Goal: Transaction & Acquisition: Purchase product/service

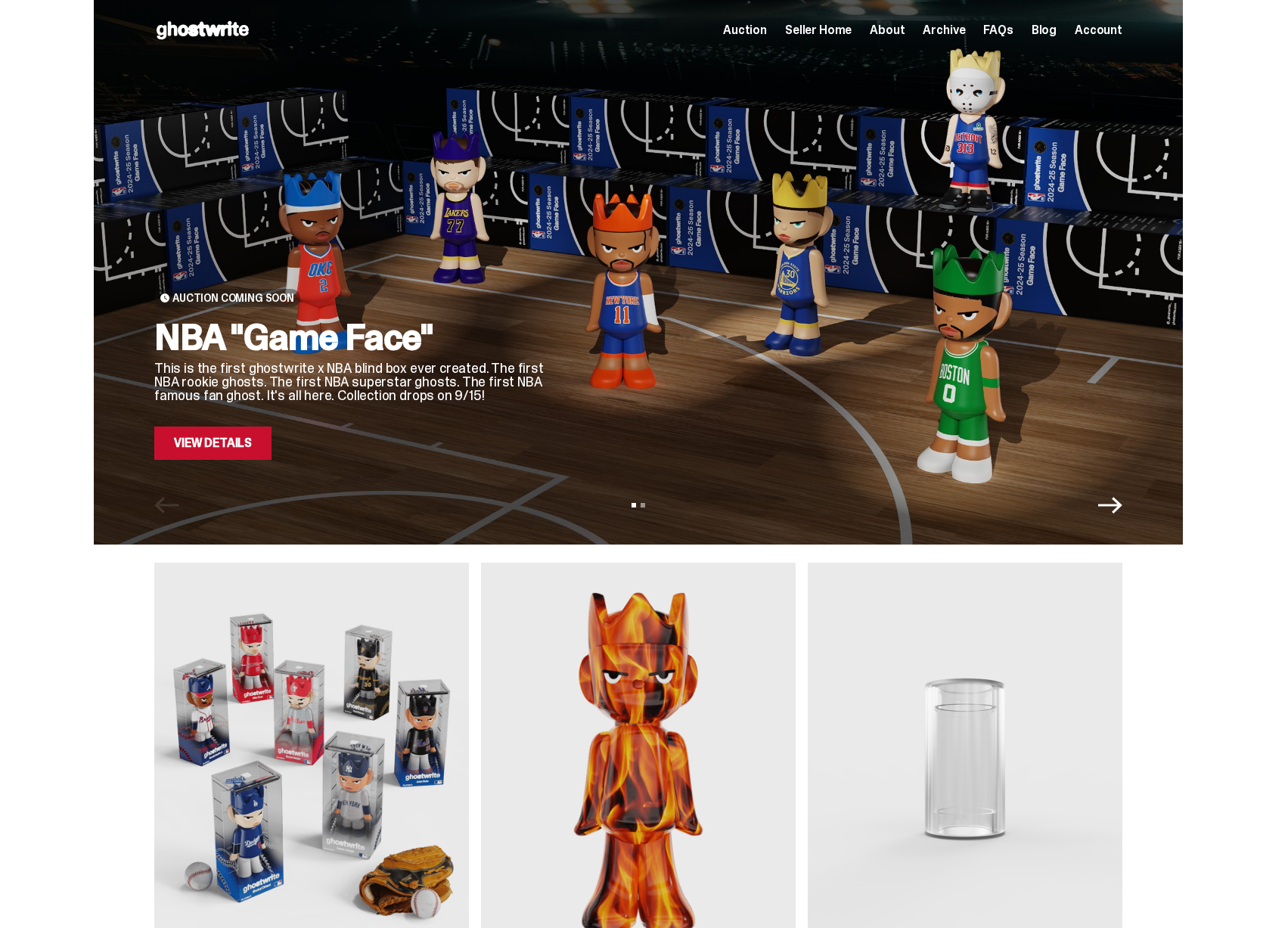
click at [201, 449] on link "View Details" at bounding box center [213, 443] width 117 height 34
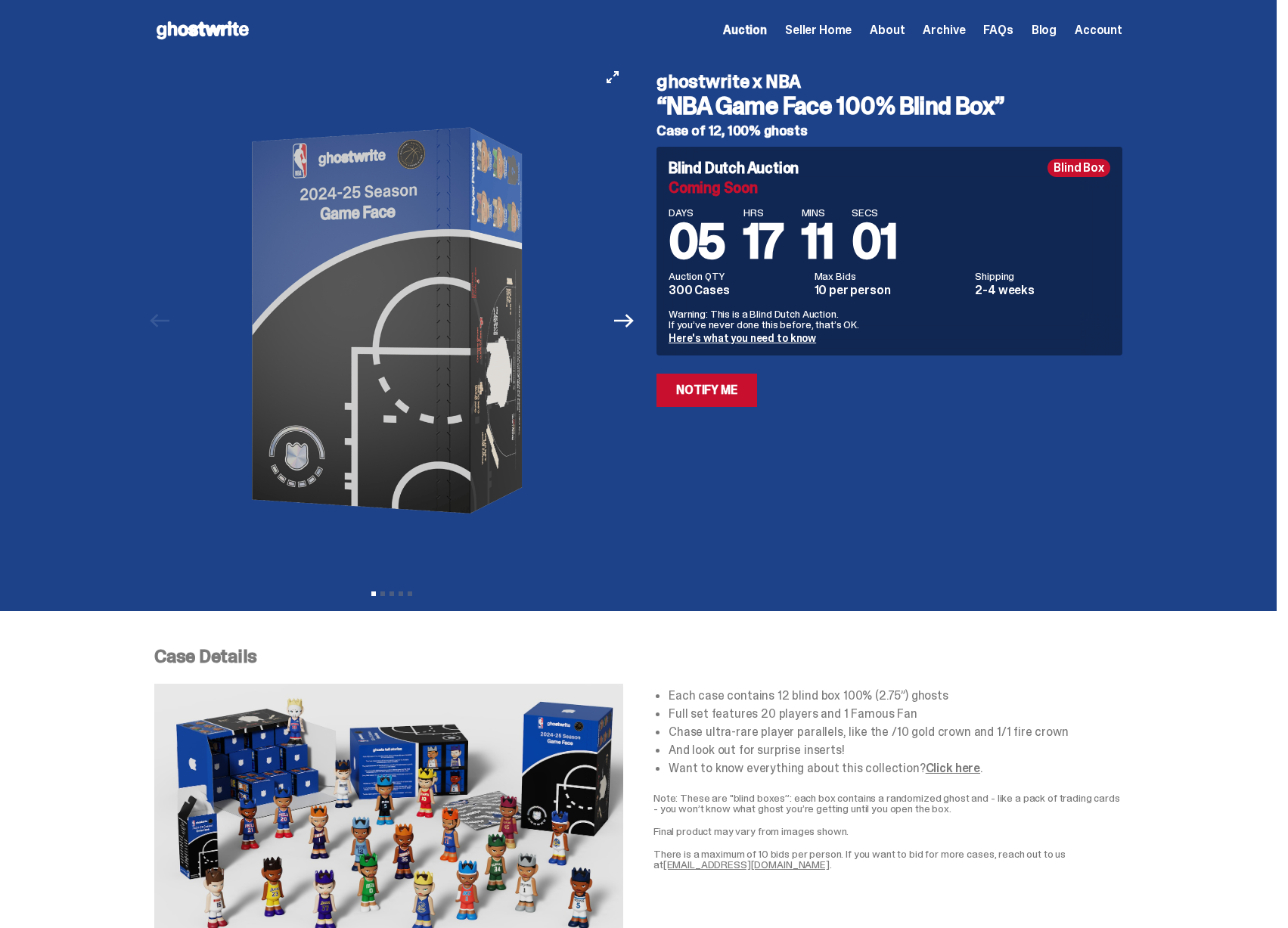
scroll to position [9, 0]
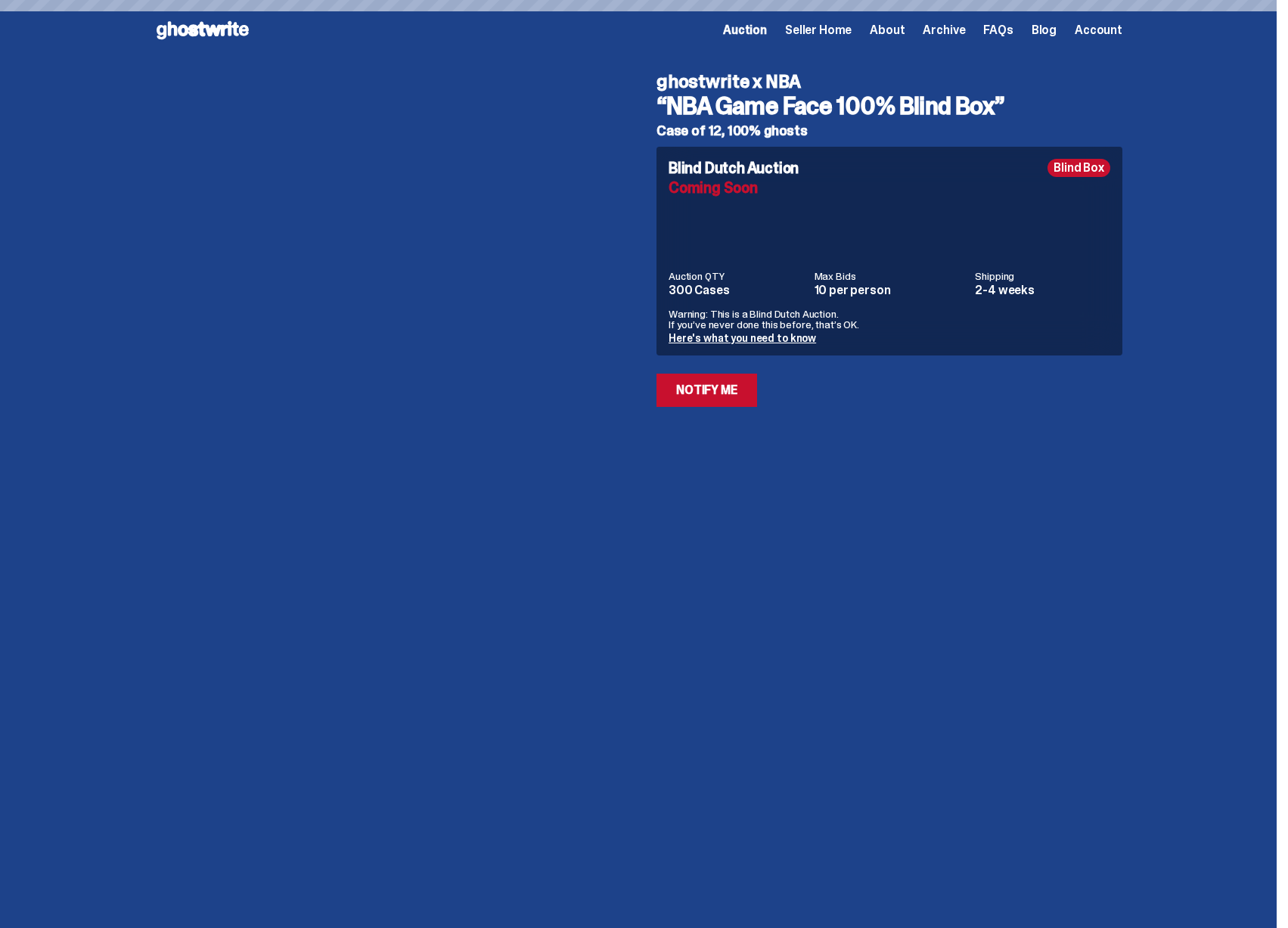
scroll to position [1959, 0]
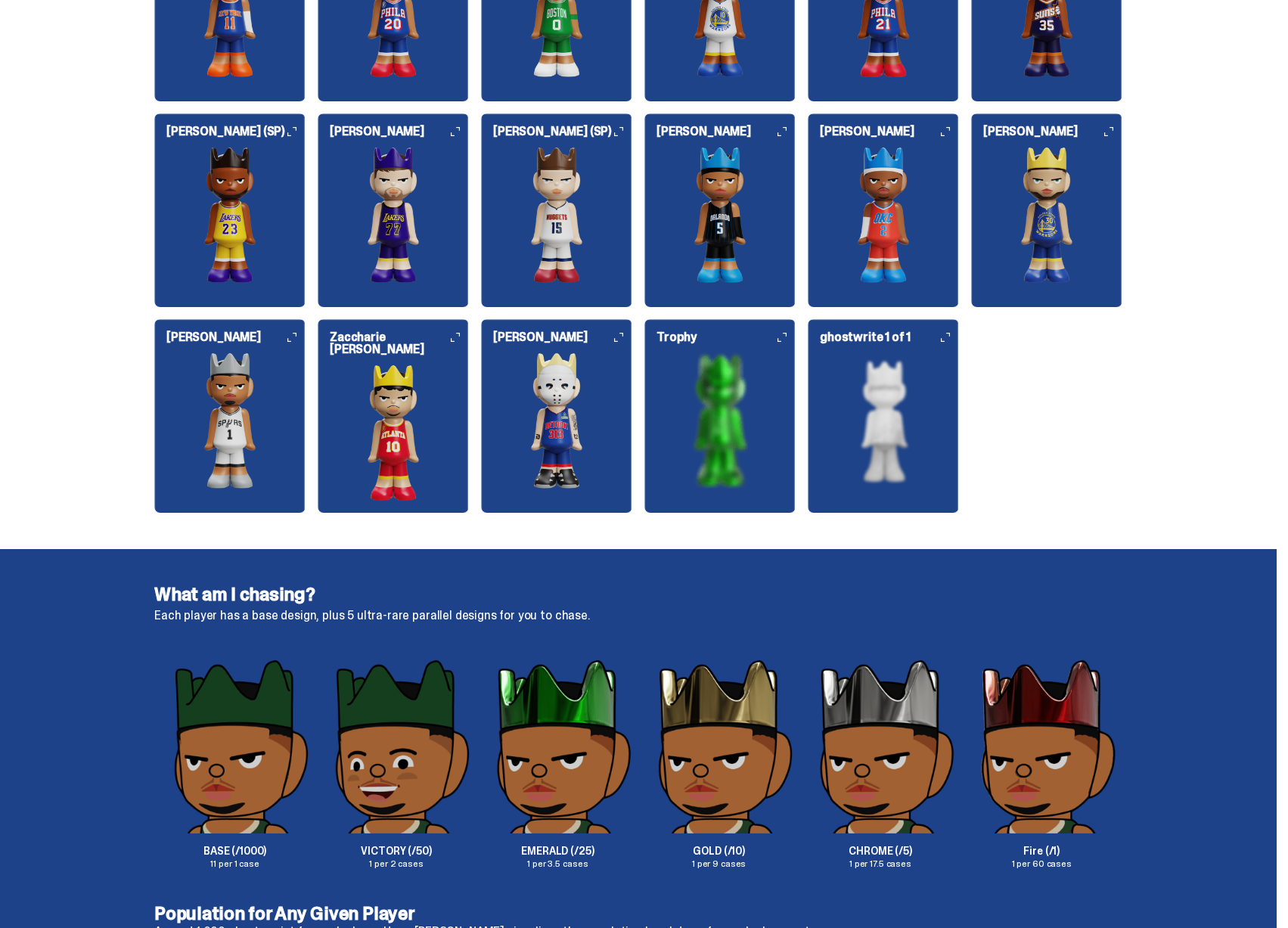
click at [576, 425] on img at bounding box center [555, 420] width 151 height 136
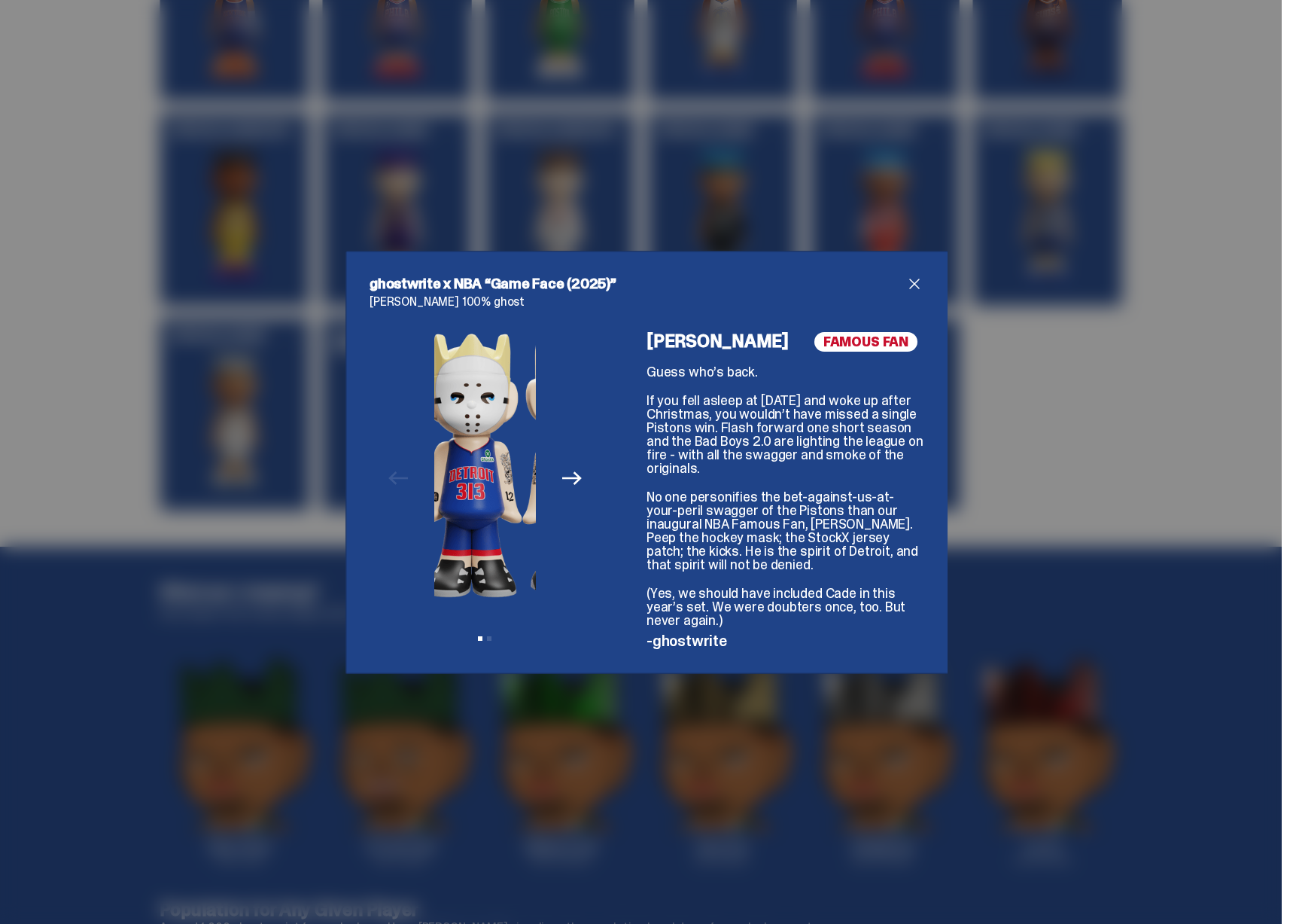
click at [432, 455] on img at bounding box center [471, 464] width 102 height 266
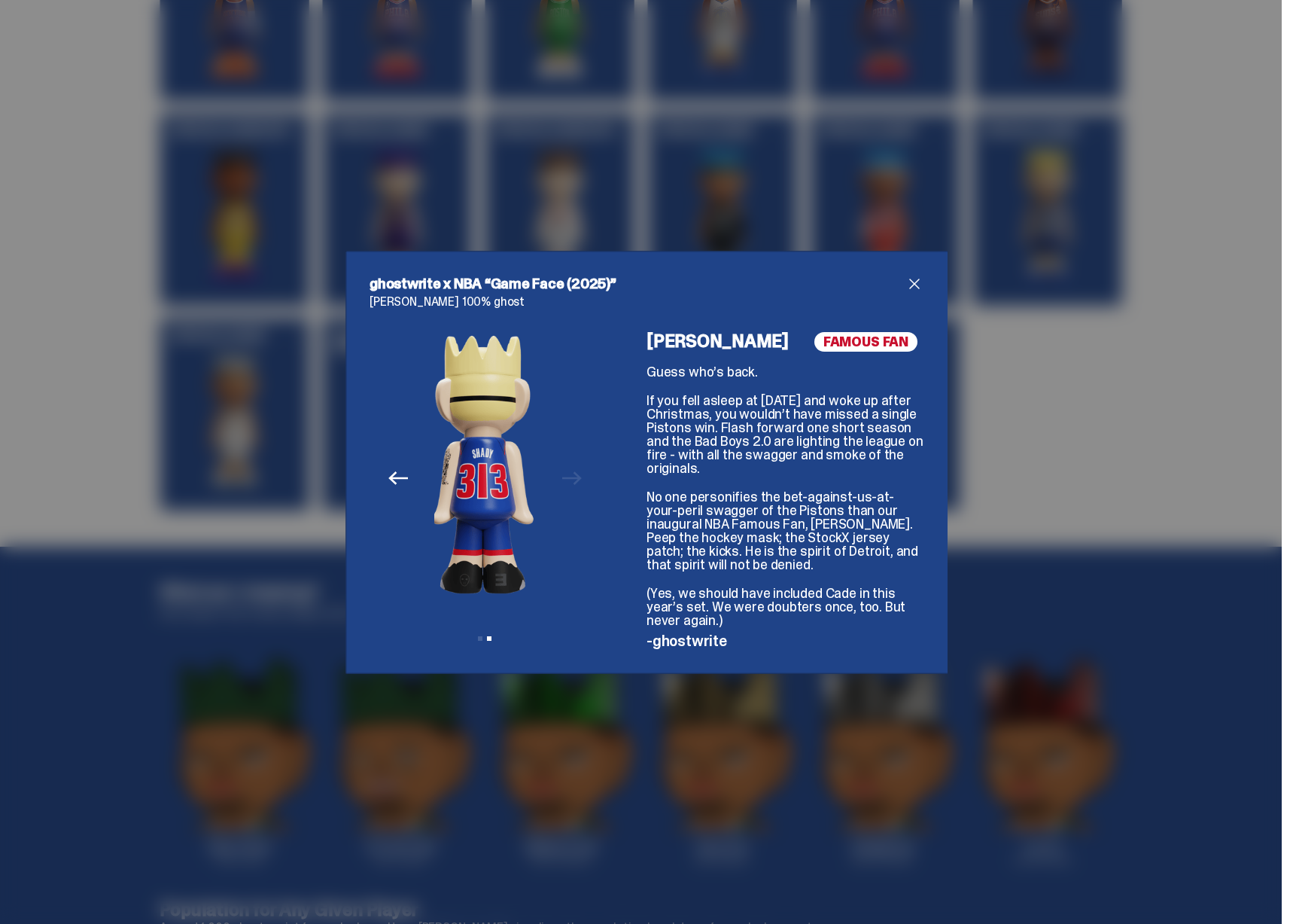
click at [215, 441] on div "ghostwrite x NBA “Game Face (2025)” Eminem 100% ghost Previous Next View slide …" at bounding box center [646, 462] width 1293 height 924
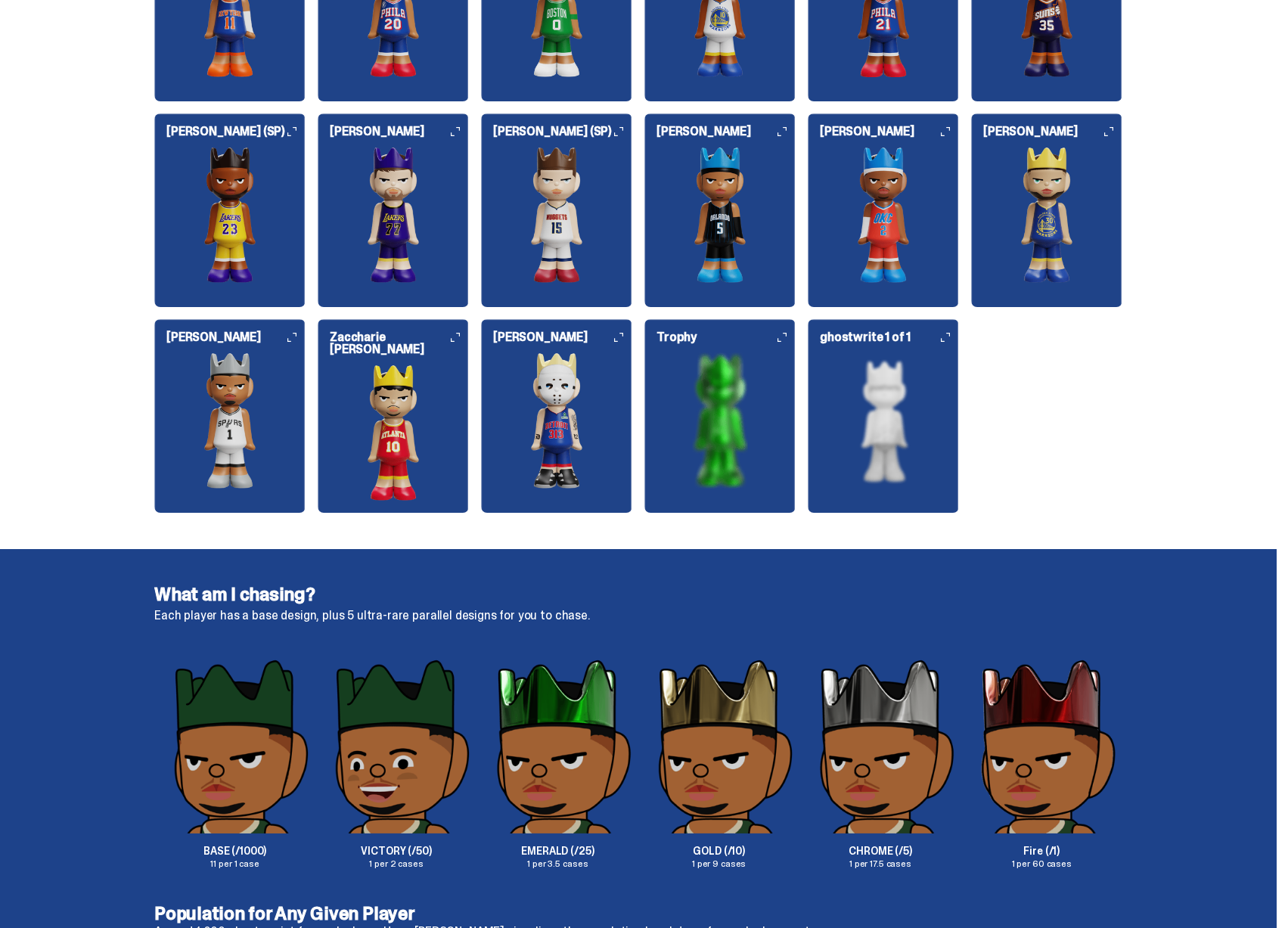
click at [451, 190] on img at bounding box center [392, 214] width 151 height 136
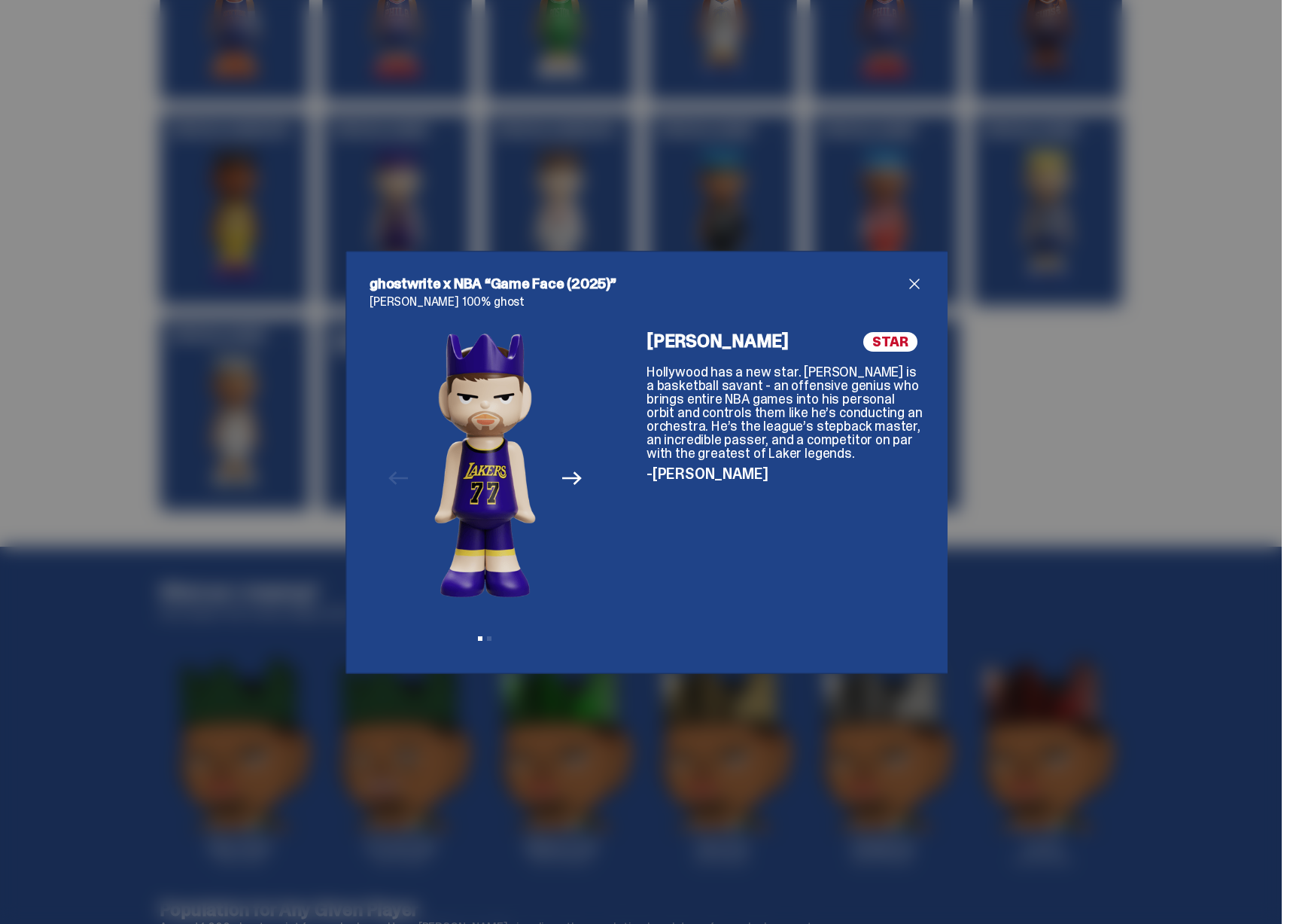
drag, startPoint x: 537, startPoint y: 451, endPoint x: 459, endPoint y: 448, distance: 78.1
click at [462, 448] on div "Previous Next View slide 1 View slide 2" at bounding box center [485, 490] width 231 height 318
click at [439, 441] on img at bounding box center [485, 464] width 102 height 266
click at [595, 143] on div "ghostwrite x NBA “Game Face (2025)” Luka Dončić 100% ghost Previous Next View s…" at bounding box center [646, 462] width 1293 height 924
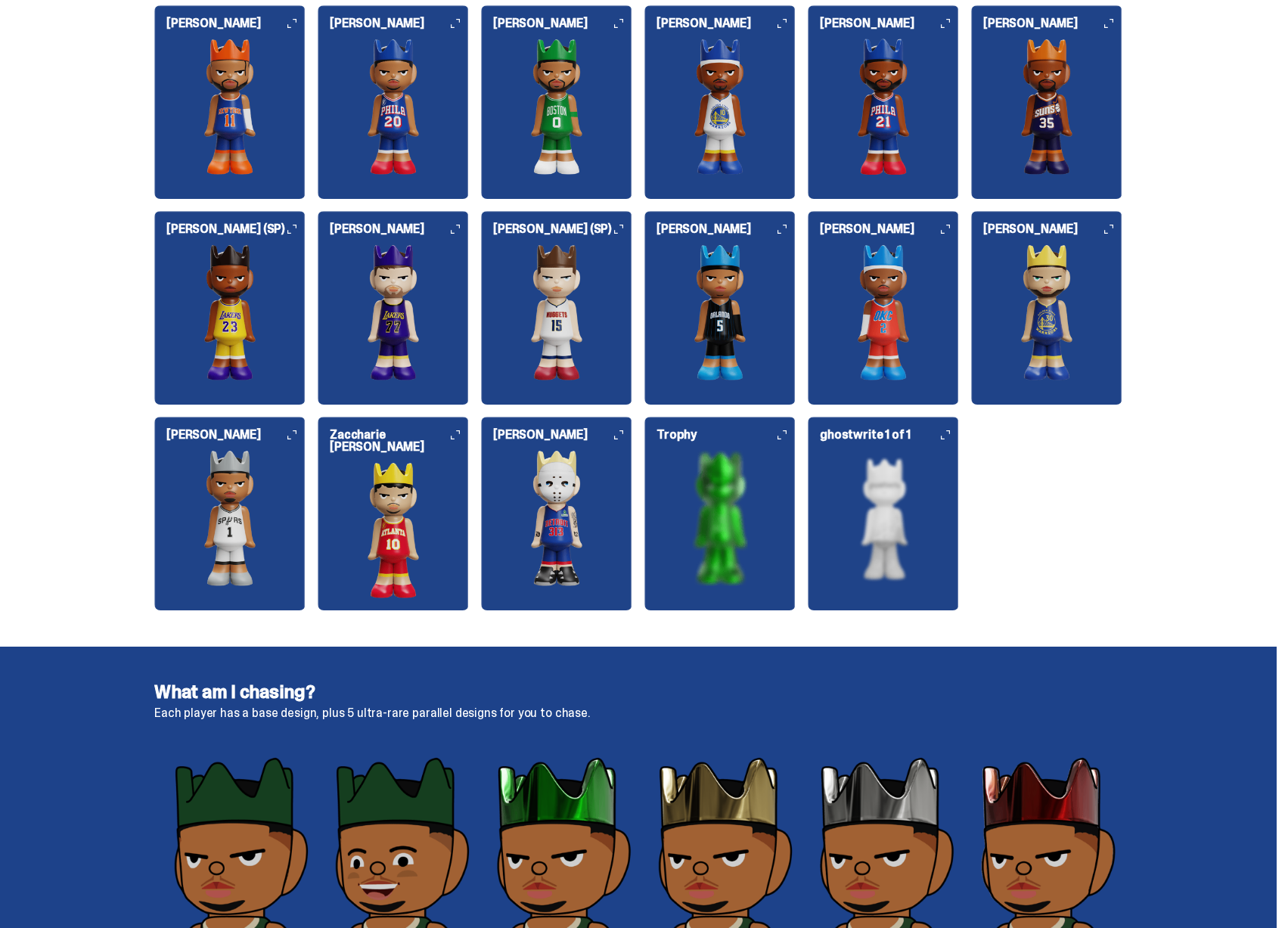
scroll to position [1660, 0]
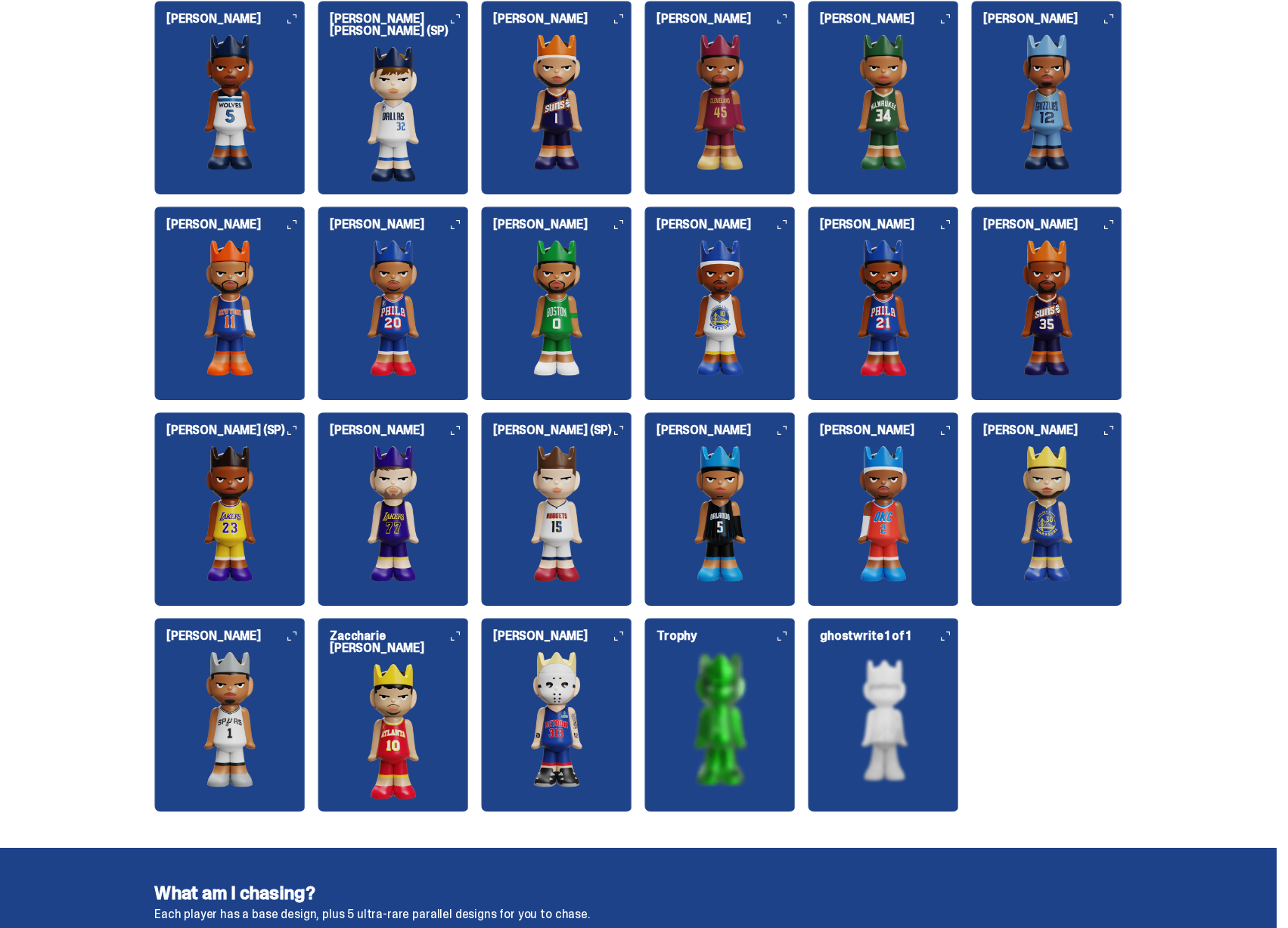
click at [281, 461] on img at bounding box center [229, 512] width 151 height 136
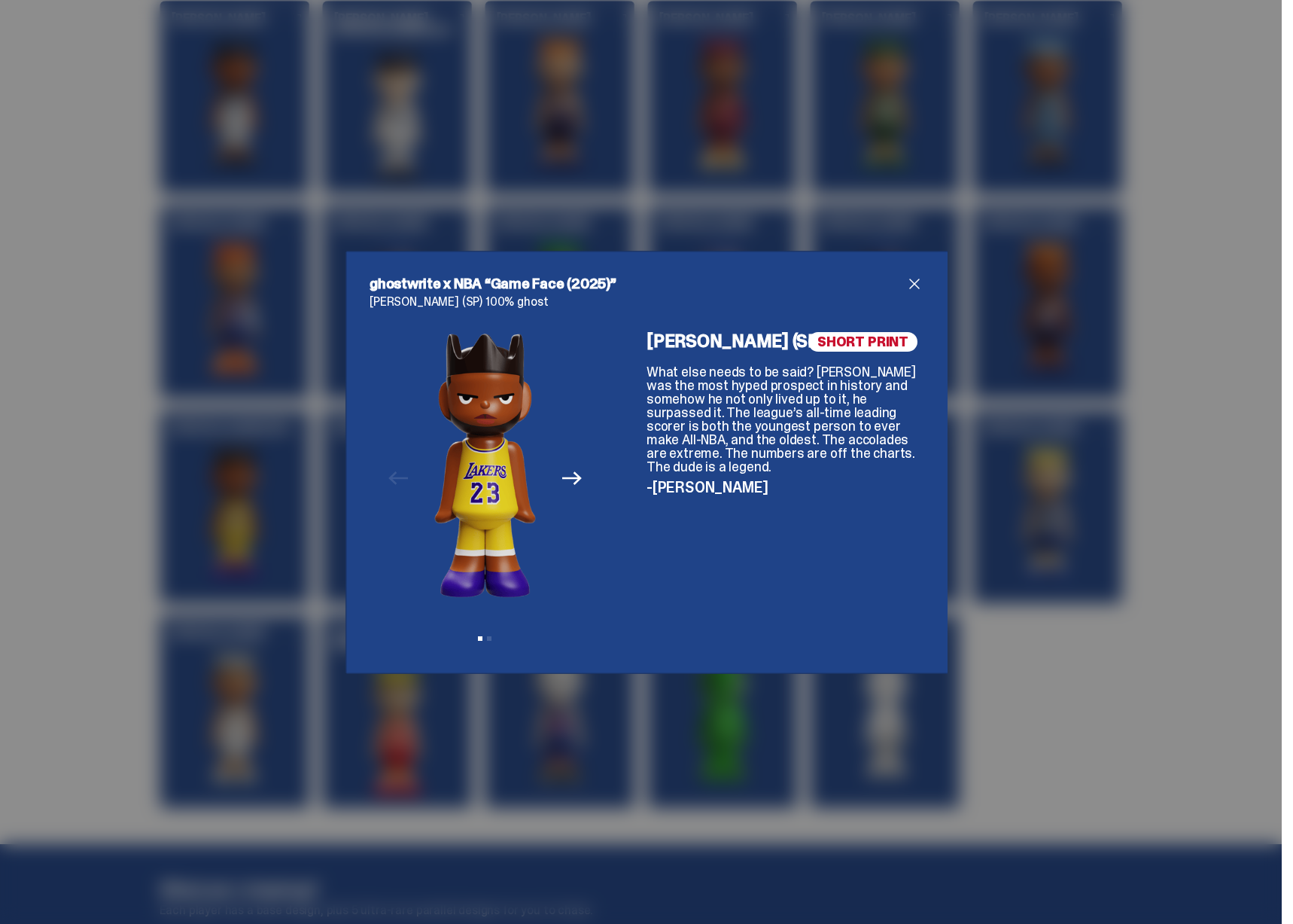
drag, startPoint x: 861, startPoint y: 339, endPoint x: 885, endPoint y: 339, distance: 24.0
click at [885, 339] on span "SHORT PRINT" at bounding box center [862, 341] width 109 height 20
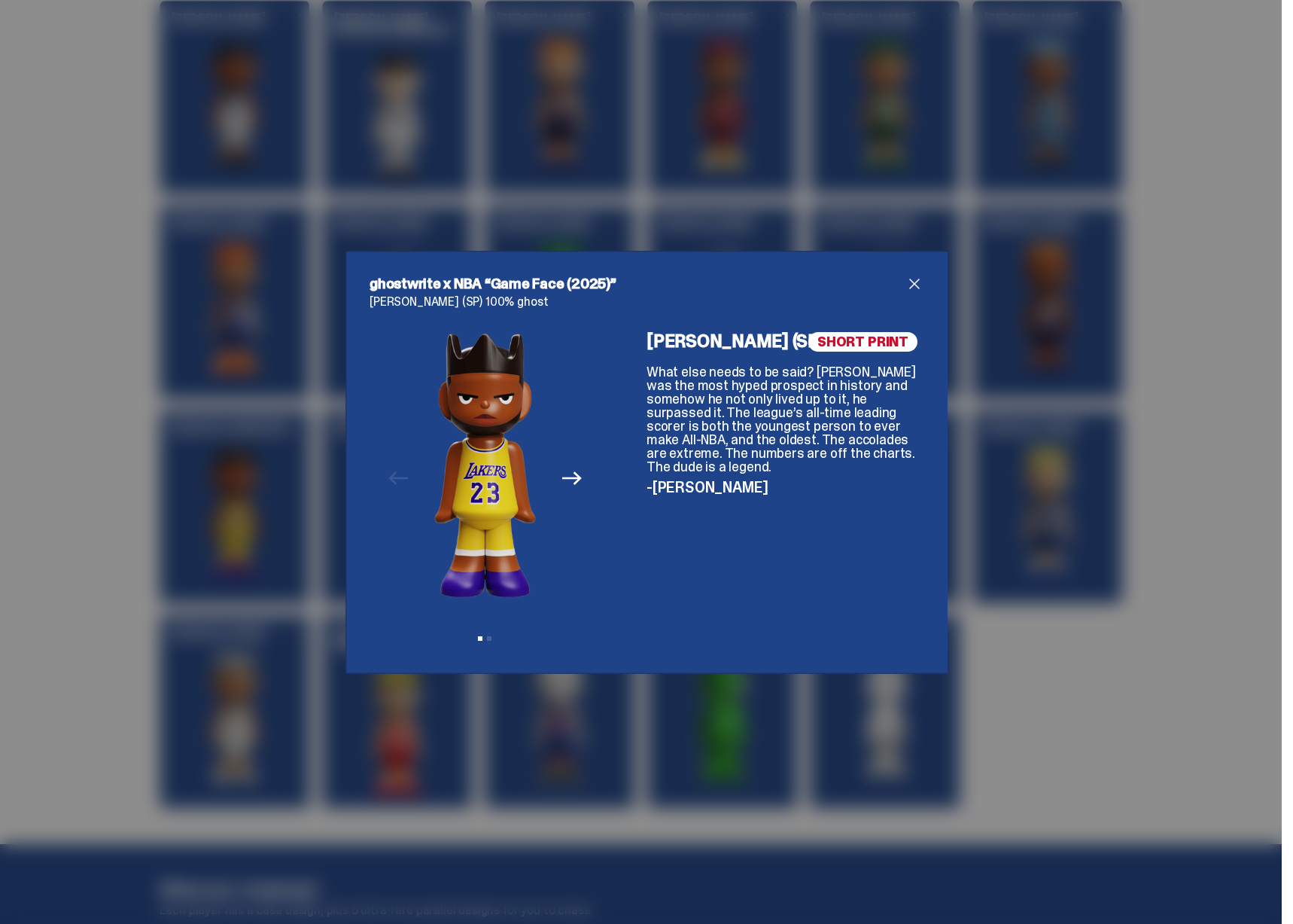
drag, startPoint x: 474, startPoint y: 488, endPoint x: 457, endPoint y: 489, distance: 17.0
click at [464, 489] on div "Previous Next View slide 1 View slide 2" at bounding box center [485, 490] width 231 height 318
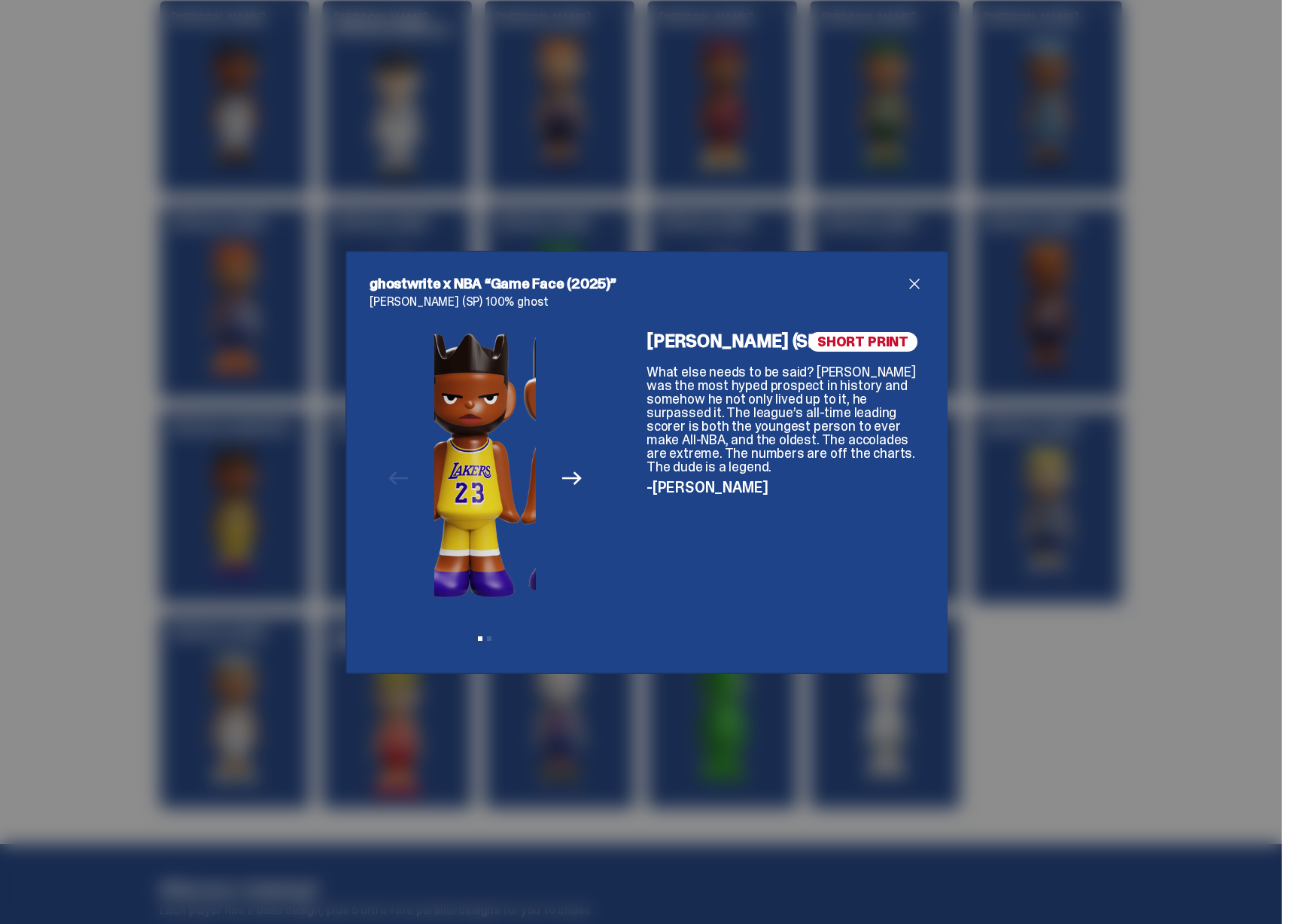
click at [424, 486] on div "Previous Next View slide 1 View slide 2" at bounding box center [485, 490] width 231 height 318
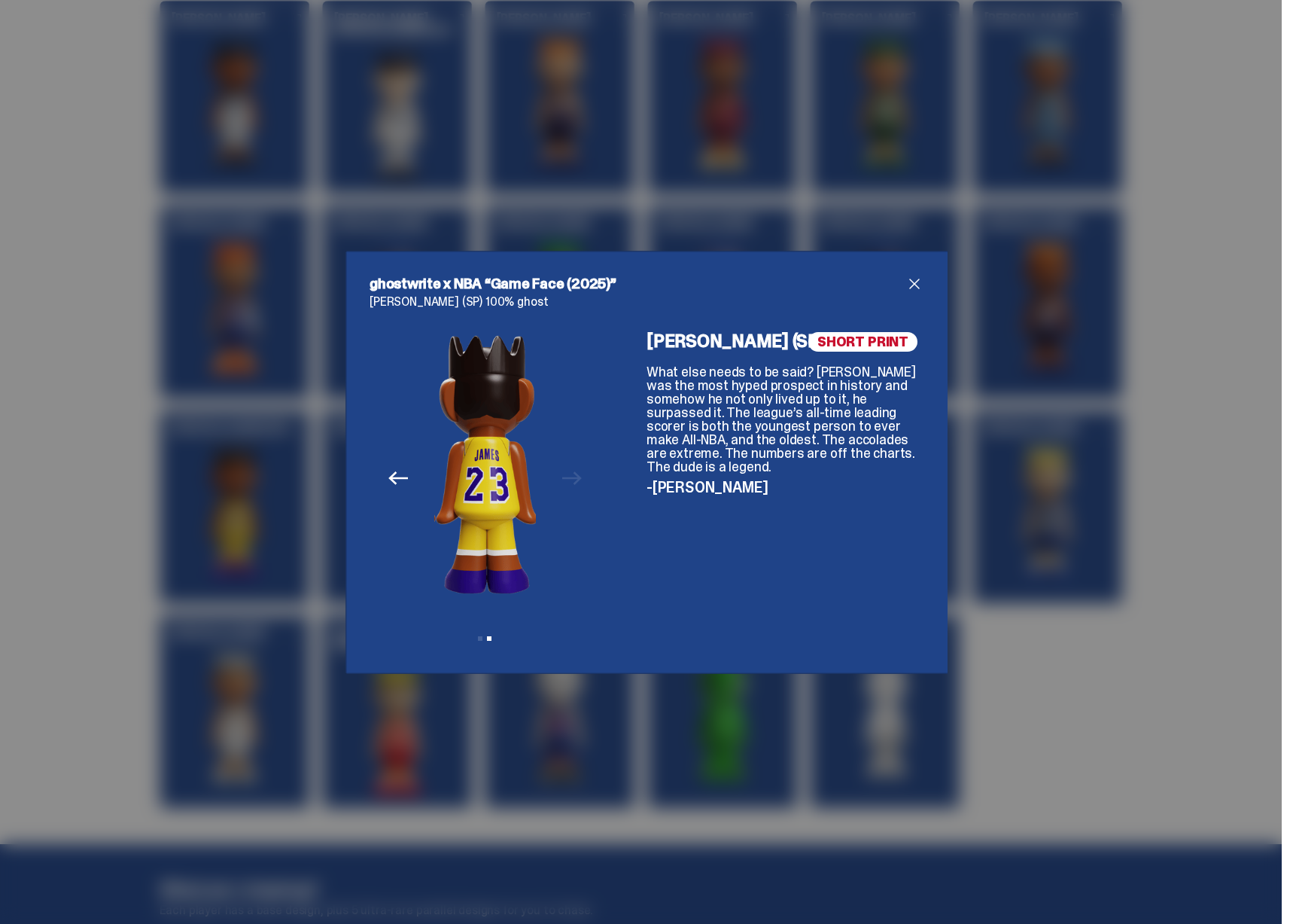
click at [533, 476] on div "Previous Next View slide 1 View slide 2" at bounding box center [485, 490] width 231 height 318
click at [564, 198] on div "ghostwrite x NBA “Game Face (2025)” LeBron James (SP) 100% ghost Previous Next …" at bounding box center [646, 462] width 1293 height 924
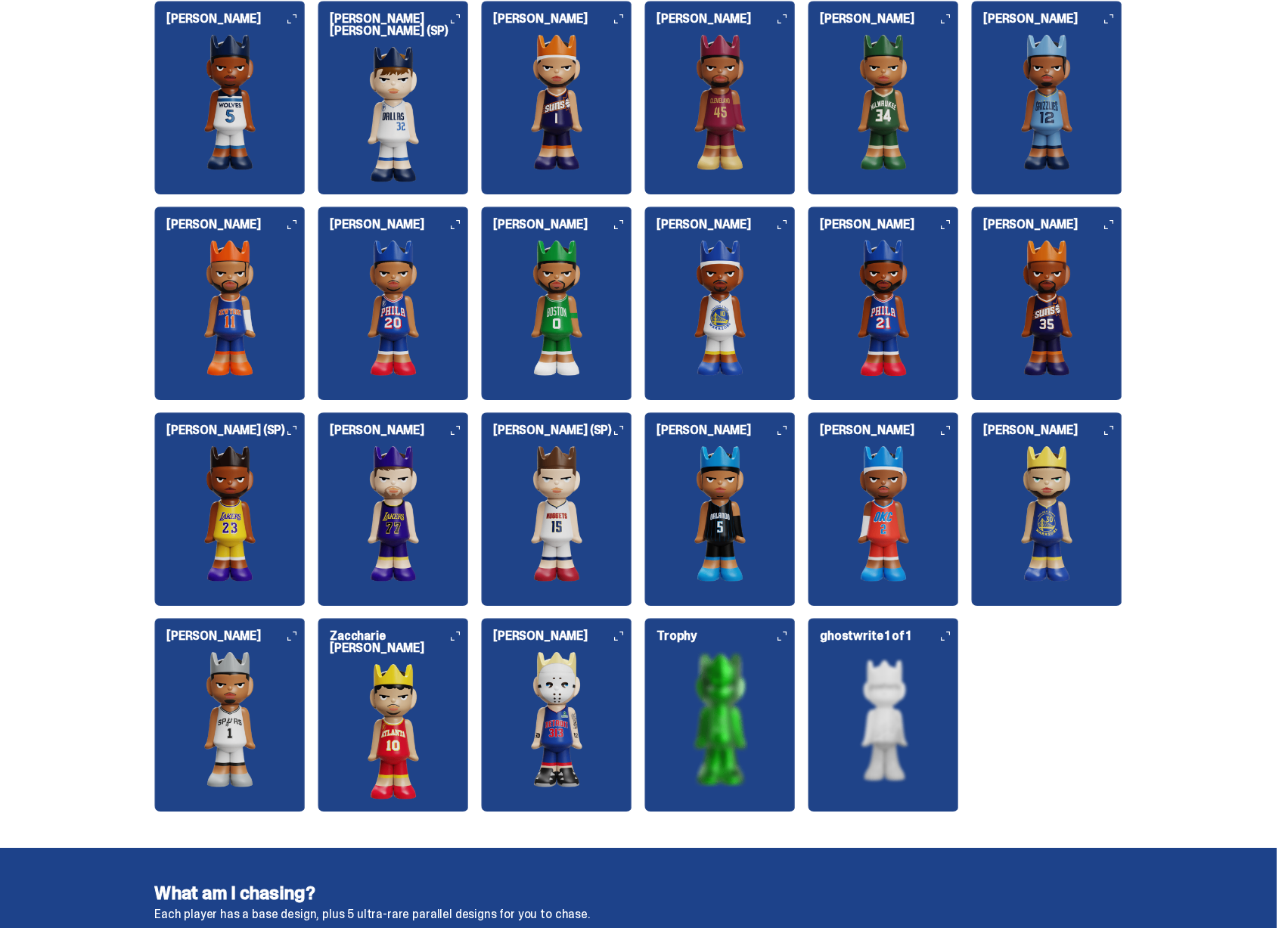
click at [579, 129] on img at bounding box center [555, 101] width 151 height 136
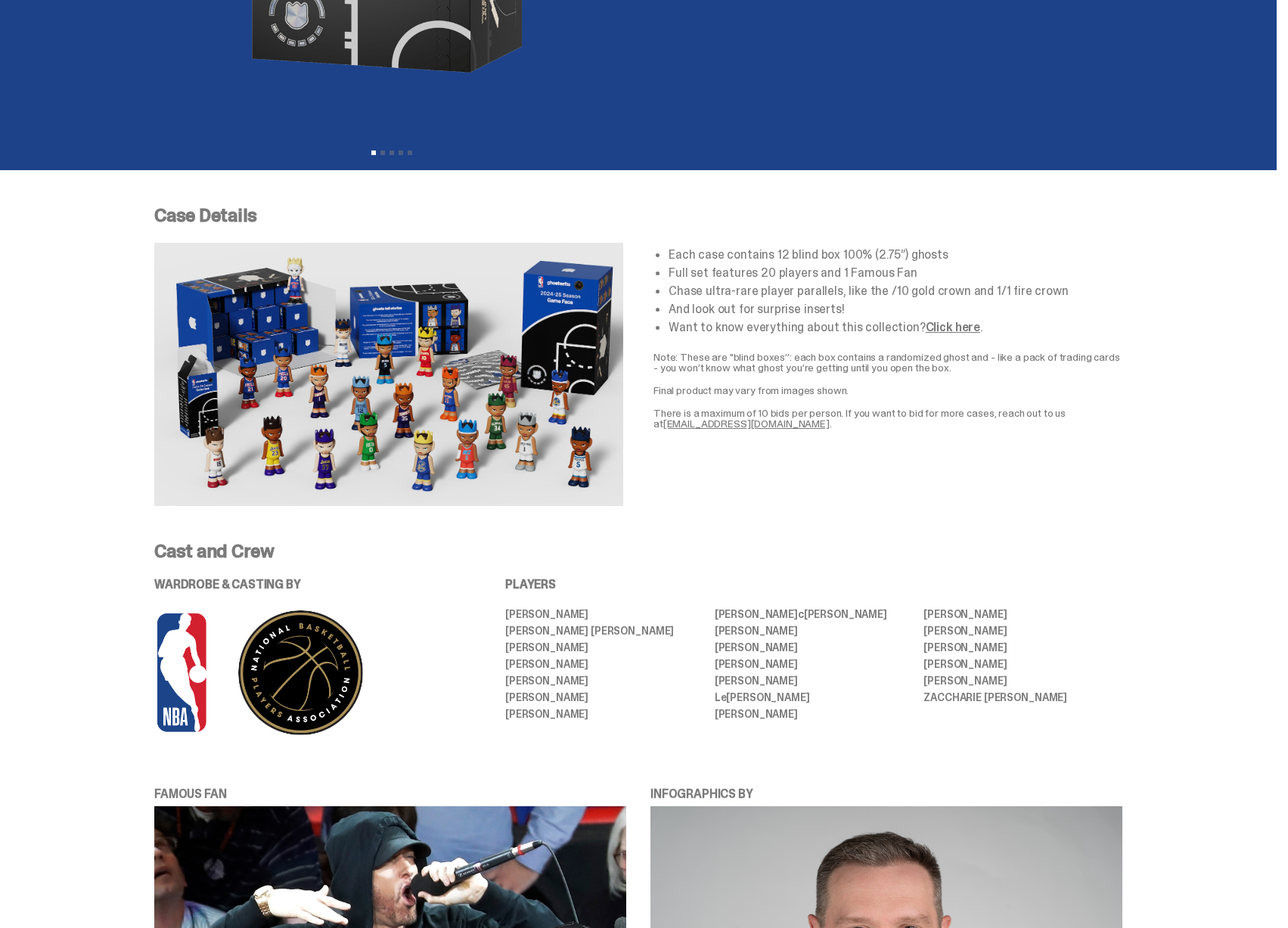
scroll to position [0, 0]
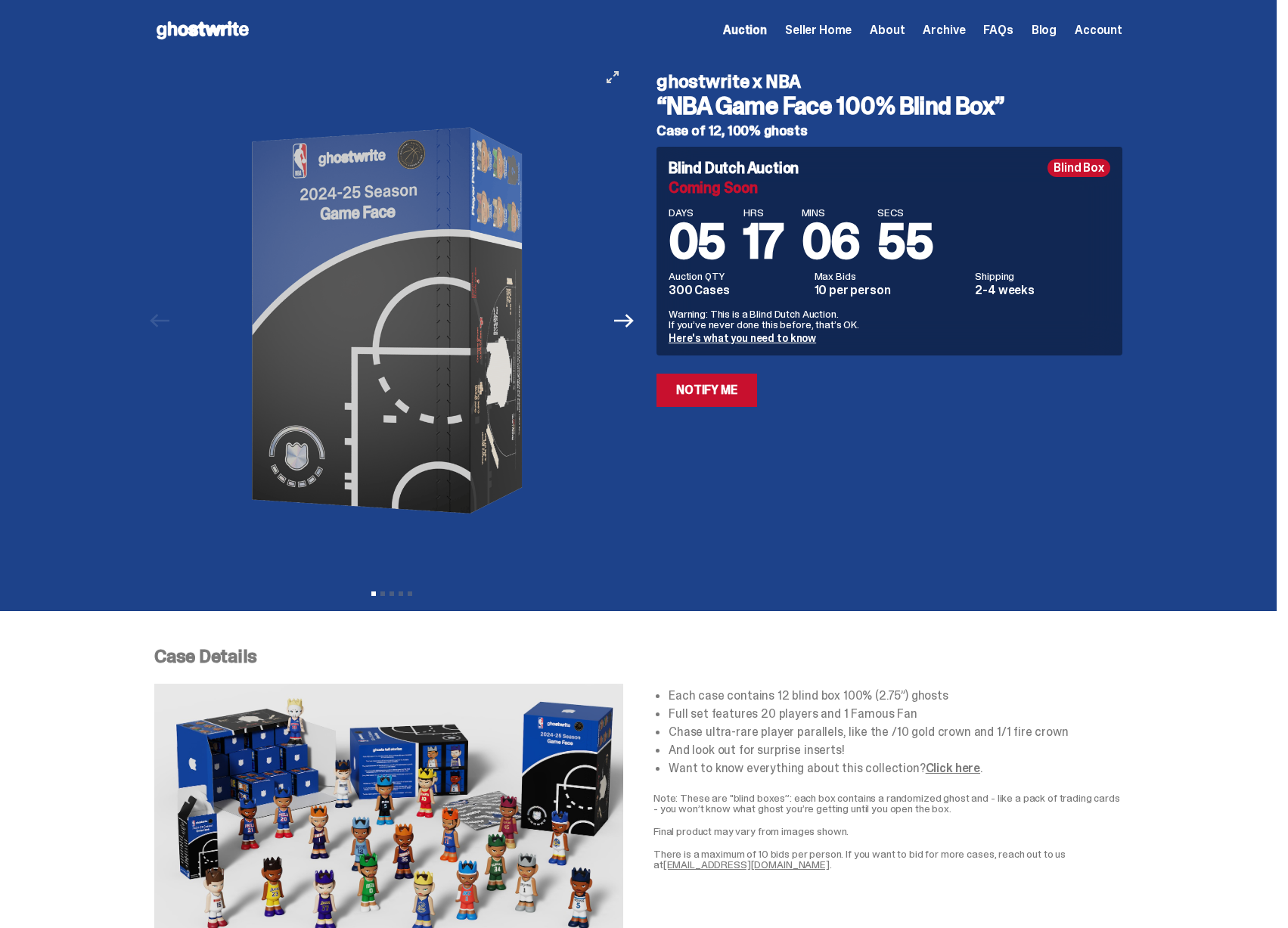
click at [618, 78] on icon "View full-screen" at bounding box center [612, 77] width 12 height 12
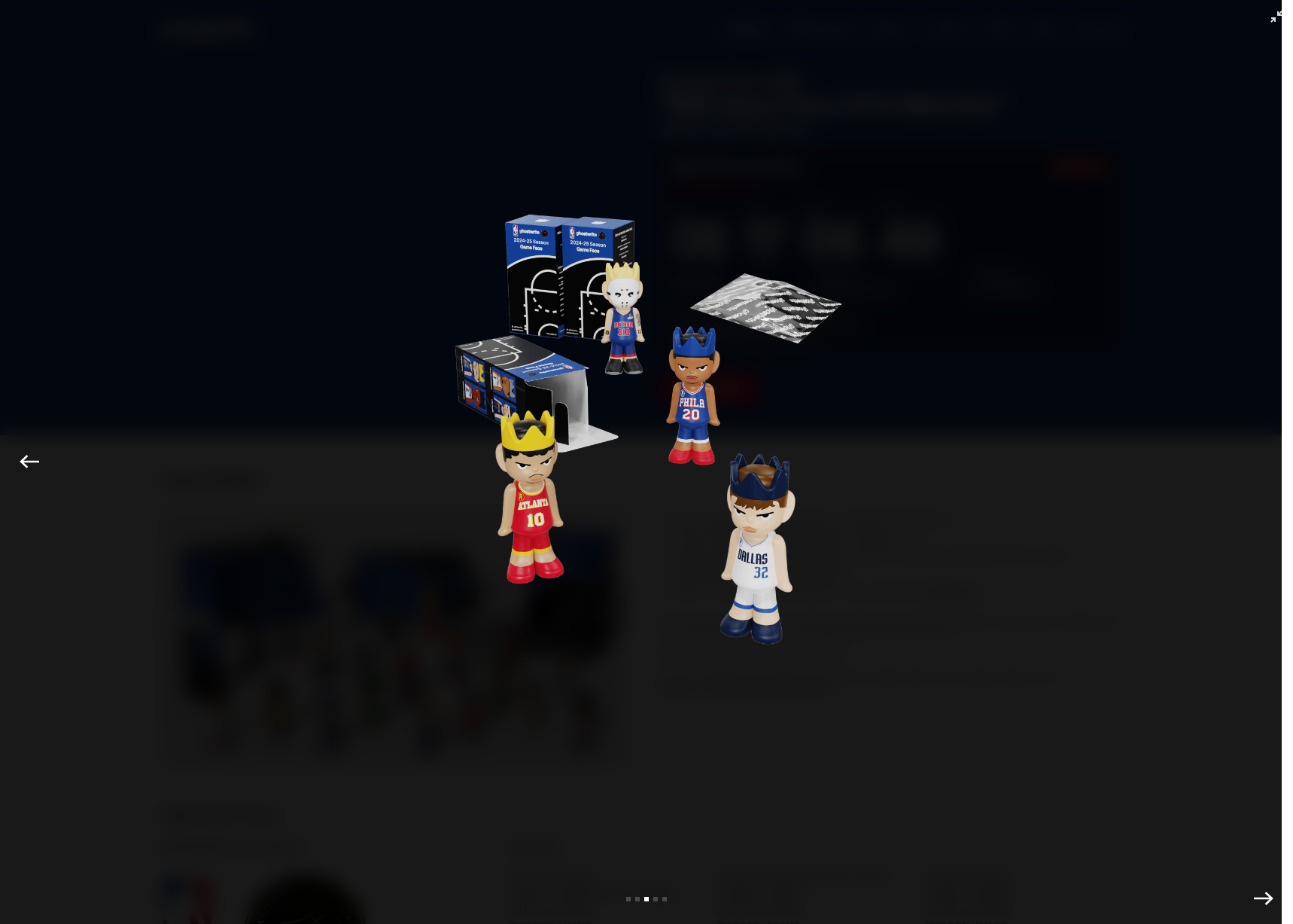
click at [1271, 14] on icon "Exit full-screen" at bounding box center [1276, 16] width 12 height 12
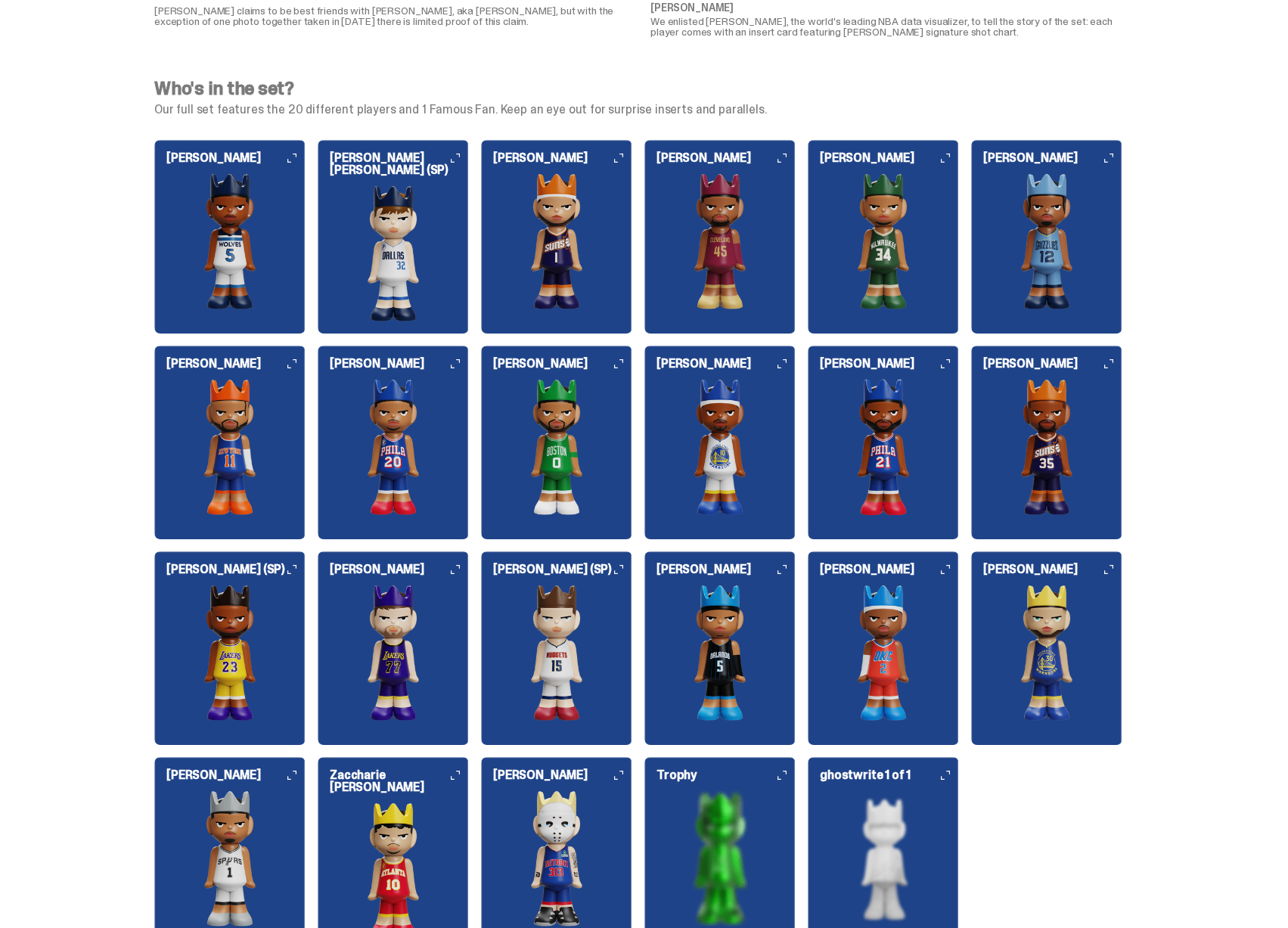
scroll to position [1588, 0]
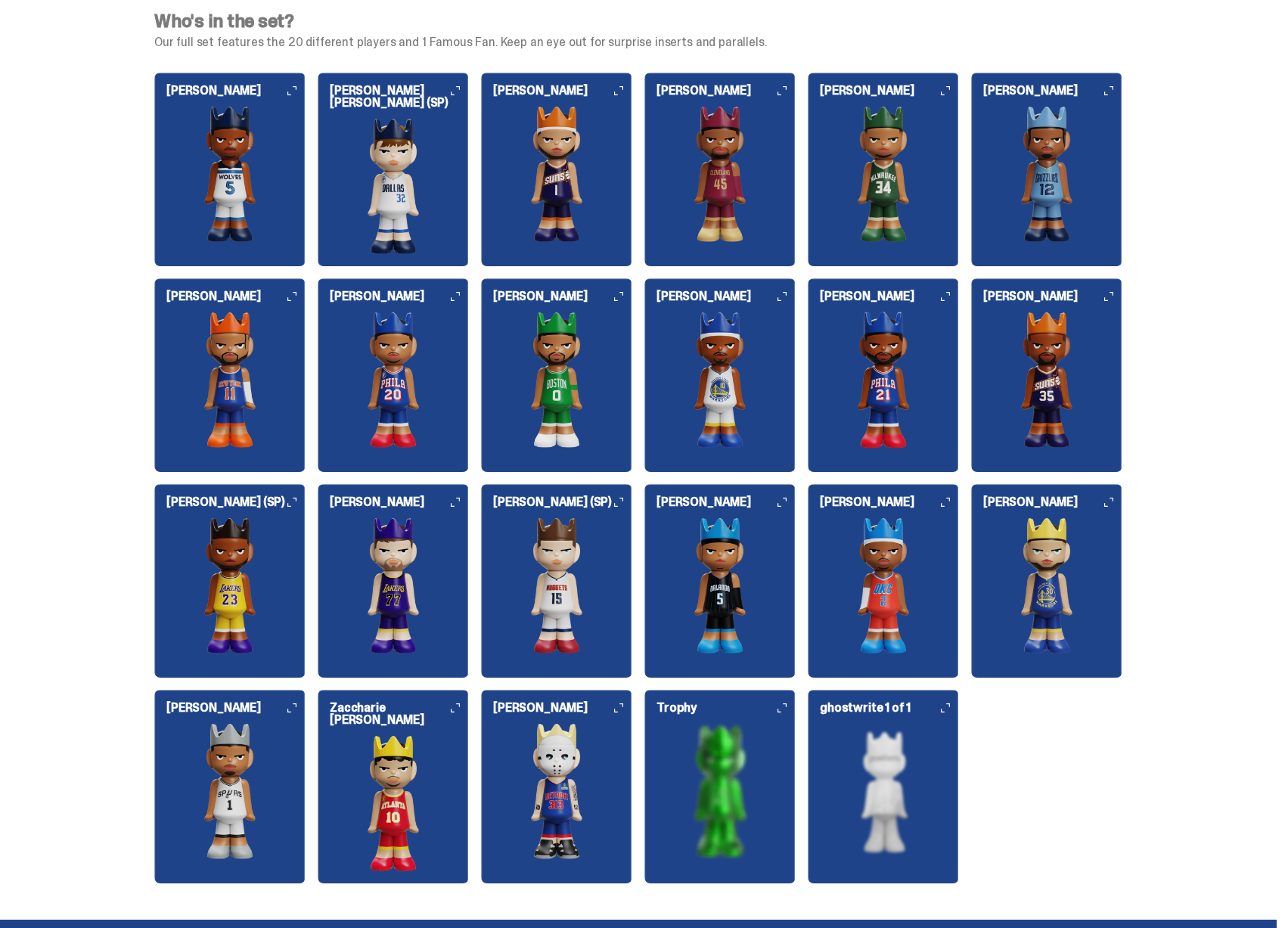
click at [623, 88] on icon at bounding box center [618, 91] width 9 height 9
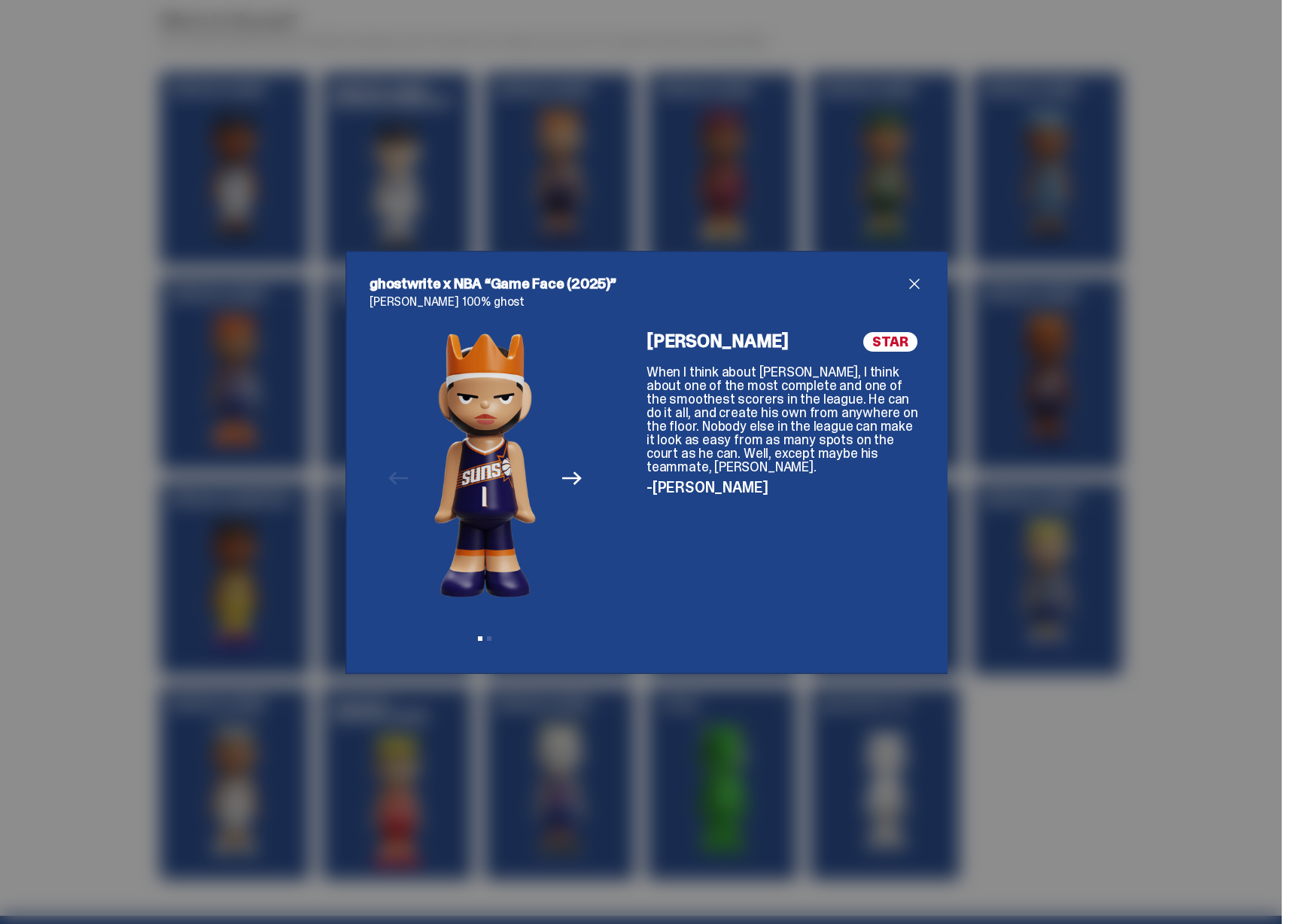
click at [569, 471] on icon "Next" at bounding box center [571, 477] width 20 height 20
click at [1021, 425] on div "ghostwrite x NBA “Game Face (2025)” Devin Booker 100% ghost Previous Next View …" at bounding box center [646, 462] width 1293 height 924
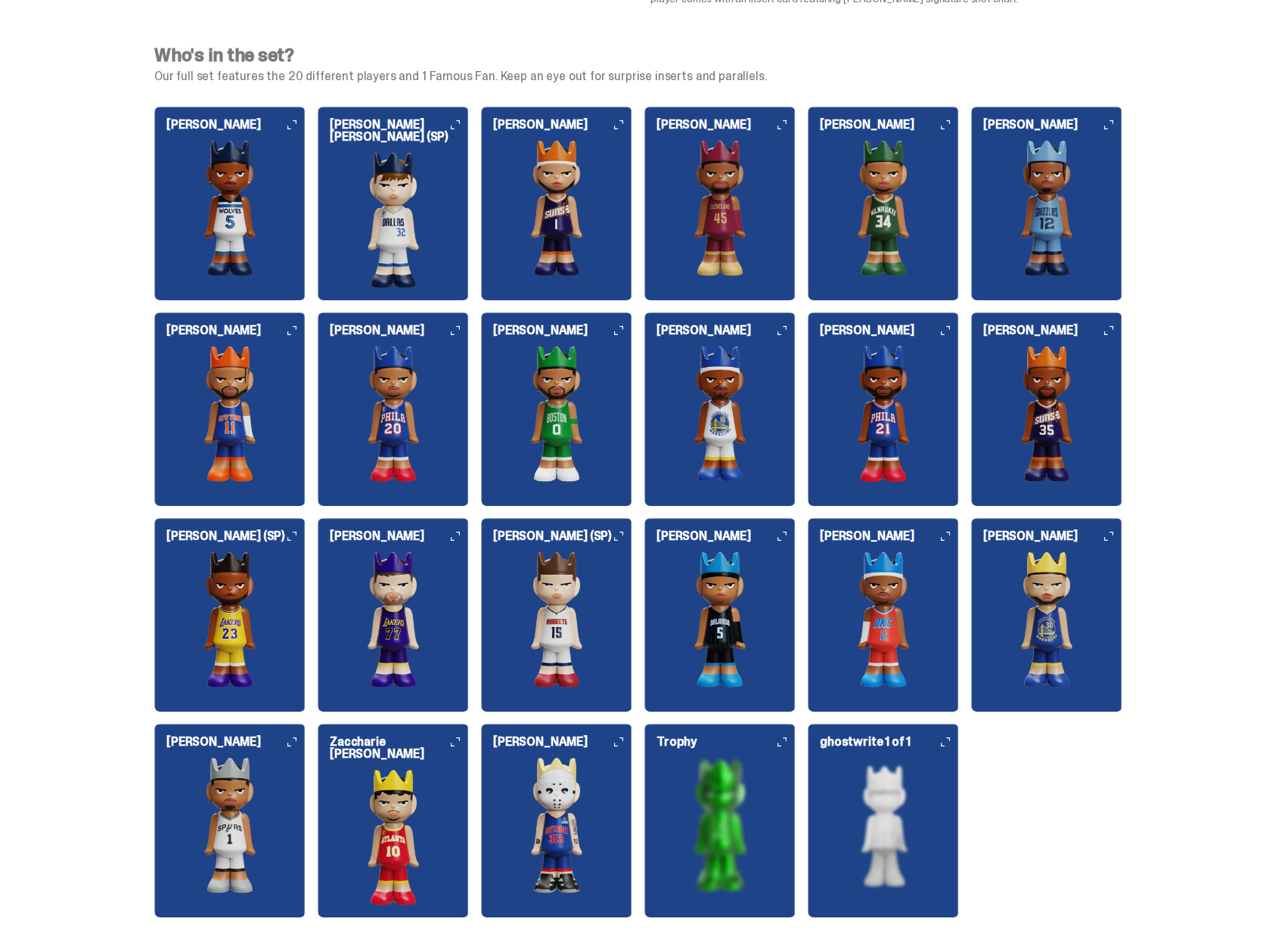
scroll to position [1465, 0]
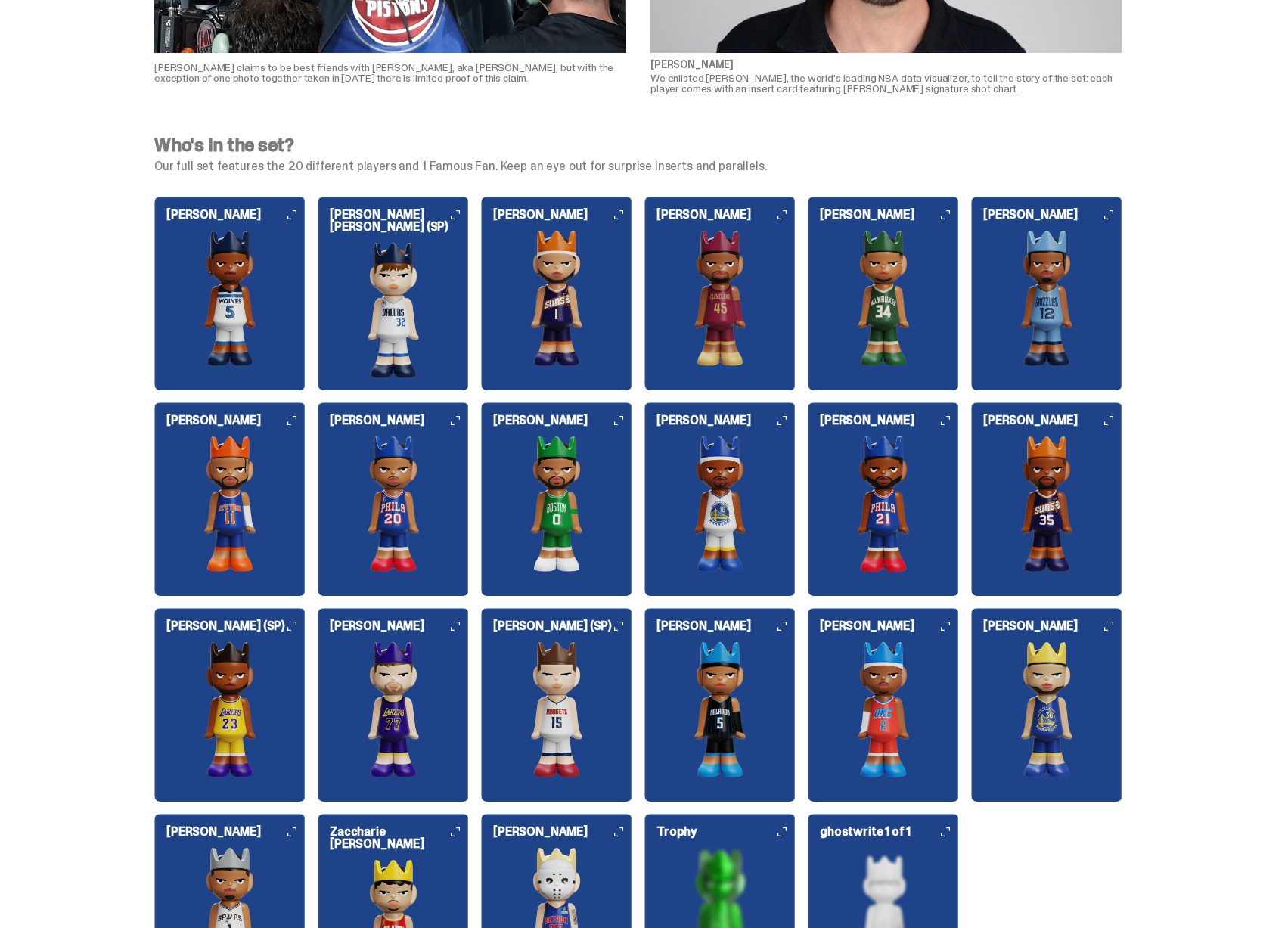
click at [407, 298] on img at bounding box center [392, 309] width 151 height 136
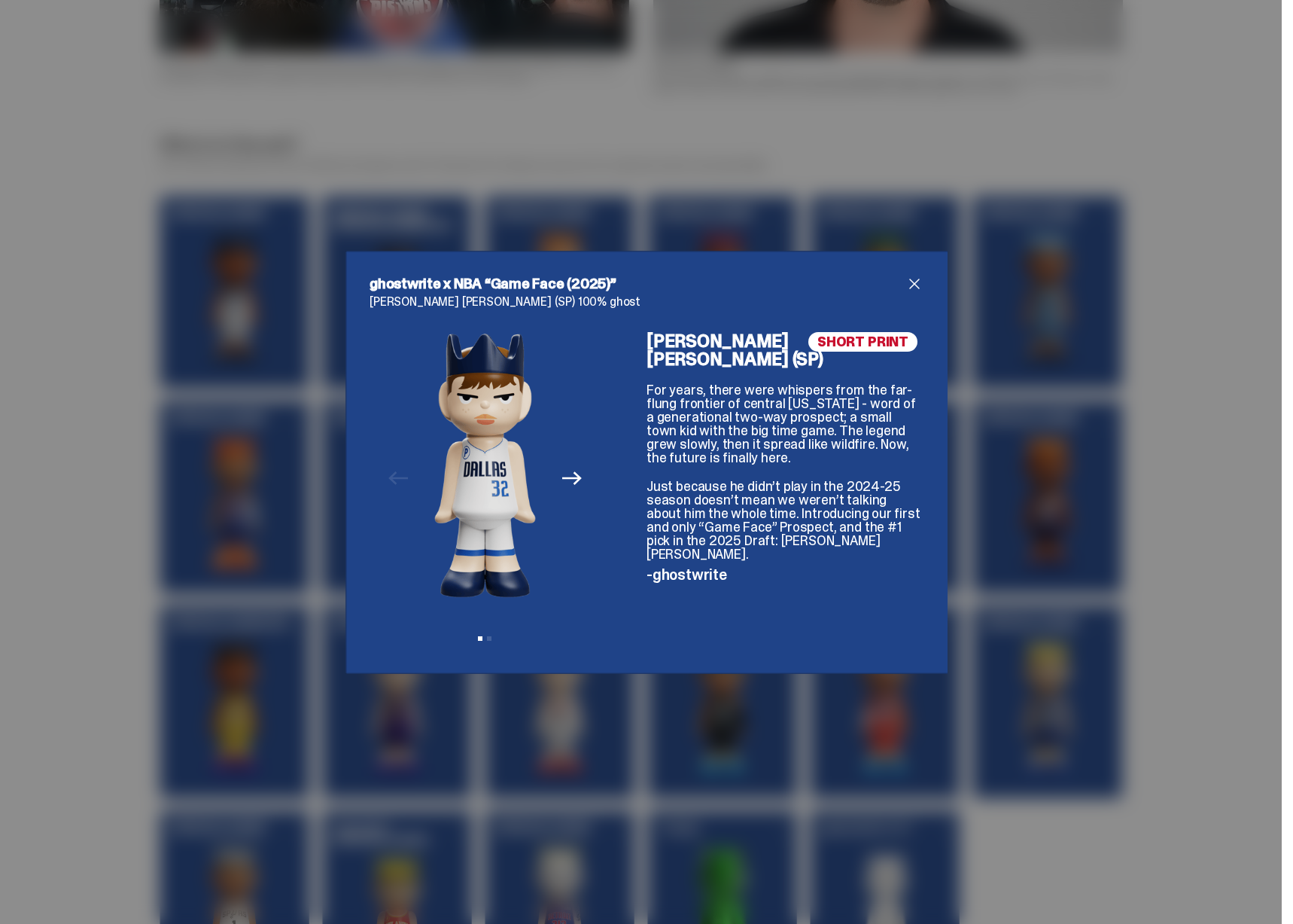
click at [765, 340] on h4 "Cooper Flagg (SP)" at bounding box center [784, 350] width 277 height 36
click at [565, 481] on icon "Next" at bounding box center [571, 477] width 20 height 20
click at [395, 485] on icon "Previous" at bounding box center [398, 477] width 20 height 20
click at [748, 531] on div "SHORT PRINT Cooper Flagg (SP) For years, there were whispers from the far-flung…" at bounding box center [784, 490] width 277 height 318
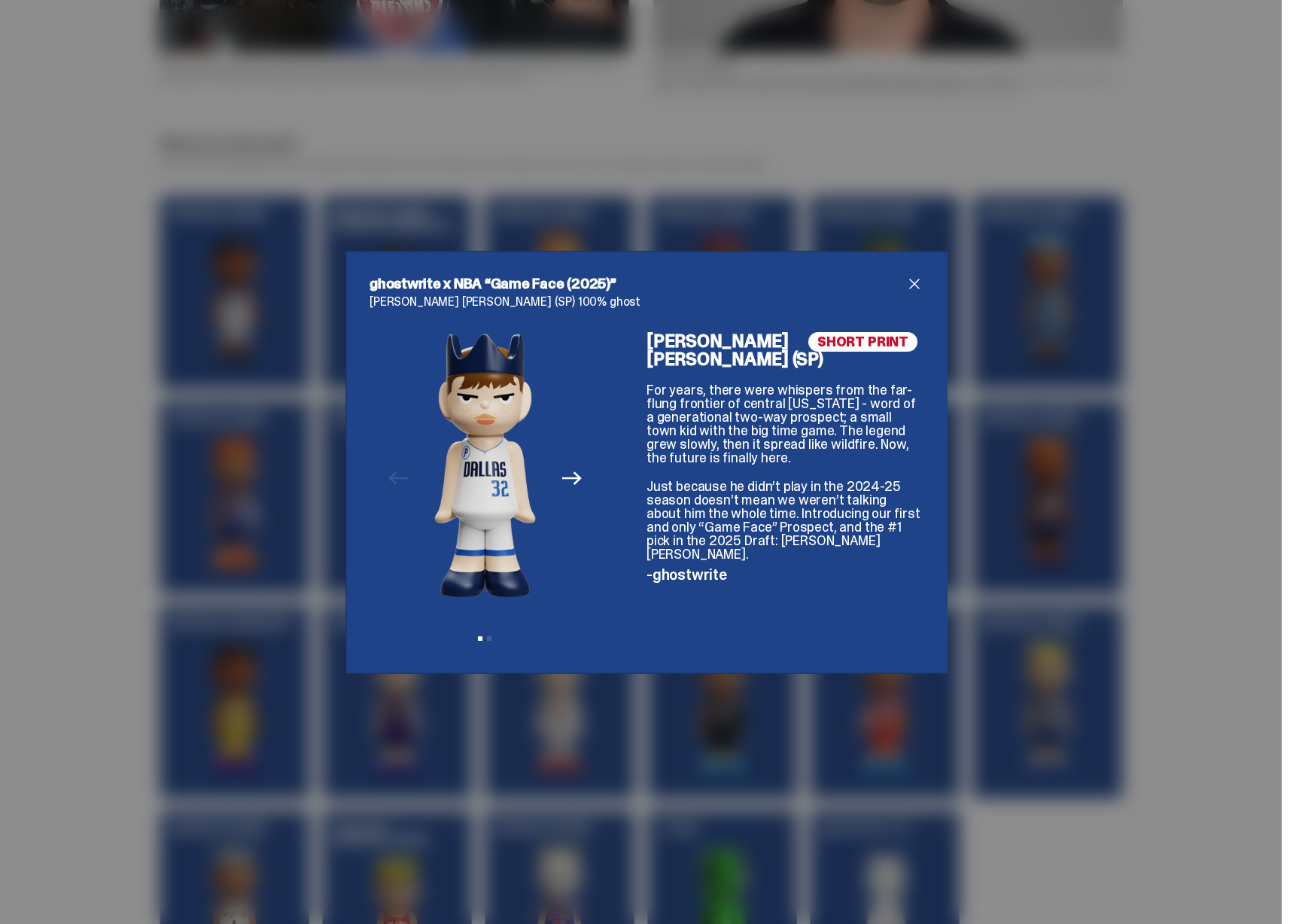
click at [986, 441] on div "ghostwrite x NBA “Game Face (2025)” Cooper Flagg (SP) 100% ghost Previous Next …" at bounding box center [646, 462] width 1293 height 924
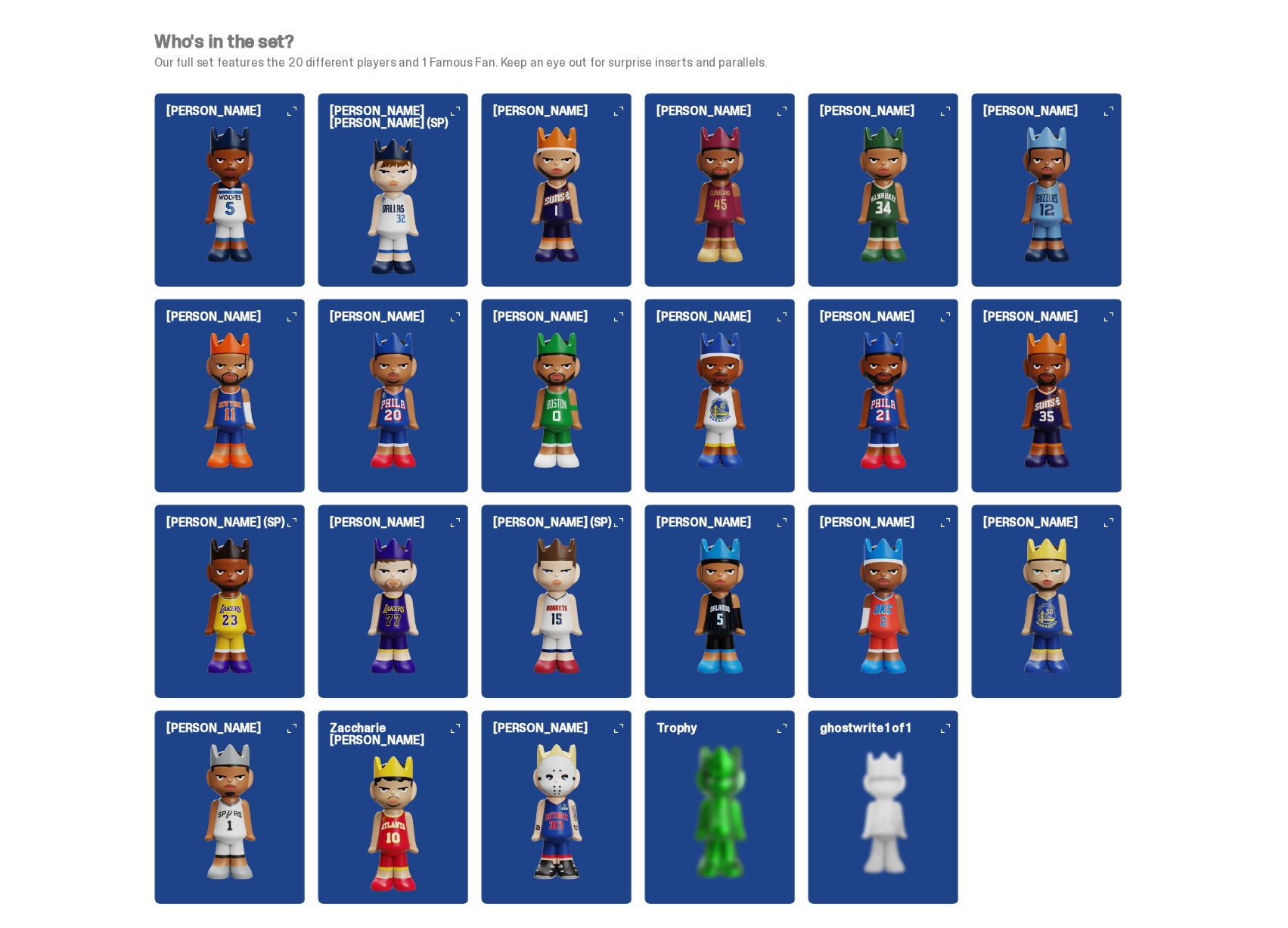
scroll to position [1578, 0]
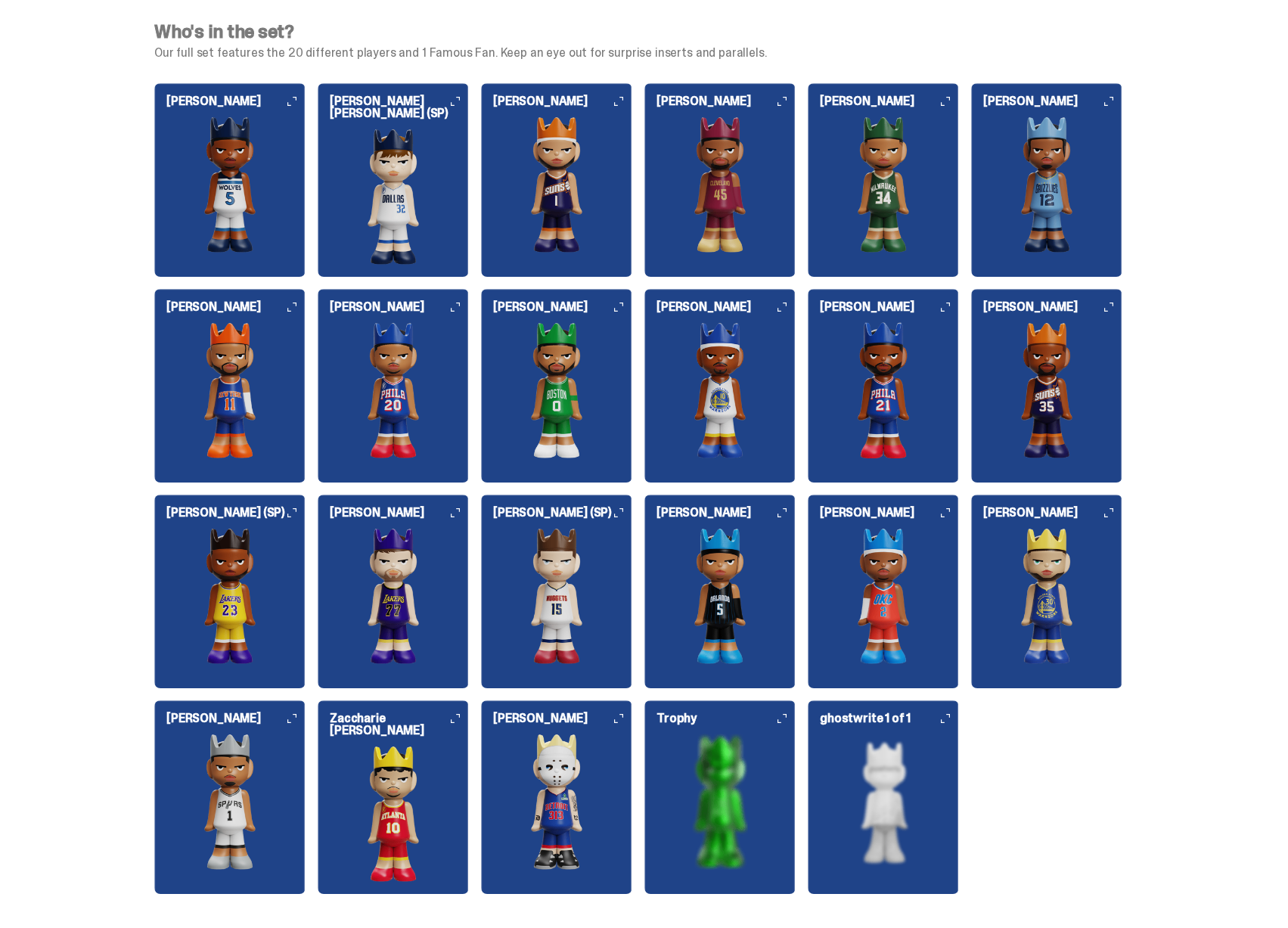
click at [559, 589] on img at bounding box center [555, 595] width 151 height 136
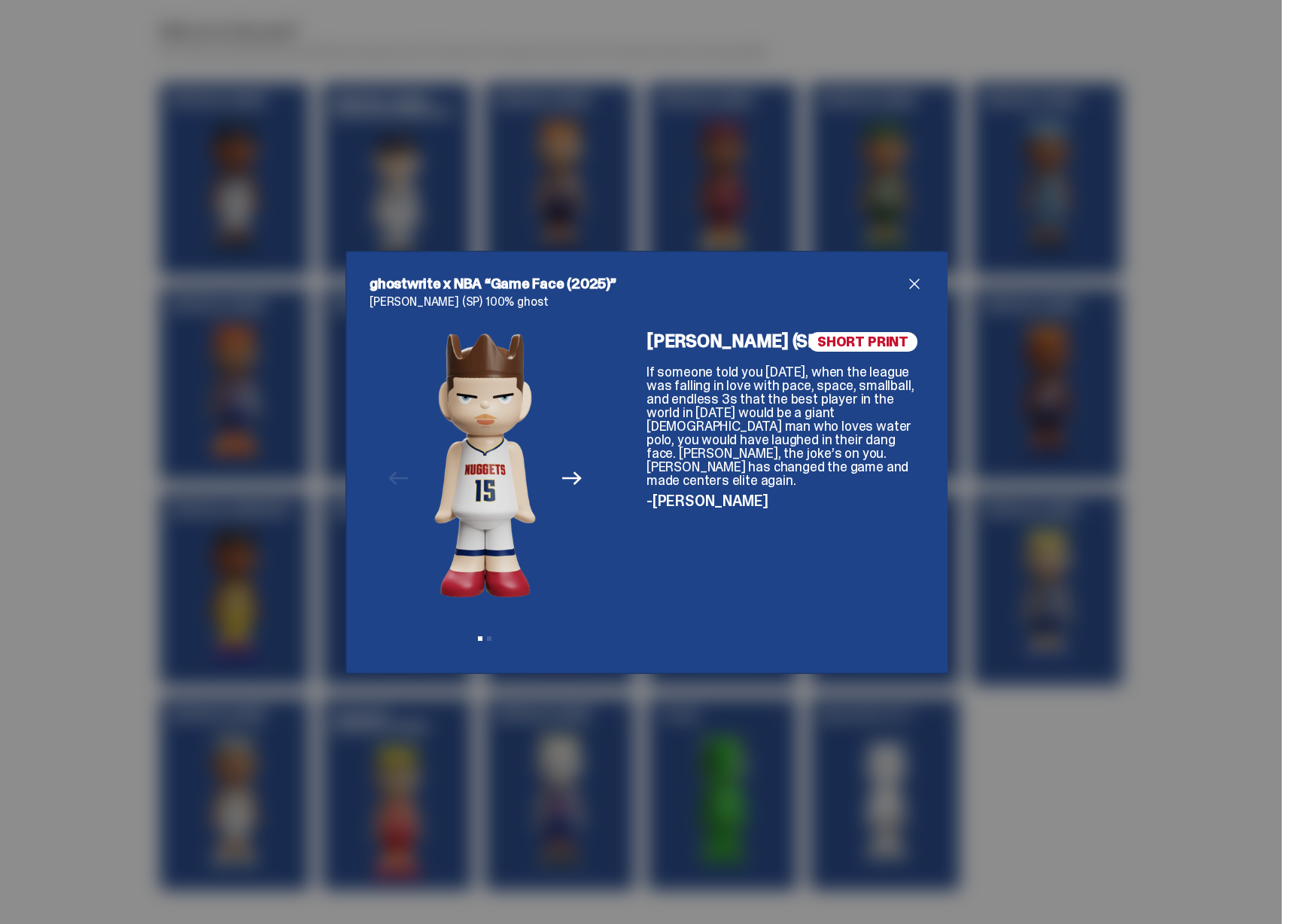
click at [1044, 481] on div "ghostwrite x NBA “Game Face (2025)” Nikola Jokić (SP) 100% ghost Previous Next …" at bounding box center [646, 462] width 1293 height 924
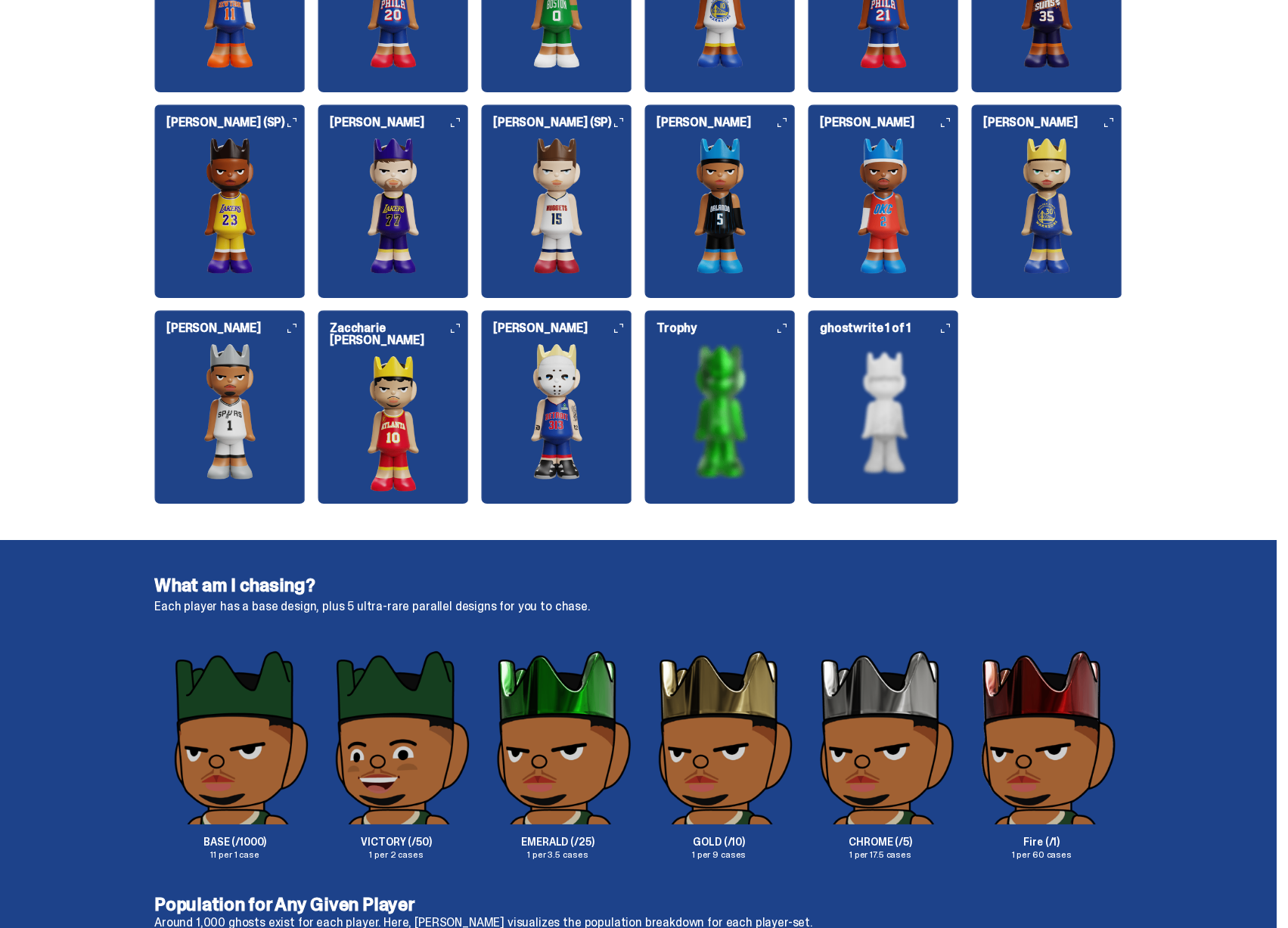
scroll to position [1947, 0]
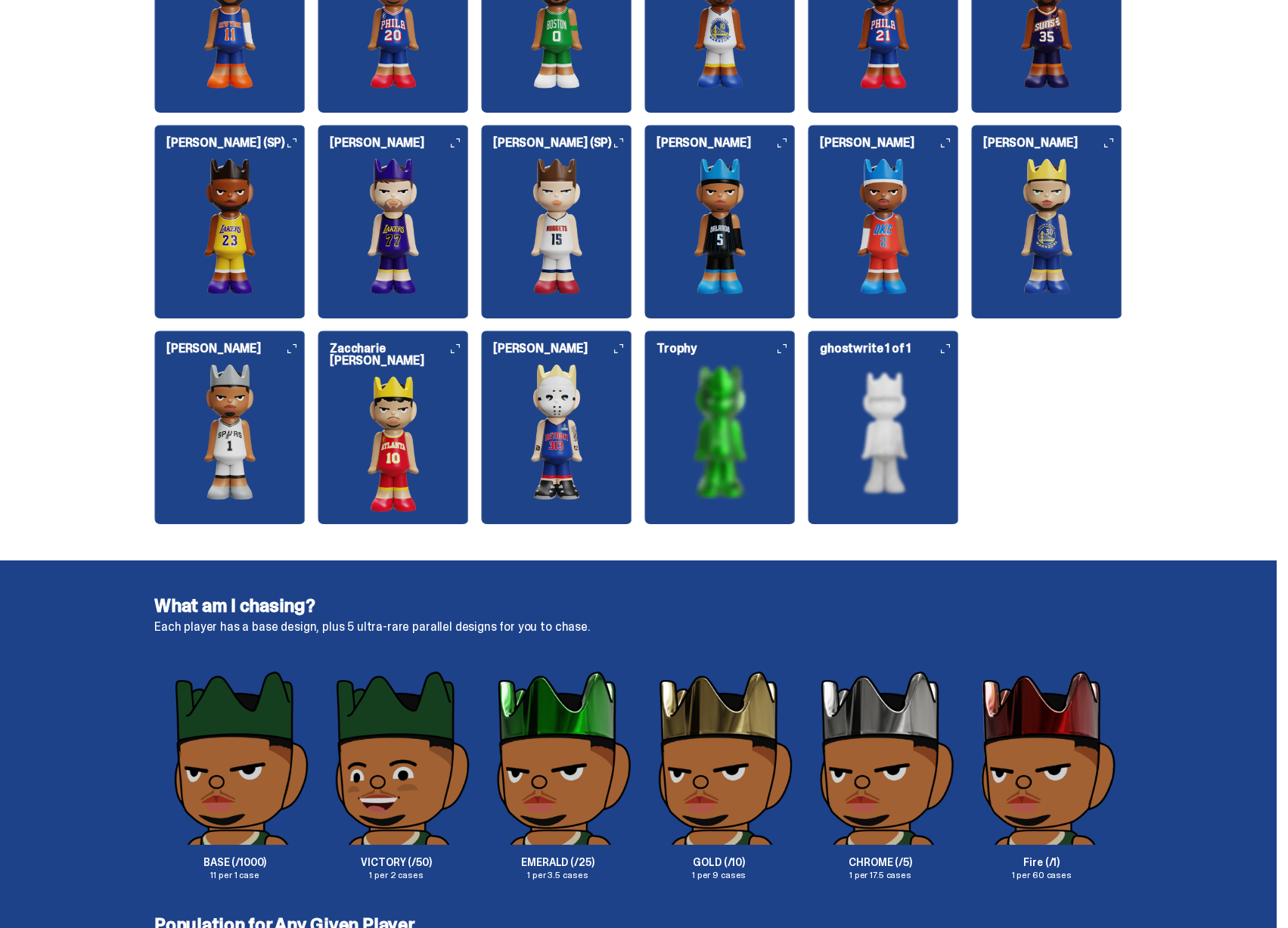
click at [862, 432] on img at bounding box center [882, 431] width 151 height 136
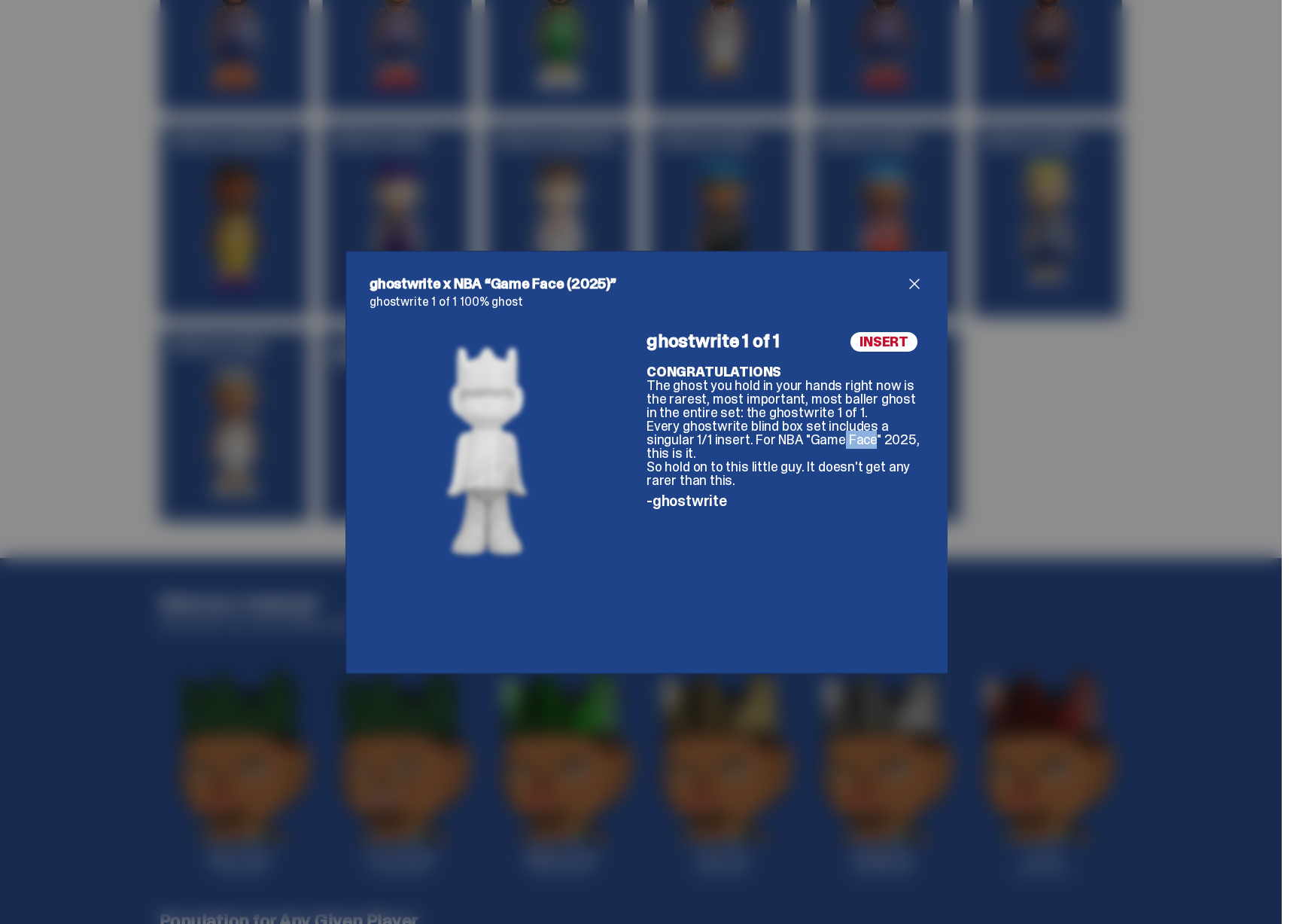
drag, startPoint x: 823, startPoint y: 440, endPoint x: 861, endPoint y: 436, distance: 38.2
click at [861, 436] on p "CONGRATULATIONS The ghost you hold in your hands right now is the rarest, most …" at bounding box center [784, 426] width 277 height 122
click at [995, 417] on div "ghostwrite x NBA “Game Face (2025)” ghostwrite 1 of 1 100% ghost INSERT ghostwr…" at bounding box center [646, 462] width 1293 height 924
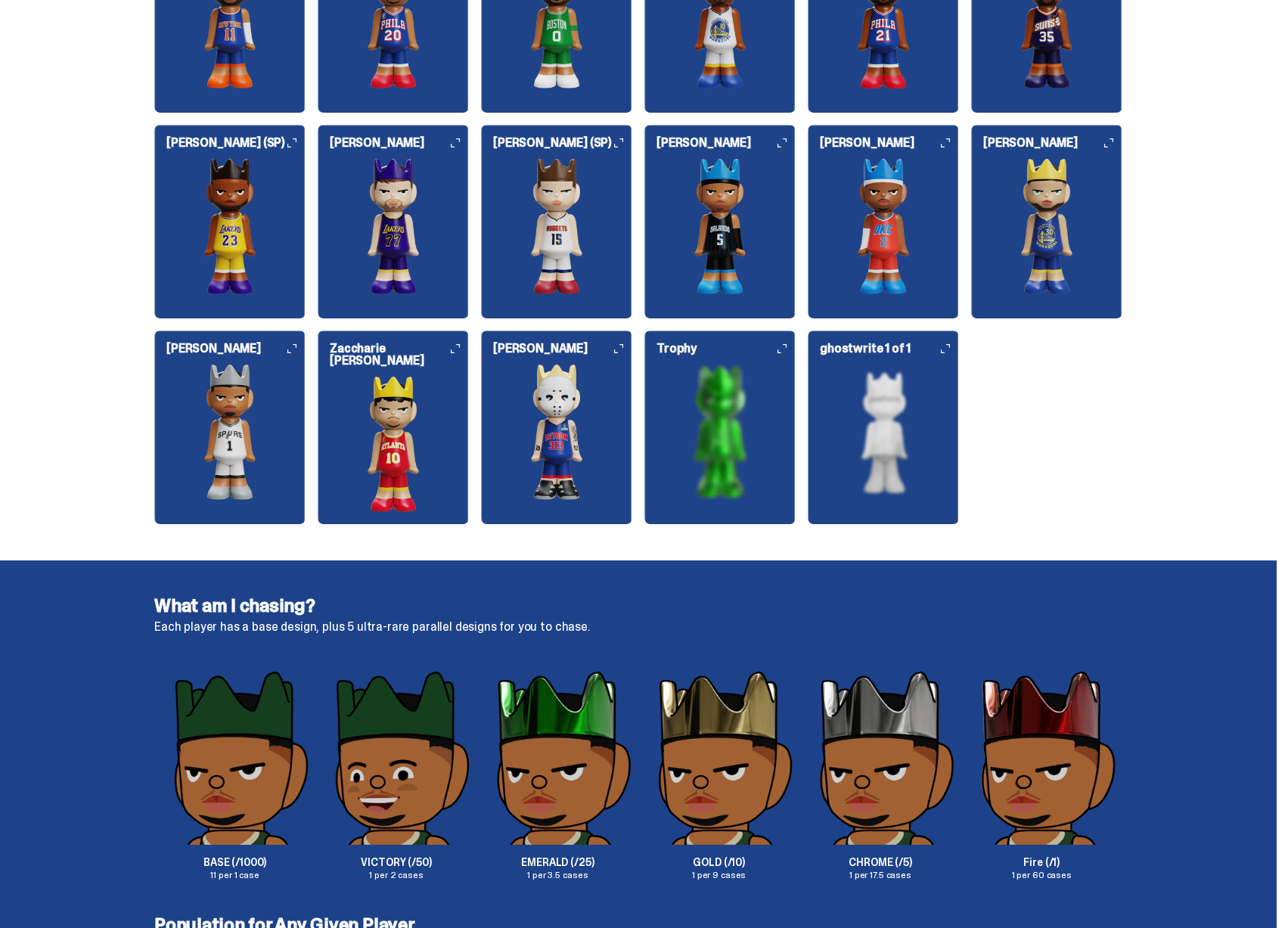
click at [690, 394] on img at bounding box center [719, 431] width 151 height 136
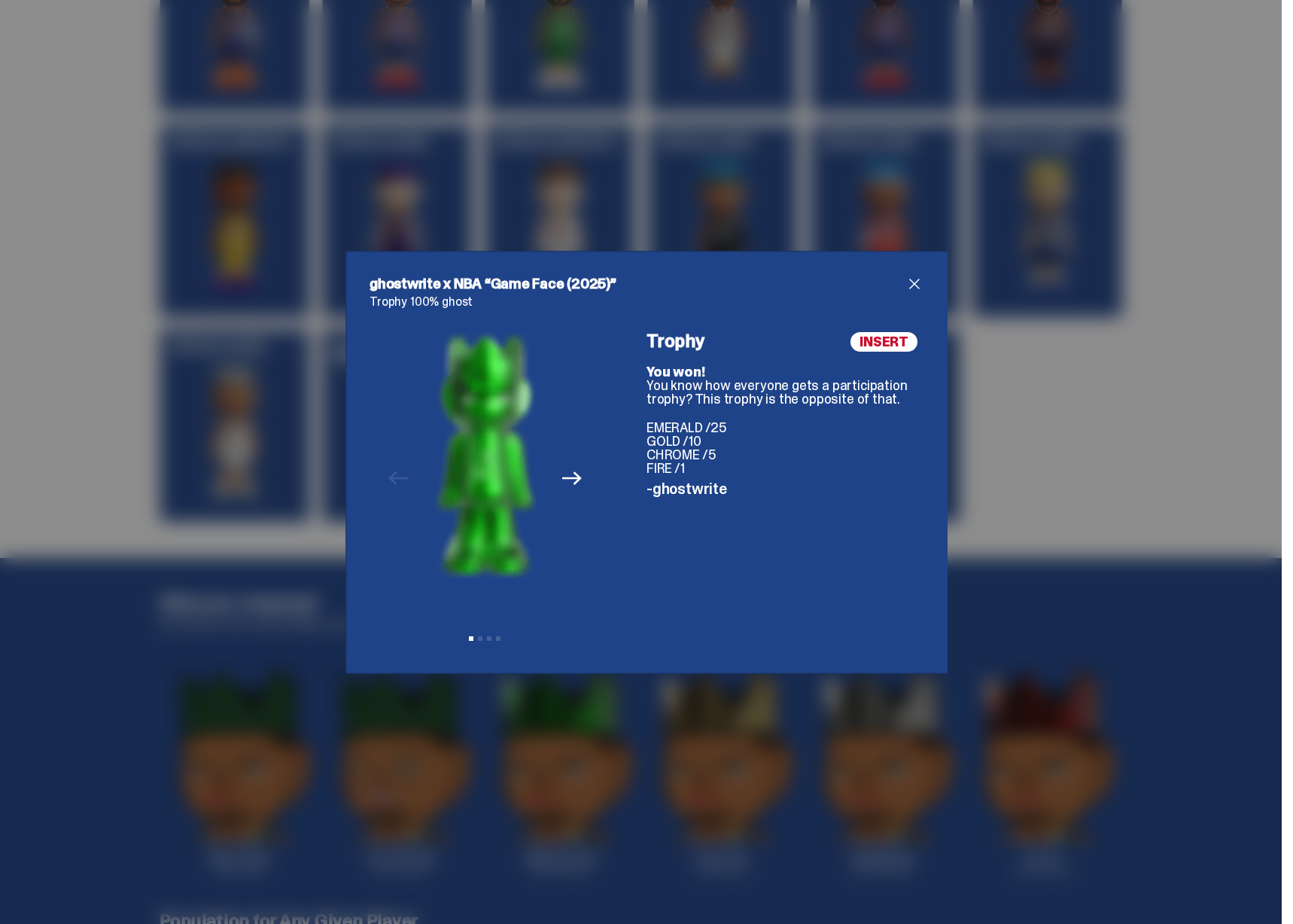
click at [568, 478] on icon "Next" at bounding box center [571, 478] width 20 height 14
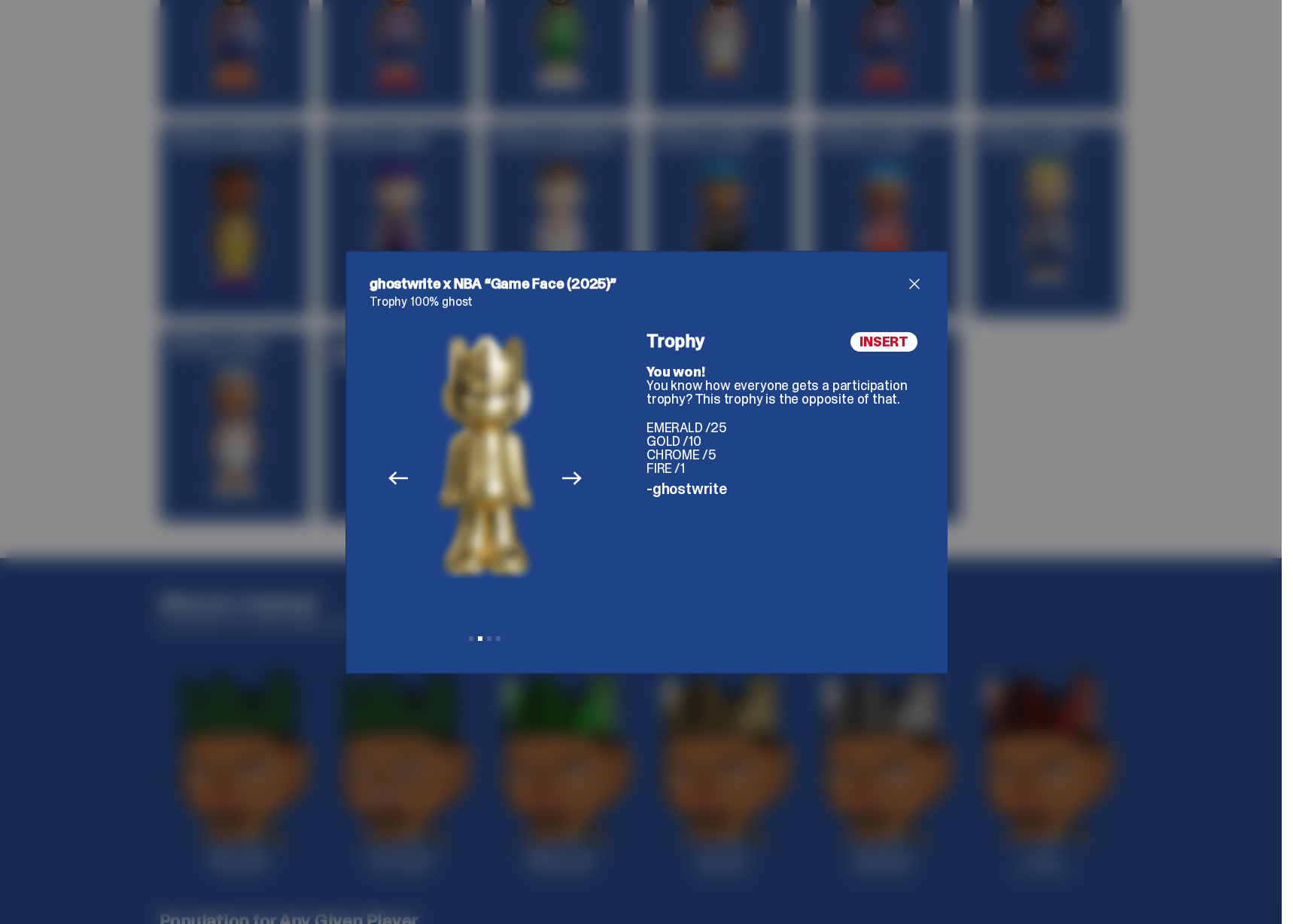
click at [568, 478] on icon "Next" at bounding box center [571, 478] width 20 height 14
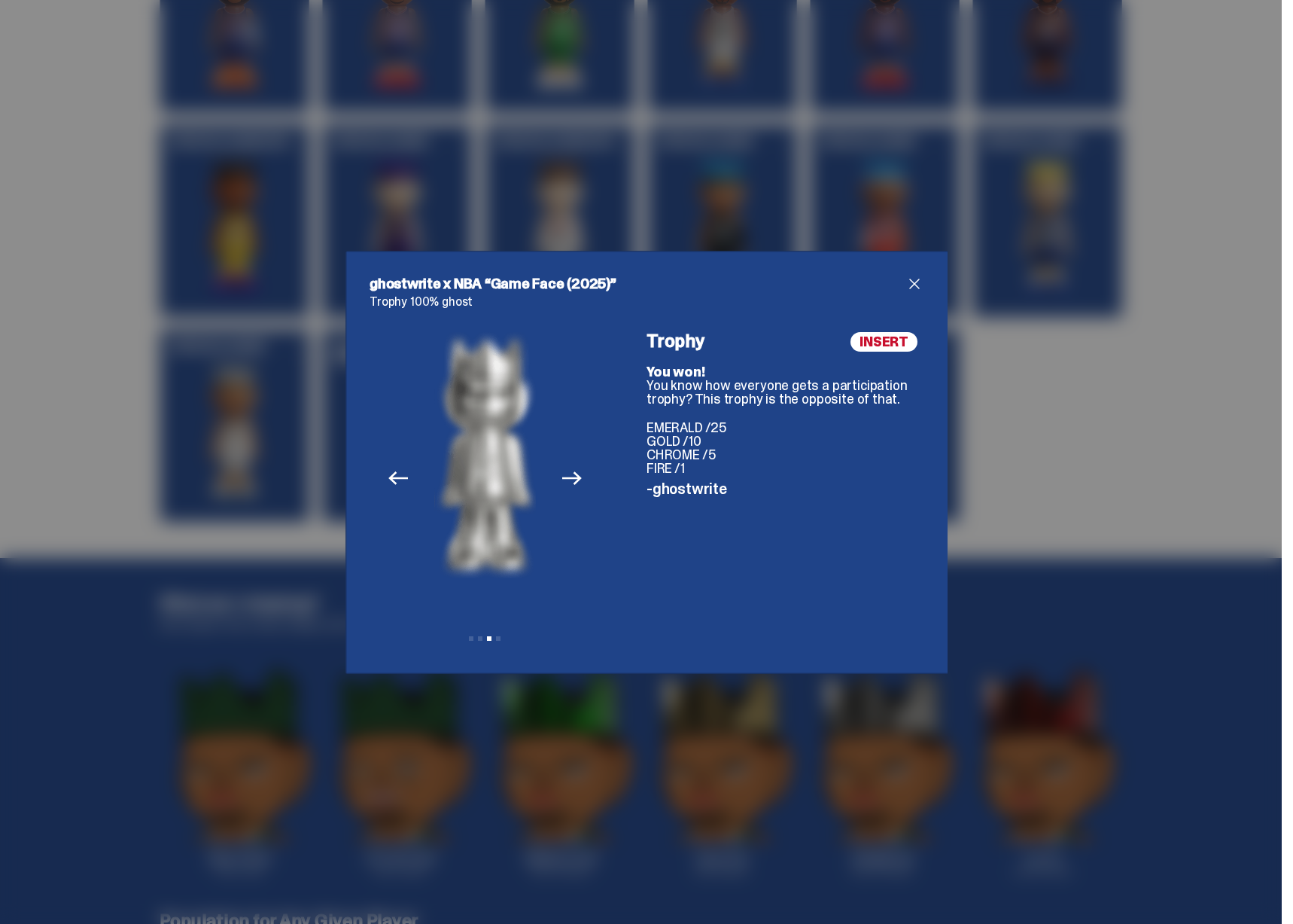
click at [568, 478] on icon "Next" at bounding box center [571, 478] width 20 height 14
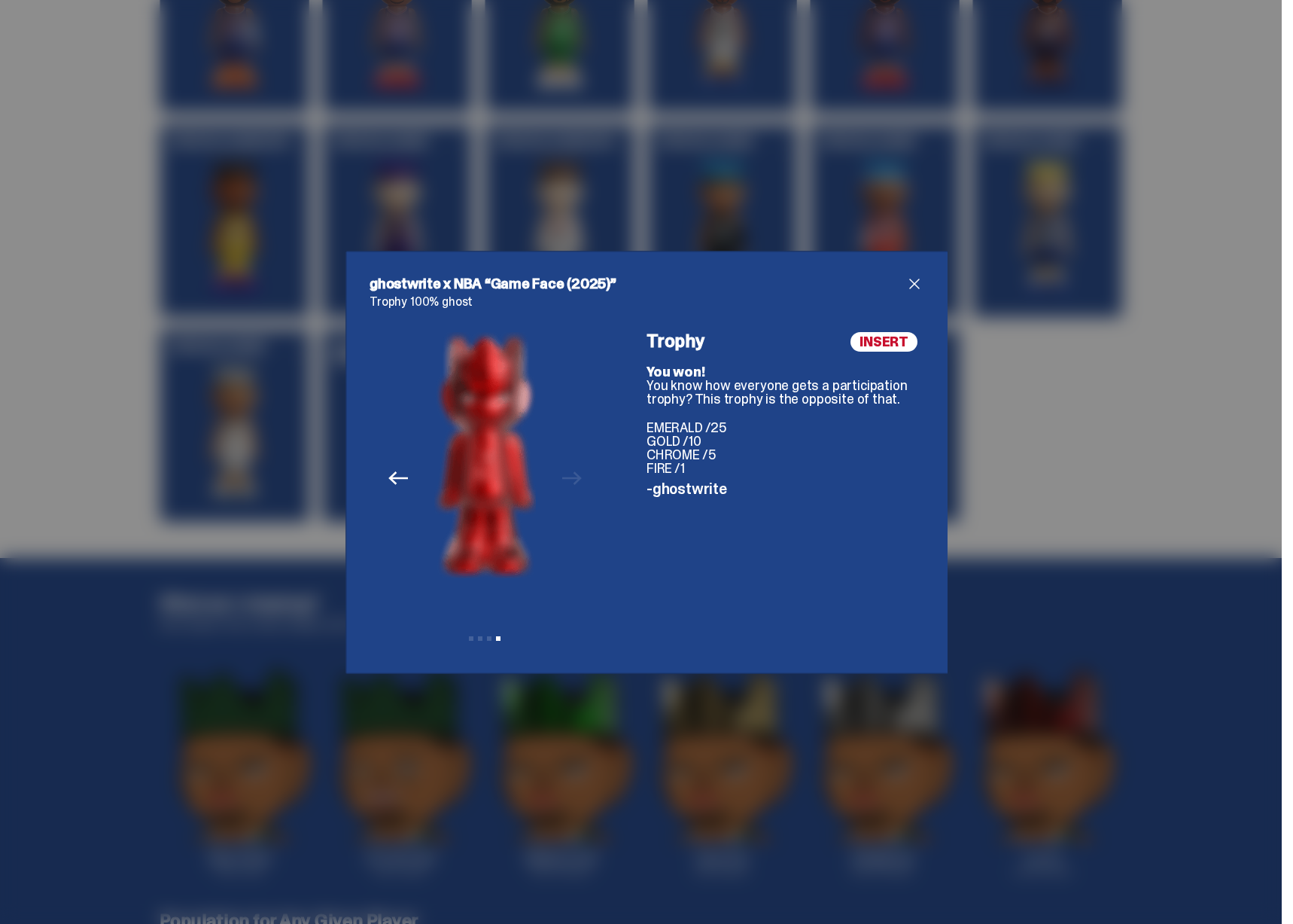
click at [1040, 456] on div "ghostwrite x NBA “Game Face (2025)” Trophy 100% ghost Previous Next View slide …" at bounding box center [646, 462] width 1293 height 924
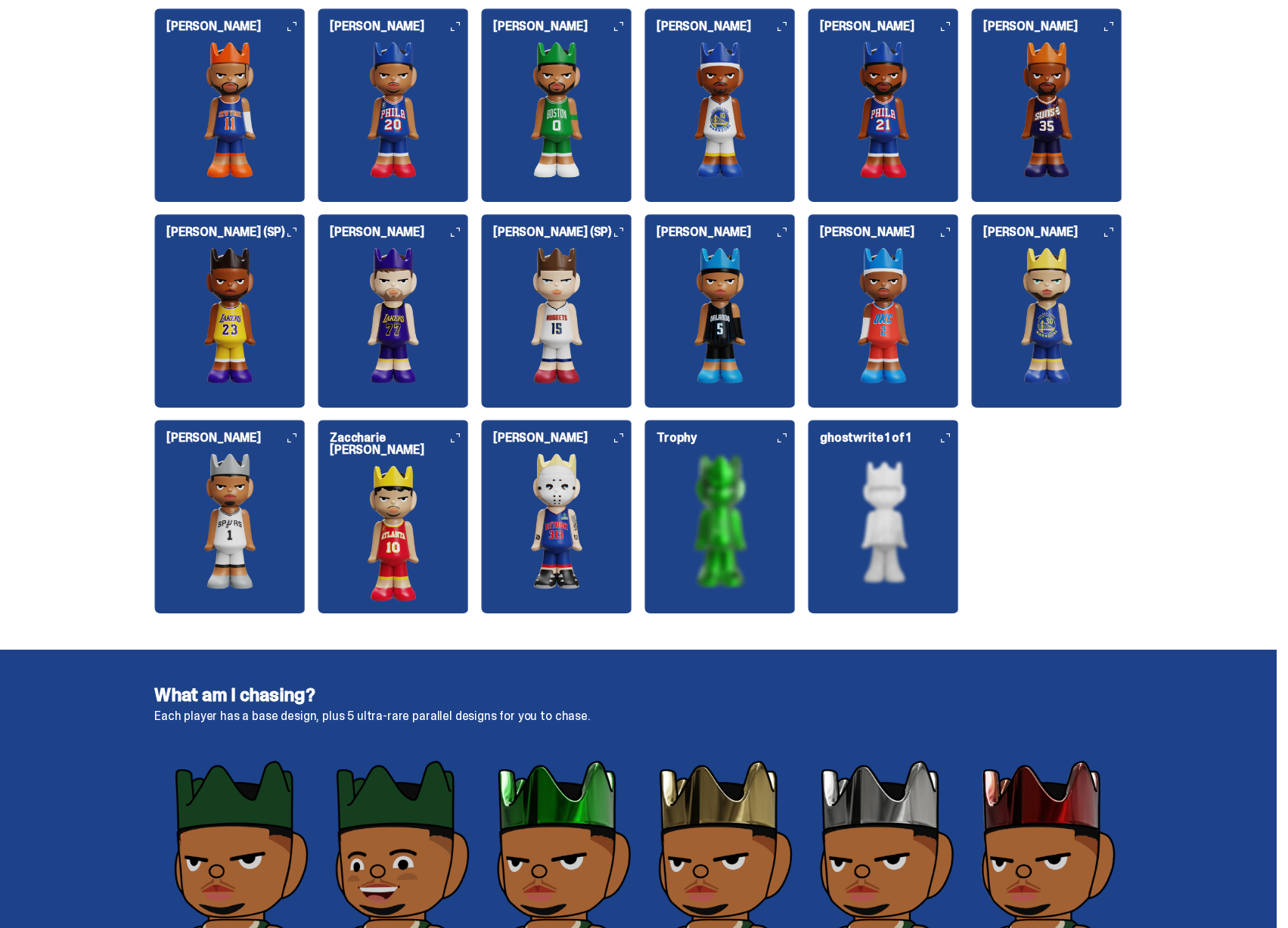
scroll to position [1853, 0]
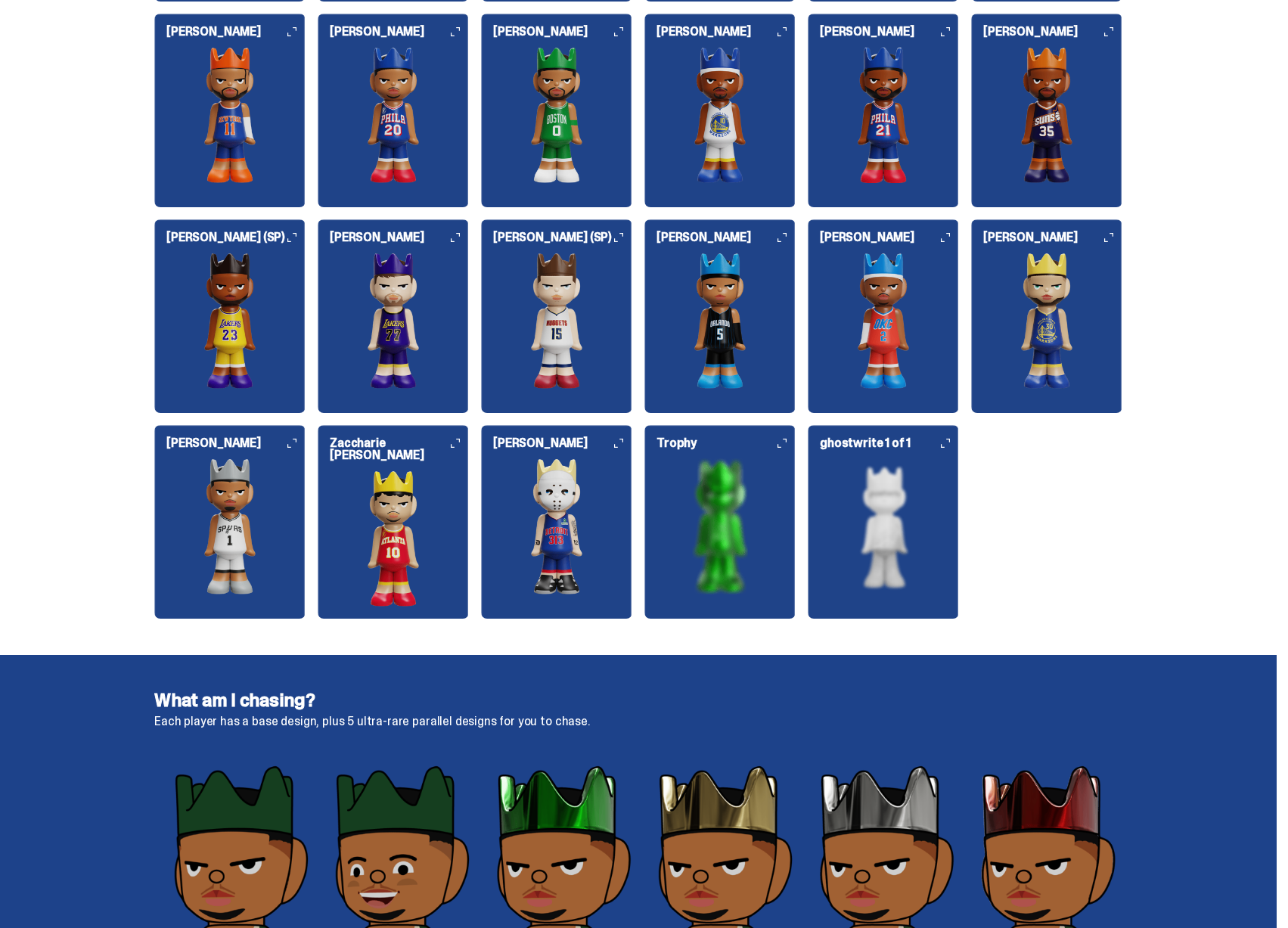
click at [722, 495] on img at bounding box center [719, 525] width 151 height 136
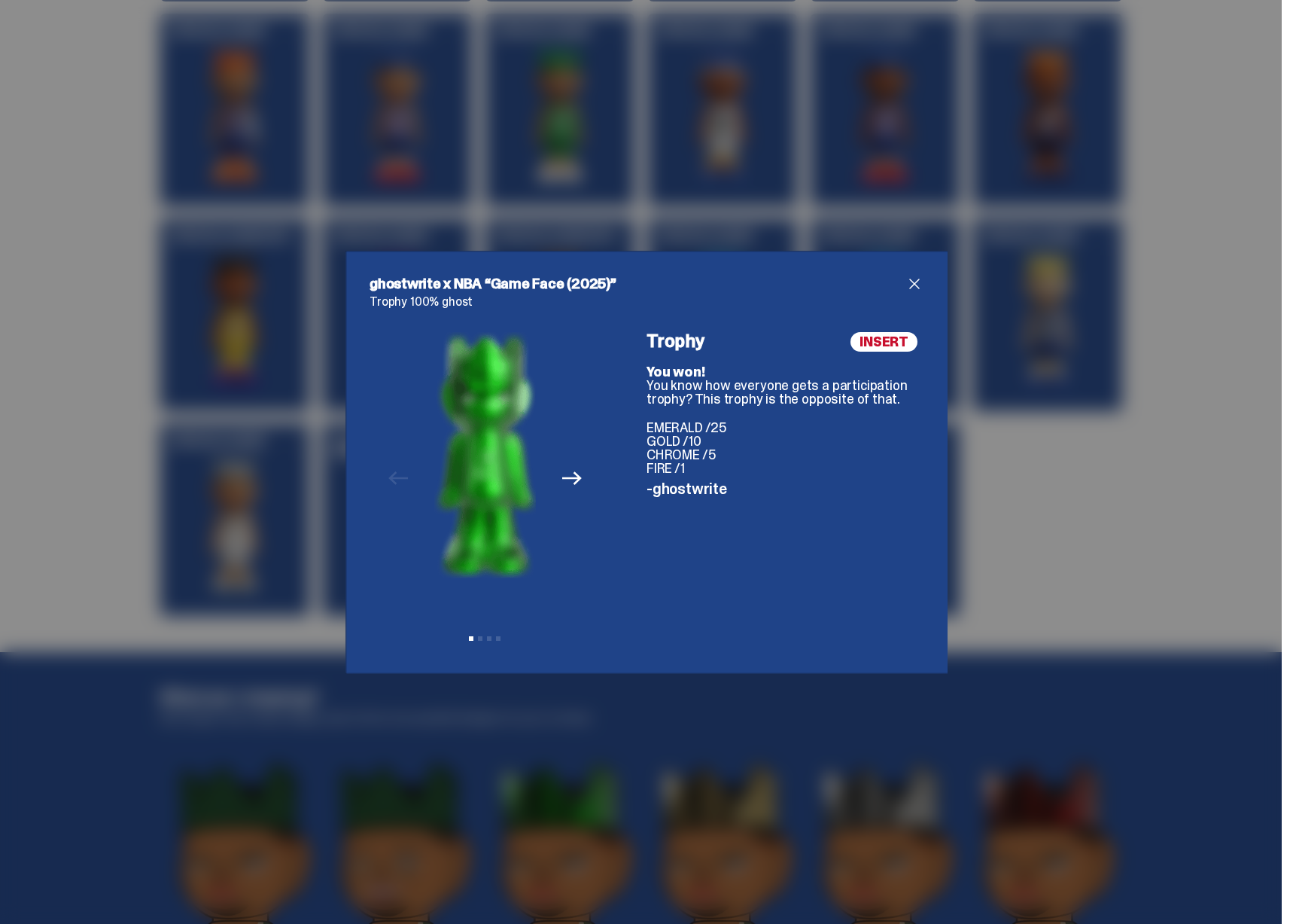
click at [1097, 463] on div "ghostwrite x NBA “Game Face (2025)” Trophy 100% ghost Previous Next View slide …" at bounding box center [646, 462] width 1293 height 924
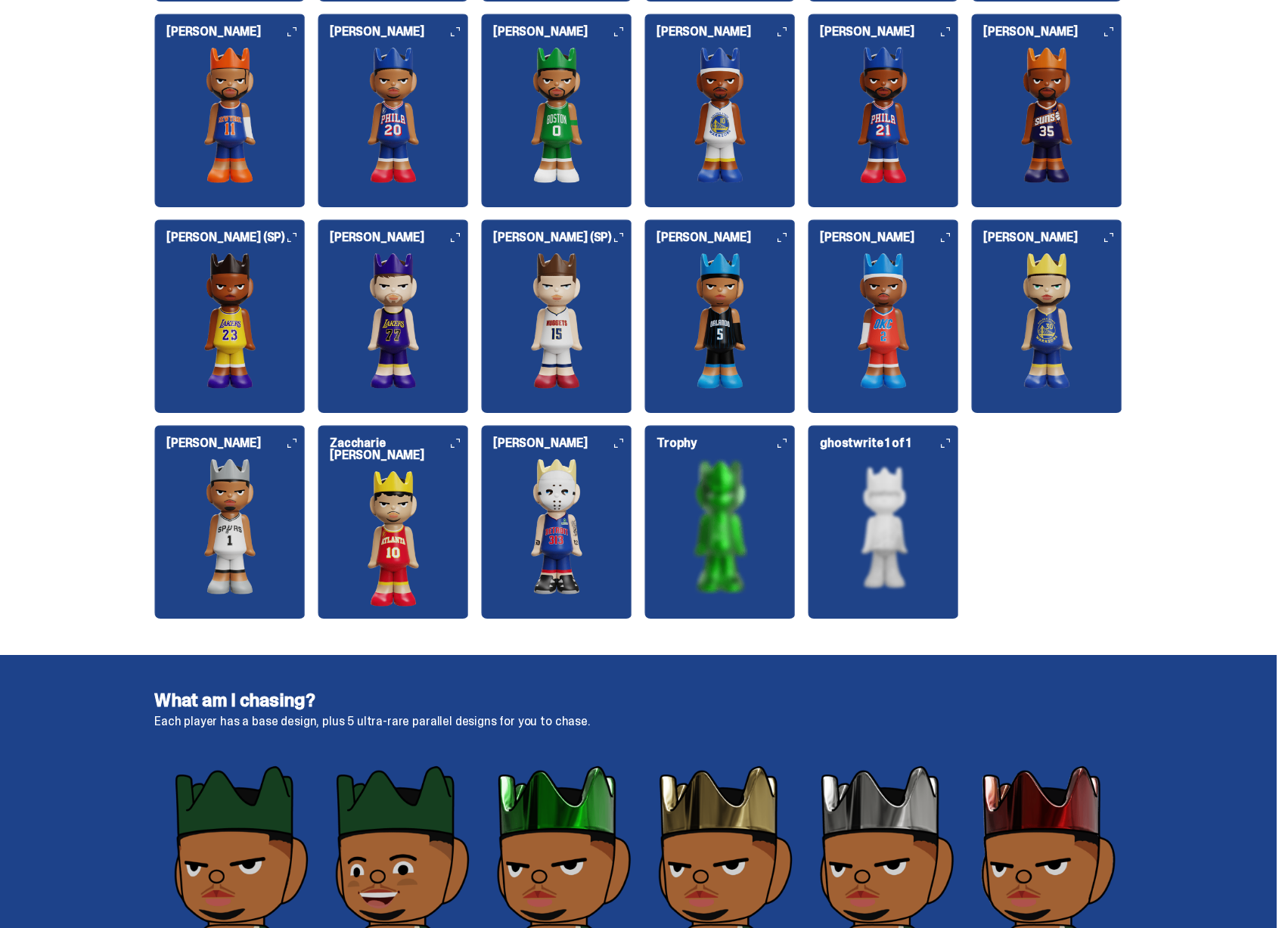
click at [540, 489] on img at bounding box center [555, 525] width 151 height 136
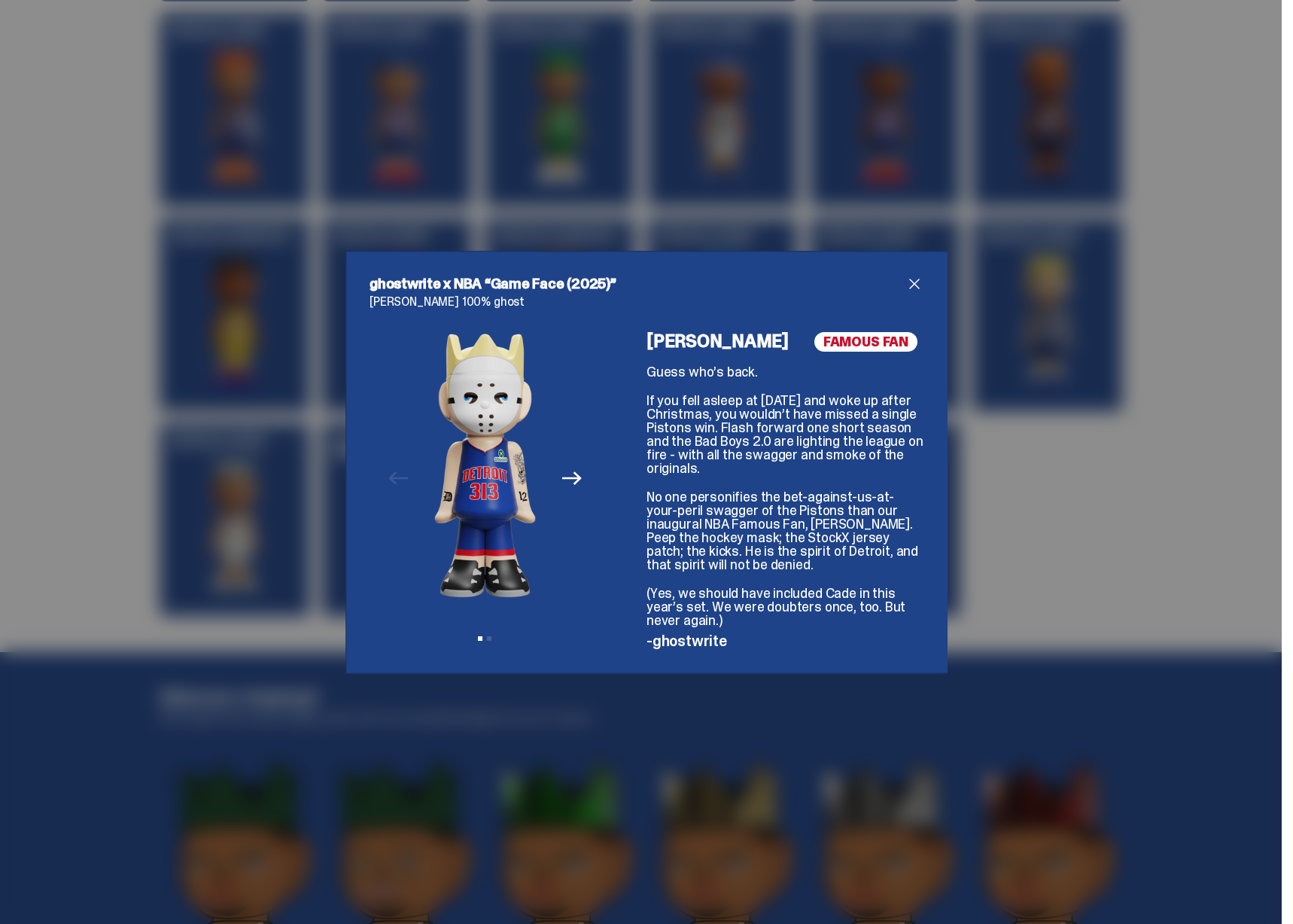
click at [566, 475] on icon "Next" at bounding box center [571, 477] width 20 height 20
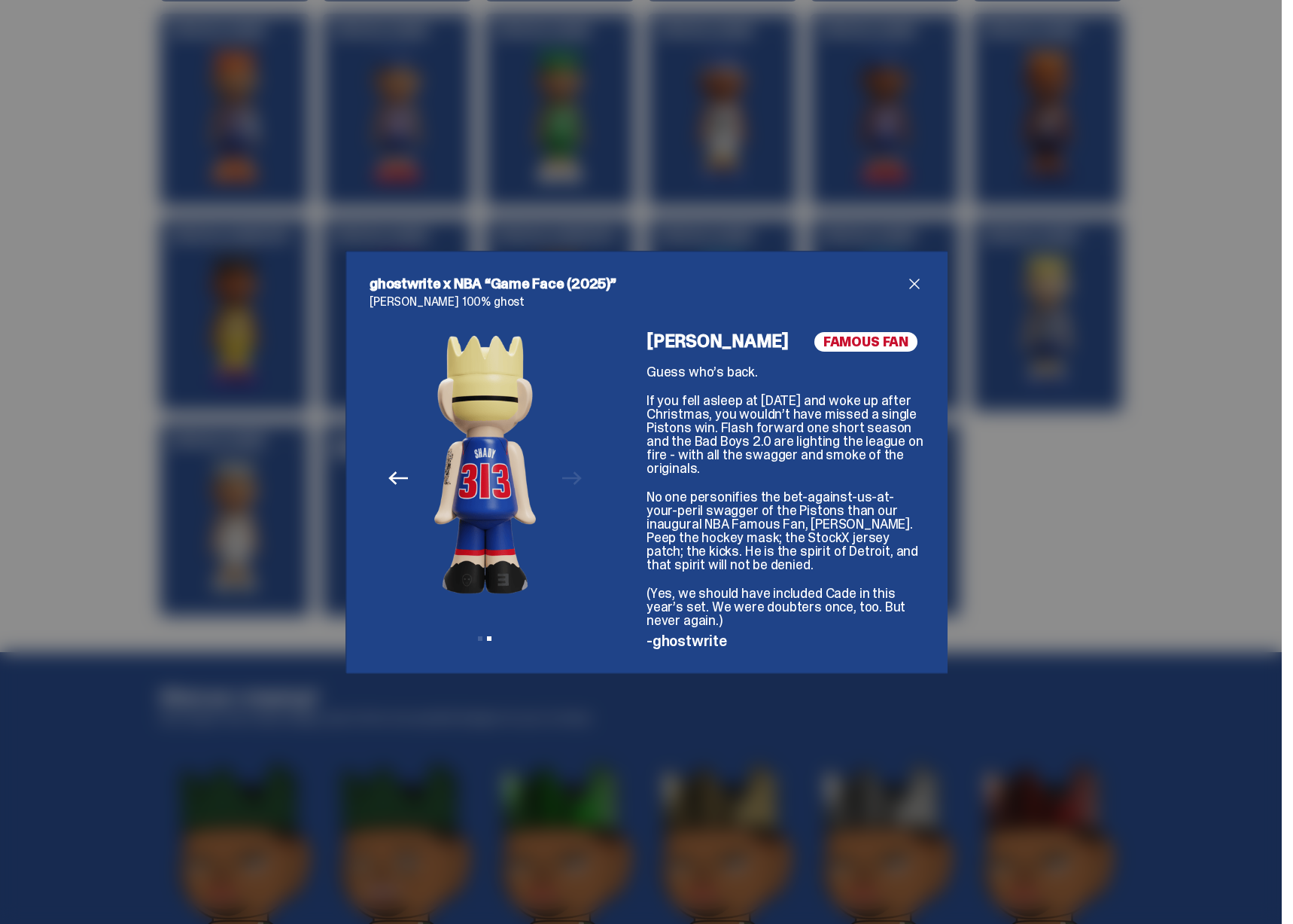
click at [394, 475] on icon "Previous" at bounding box center [398, 477] width 20 height 20
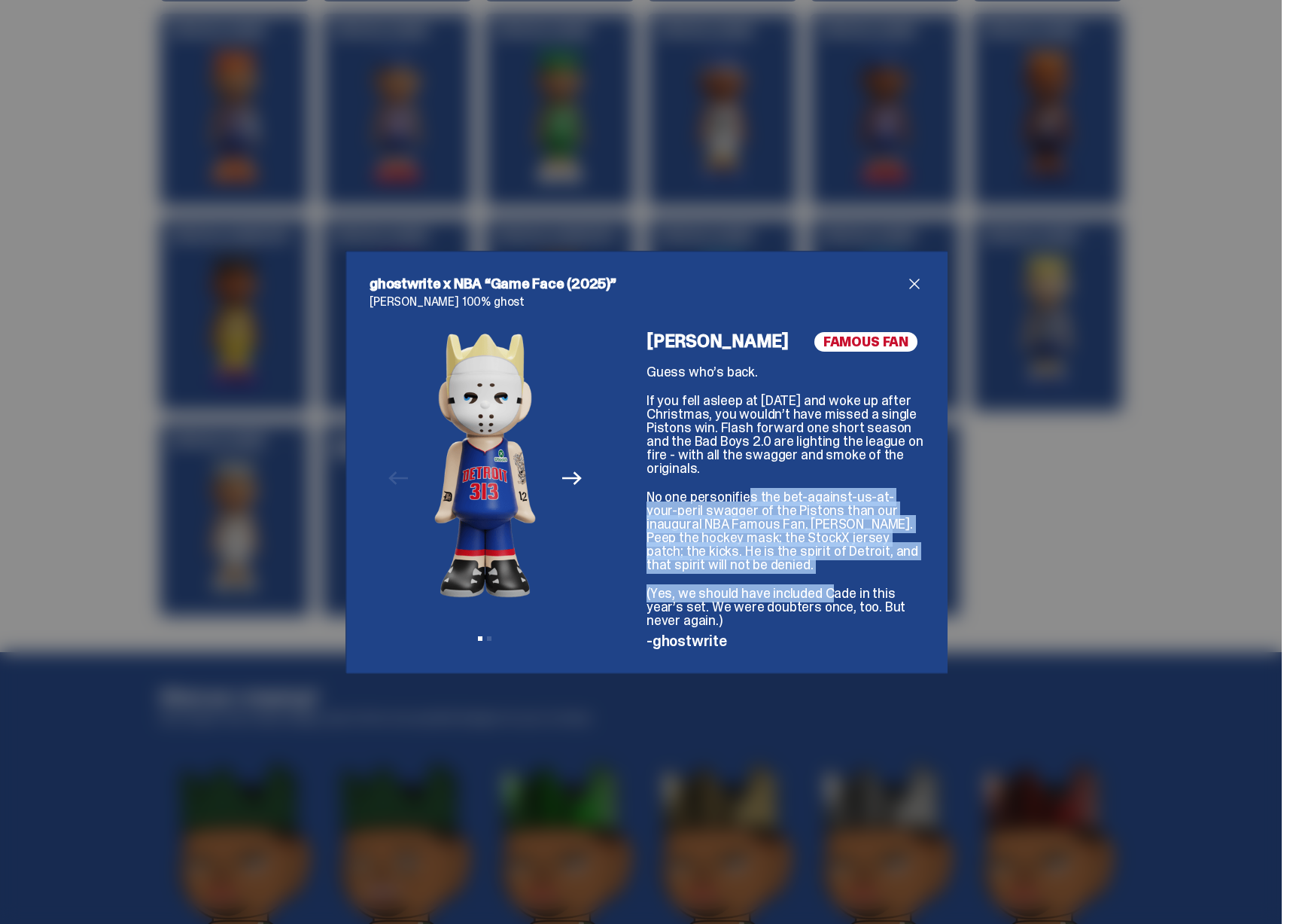
drag, startPoint x: 745, startPoint y: 492, endPoint x: 824, endPoint y: 598, distance: 132.2
click at [824, 598] on div "FAMOUS FAN Eminem Guess who’s back. If you fell asleep at Halloween in 2024 and…" at bounding box center [784, 490] width 277 height 318
click at [824, 598] on p "(Yes, we should have included Cade in this year’s set. We were doubters once, t…" at bounding box center [784, 607] width 277 height 41
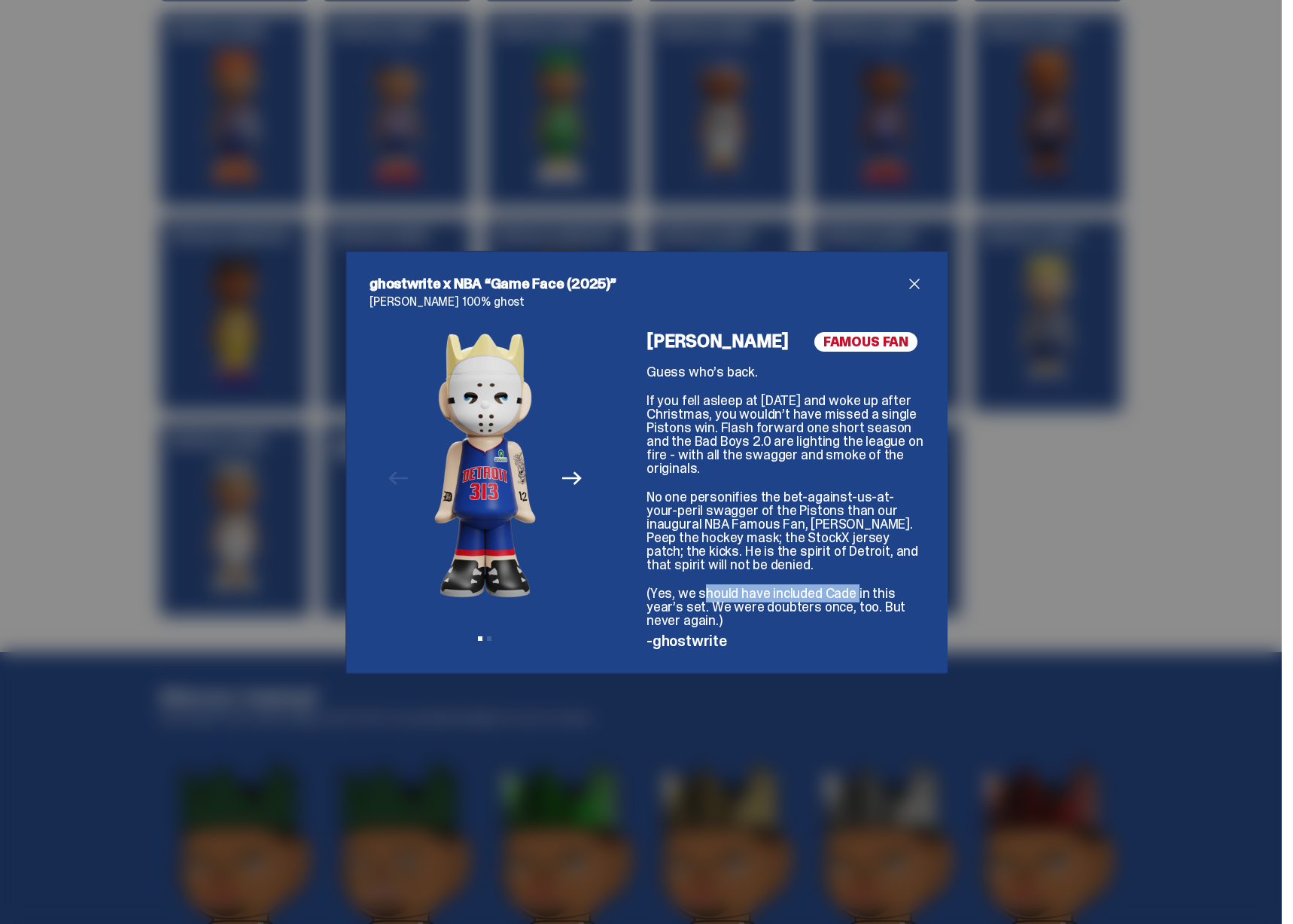
drag, startPoint x: 699, startPoint y: 596, endPoint x: 853, endPoint y: 595, distance: 154.0
click at [853, 595] on p "(Yes, we should have included Cade in this year’s set. We were doubters once, t…" at bounding box center [784, 607] width 277 height 41
drag, startPoint x: 864, startPoint y: 595, endPoint x: 876, endPoint y: 595, distance: 12.0
click at [876, 596] on p "(Yes, we should have included Cade in this year’s set. We were doubters once, t…" at bounding box center [784, 607] width 277 height 41
drag, startPoint x: 759, startPoint y: 607, endPoint x: 814, endPoint y: 607, distance: 55.0
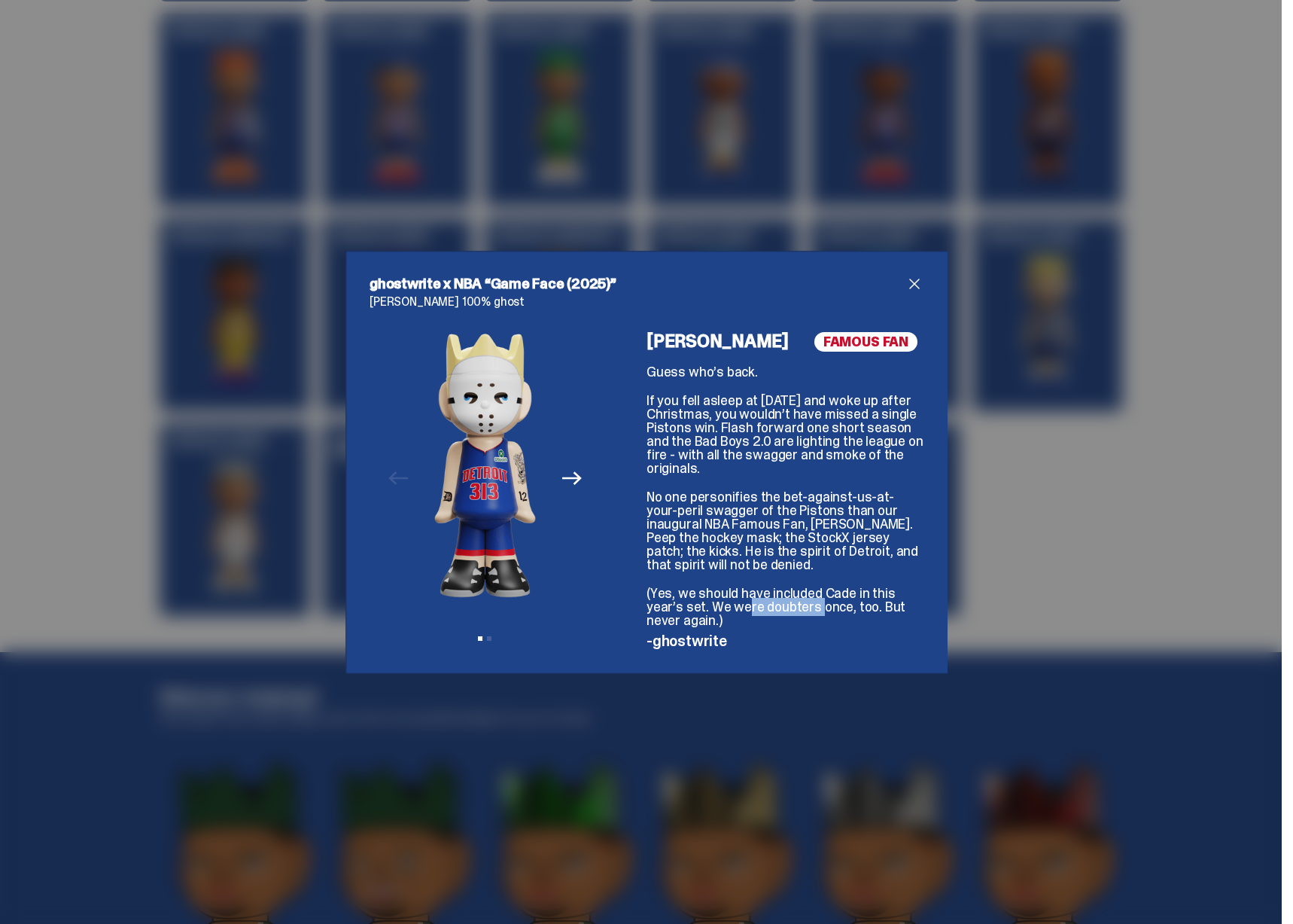
click at [814, 607] on p "(Yes, we should have included Cade in this year’s set. We were doubters once, t…" at bounding box center [784, 607] width 277 height 41
drag, startPoint x: 671, startPoint y: 334, endPoint x: 903, endPoint y: 341, distance: 232.1
click at [903, 341] on div "FAMOUS FAN Eminem Guess who’s back. If you fell asleep at Halloween in 2024 and…" at bounding box center [784, 490] width 277 height 318
click at [903, 341] on span "FAMOUS FAN" at bounding box center [865, 341] width 103 height 20
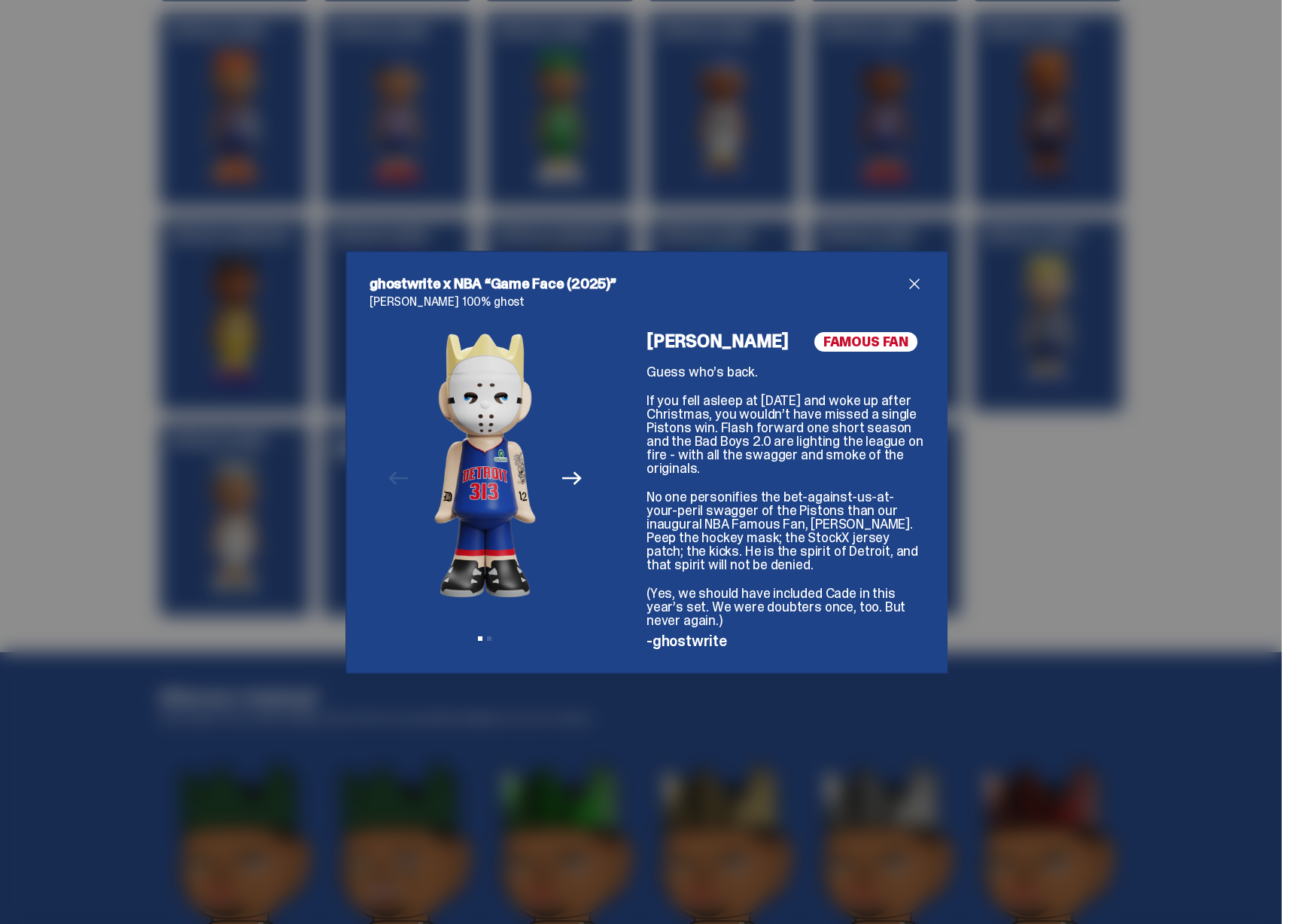
click at [878, 340] on span "FAMOUS FAN" at bounding box center [865, 341] width 103 height 20
click at [1111, 412] on div "ghostwrite x NBA “Game Face (2025)” Eminem 100% ghost Previous Next View slide …" at bounding box center [646, 462] width 1293 height 924
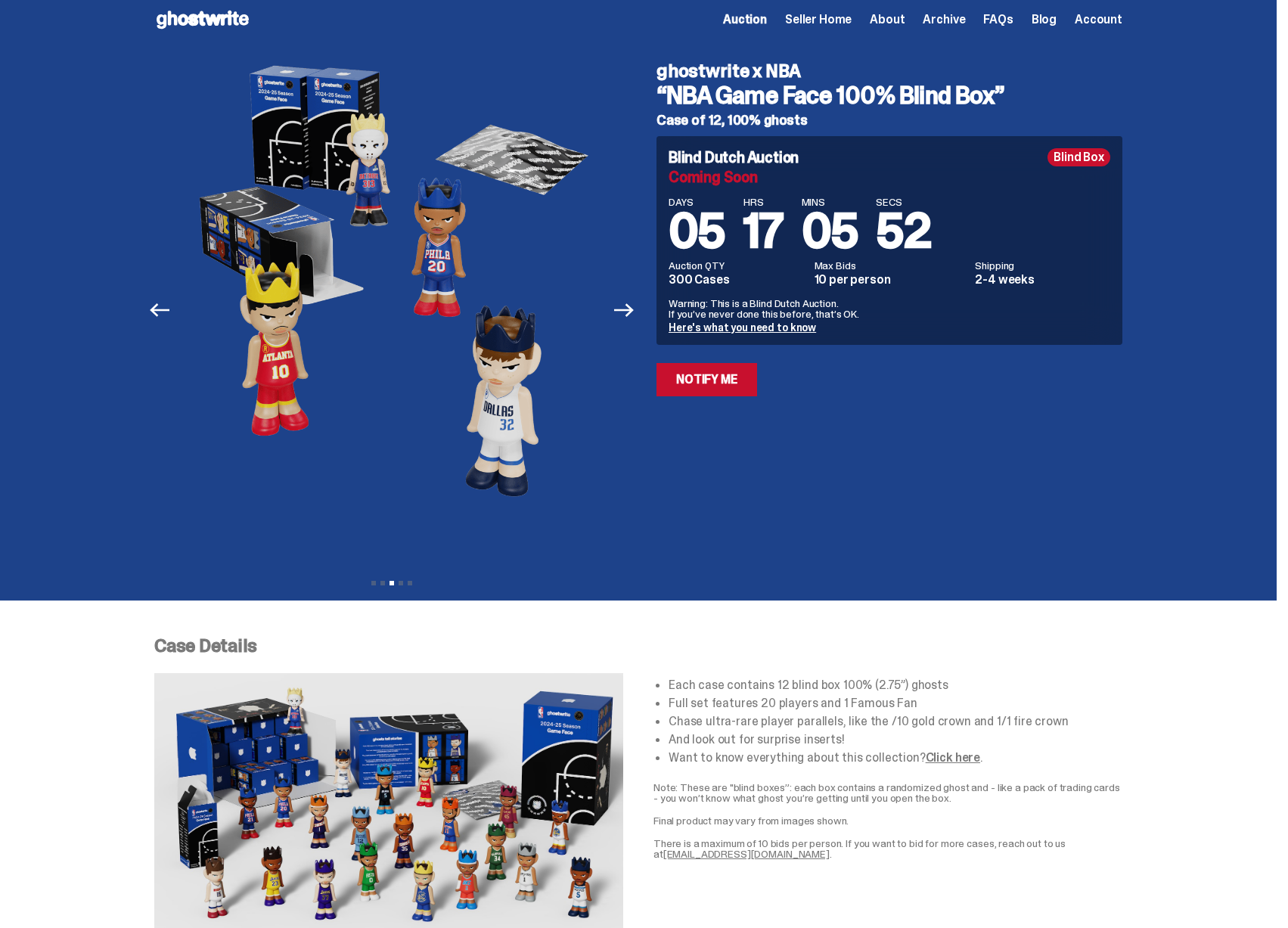
scroll to position [0, 0]
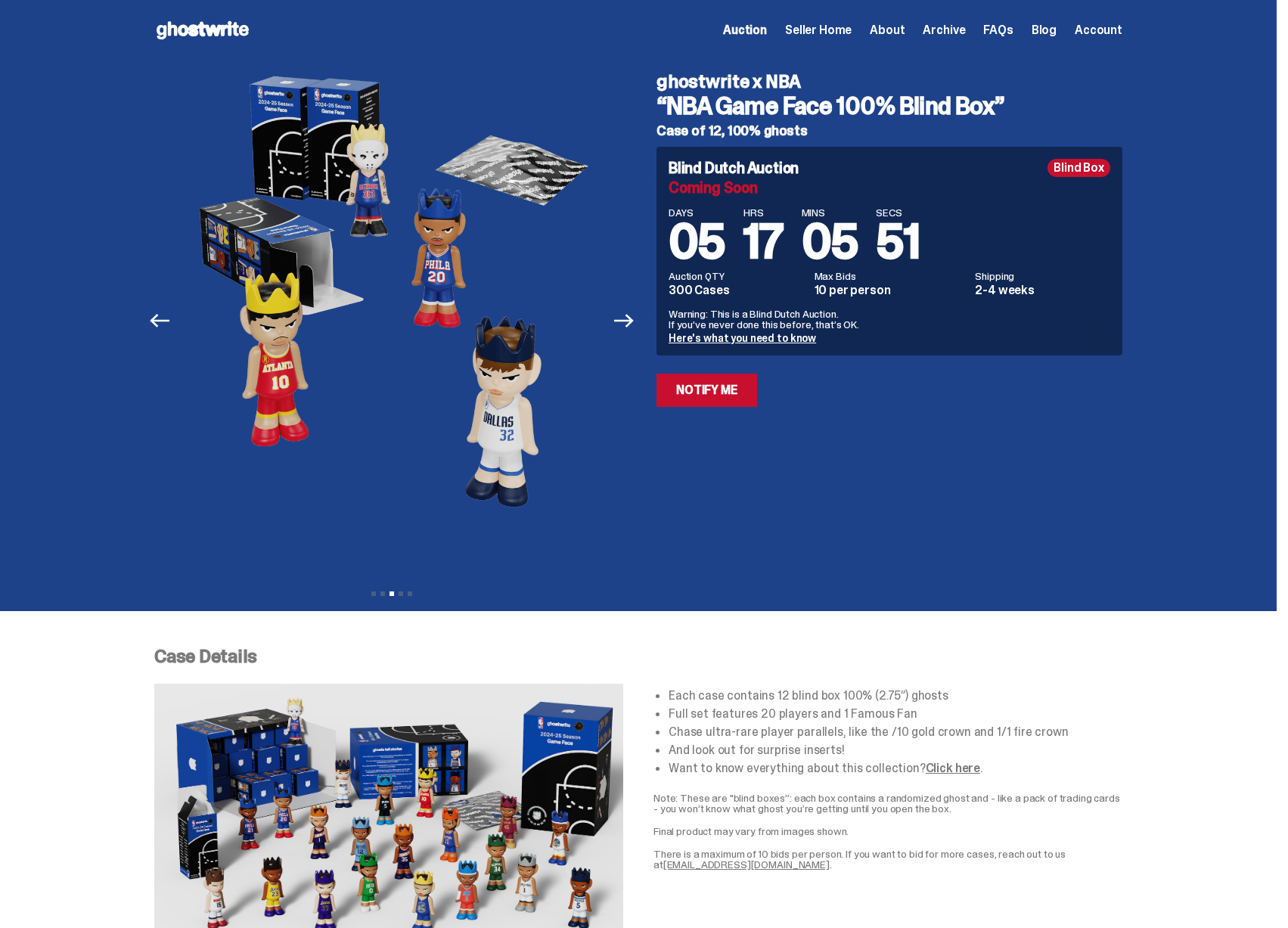
click at [712, 337] on link "Here's what you need to know" at bounding box center [742, 338] width 147 height 14
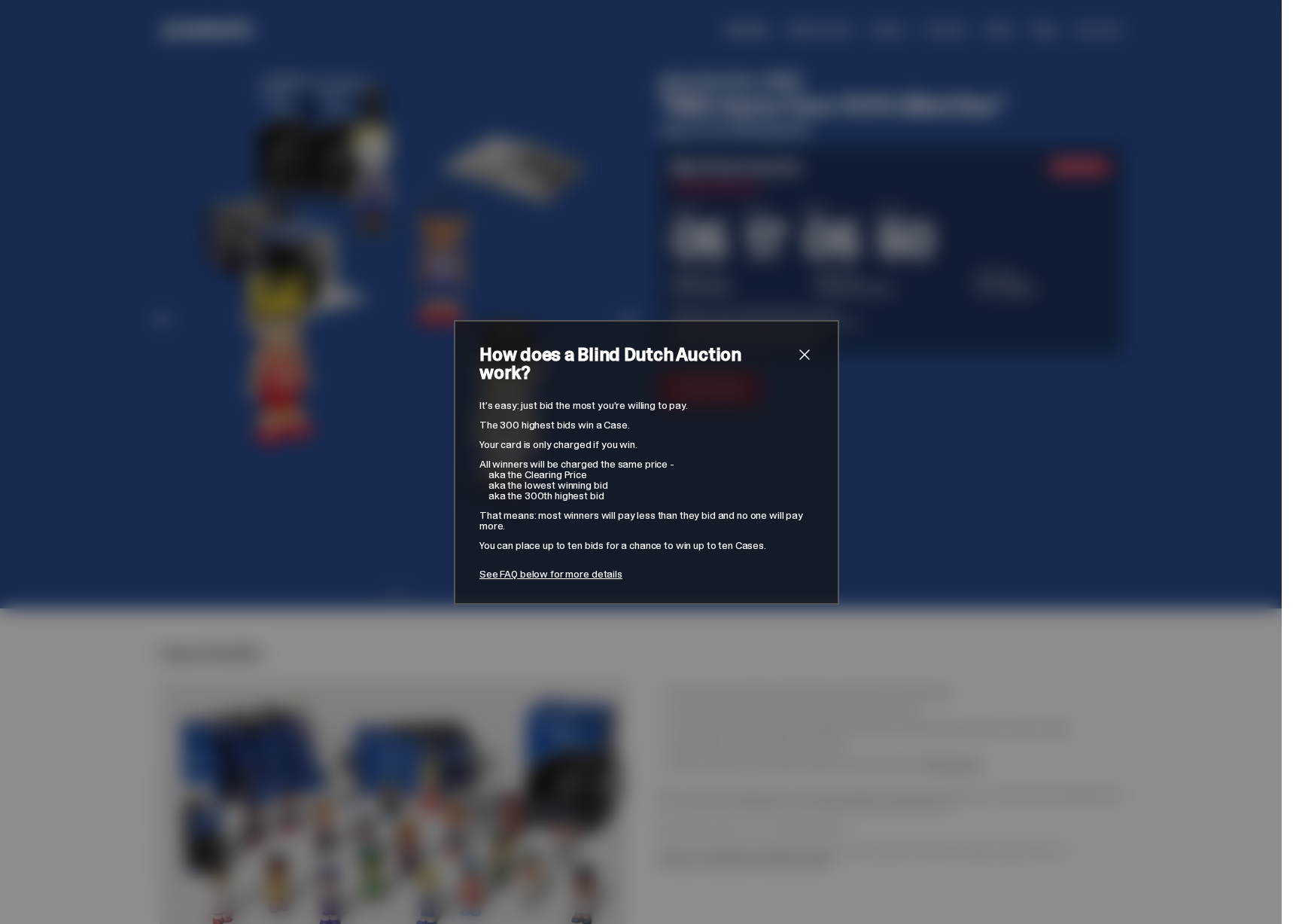
drag, startPoint x: 516, startPoint y: 404, endPoint x: 613, endPoint y: 491, distance: 130.3
click at [614, 492] on div "It’s easy: just bid the most you’re willing to pay. The 300 highest bids win a …" at bounding box center [646, 490] width 334 height 179
click at [611, 490] on div "It’s easy: just bid the most you’re willing to pay. The 300 highest bids win a …" at bounding box center [646, 490] width 334 height 179
drag, startPoint x: 559, startPoint y: 490, endPoint x: 482, endPoint y: 484, distance: 77.2
click at [488, 489] on span "aka the 300th highest bid" at bounding box center [546, 495] width 116 height 14
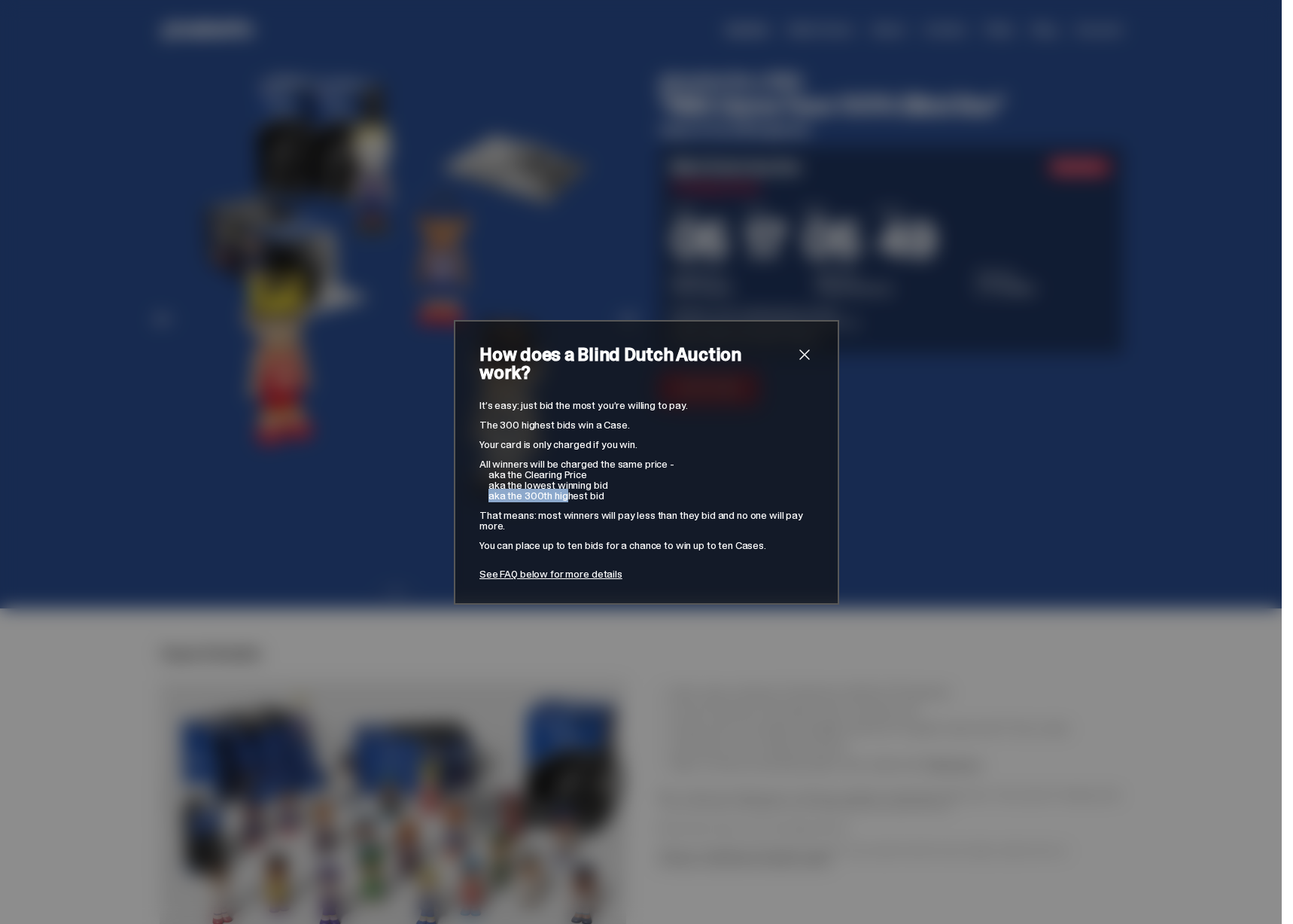
click at [482, 484] on div "It’s easy: just bid the most you’re willing to pay. The 300 highest bids win a …" at bounding box center [646, 490] width 334 height 179
click at [1013, 446] on div "How does a Blind Dutch Auction work? It’s easy: just bid the most you’re willin…" at bounding box center [646, 462] width 1293 height 924
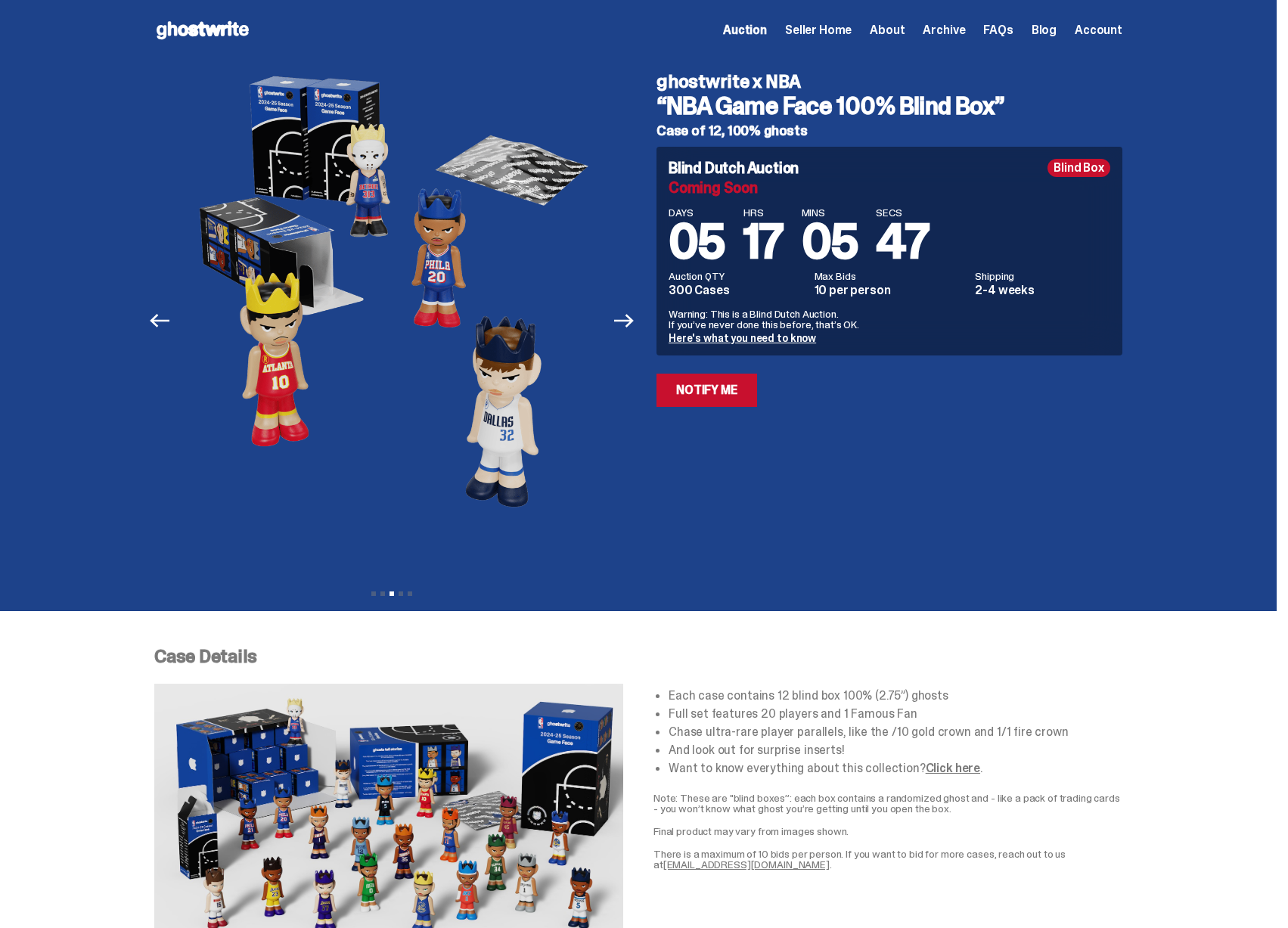
click at [689, 292] on dd "300 Cases" at bounding box center [737, 290] width 137 height 12
click at [741, 132] on h5 "Case of 12, 100% ghosts" at bounding box center [889, 130] width 466 height 14
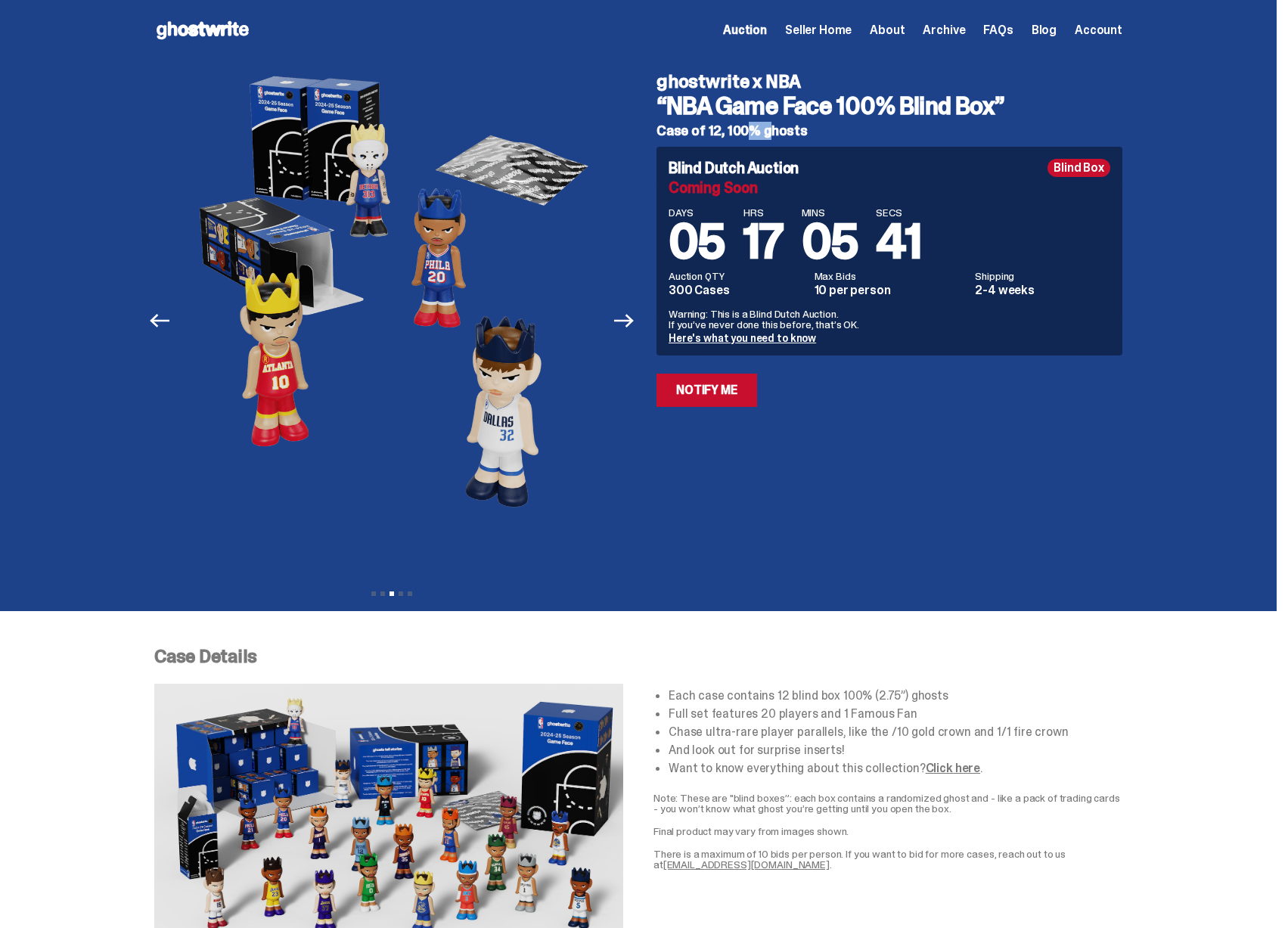
click at [940, 37] on span "Archive" at bounding box center [943, 30] width 42 height 12
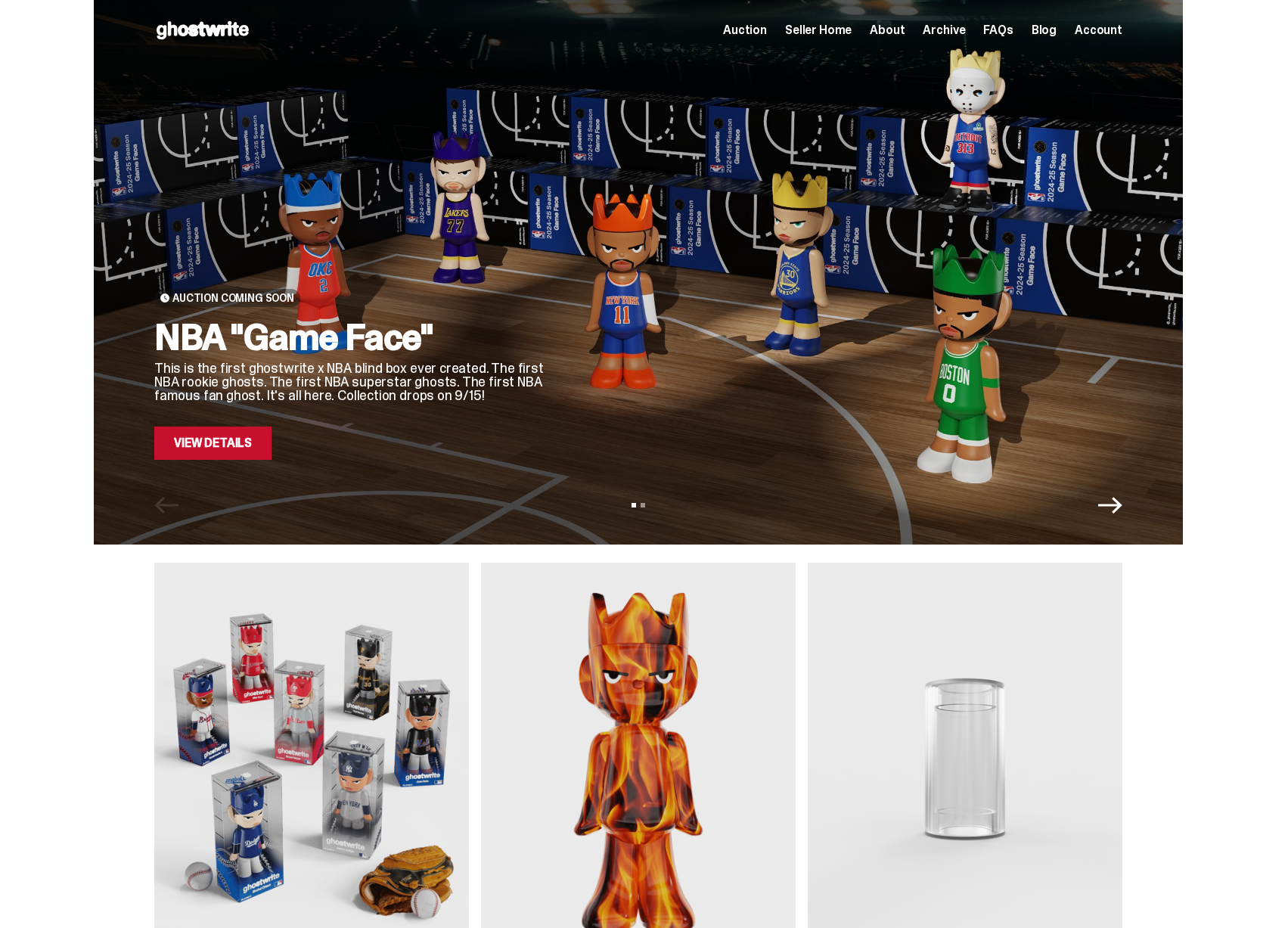
click at [959, 29] on span "Archive" at bounding box center [943, 30] width 42 height 12
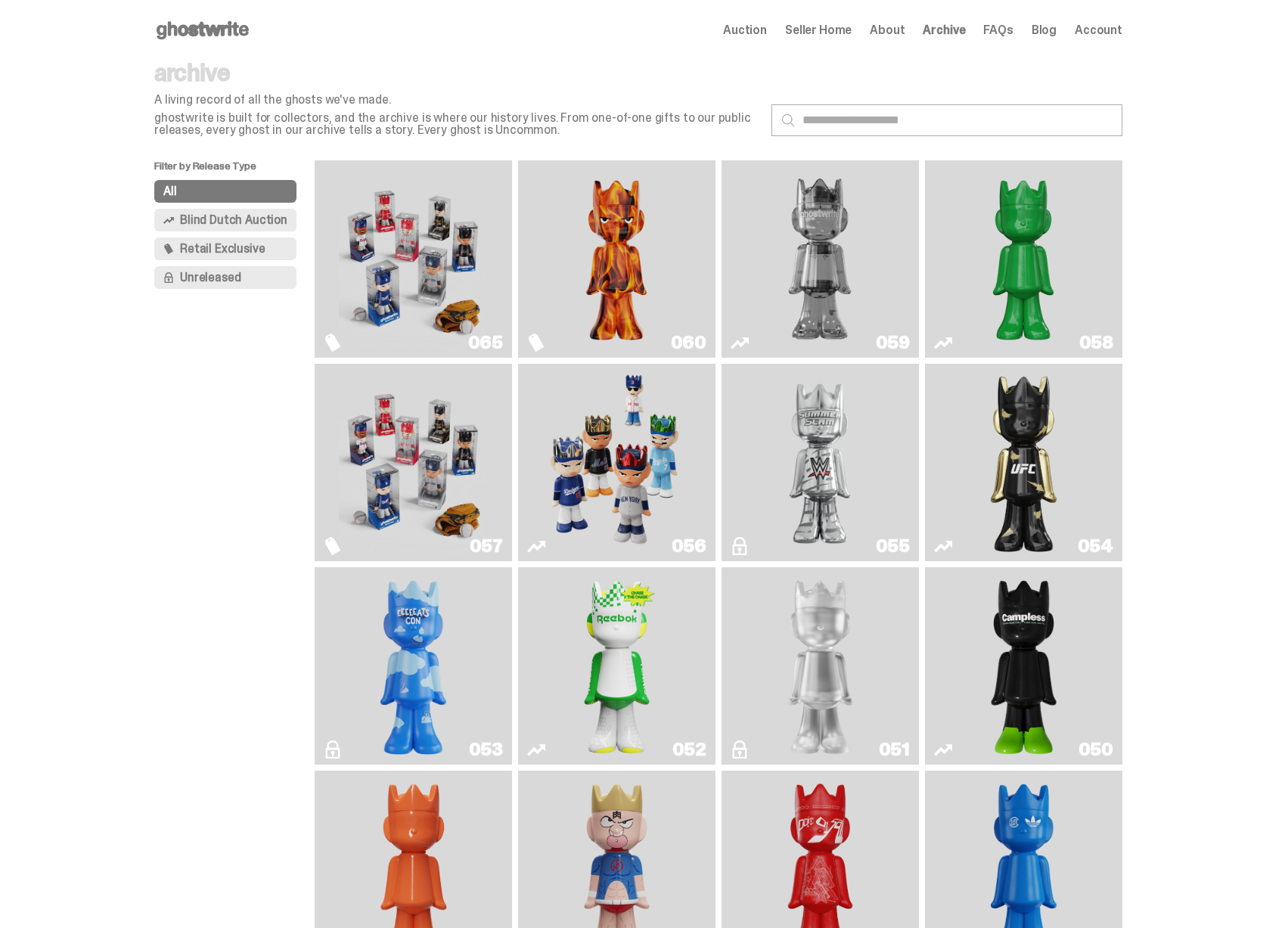
click at [666, 440] on img "Game Face (2025)" at bounding box center [616, 463] width 148 height 185
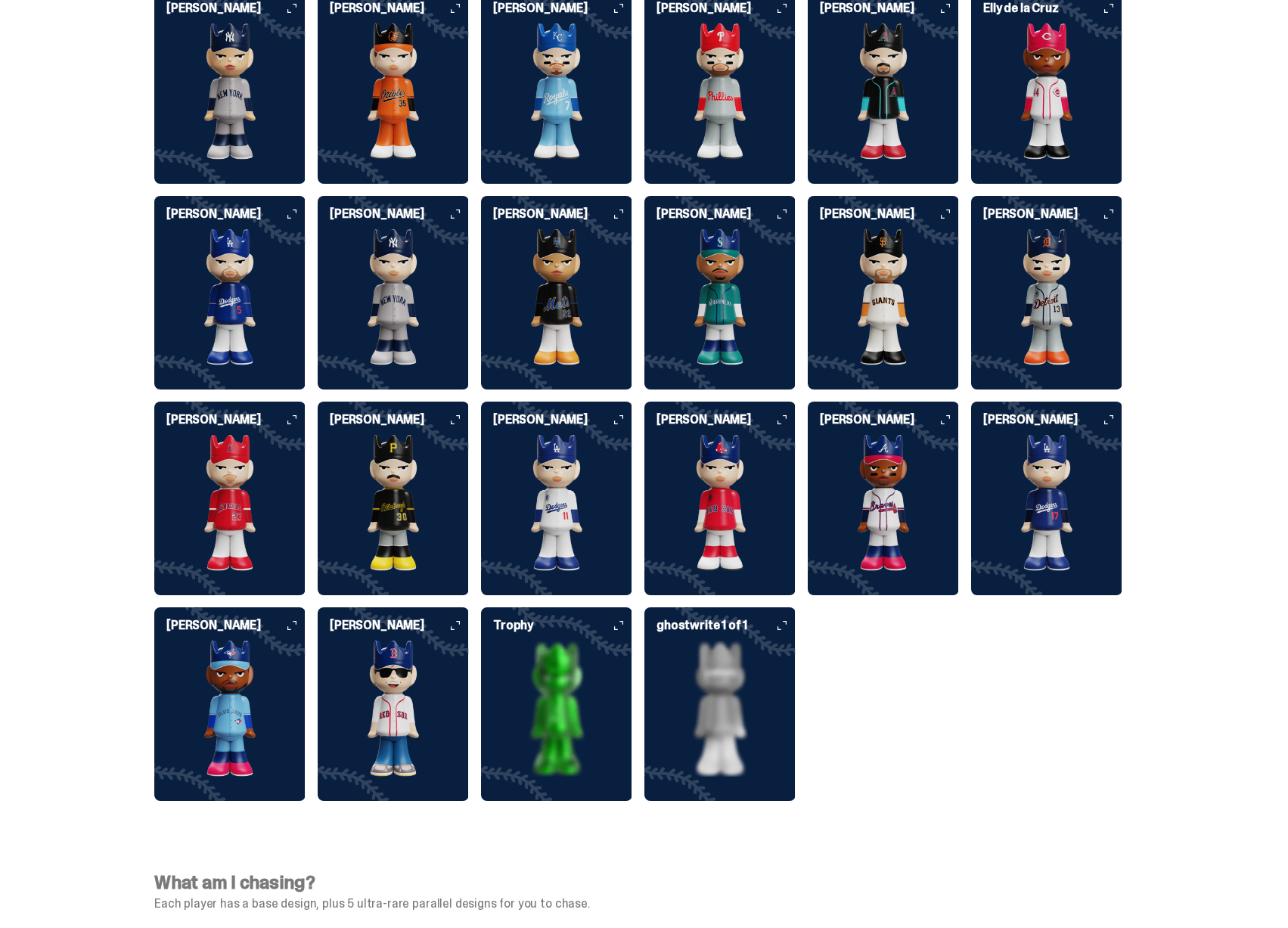
scroll to position [3861, 0]
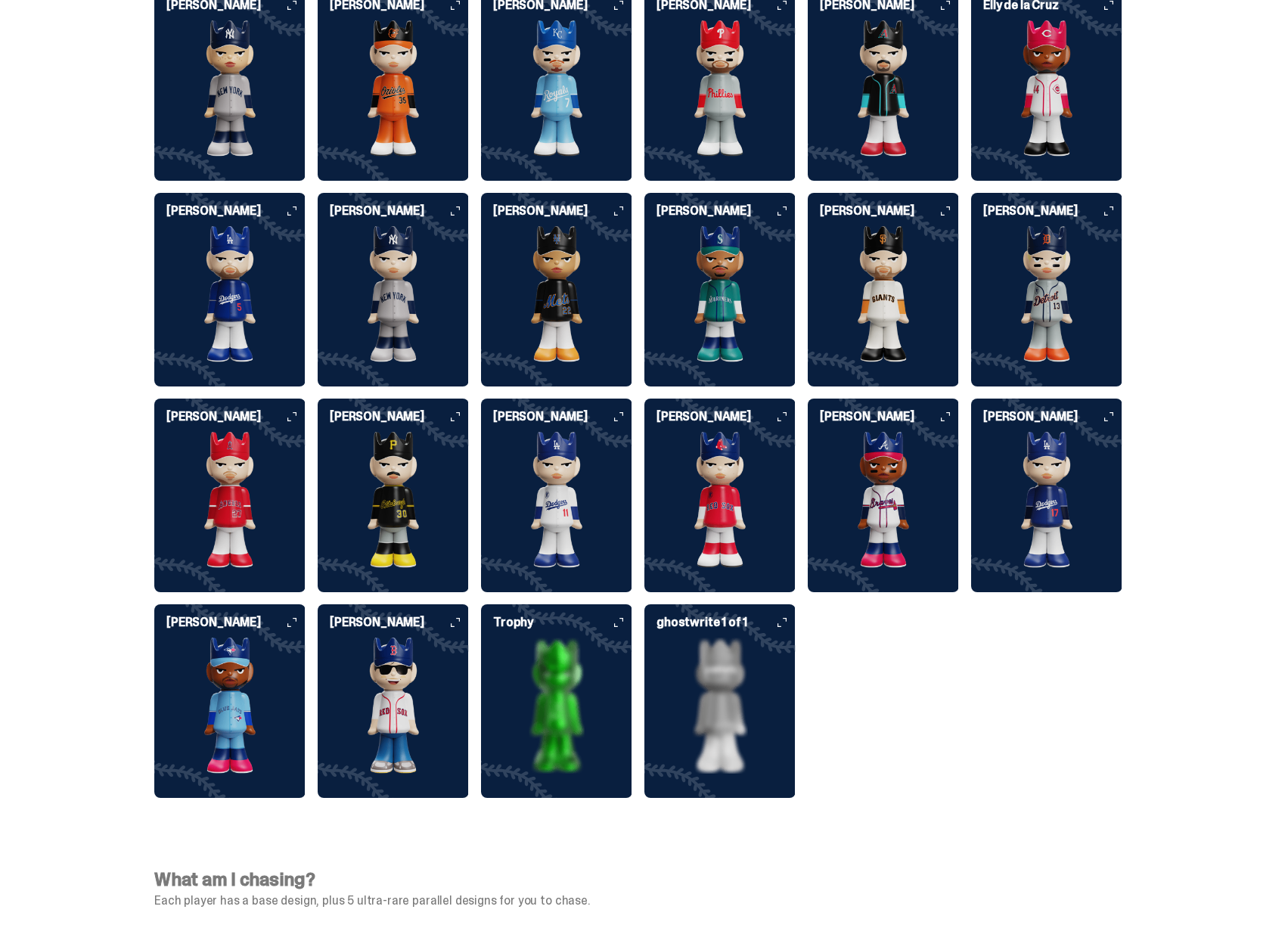
click at [574, 479] on img at bounding box center [555, 499] width 151 height 136
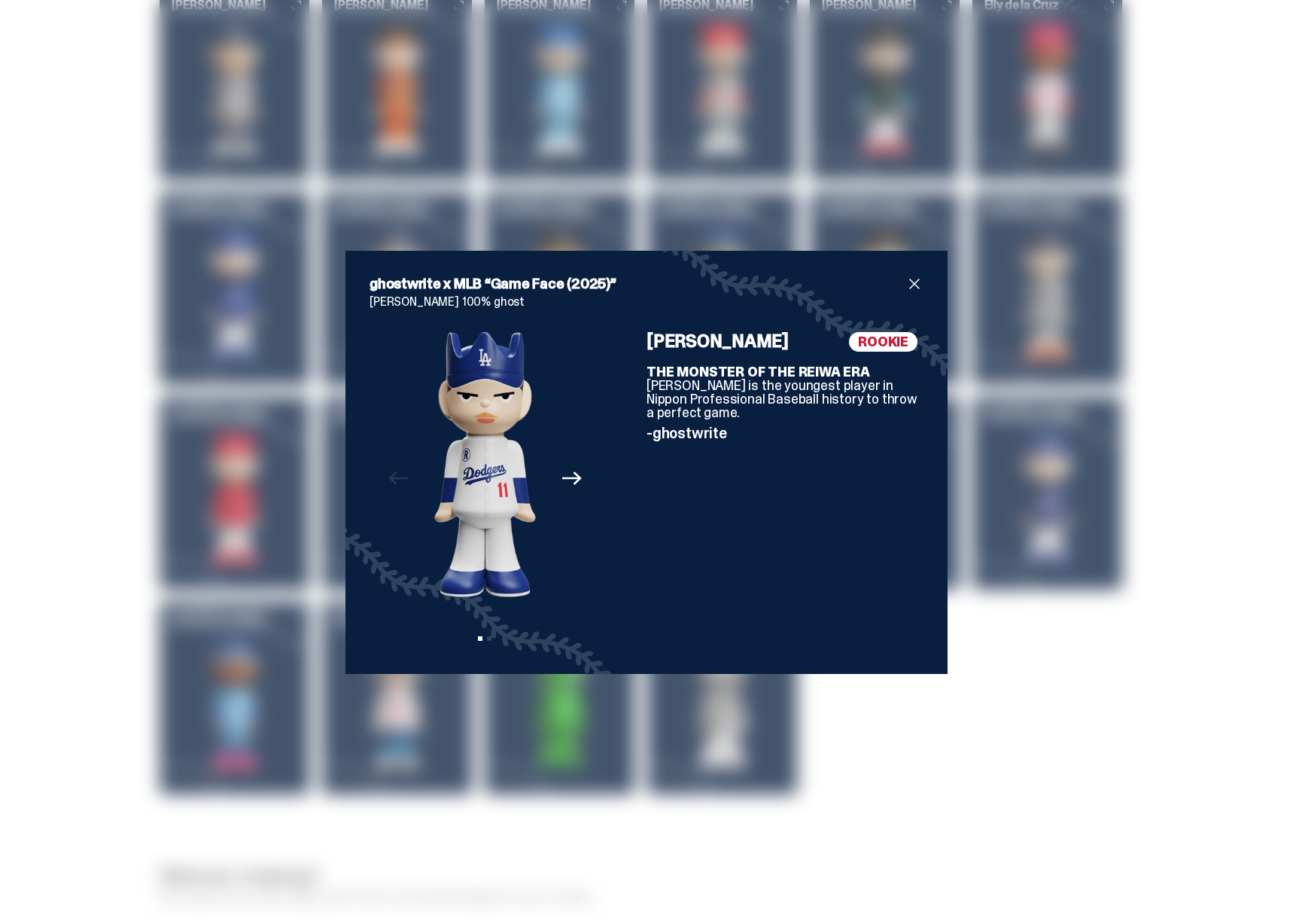
click at [569, 477] on icon "Next" at bounding box center [571, 478] width 20 height 14
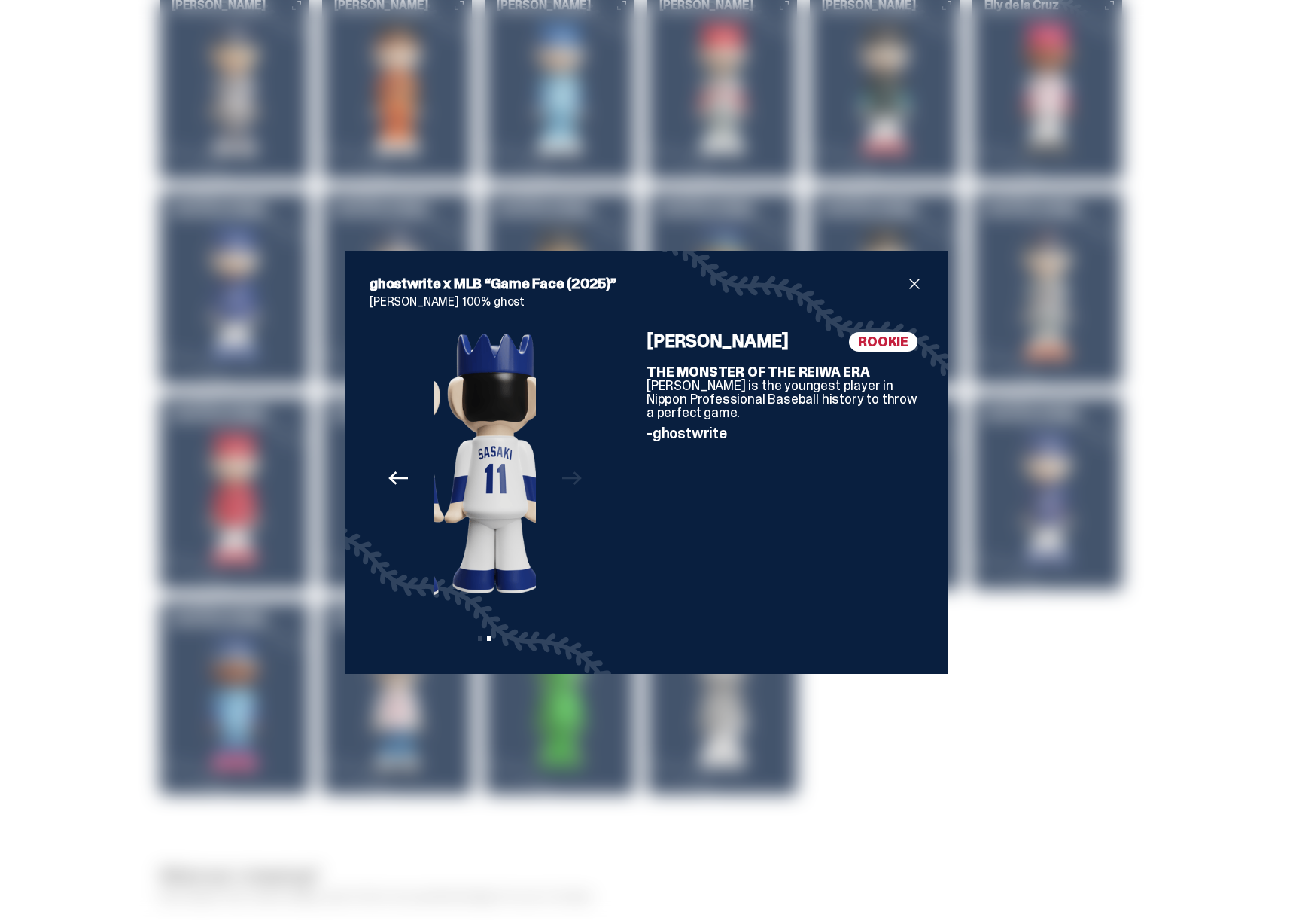
click at [1026, 473] on div "ghostwrite x MLB “Game Face (2025)” Roki Sasaki 100% ghost Previous Next View s…" at bounding box center [646, 462] width 1293 height 924
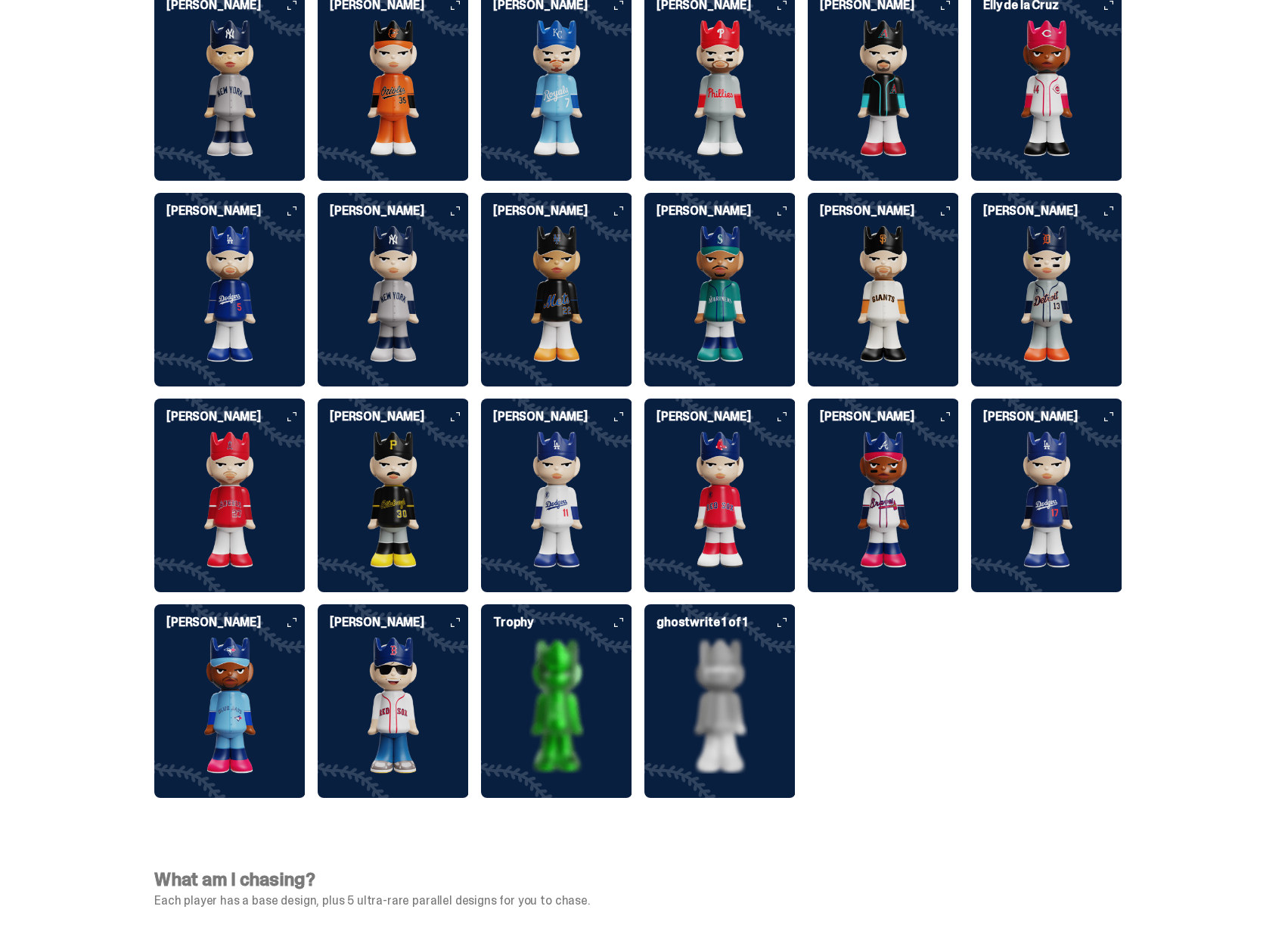
click at [872, 452] on img at bounding box center [882, 499] width 151 height 136
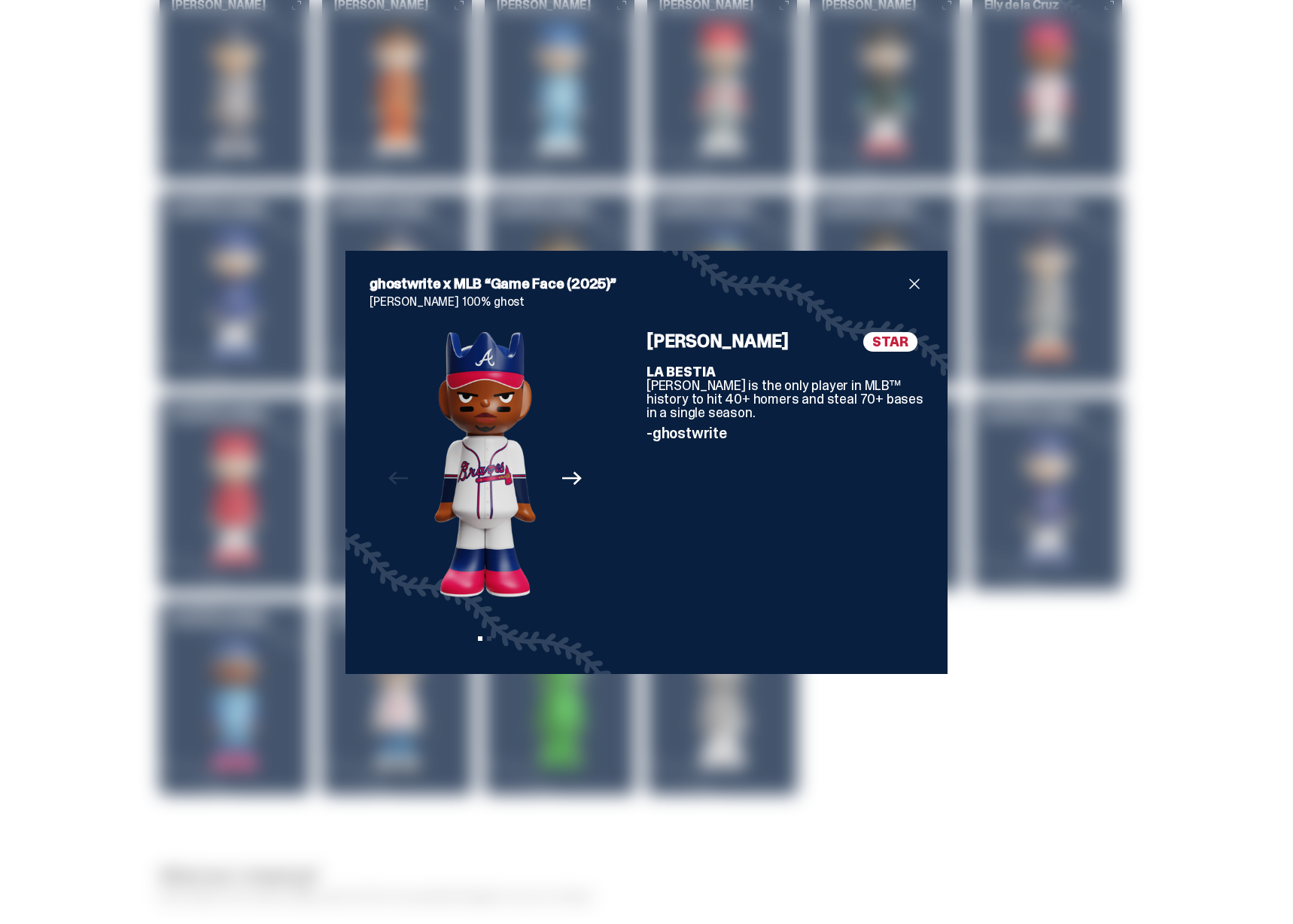
click at [572, 482] on icon "Next" at bounding box center [571, 477] width 20 height 20
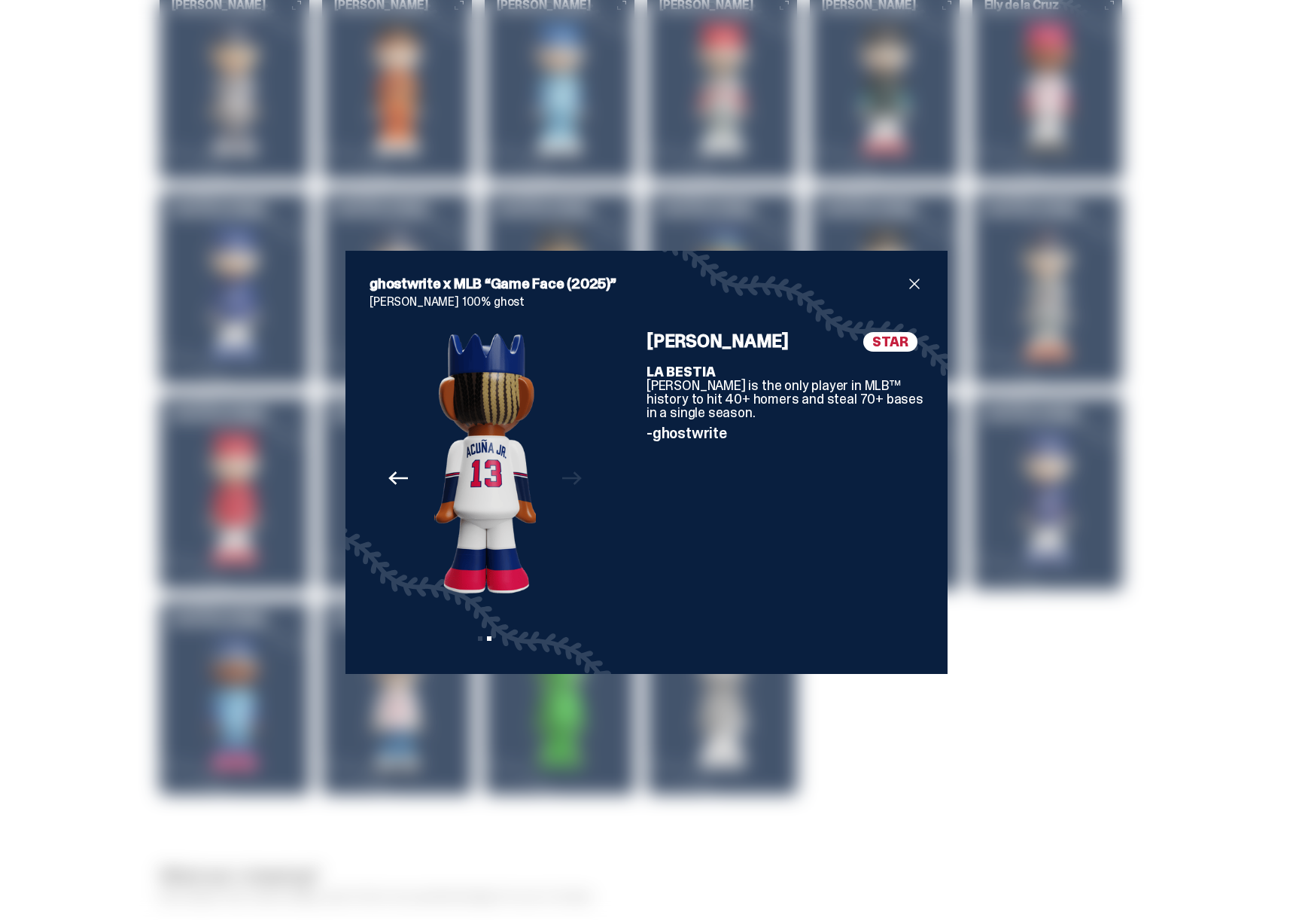
click at [1169, 485] on div "ghostwrite x MLB “Game Face (2025)” Ronald Acuña Jr. 100% ghost Previous Next V…" at bounding box center [646, 462] width 1293 height 924
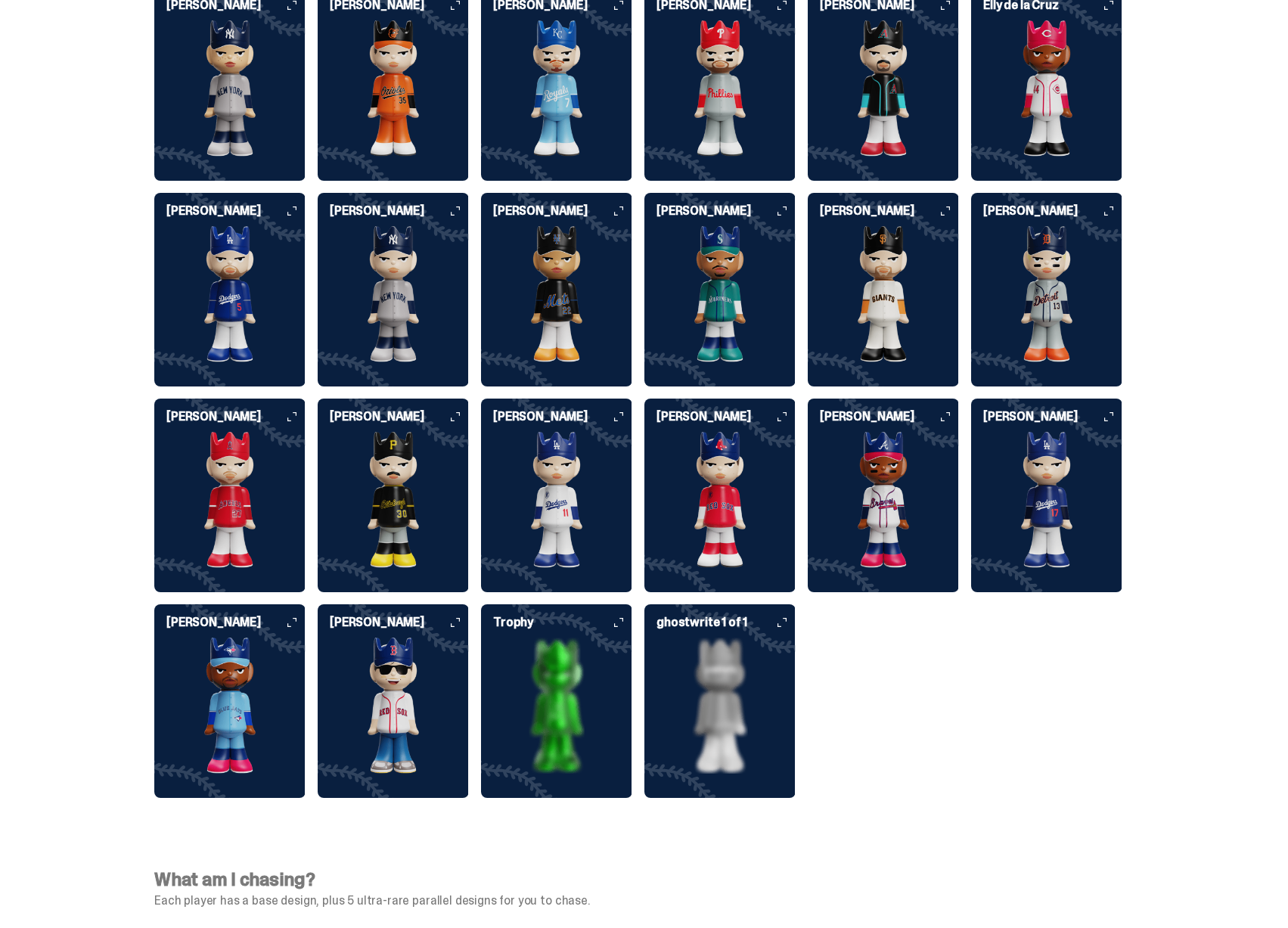
click at [431, 445] on img at bounding box center [392, 499] width 151 height 136
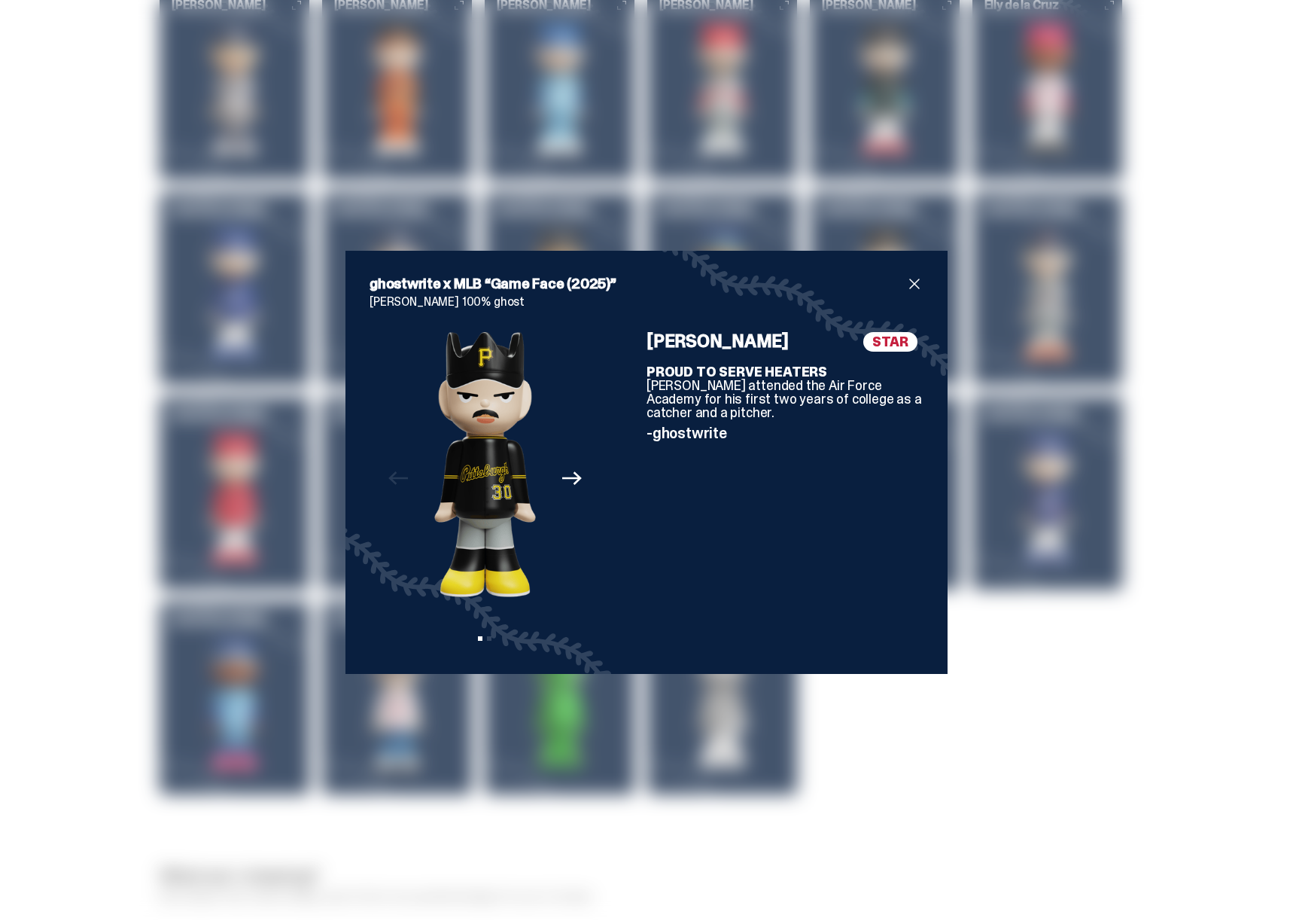
click at [1013, 471] on div "ghostwrite x MLB “Game Face (2025)” Paul Skenes 100% ghost Previous Next View s…" at bounding box center [646, 462] width 1293 height 924
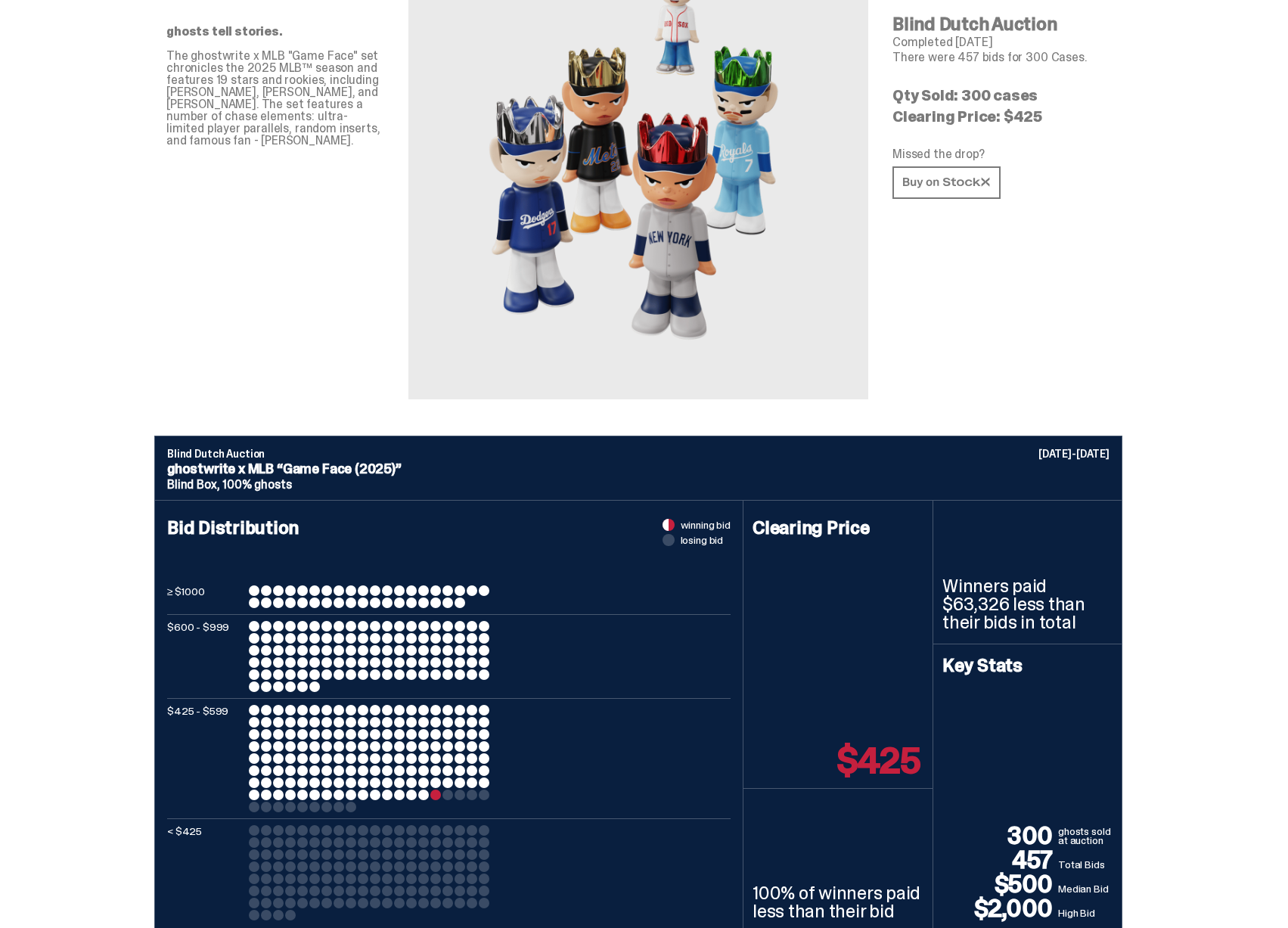
scroll to position [0, 0]
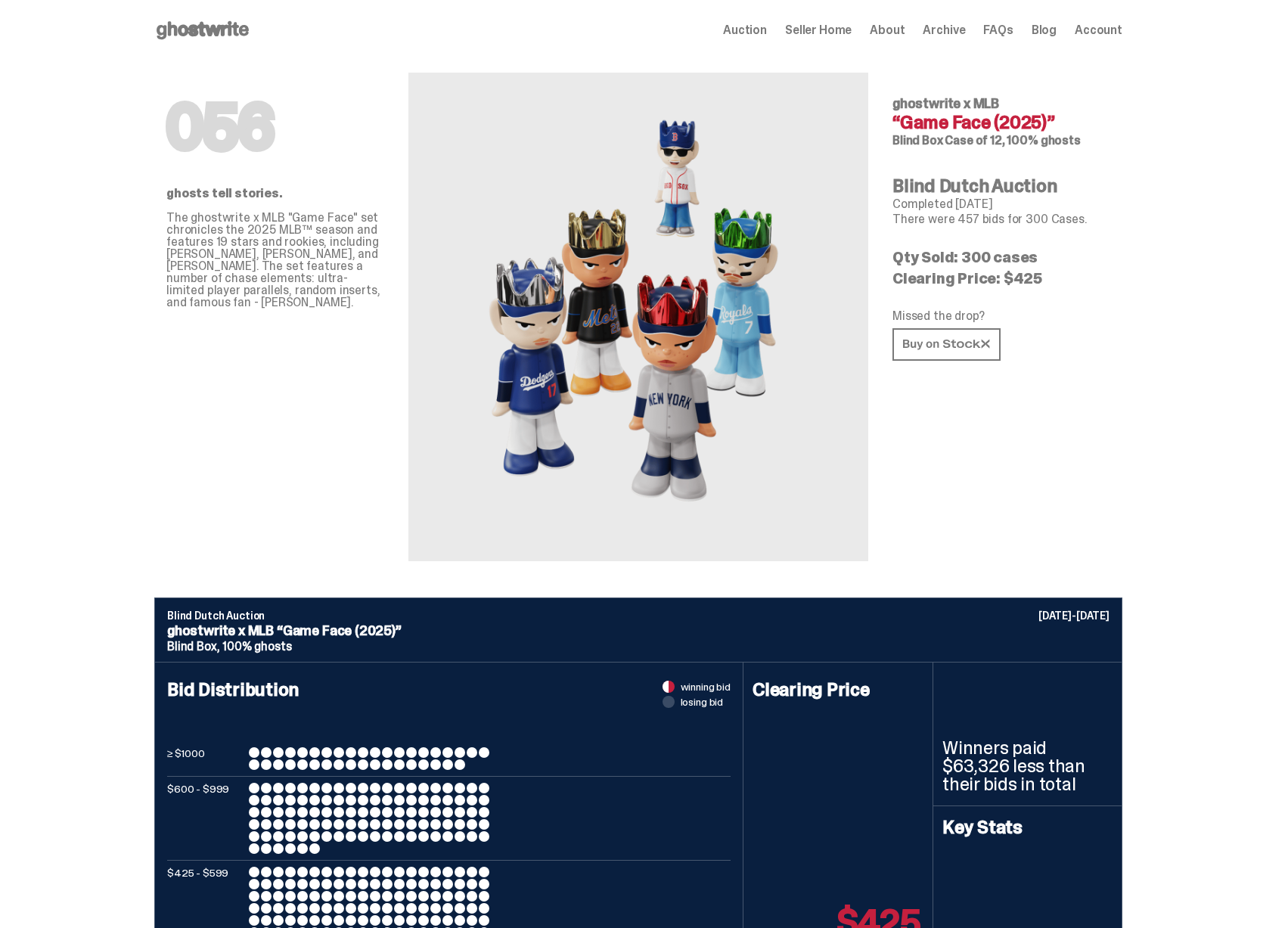
click at [851, 32] on span "Seller Home" at bounding box center [818, 30] width 67 height 12
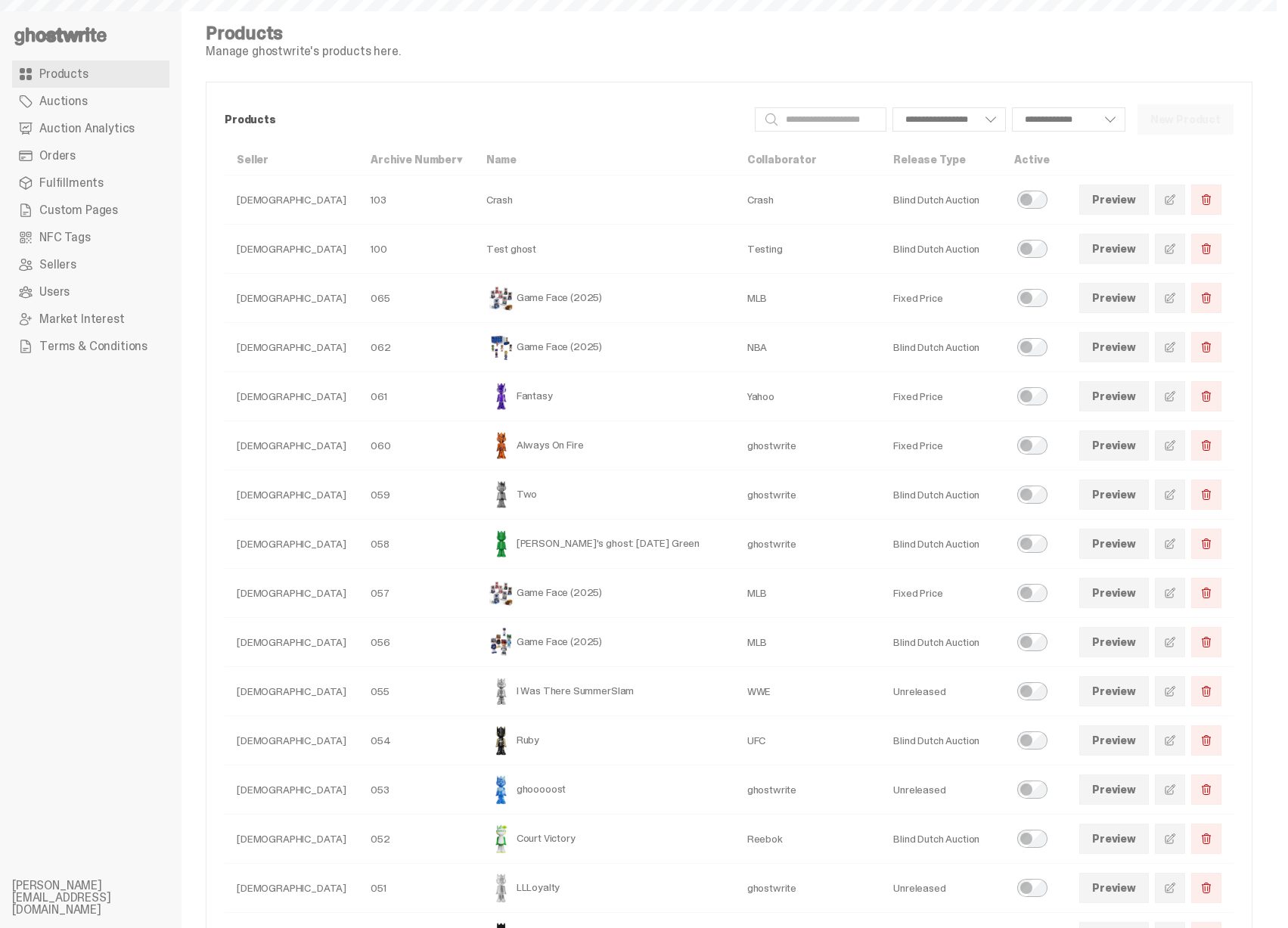
select select
click at [81, 37] on use at bounding box center [60, 36] width 92 height 18
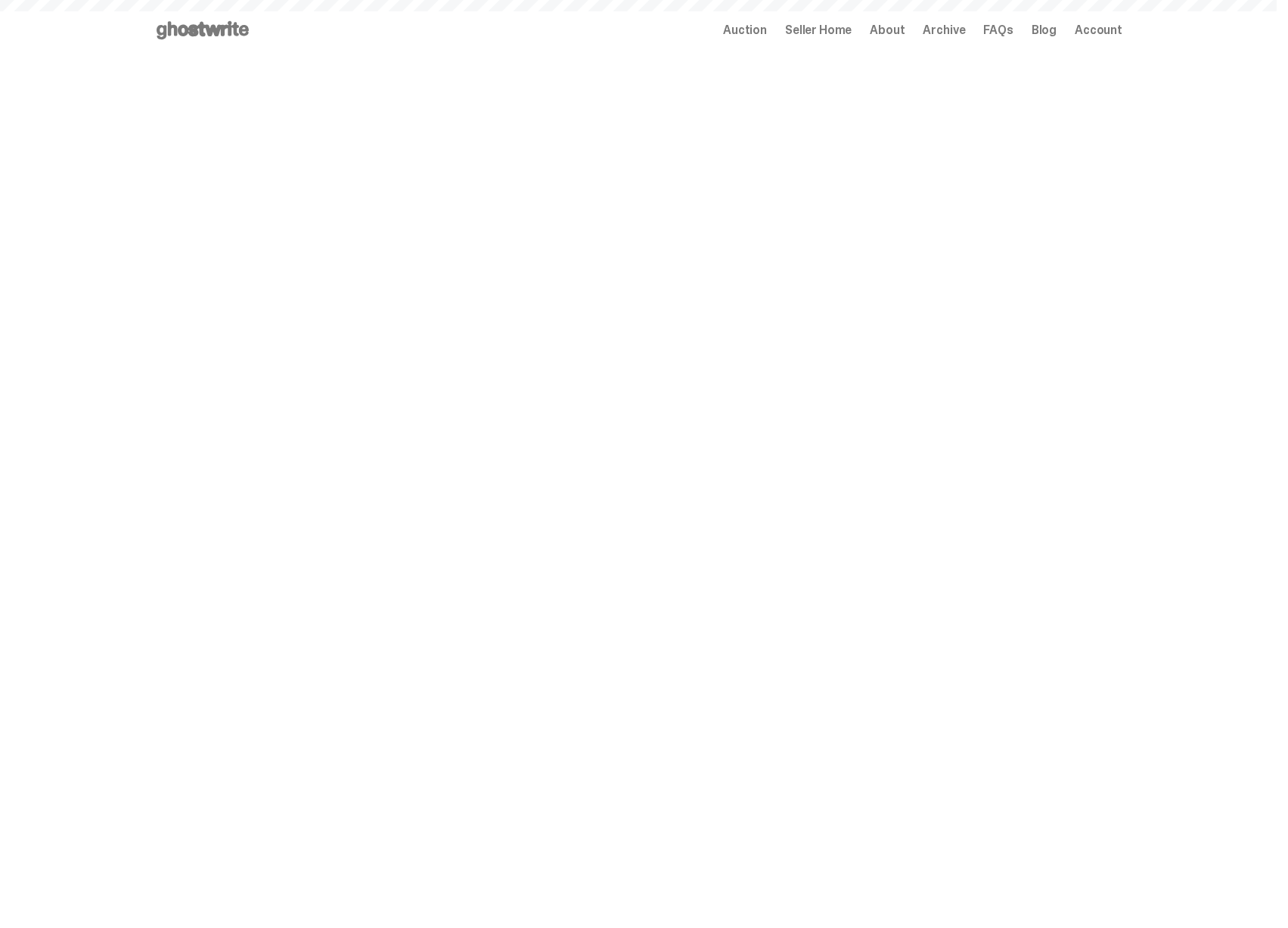
click at [958, 34] on span "Archive" at bounding box center [943, 30] width 42 height 12
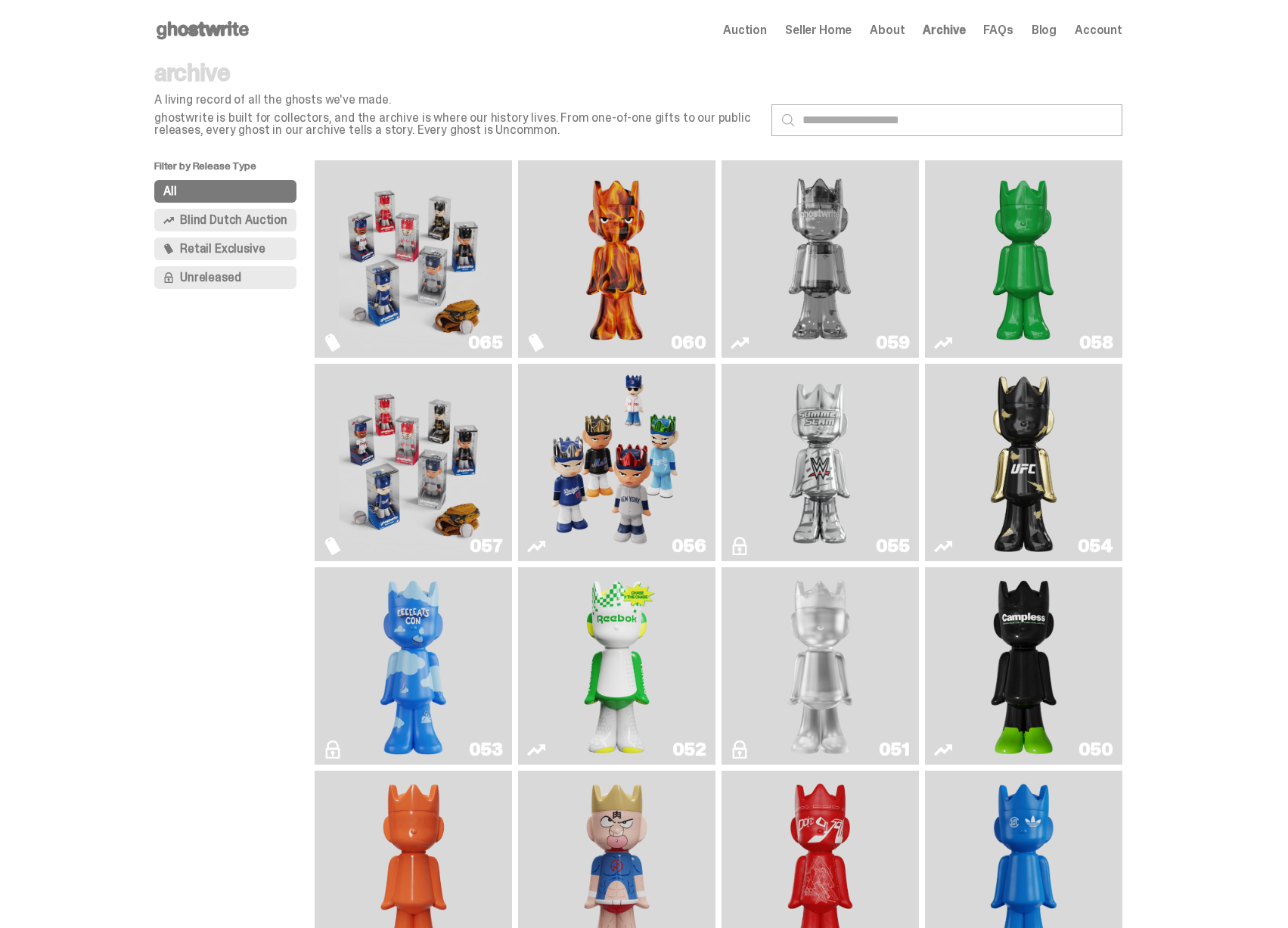
click at [357, 258] on img "Game Face (2025)" at bounding box center [413, 259] width 148 height 185
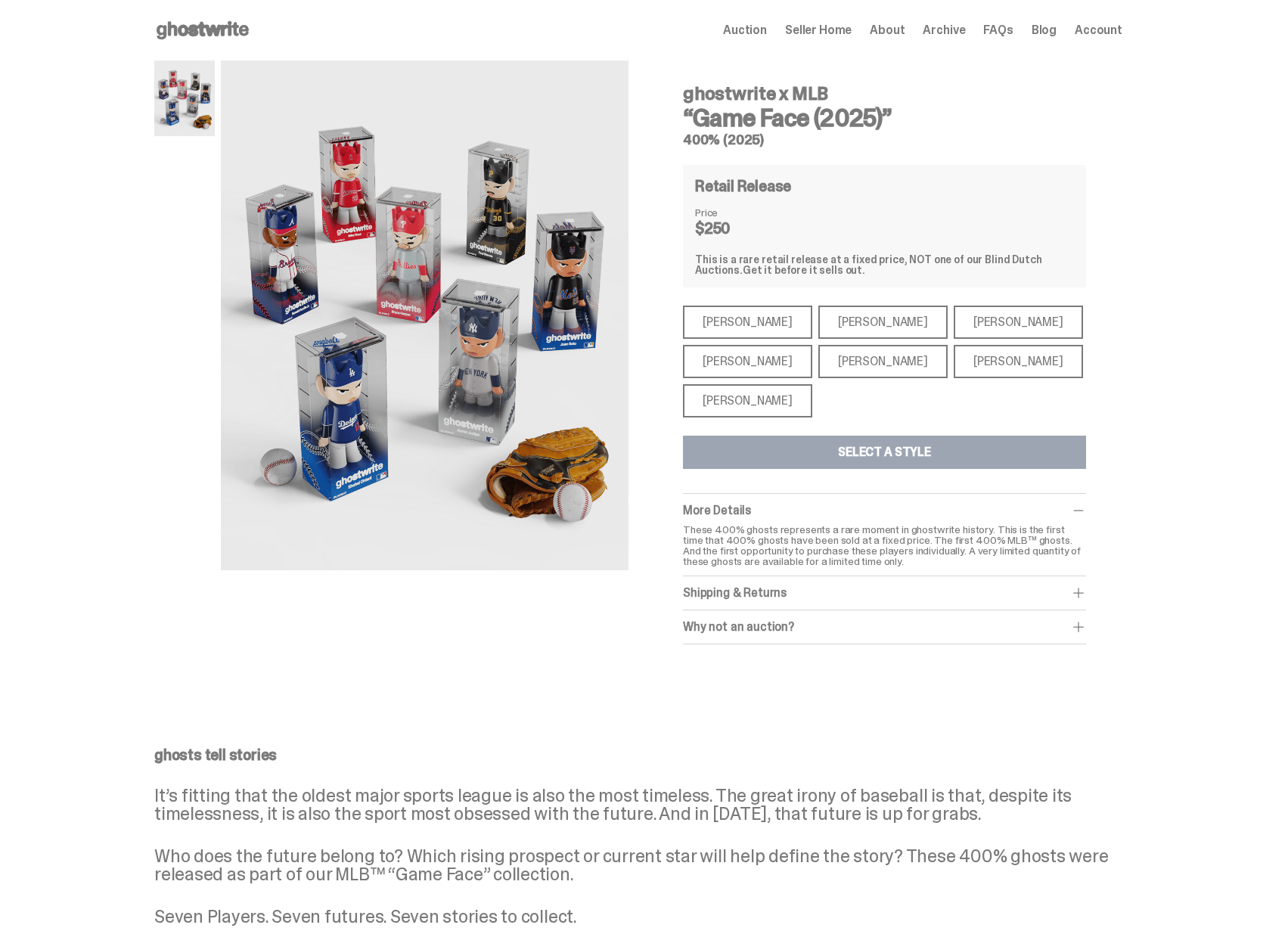
click at [734, 365] on div "Aaron Judge" at bounding box center [748, 361] width 129 height 34
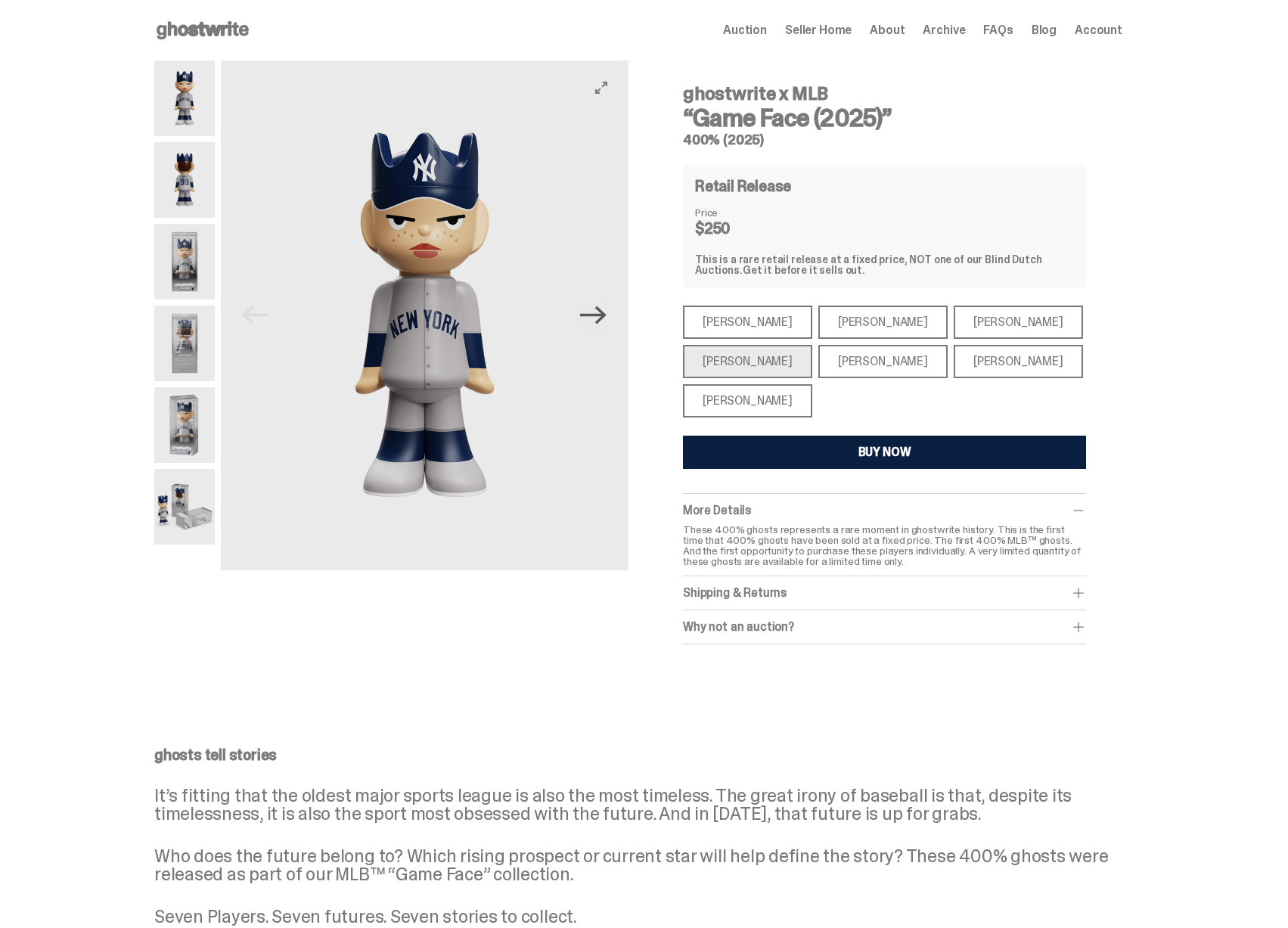
click at [605, 321] on icon "Next" at bounding box center [593, 315] width 26 height 18
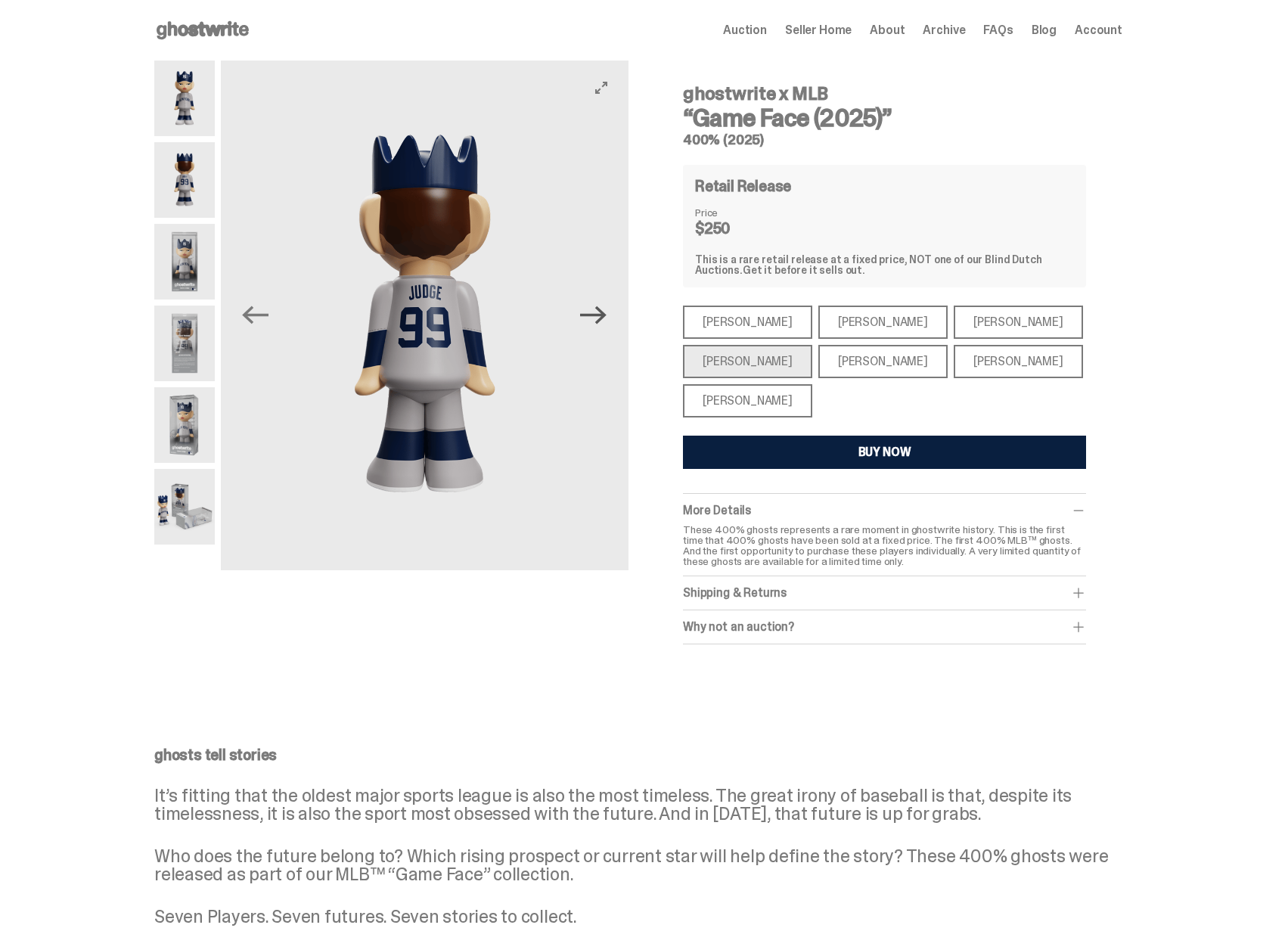
click at [605, 321] on icon "Next" at bounding box center [593, 315] width 26 height 18
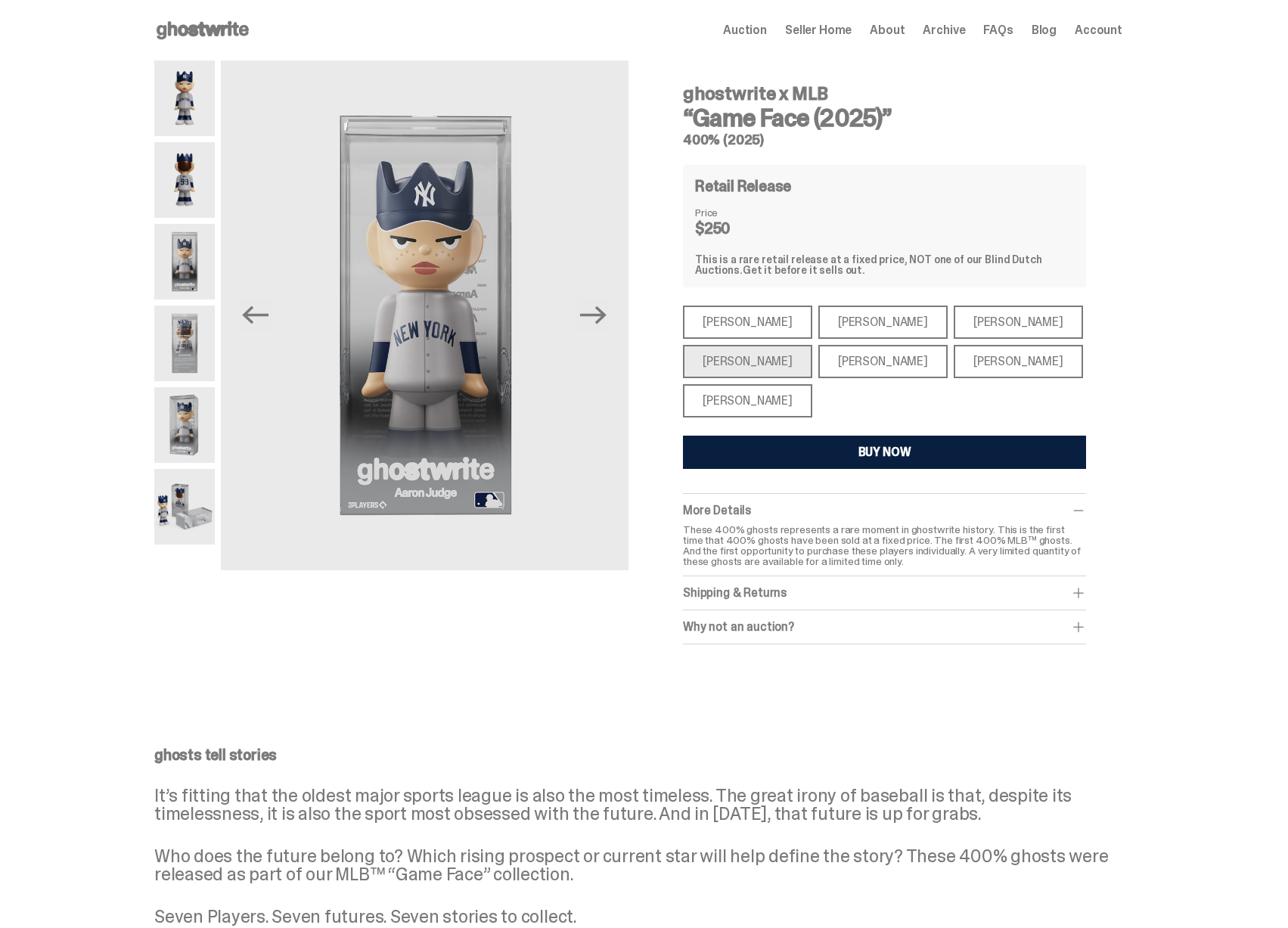
click at [210, 22] on icon at bounding box center [202, 30] width 96 height 24
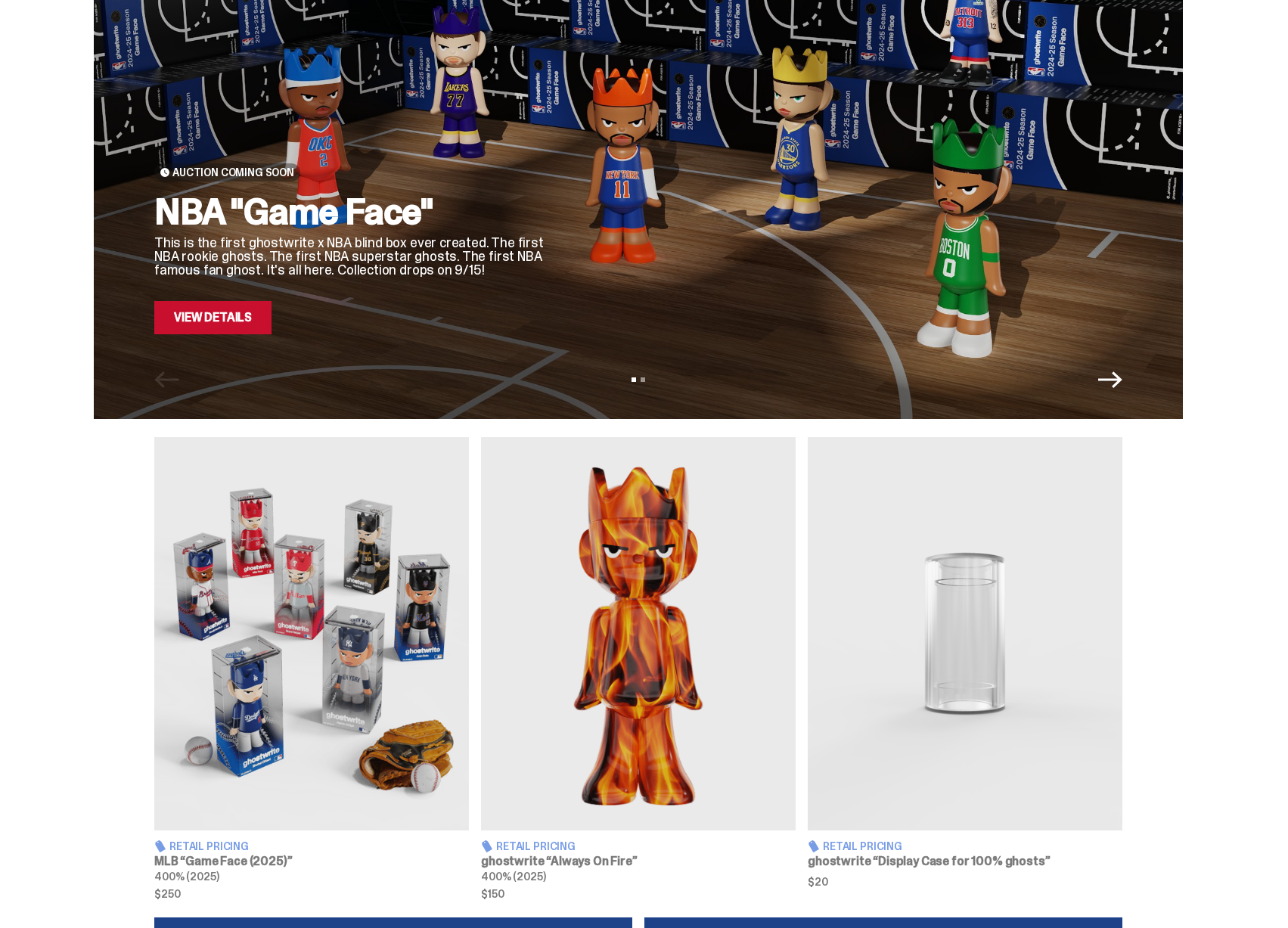
scroll to position [305, 0]
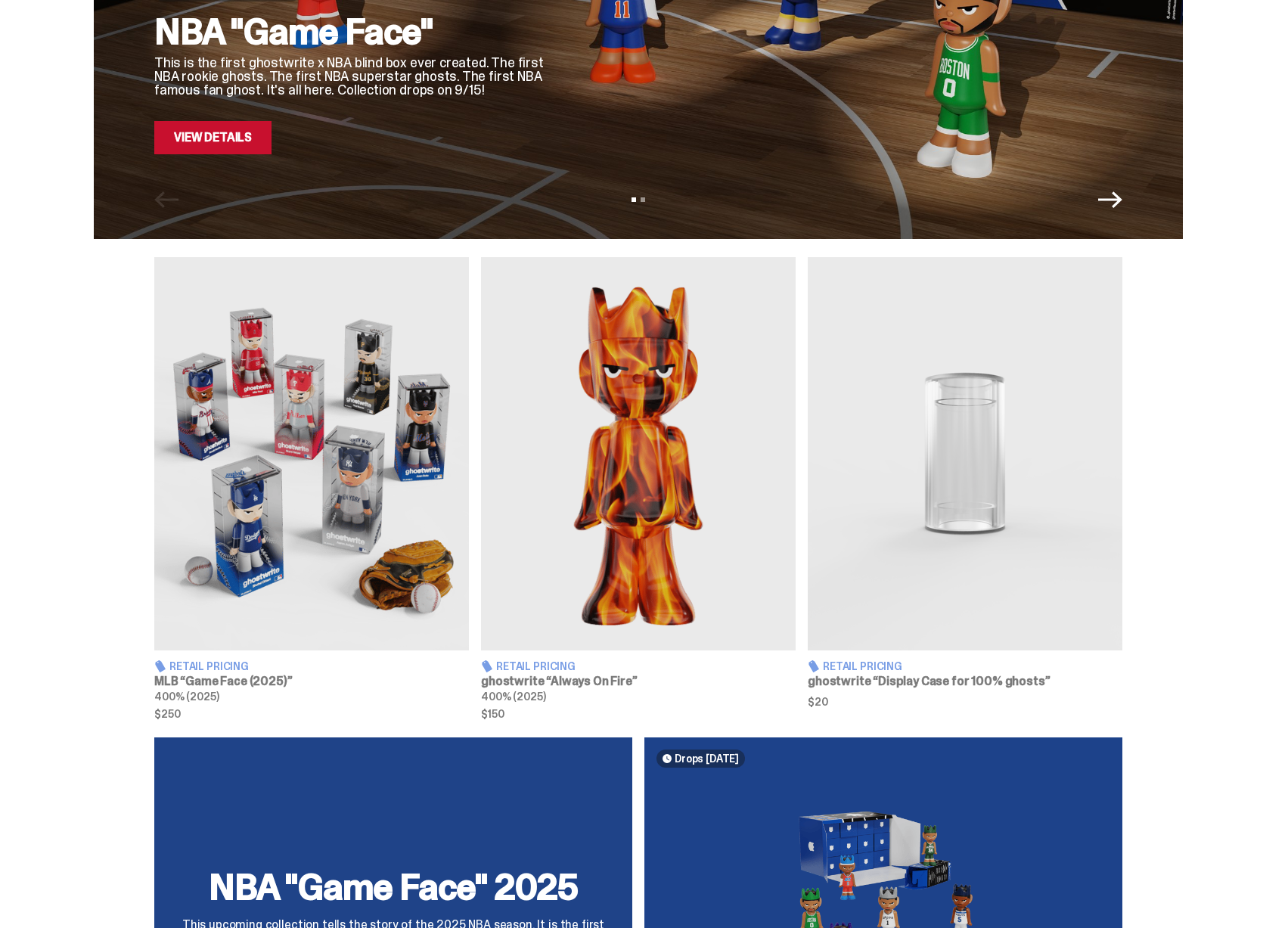
click at [365, 414] on img at bounding box center [312, 453] width 315 height 393
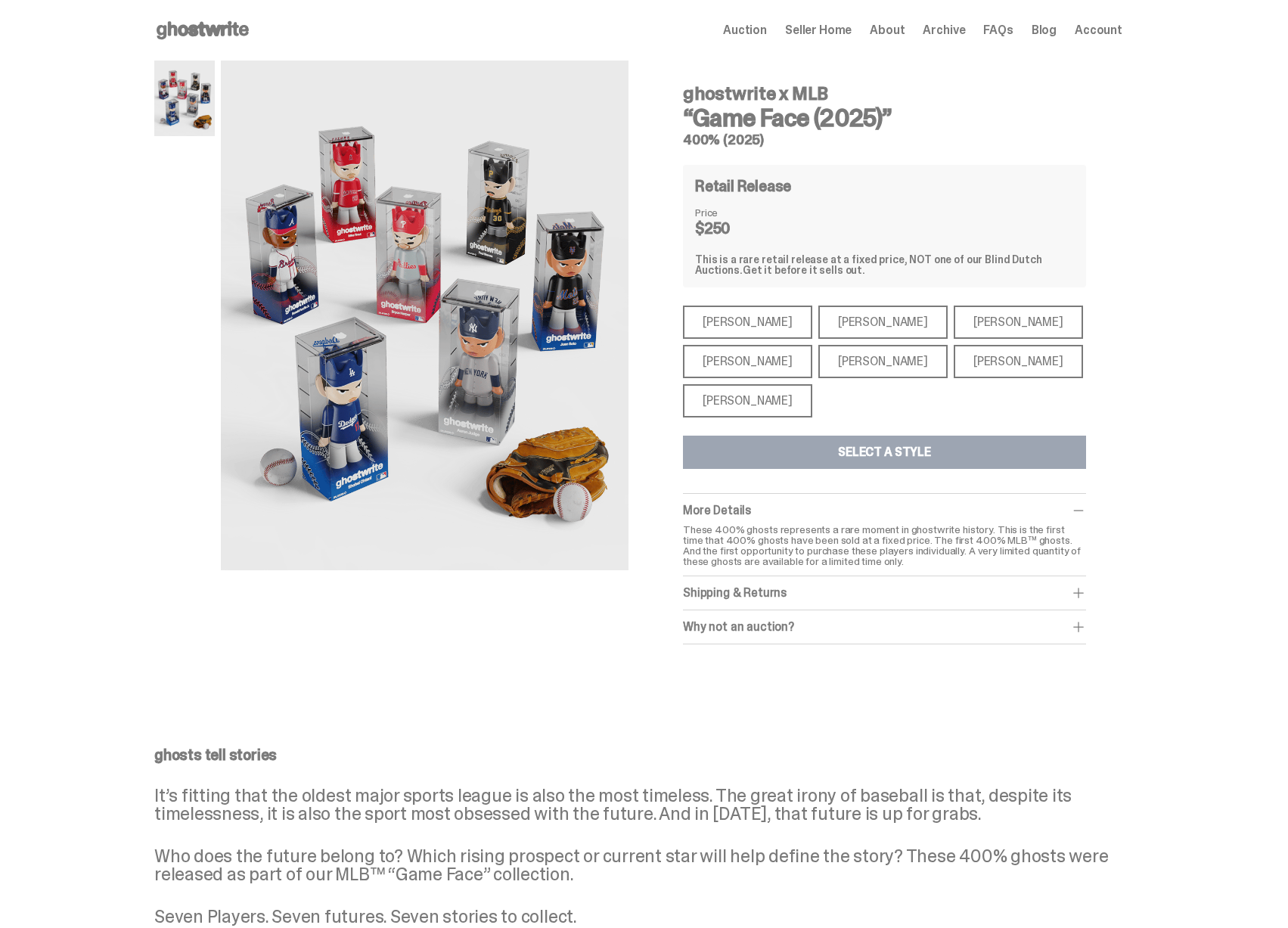
click at [730, 400] on div "Shohei Ohtani" at bounding box center [748, 401] width 129 height 34
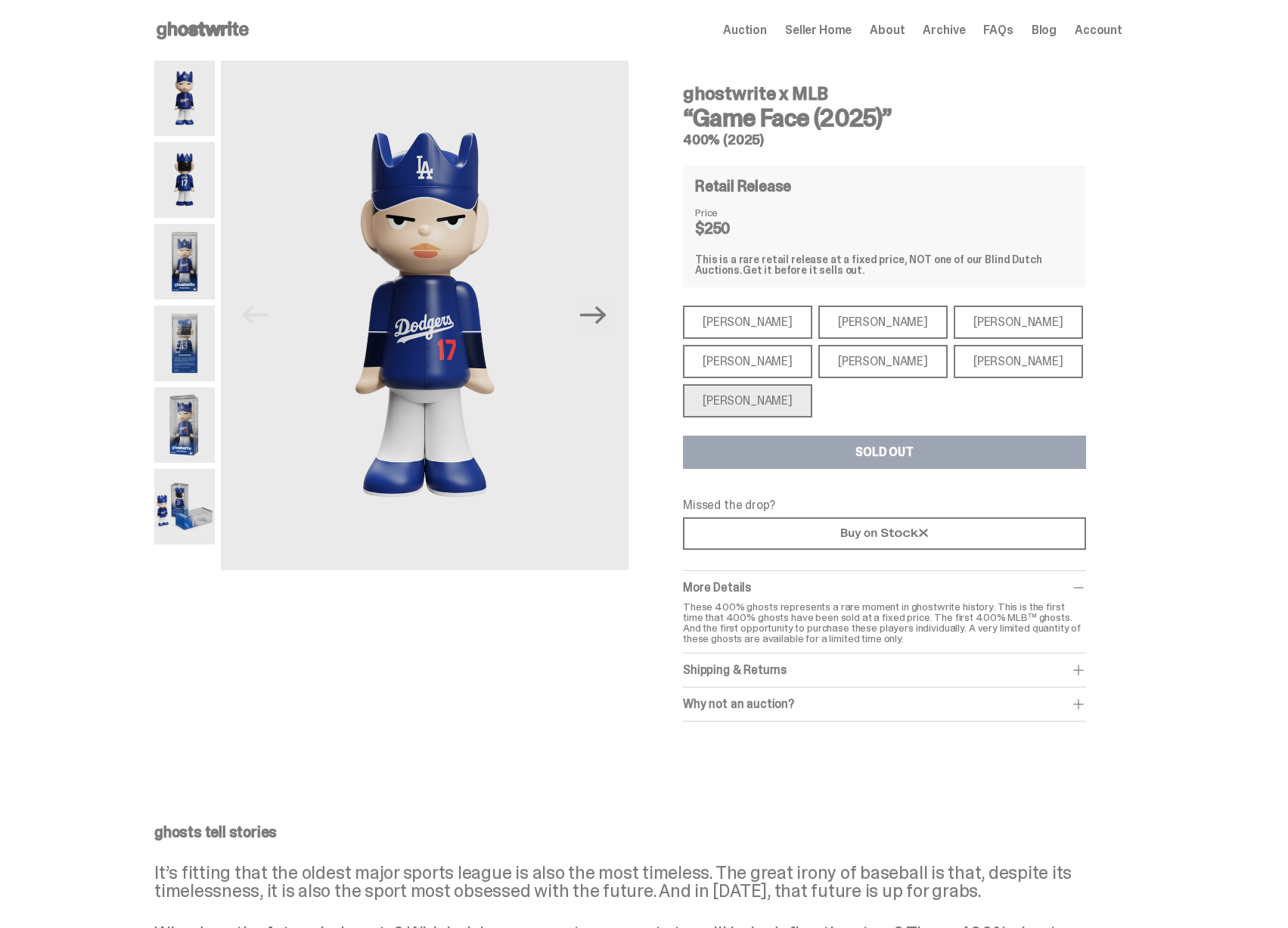
click at [842, 368] on div "Bryce Harper" at bounding box center [882, 361] width 129 height 34
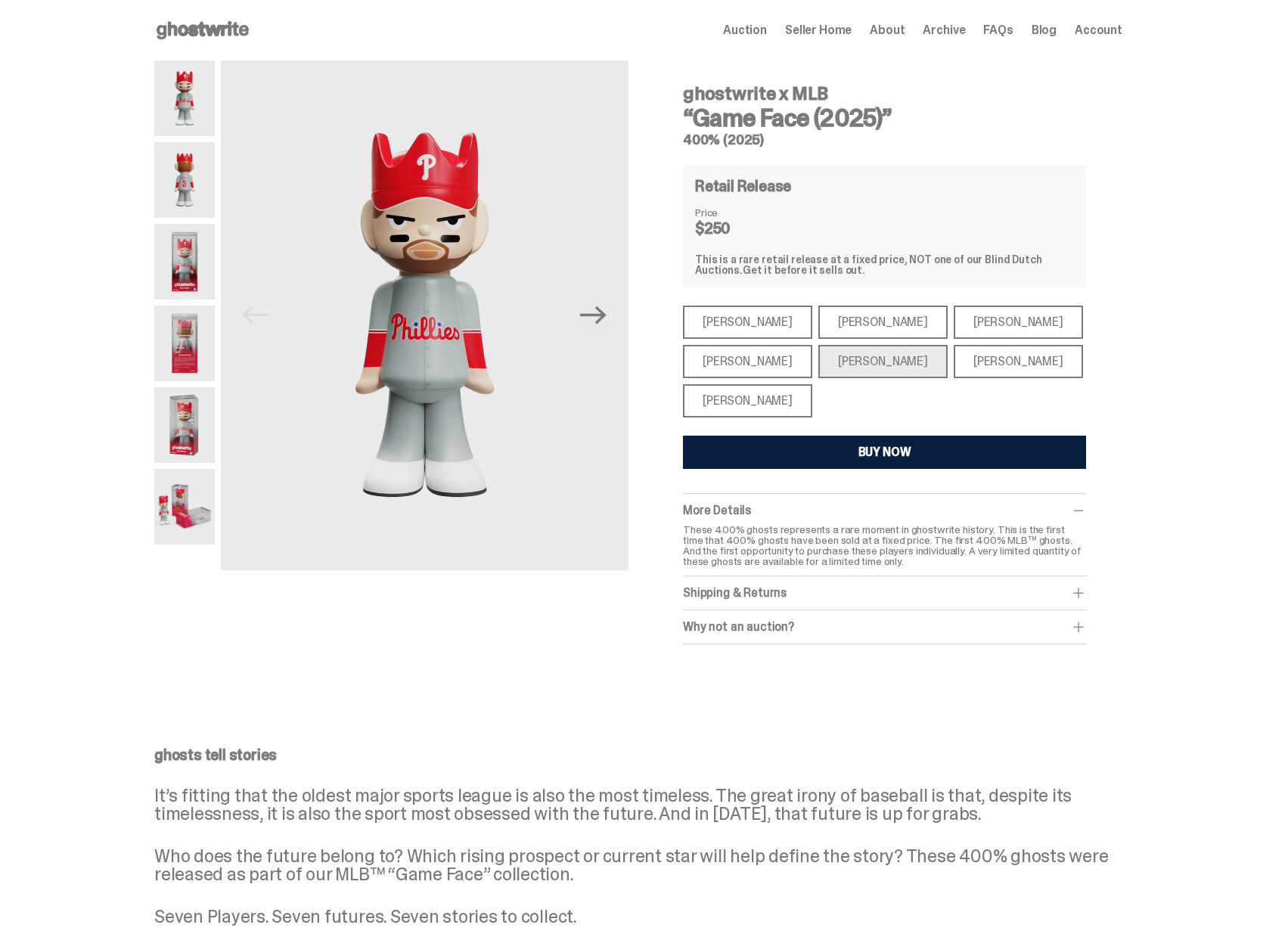
click at [837, 464] on button "BUY NOW" at bounding box center [884, 452] width 403 height 34
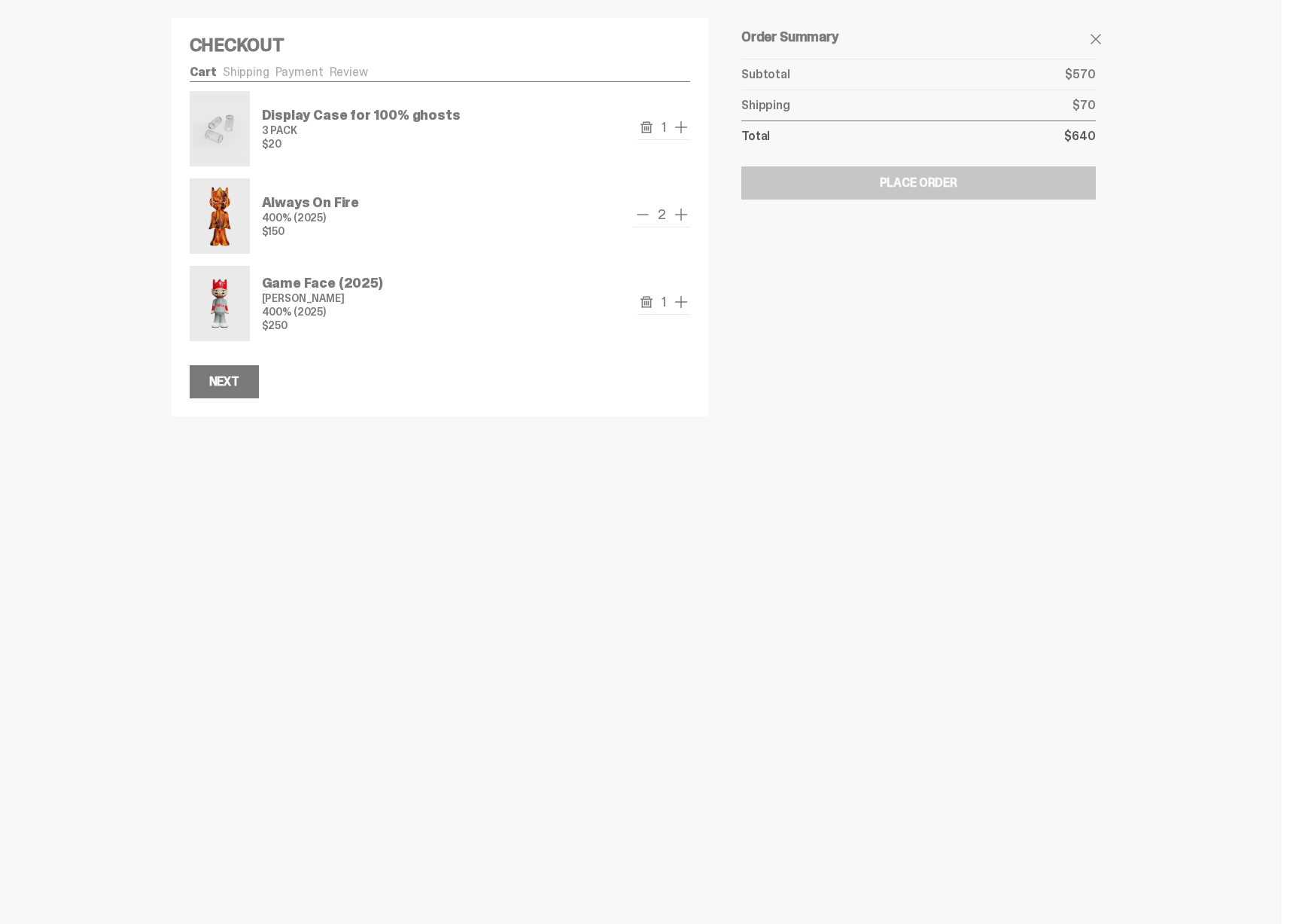
click at [646, 214] on span "remove one" at bounding box center [642, 214] width 18 height 18
click at [642, 214] on use "remove" at bounding box center [646, 214] width 12 height 11
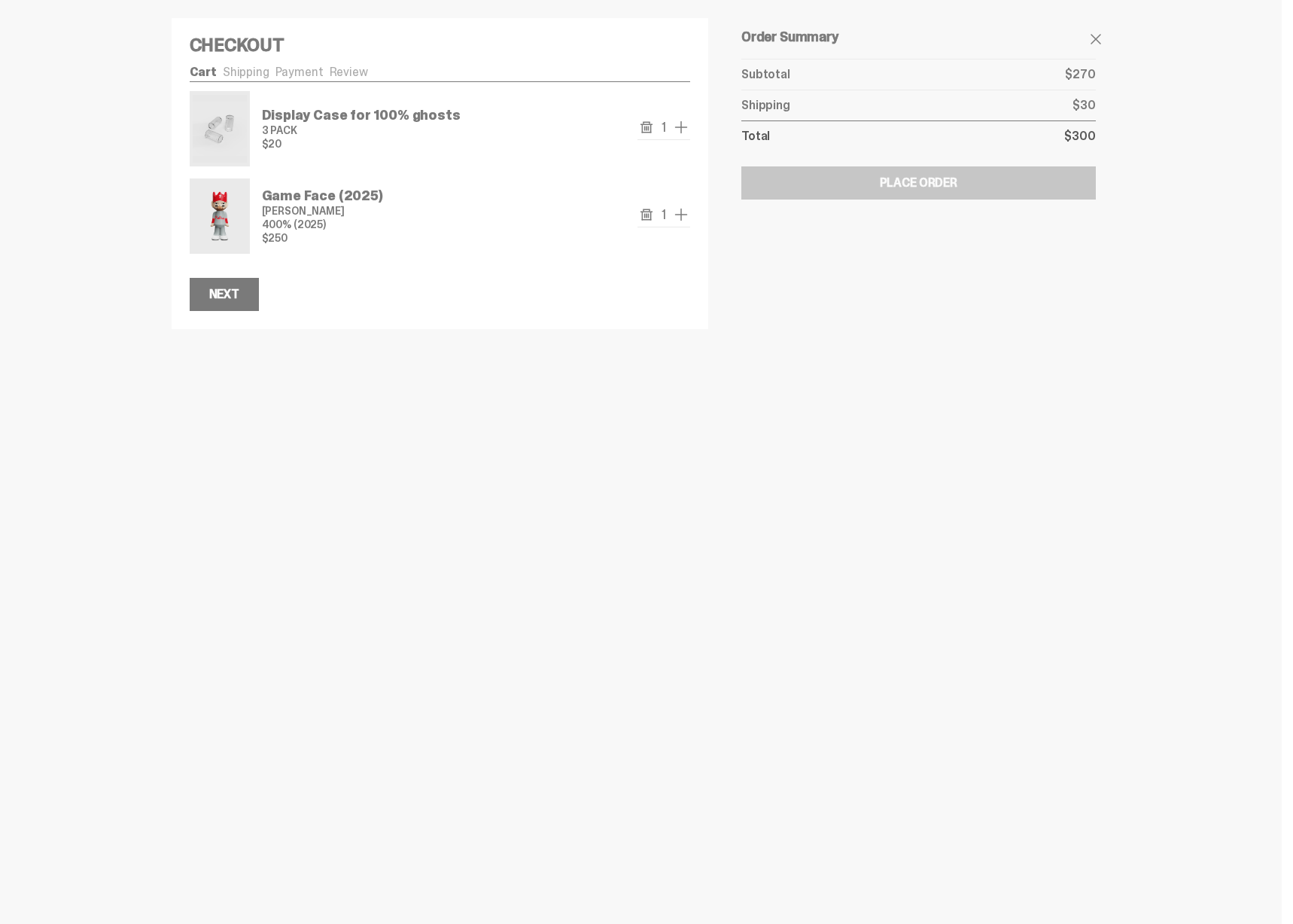
click at [643, 130] on icon "remove" at bounding box center [646, 127] width 12 height 12
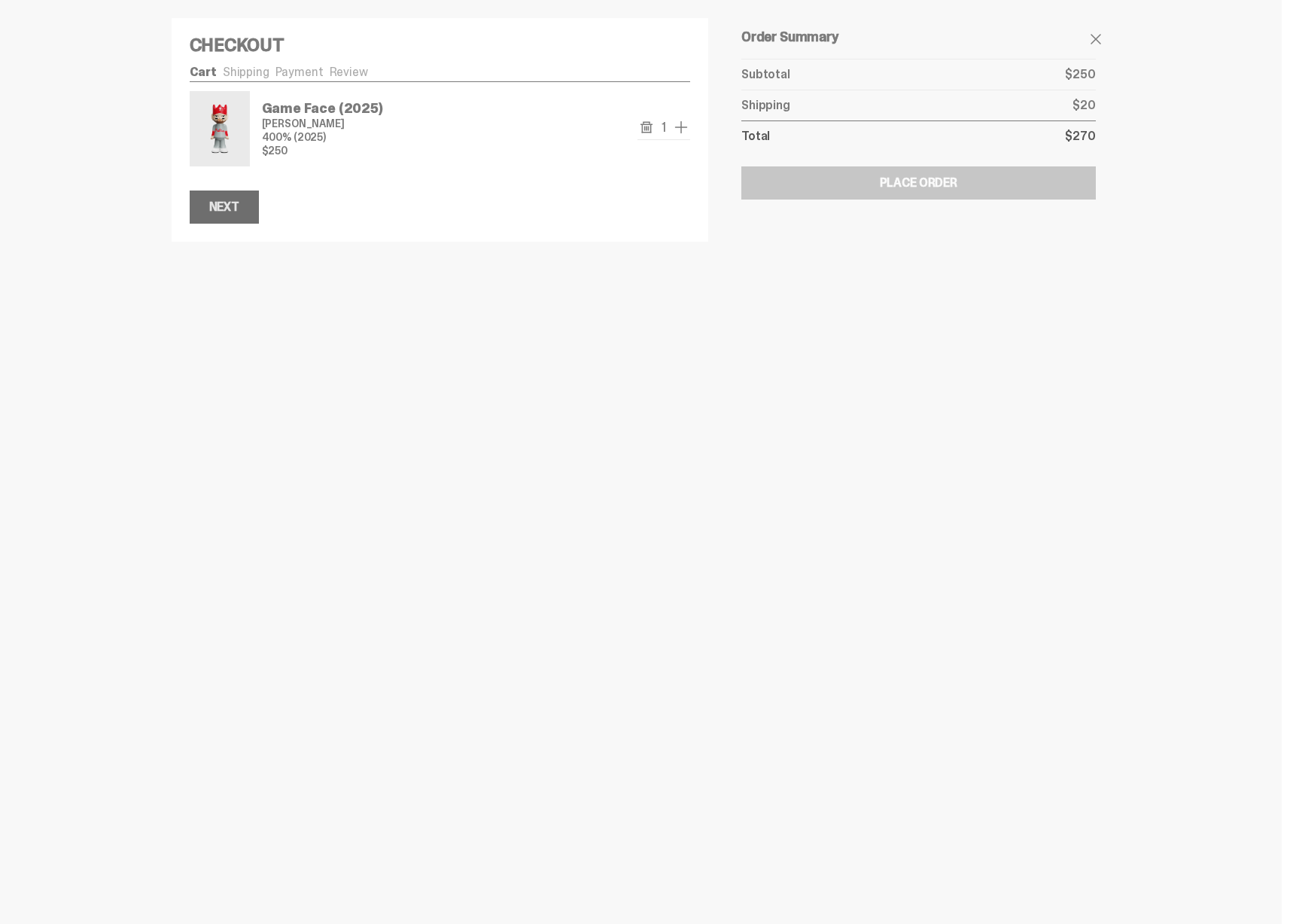
click at [234, 213] on div "Next" at bounding box center [224, 207] width 30 height 12
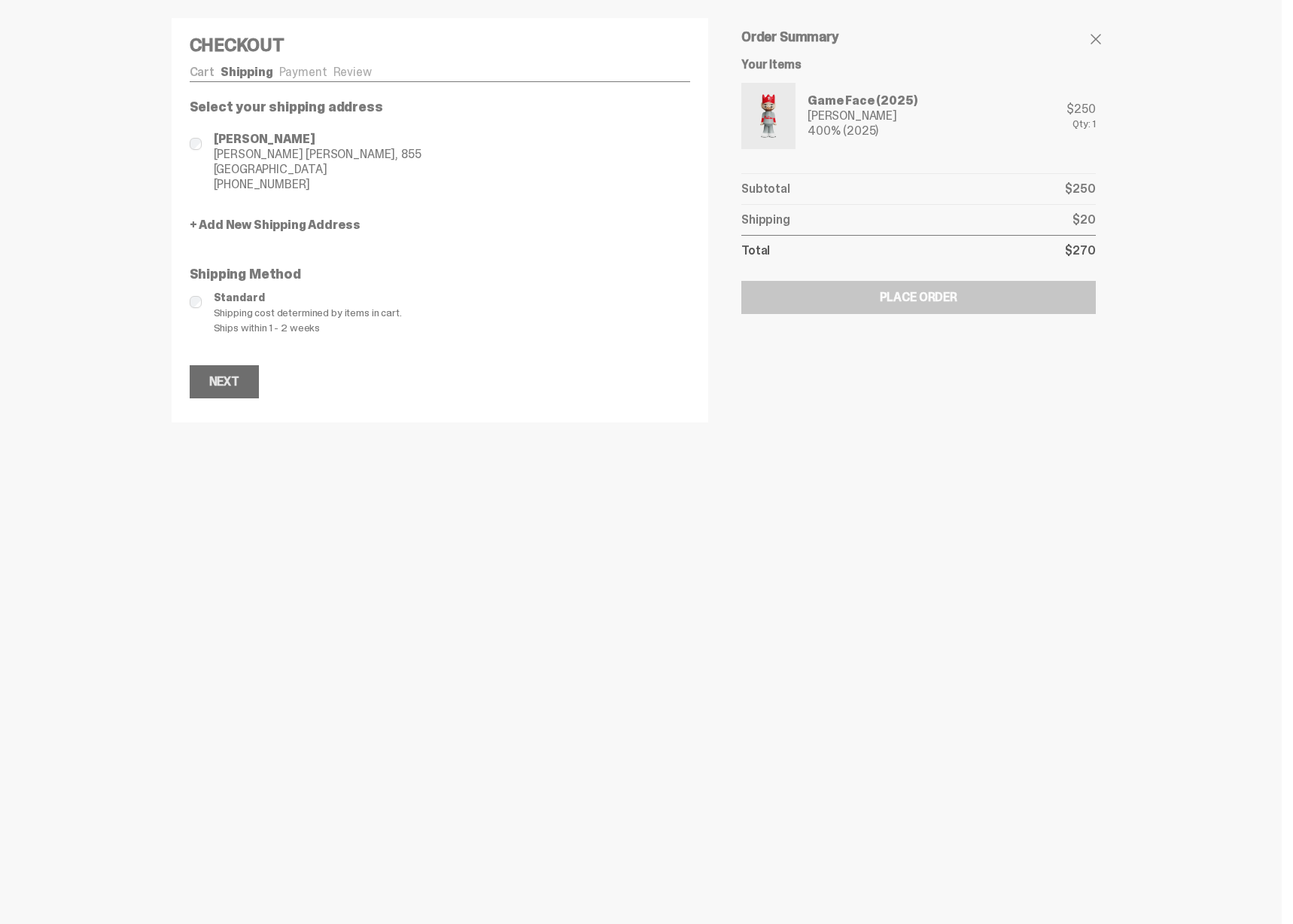
click at [222, 381] on div "Next" at bounding box center [224, 381] width 30 height 12
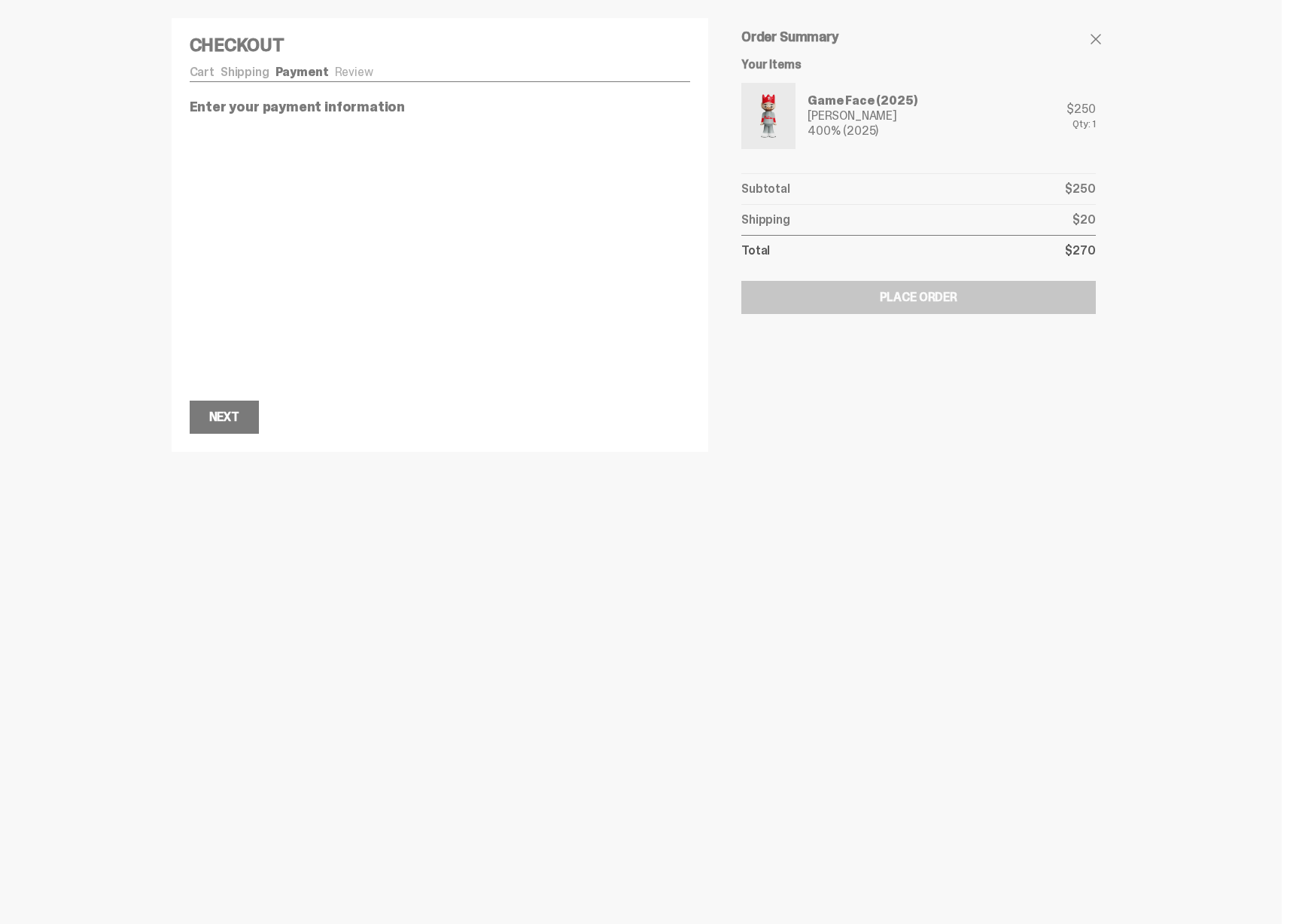
click at [549, 116] on div "Enter your payment information Next Next" at bounding box center [440, 267] width 502 height 334
click at [340, 59] on div "Checkout Cart Shipping Payment Review Game Face (2025) Bryce Harper 400% (2025)…" at bounding box center [440, 234] width 537 height 434
click at [341, 71] on ul "Cart Shipping Payment Review" at bounding box center [440, 74] width 502 height 15
click at [1095, 39] on span at bounding box center [1095, 38] width 18 height 18
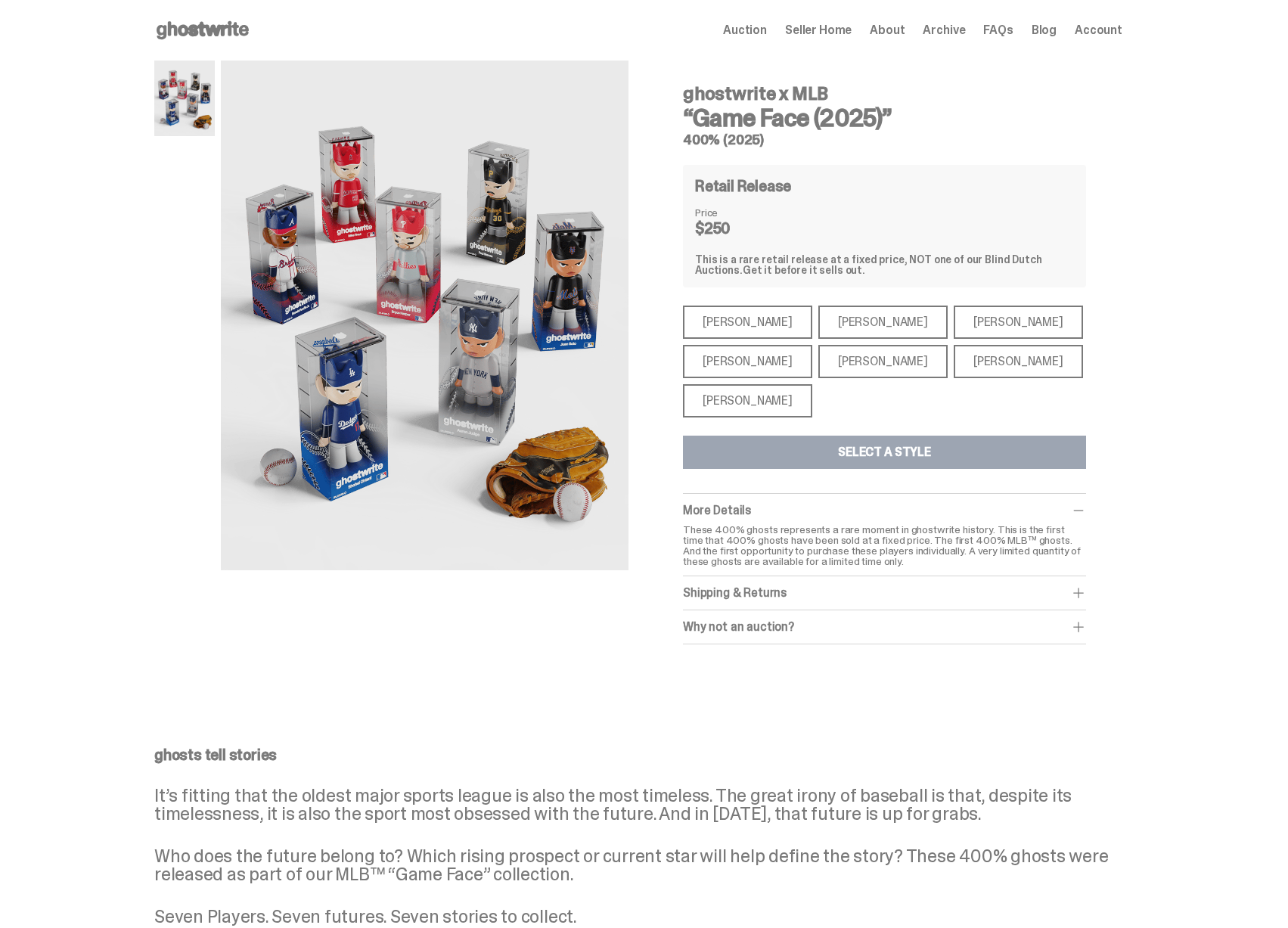
click at [728, 323] on div "Mike Trout" at bounding box center [748, 322] width 129 height 34
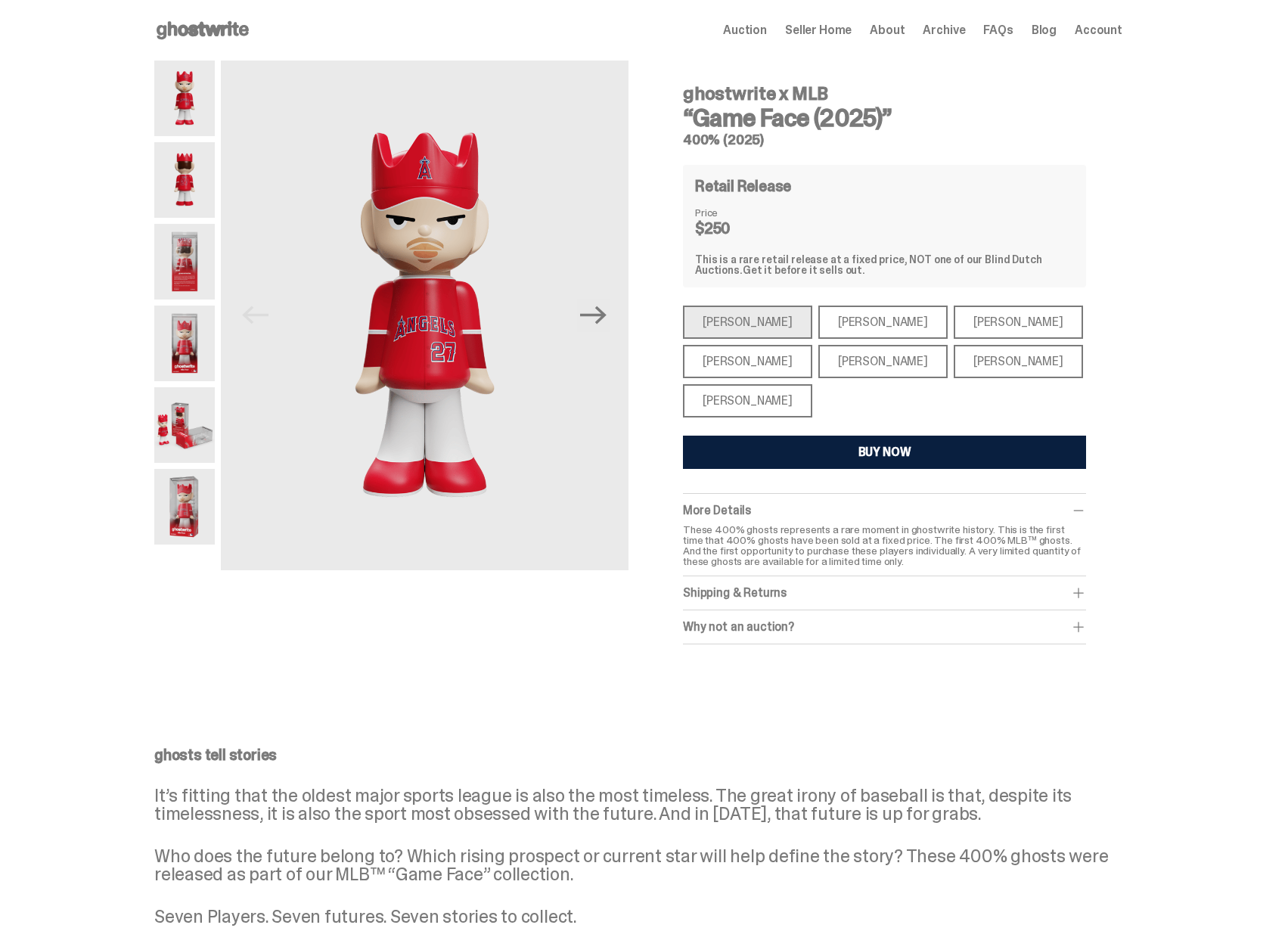
click at [818, 319] on div "Paul Skenes" at bounding box center [882, 322] width 129 height 34
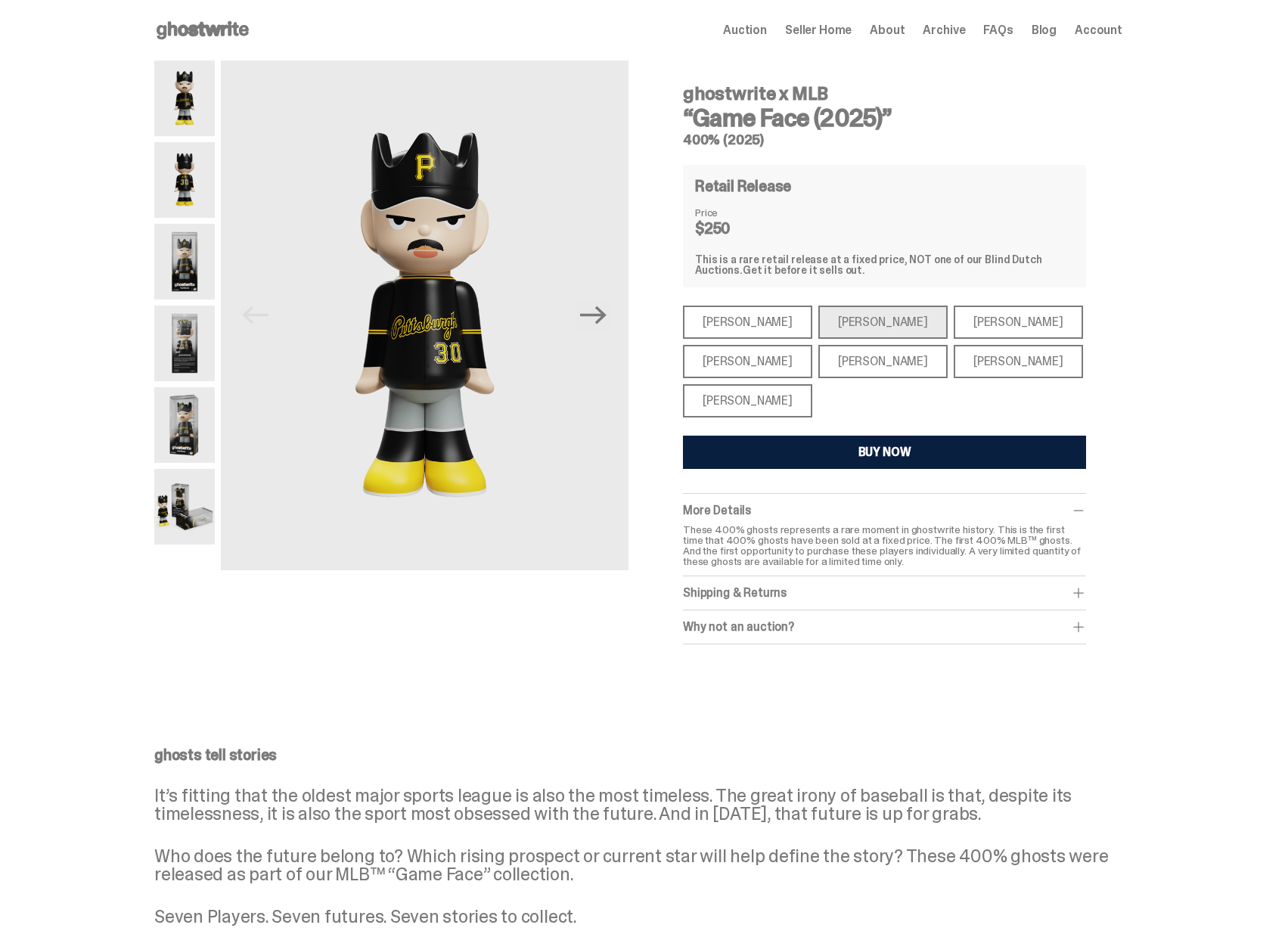
click at [954, 319] on div "Ronald Acuña Jr." at bounding box center [1018, 322] width 129 height 34
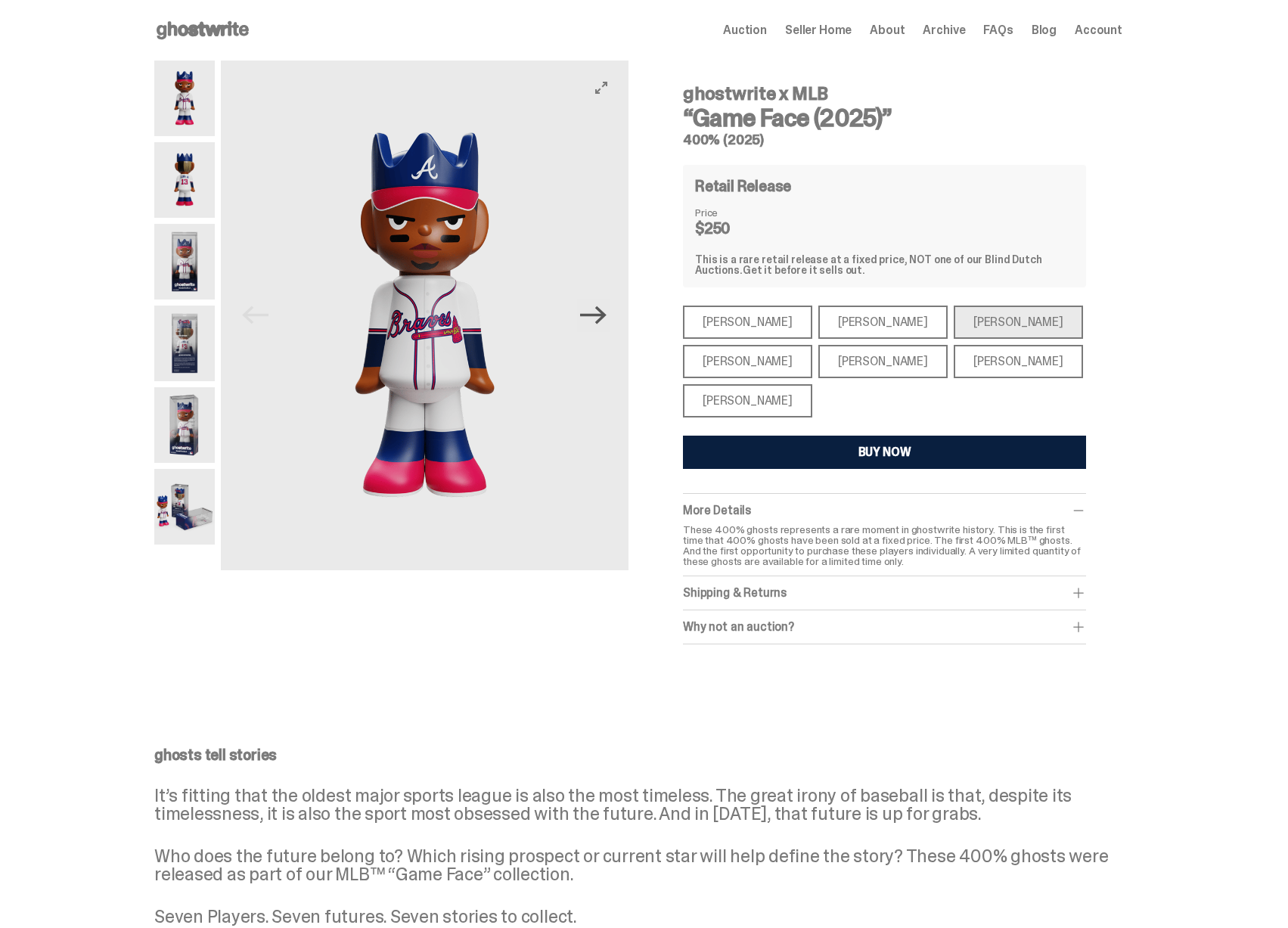
click at [598, 312] on icon "Next" at bounding box center [593, 315] width 26 height 26
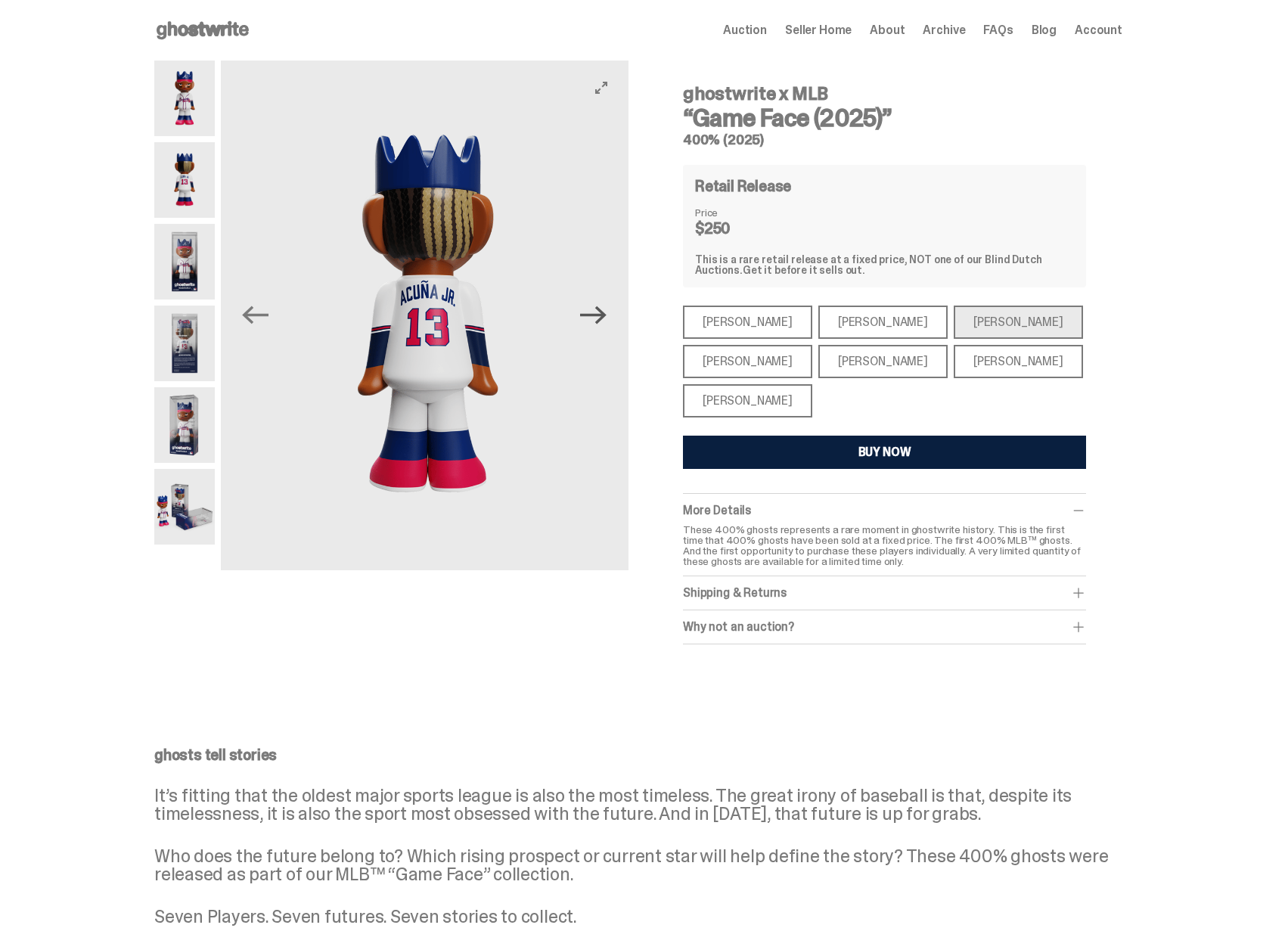
click at [605, 319] on icon "Next" at bounding box center [593, 315] width 26 height 18
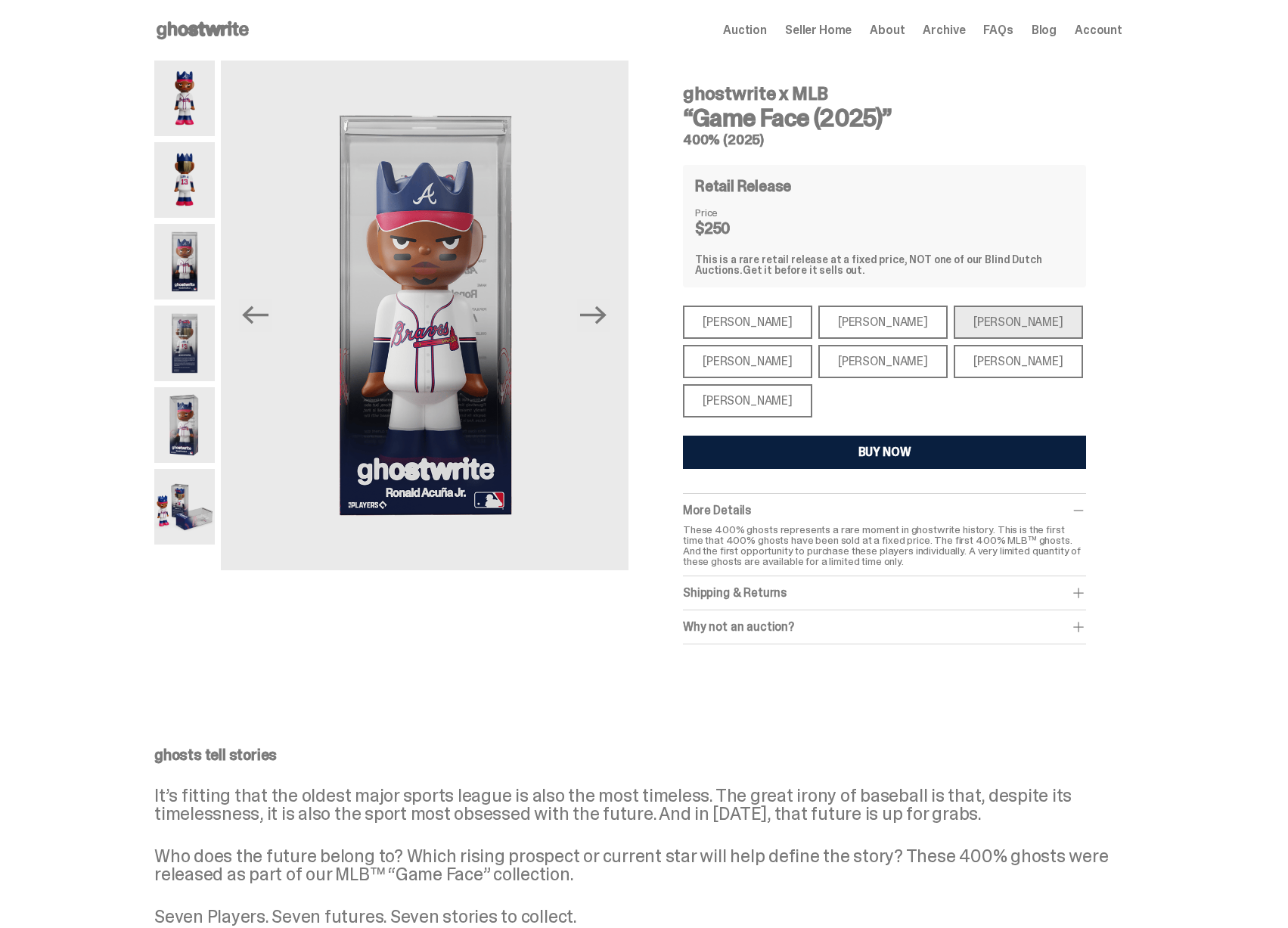
click at [857, 362] on div "Bryce Harper" at bounding box center [882, 361] width 129 height 34
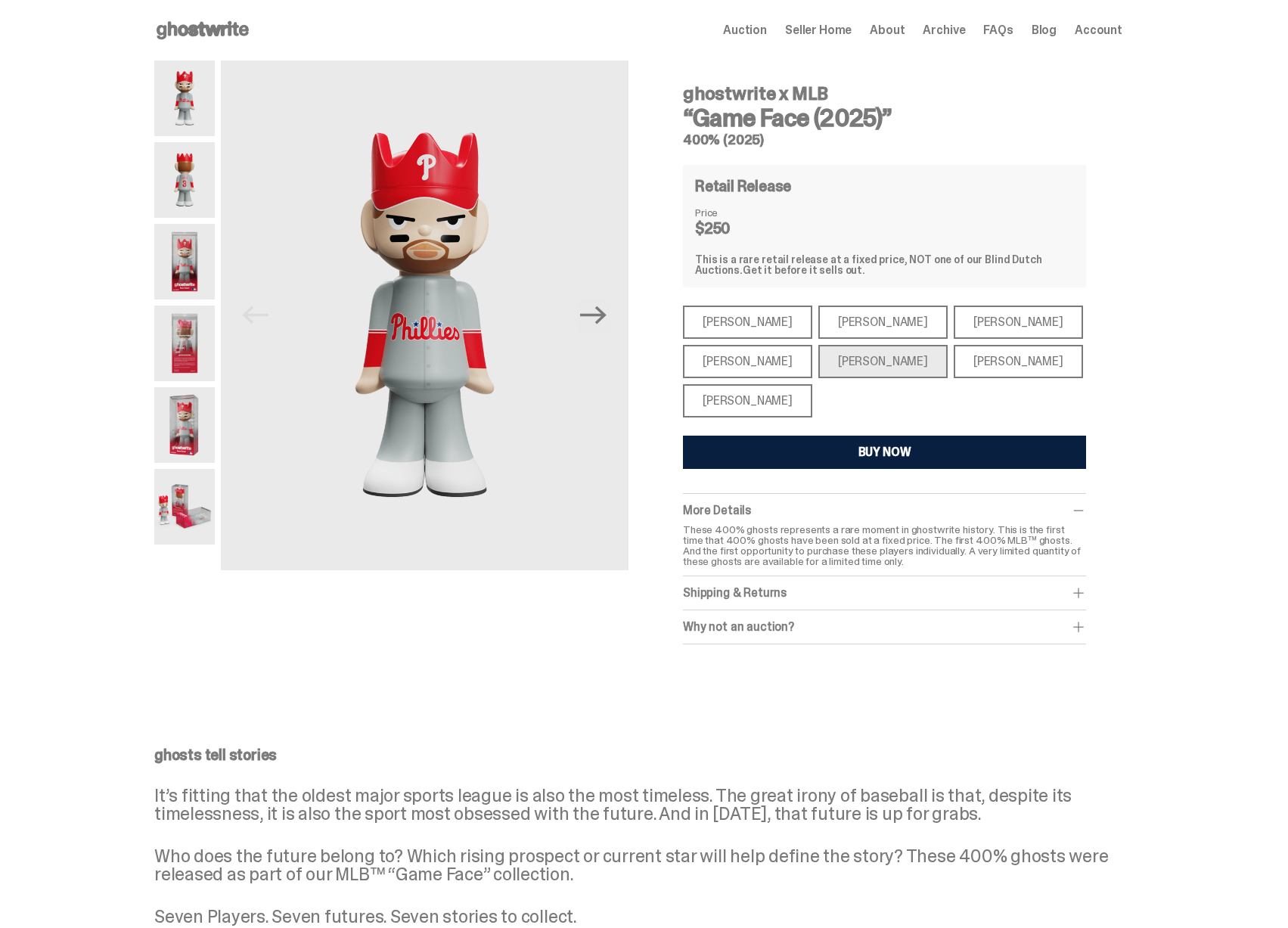
click at [979, 363] on div "Juan Soto" at bounding box center [1018, 361] width 129 height 34
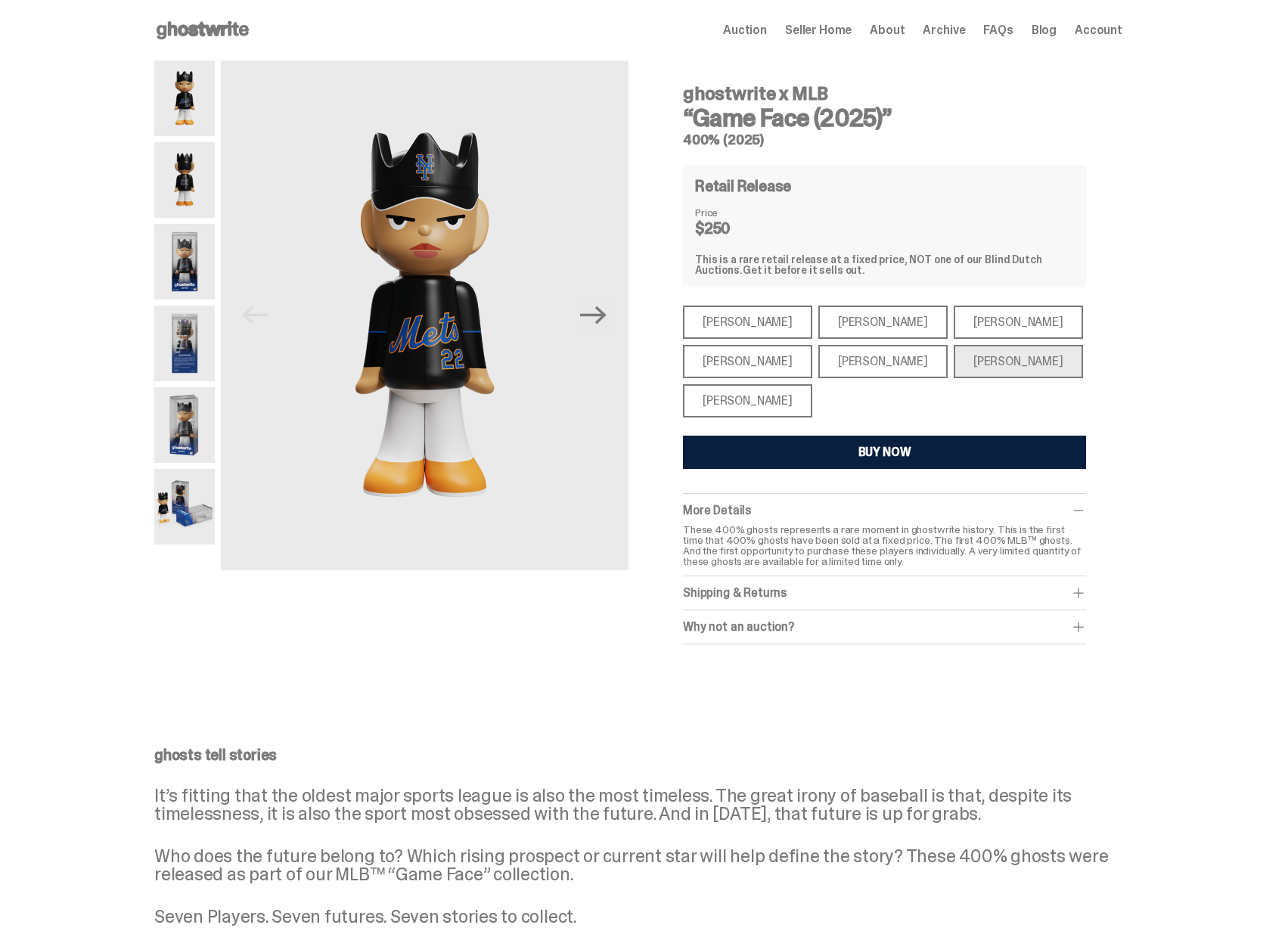
click at [956, 331] on div "Ronald Acuña Jr." at bounding box center [1018, 322] width 129 height 34
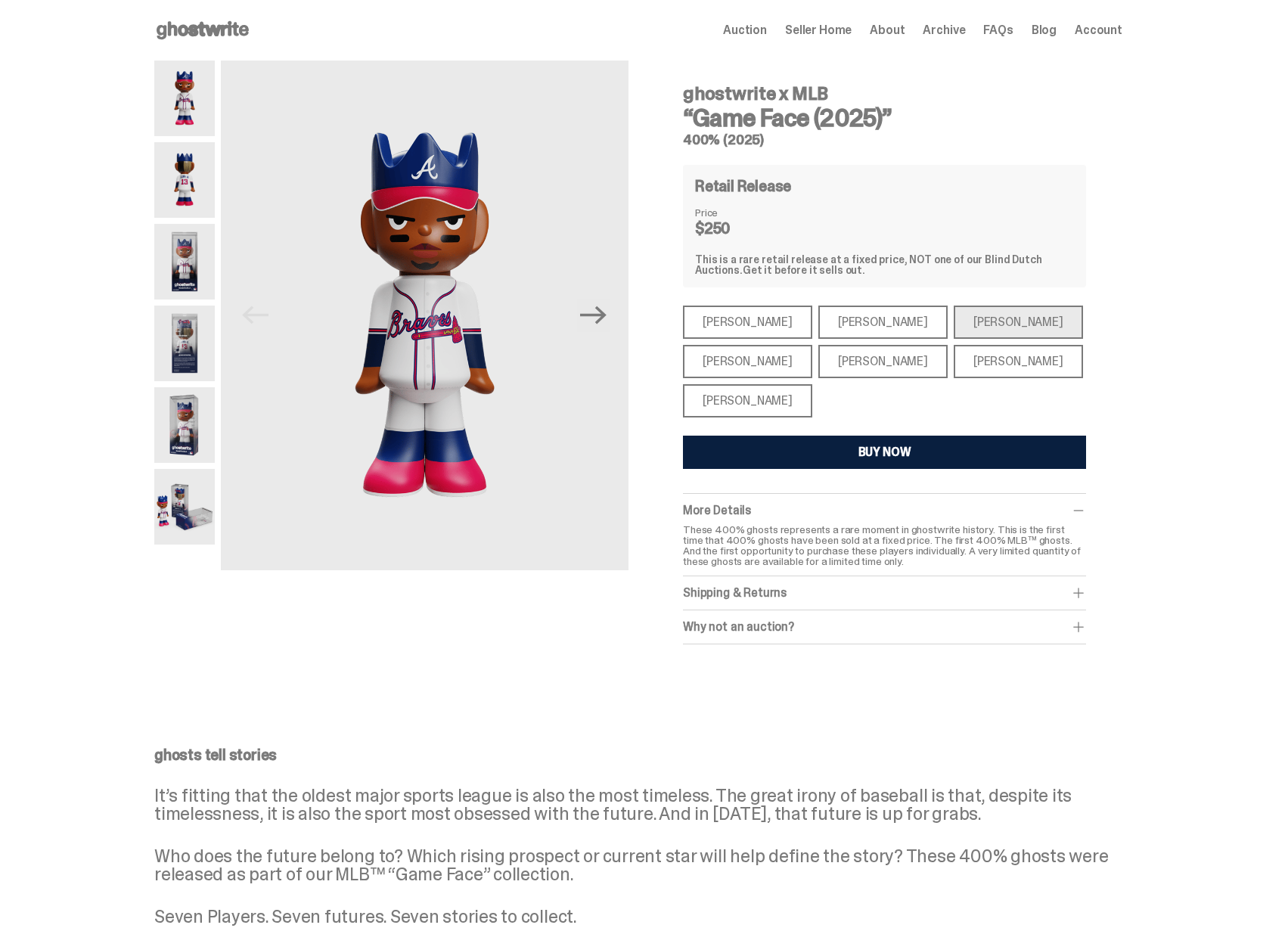
click at [896, 351] on div "Bryce Harper" at bounding box center [882, 361] width 129 height 34
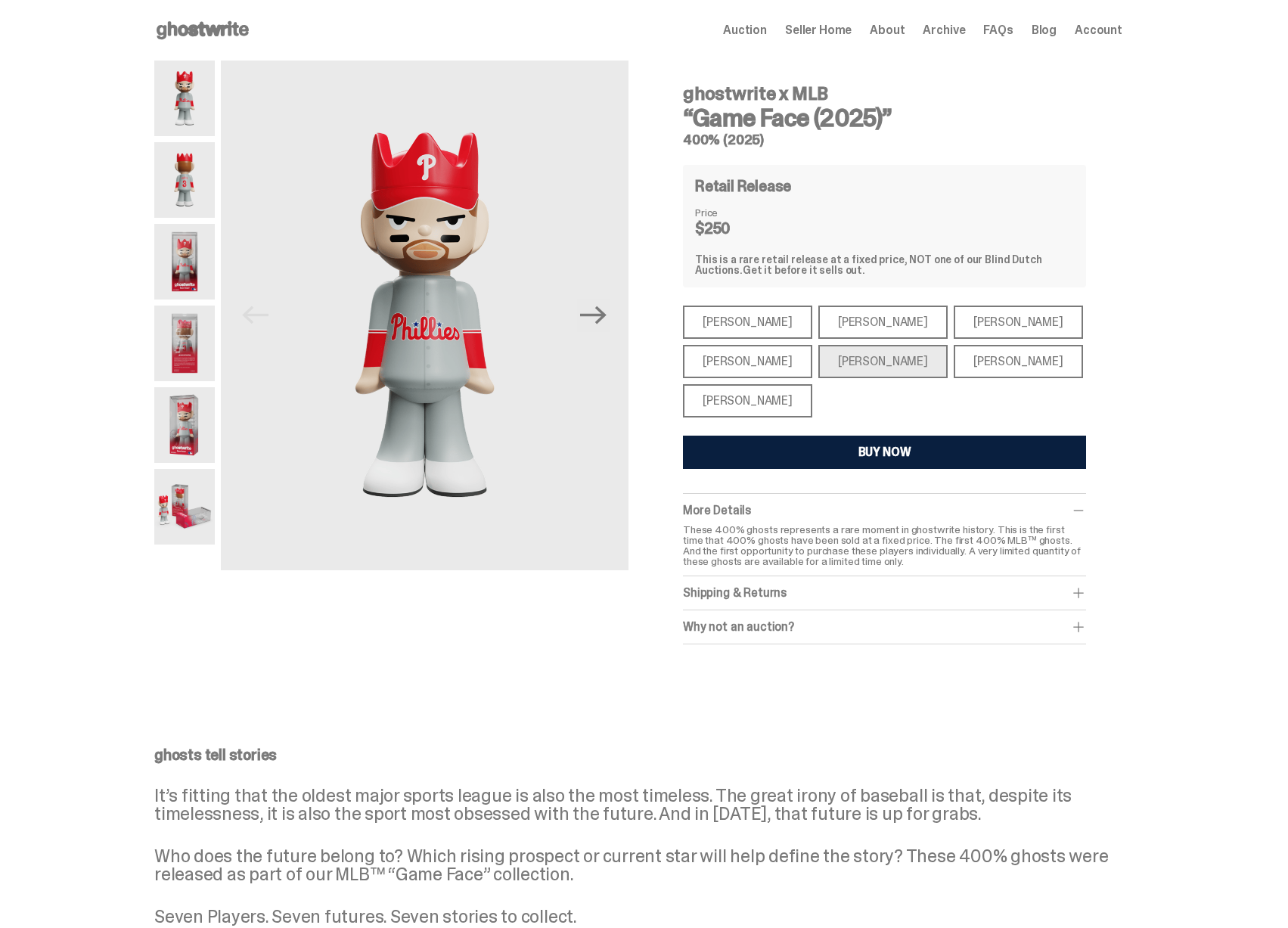
click at [791, 351] on div "Aaron Judge" at bounding box center [748, 361] width 129 height 34
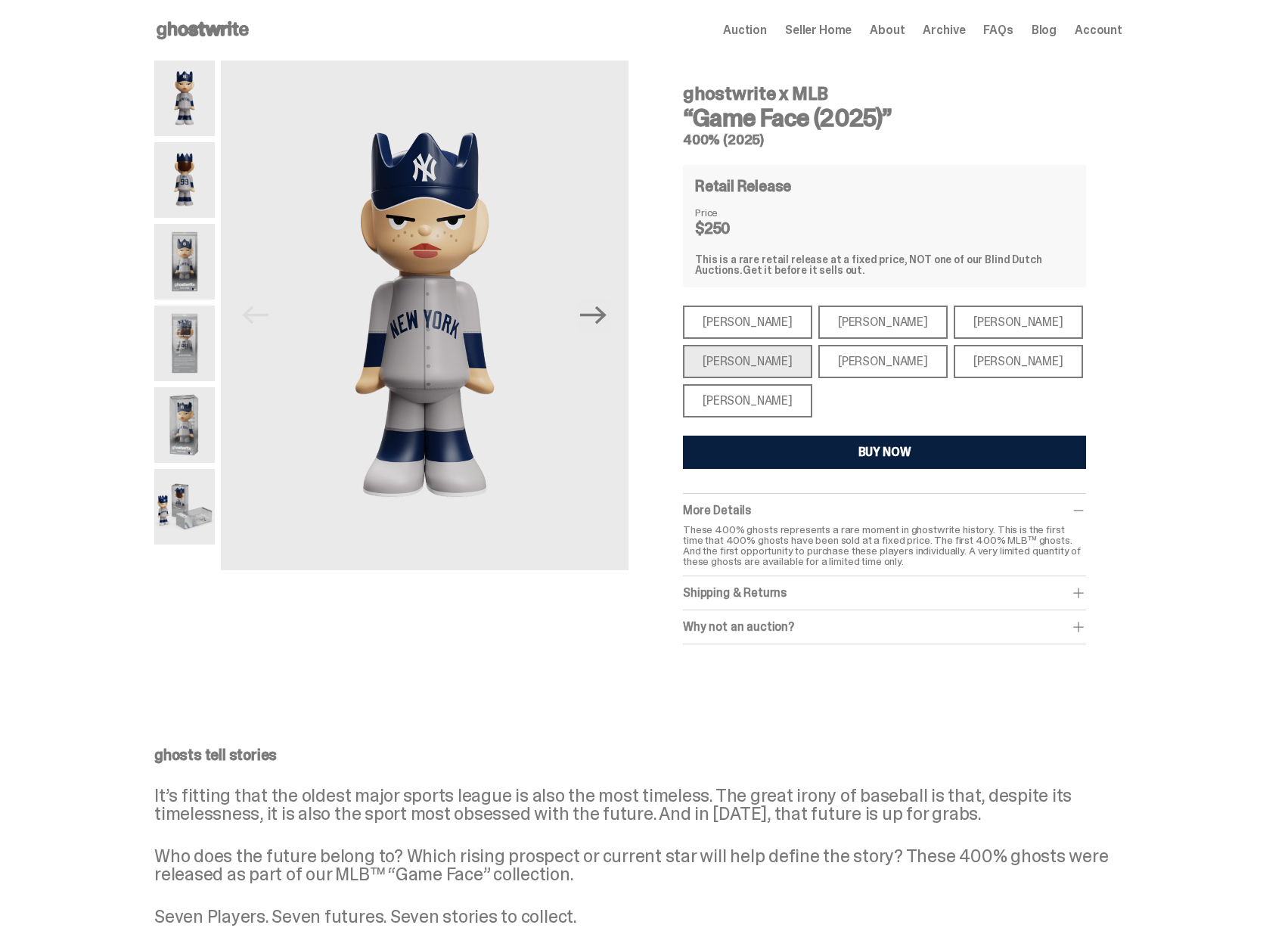
click at [830, 325] on div "Paul Skenes" at bounding box center [882, 322] width 129 height 34
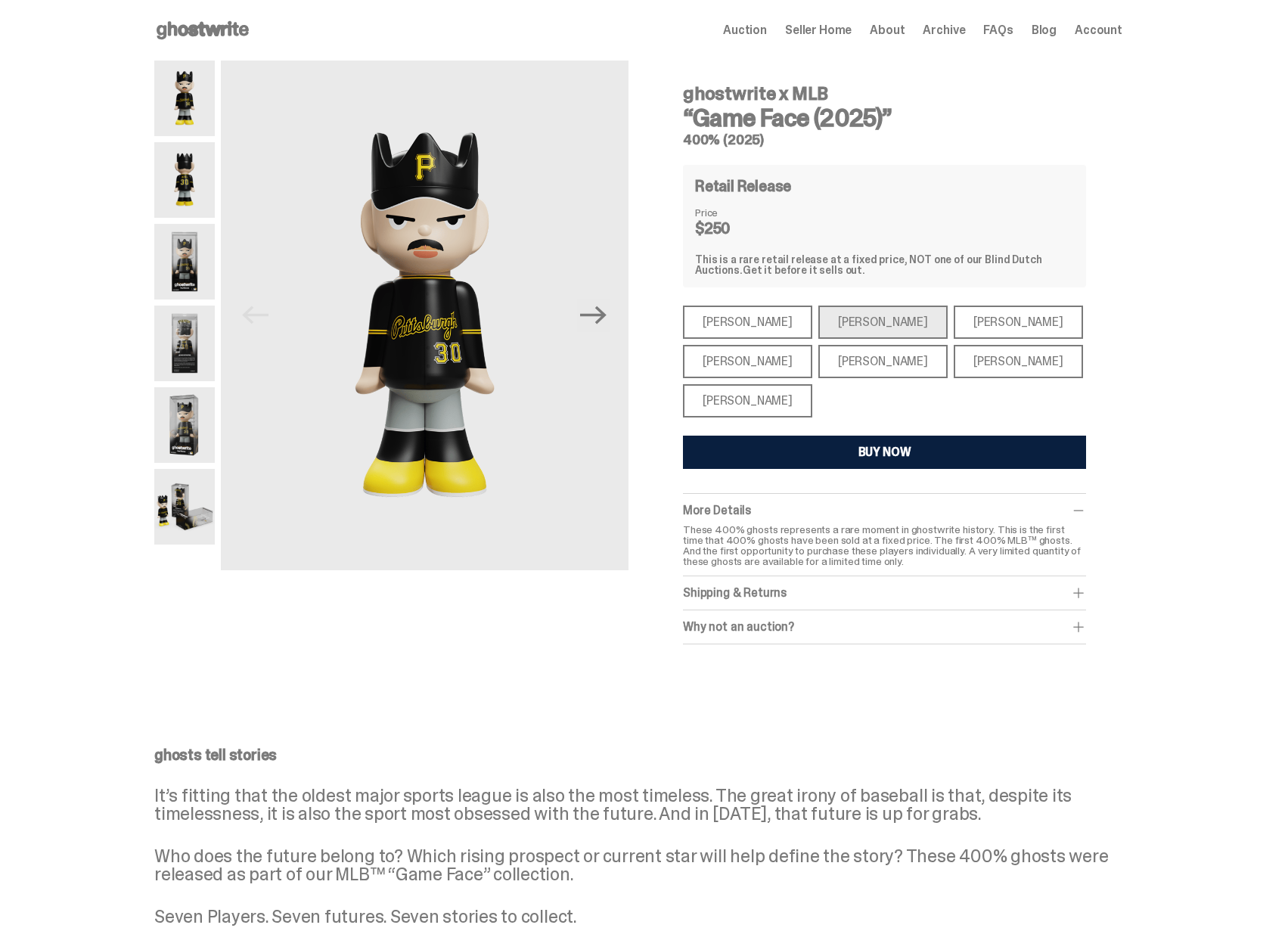
click at [856, 328] on div "Paul Skenes" at bounding box center [882, 322] width 129 height 34
click at [775, 327] on div "Mike Trout" at bounding box center [748, 322] width 129 height 34
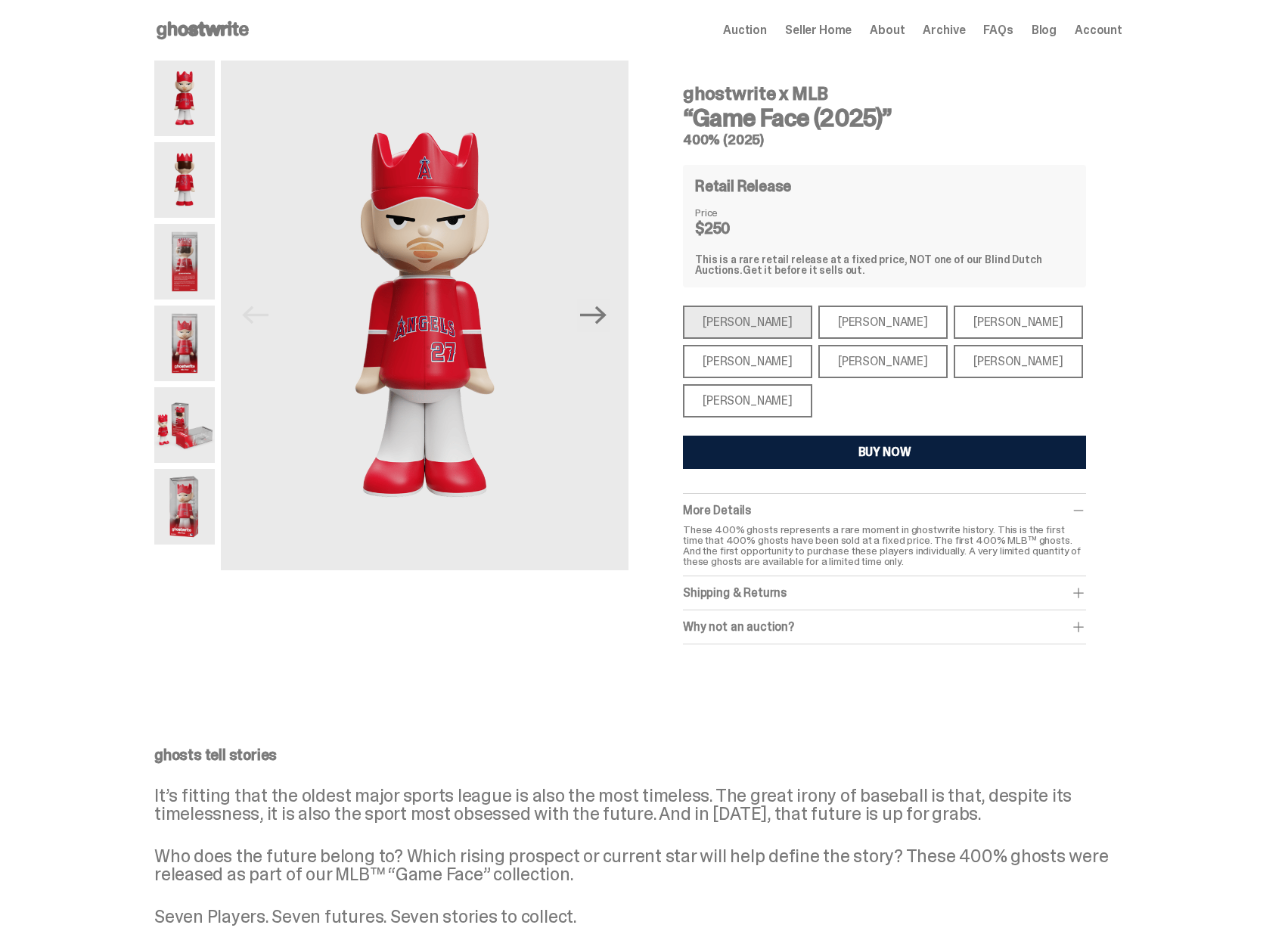
click at [954, 320] on div "Ronald Acuña Jr." at bounding box center [1018, 322] width 129 height 34
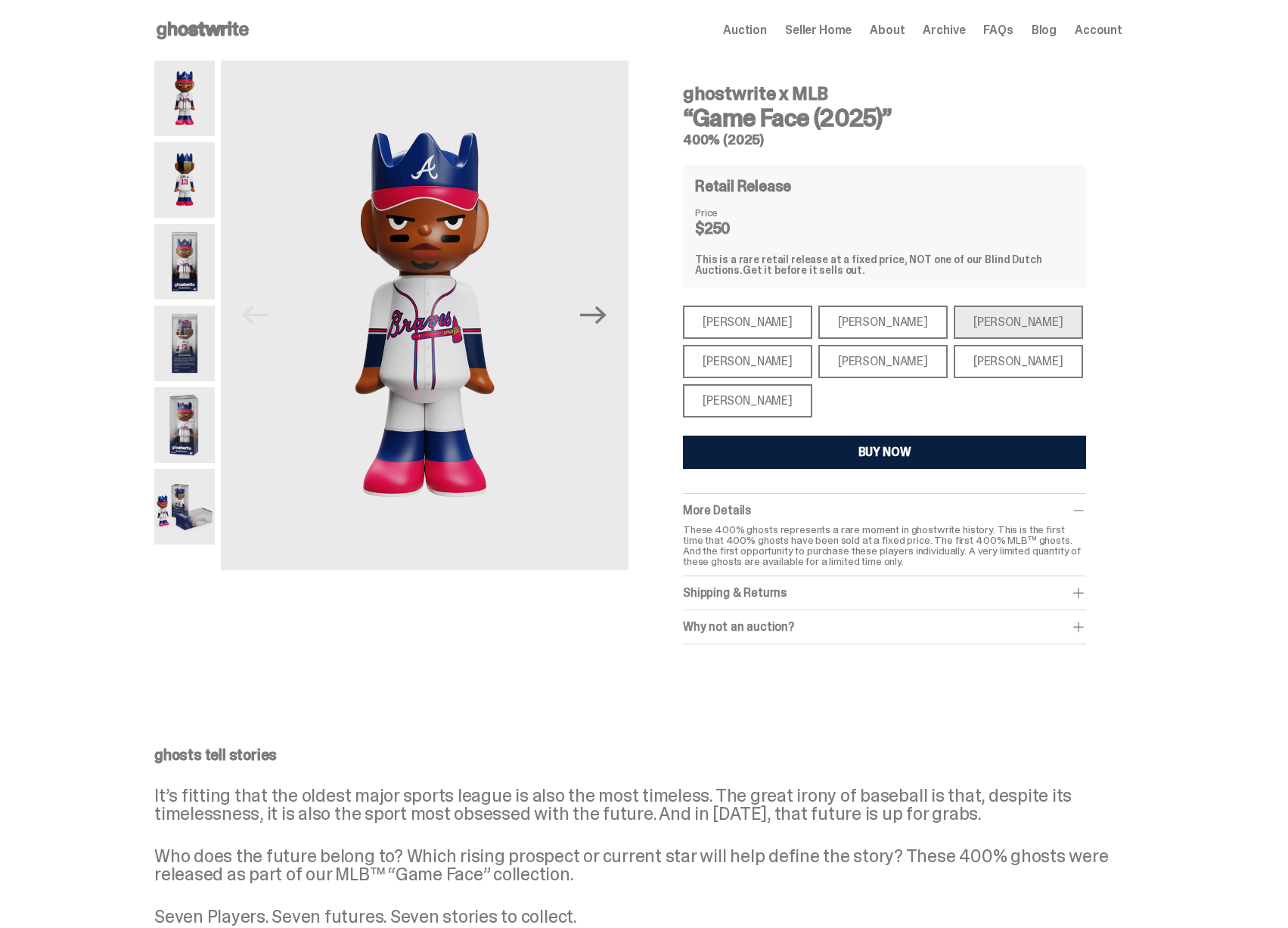
click at [228, 40] on icon at bounding box center [202, 30] width 96 height 24
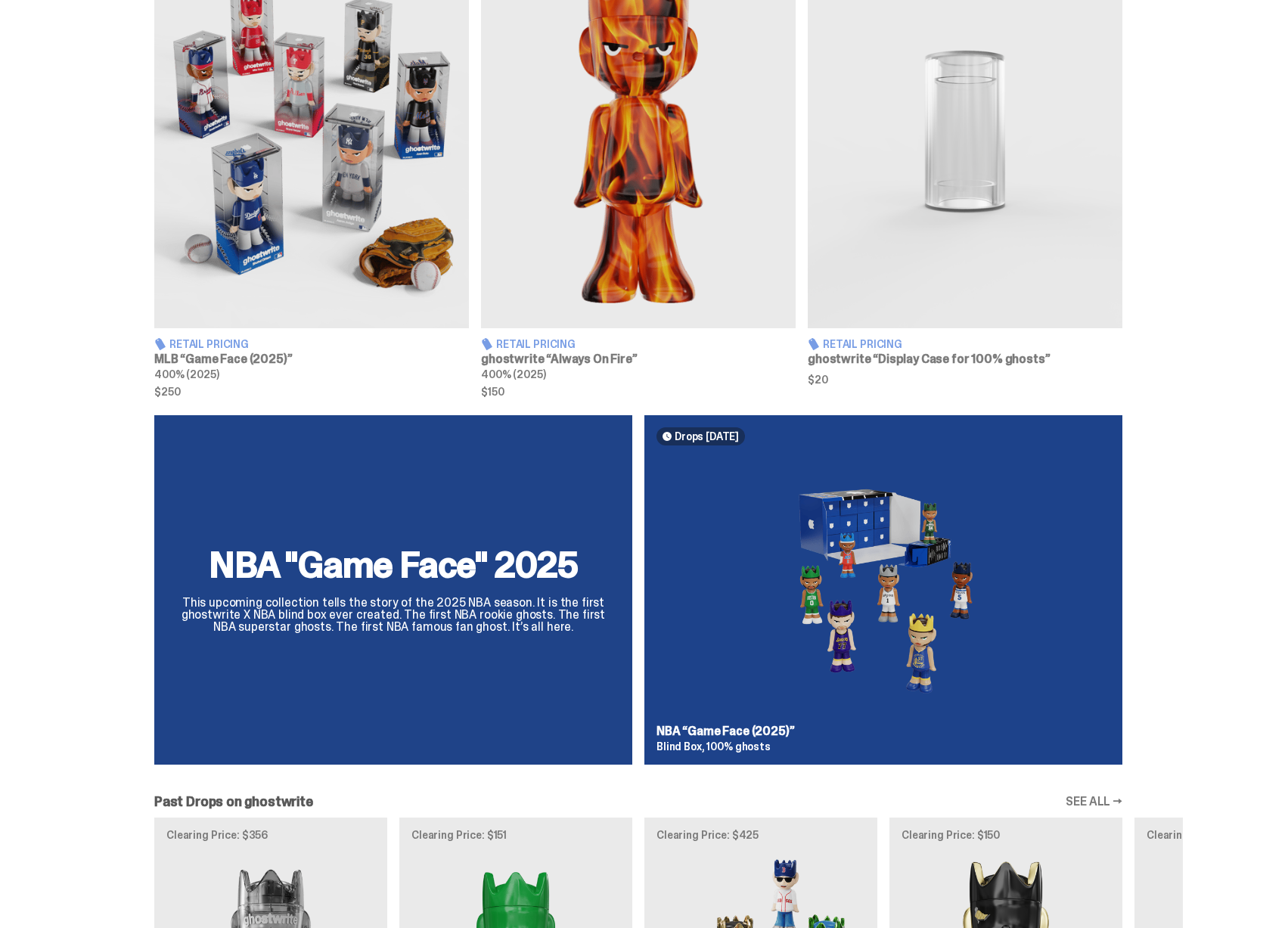
scroll to position [649, 0]
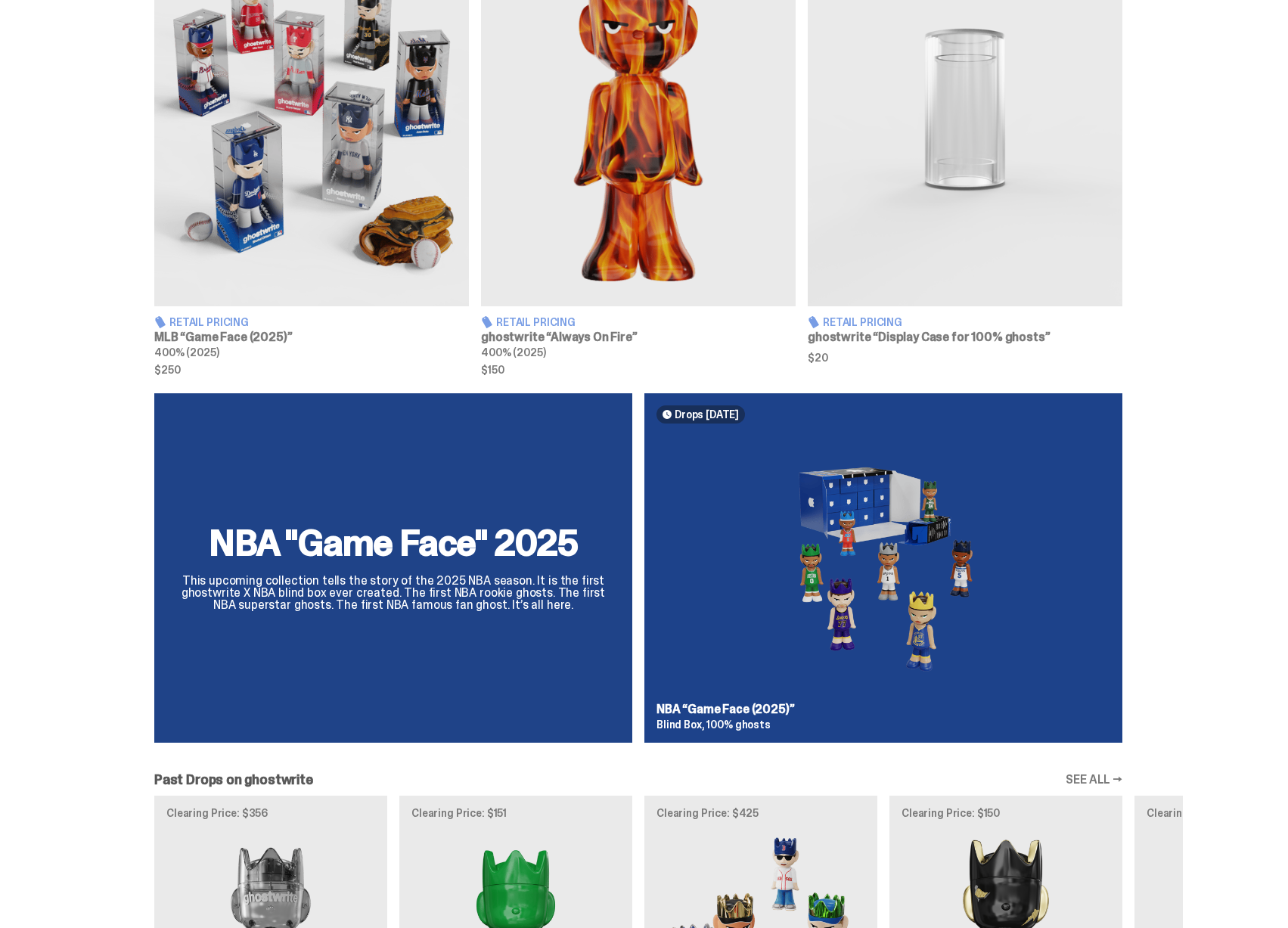
click at [856, 536] on div "NBA "Game Face" 2025 This upcoming collection tells the story of the 2025 NBA s…" at bounding box center [638, 574] width 1088 height 361
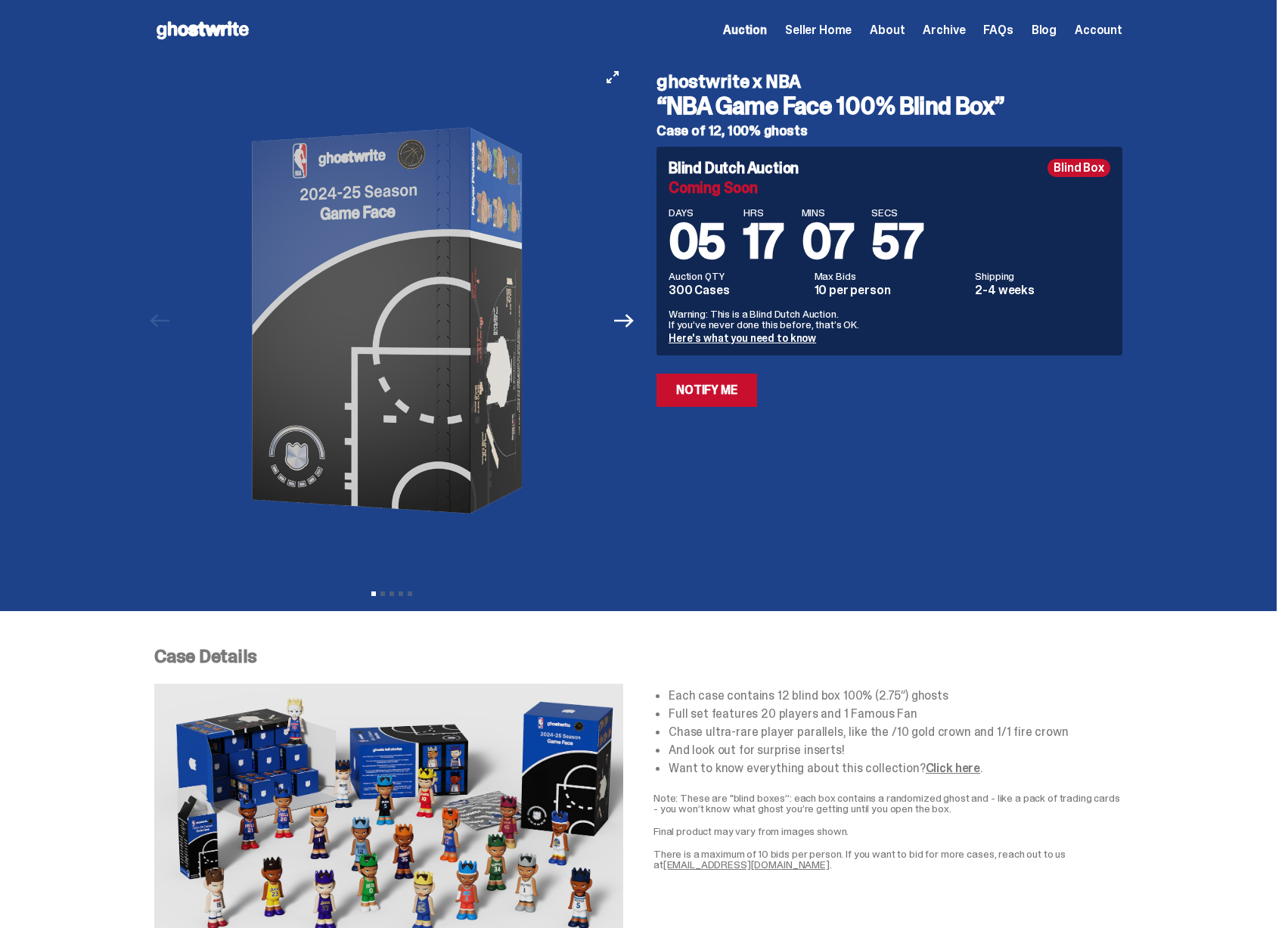
click at [449, 403] on img at bounding box center [392, 320] width 416 height 520
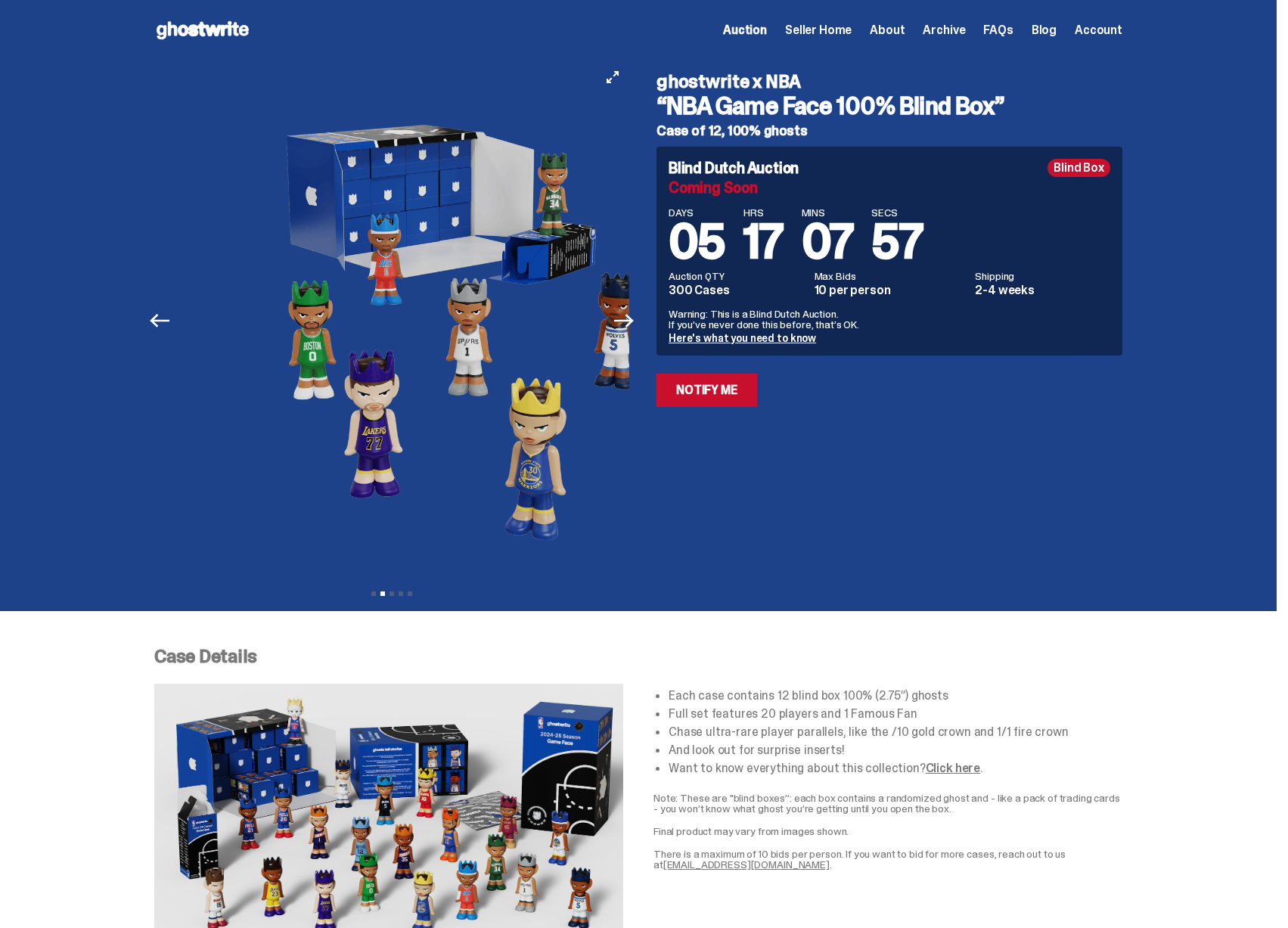
click at [466, 405] on img at bounding box center [458, 320] width 416 height 520
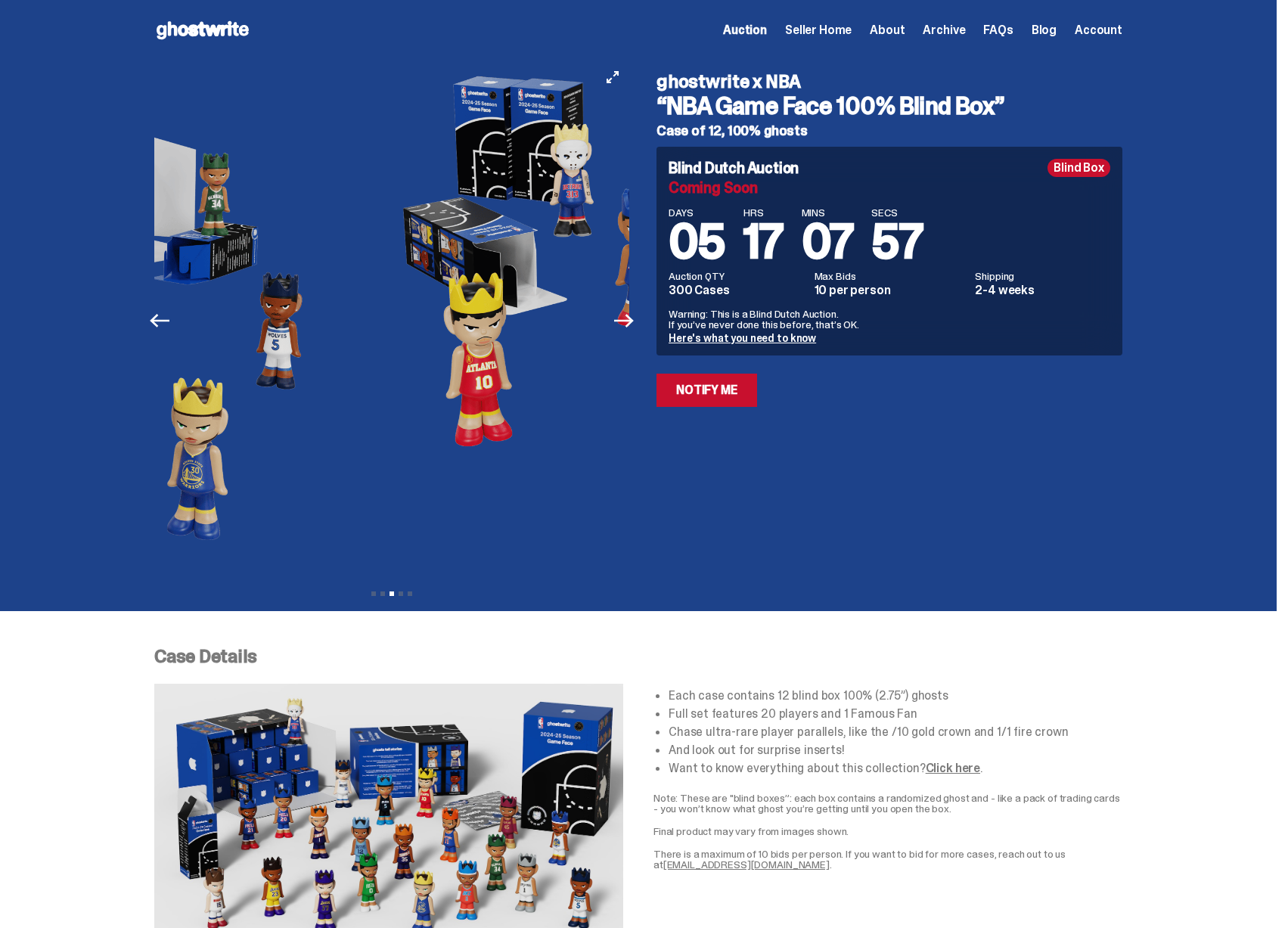
click at [454, 401] on img at bounding box center [595, 320] width 416 height 520
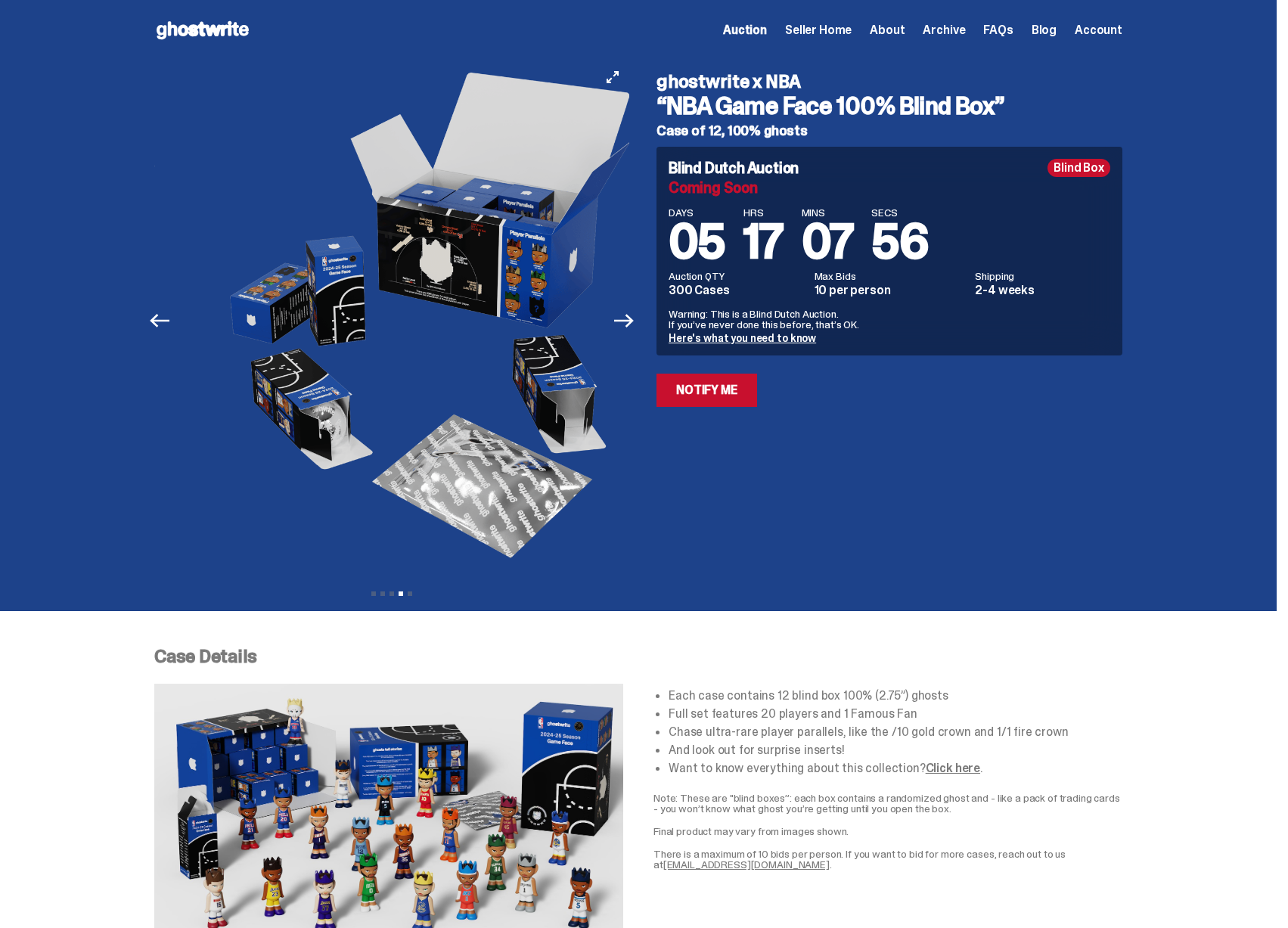
click at [465, 396] on img at bounding box center [434, 320] width 416 height 520
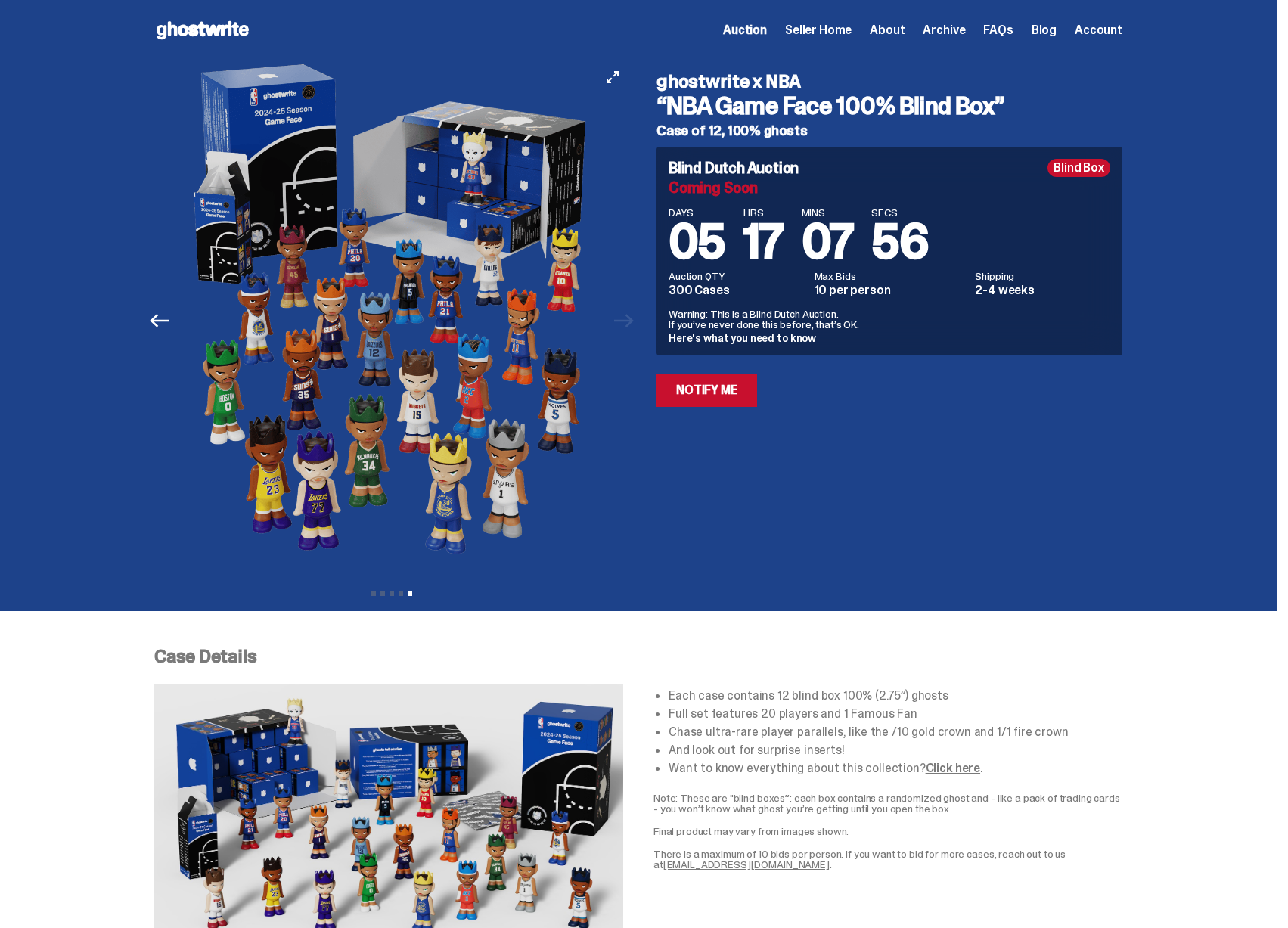
click at [414, 387] on img at bounding box center [393, 320] width 416 height 520
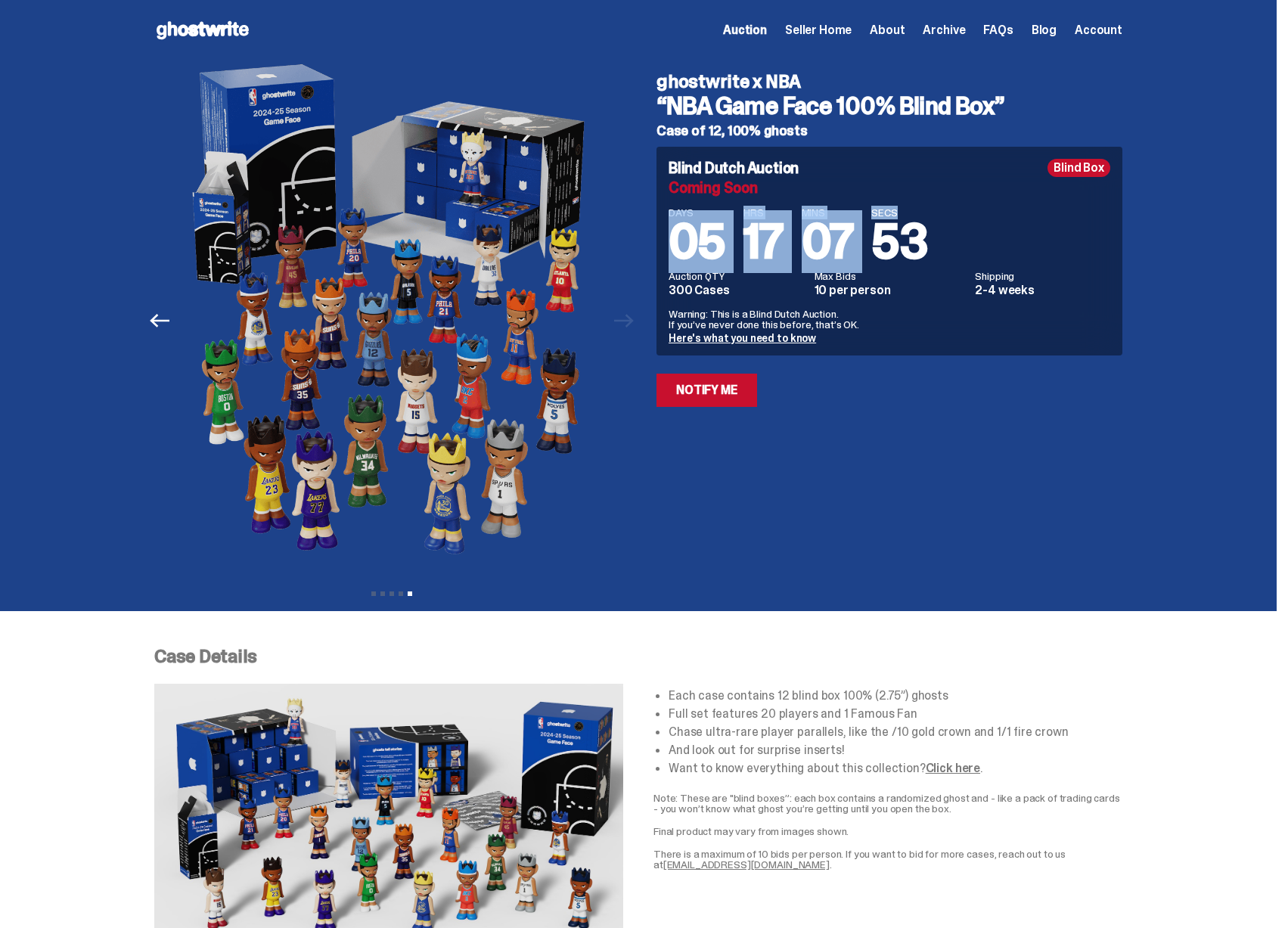
drag, startPoint x: 708, startPoint y: 229, endPoint x: 940, endPoint y: 241, distance: 232.3
click at [940, 241] on div "DAYS 05 HRS 17 MINS 07 SECS 53" at bounding box center [889, 236] width 441 height 59
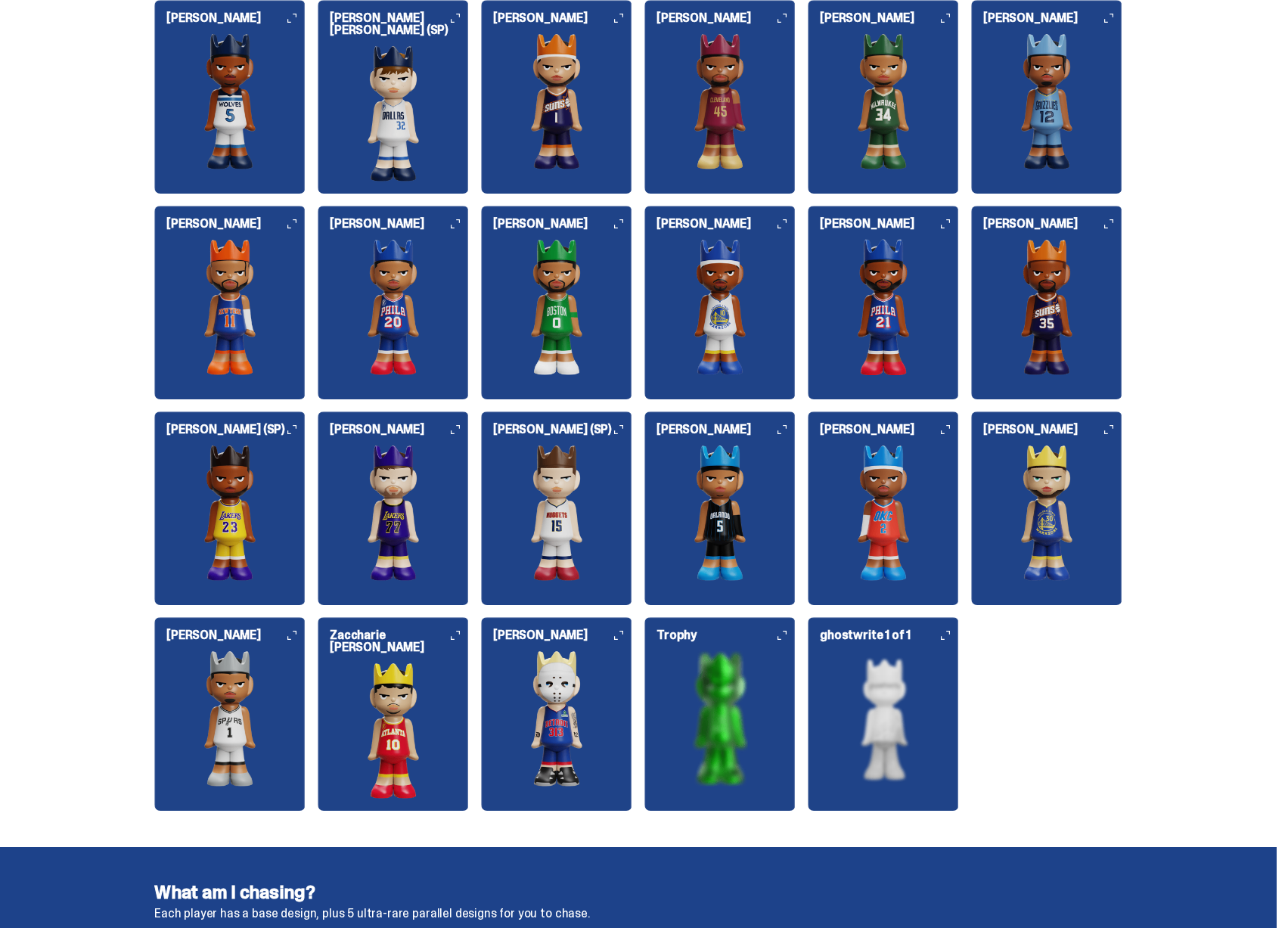
scroll to position [1363, 0]
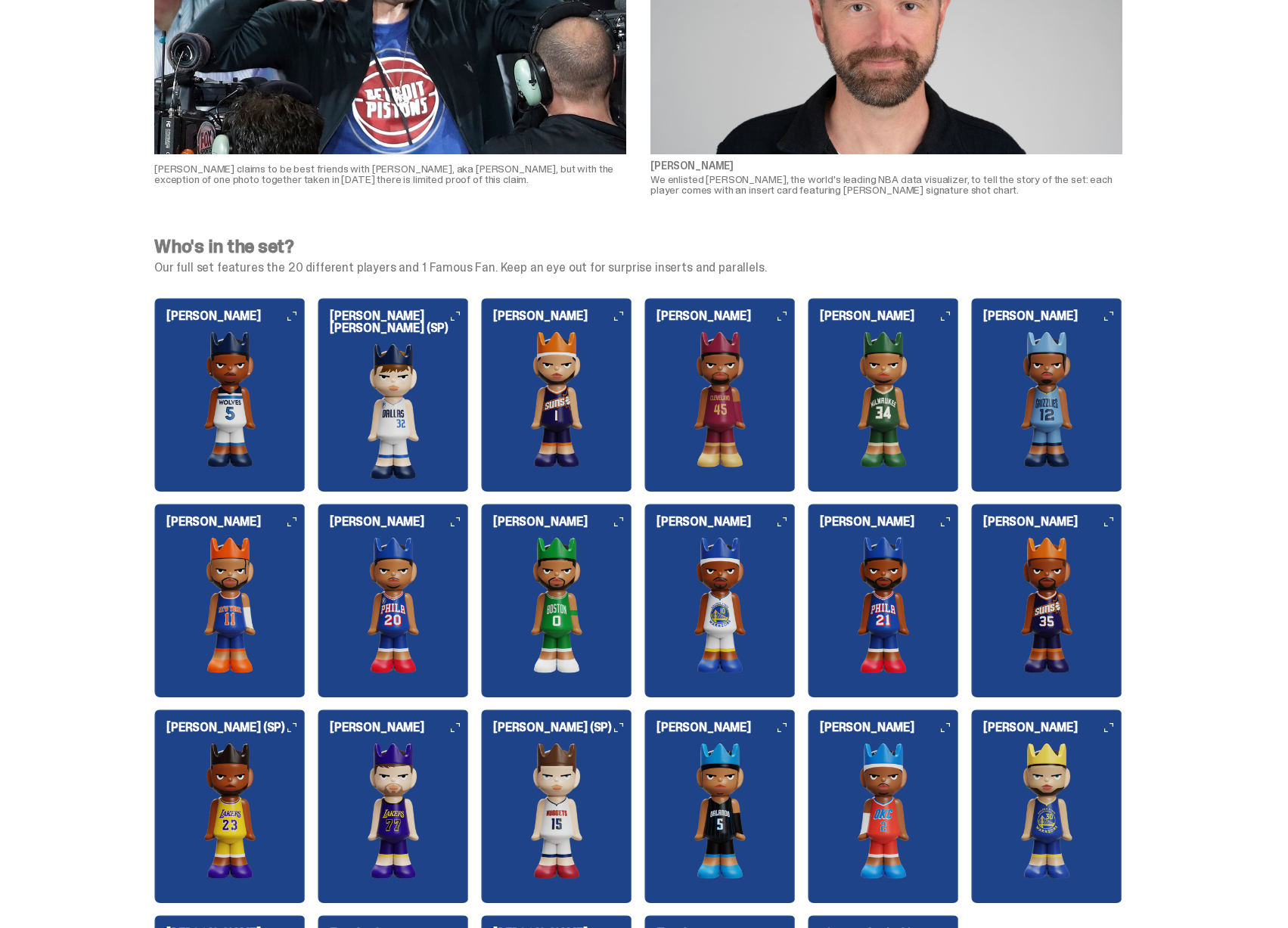
click at [559, 365] on img at bounding box center [555, 399] width 151 height 136
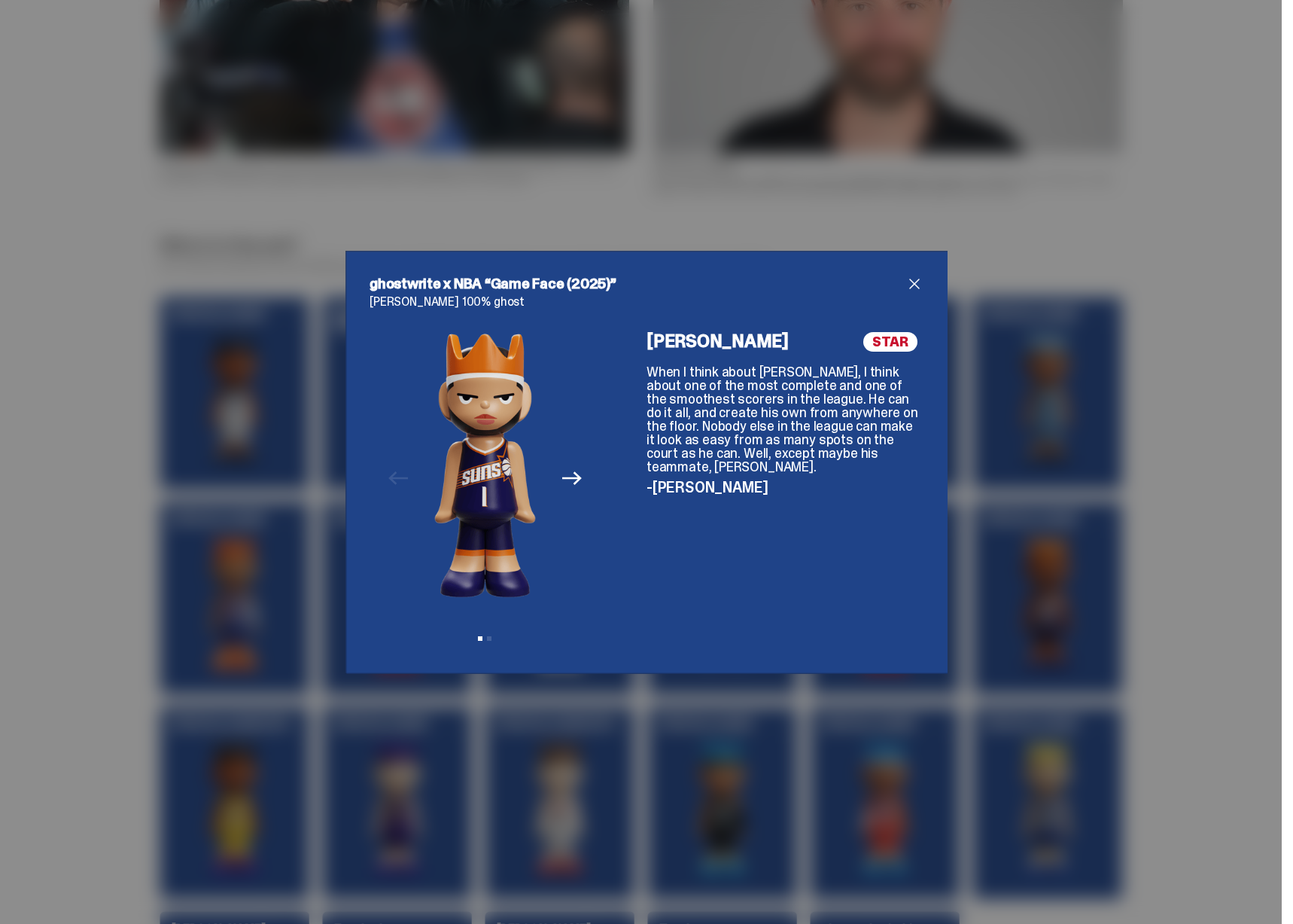
drag, startPoint x: 1074, startPoint y: 392, endPoint x: 1013, endPoint y: 393, distance: 61.0
click at [1073, 392] on div "ghostwrite x NBA “Game Face (2025)” Devin Booker 100% ghost Previous Next View …" at bounding box center [646, 462] width 1293 height 924
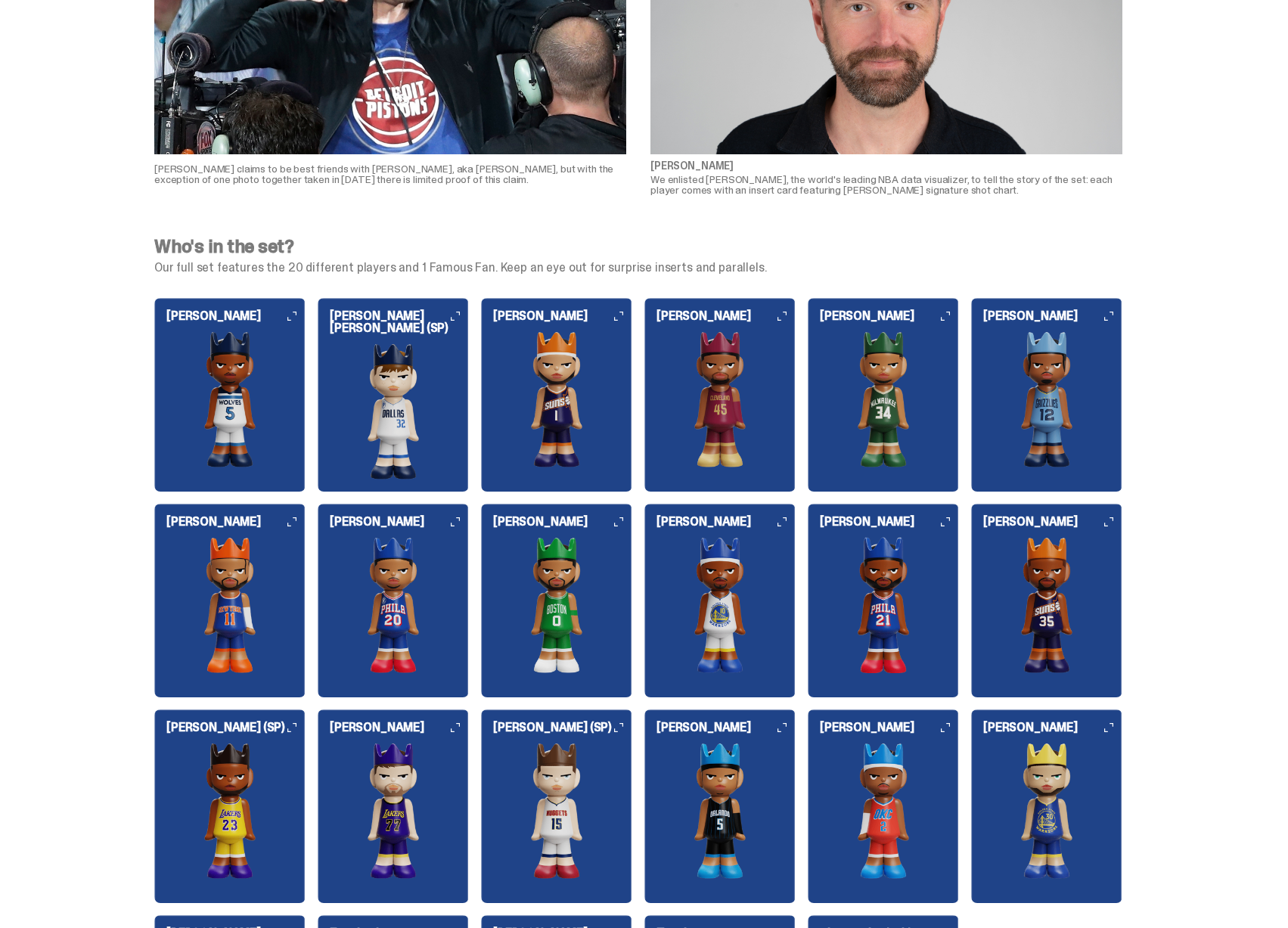
click at [555, 390] on img at bounding box center [555, 399] width 151 height 136
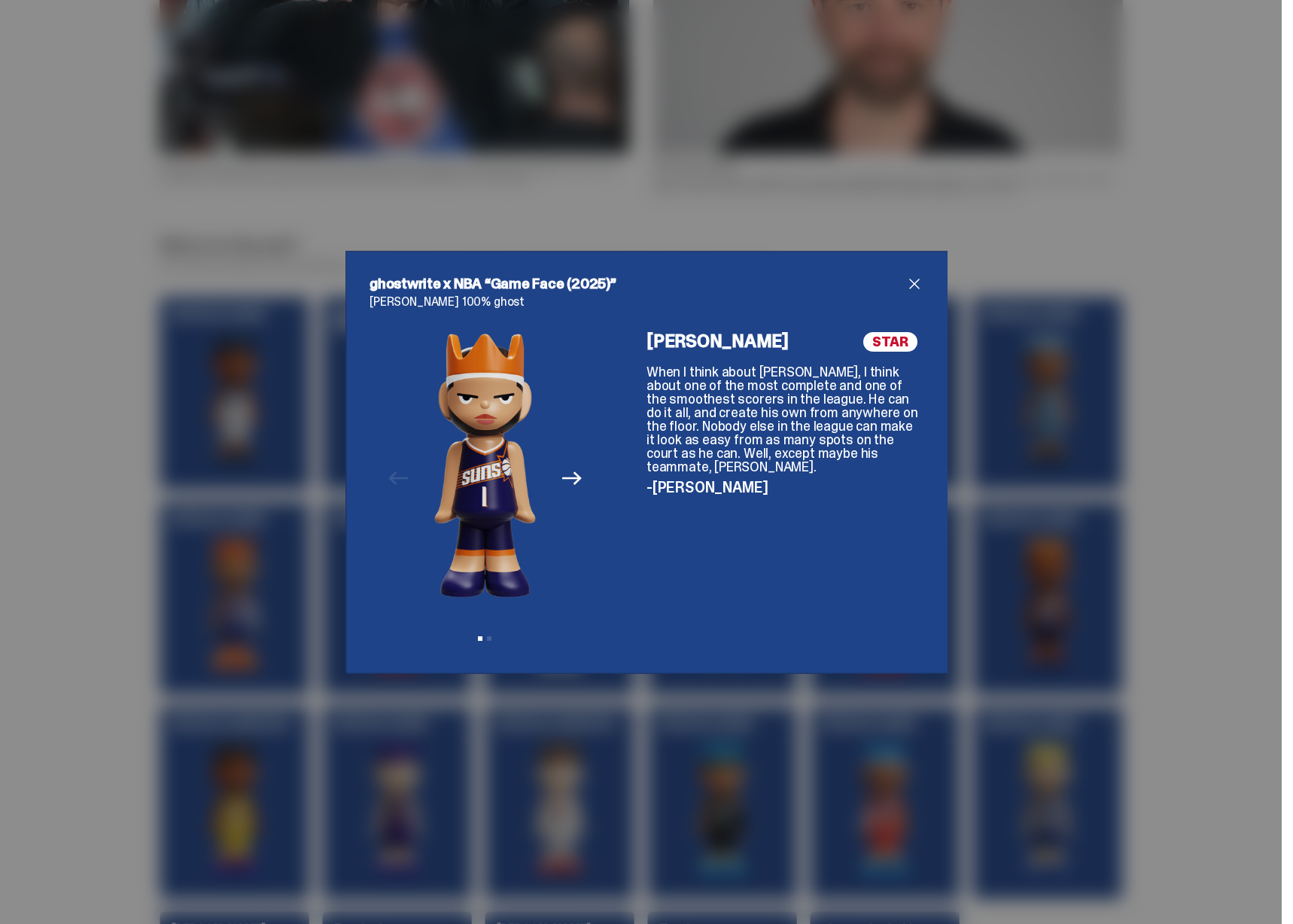
click at [562, 478] on icon "Next" at bounding box center [571, 478] width 20 height 14
click at [1064, 438] on div "ghostwrite x NBA “Game Face (2025)” Devin Booker 100% ghost Previous Next View …" at bounding box center [646, 462] width 1293 height 924
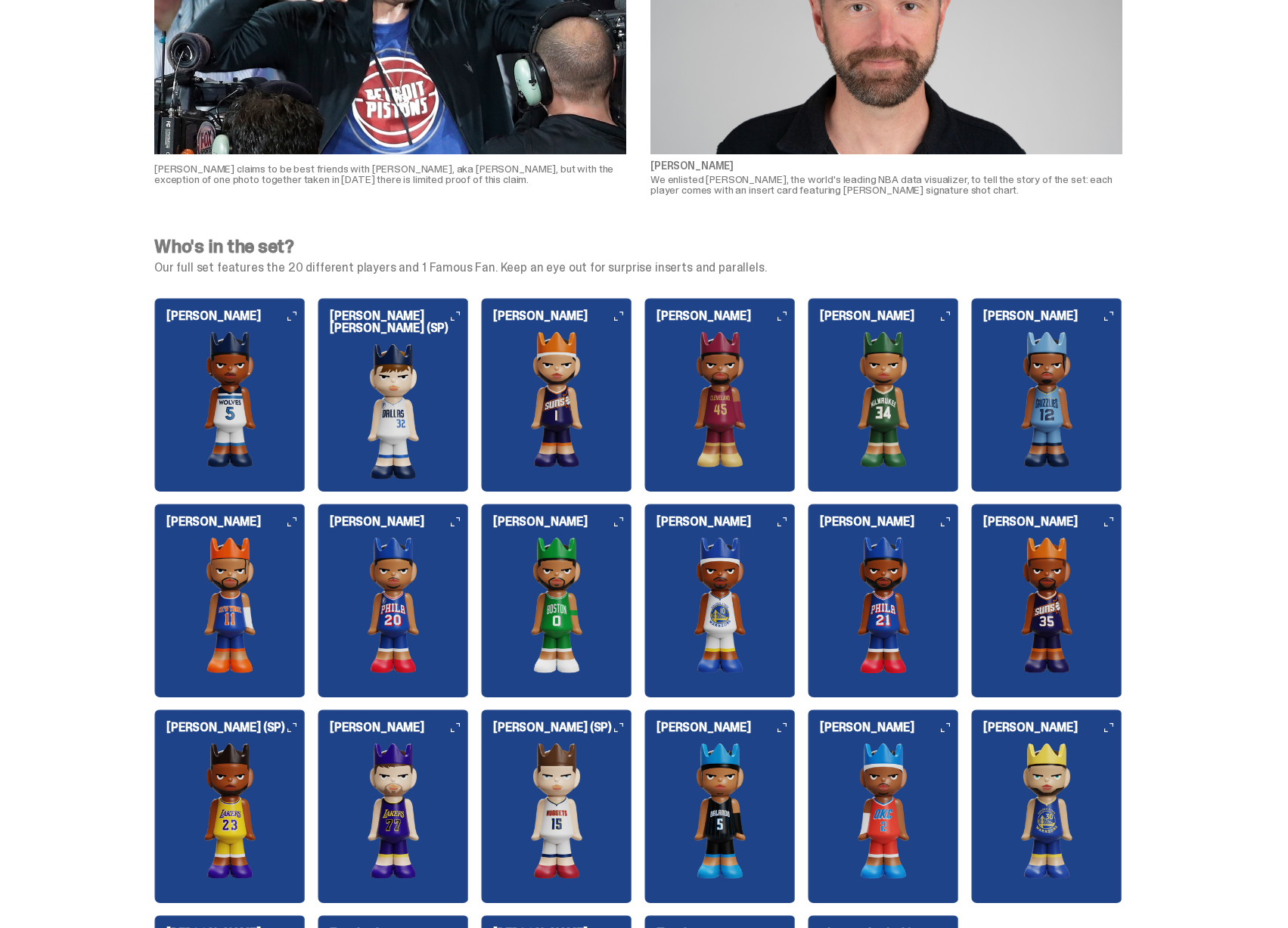
click at [696, 406] on img at bounding box center [719, 399] width 151 height 136
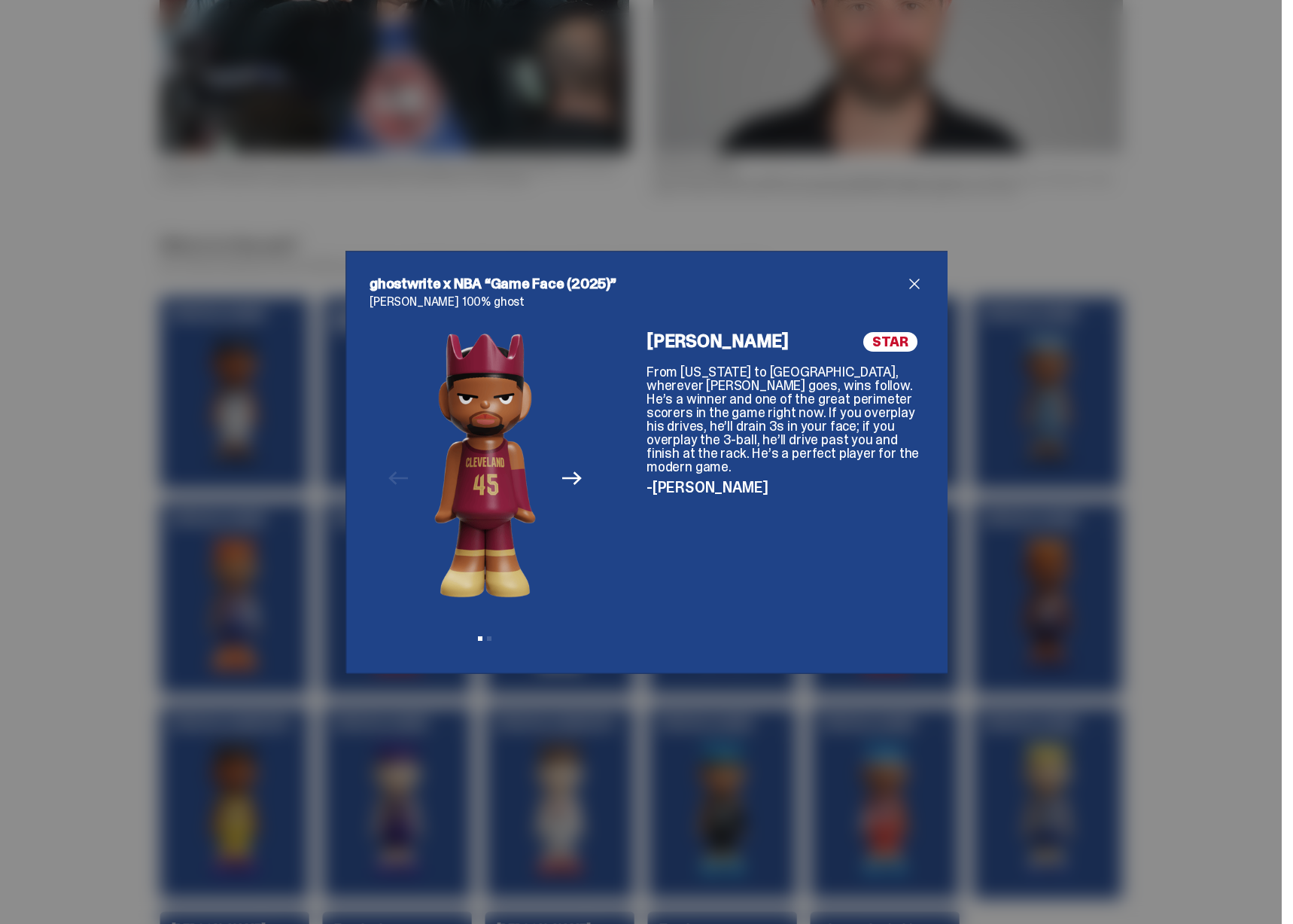
click at [572, 481] on icon "Next" at bounding box center [571, 478] width 20 height 14
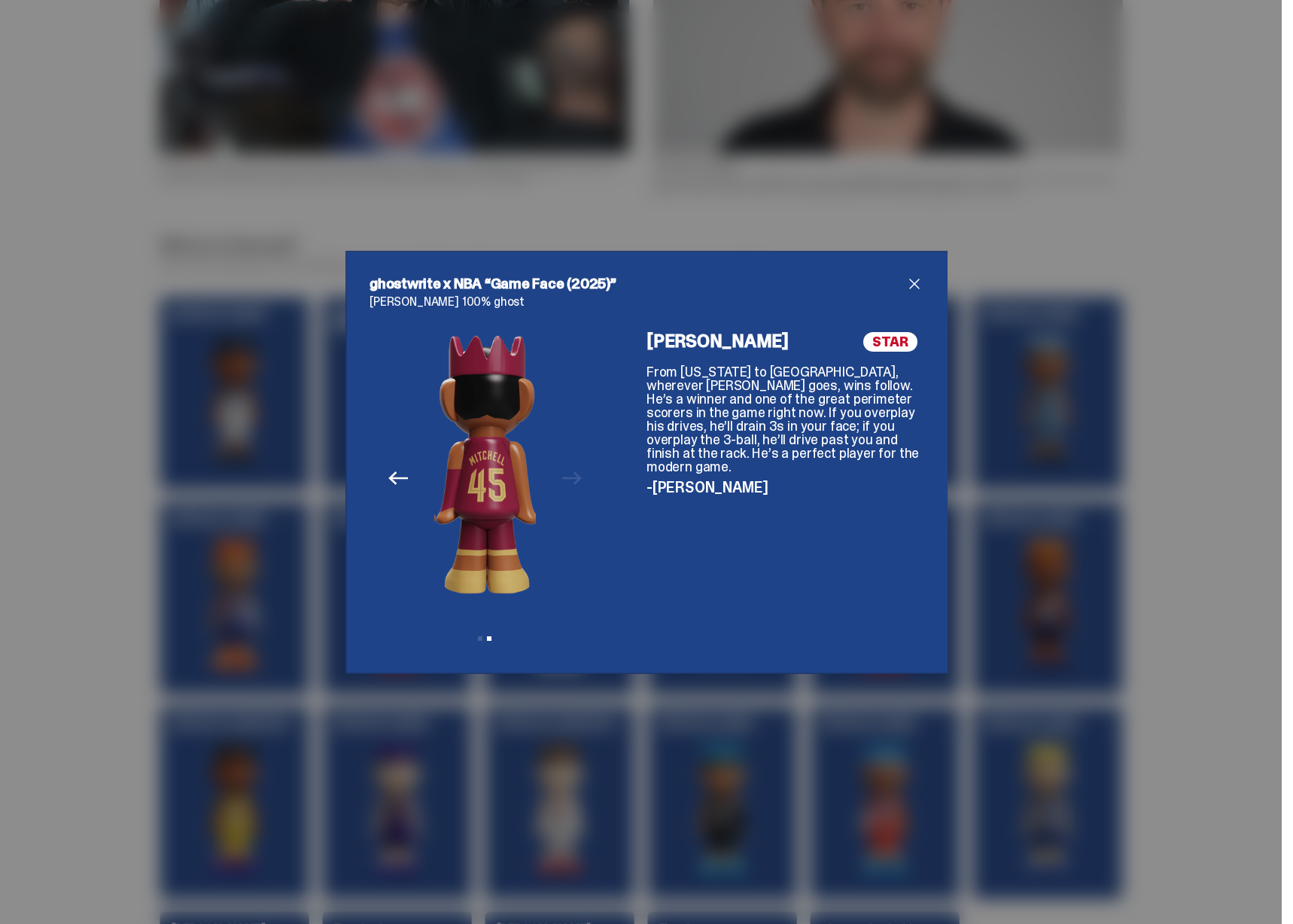
click at [1048, 427] on div "ghostwrite x NBA “Game Face (2025)” Donovan Mitchell 100% ghost Previous Next V…" at bounding box center [646, 462] width 1293 height 924
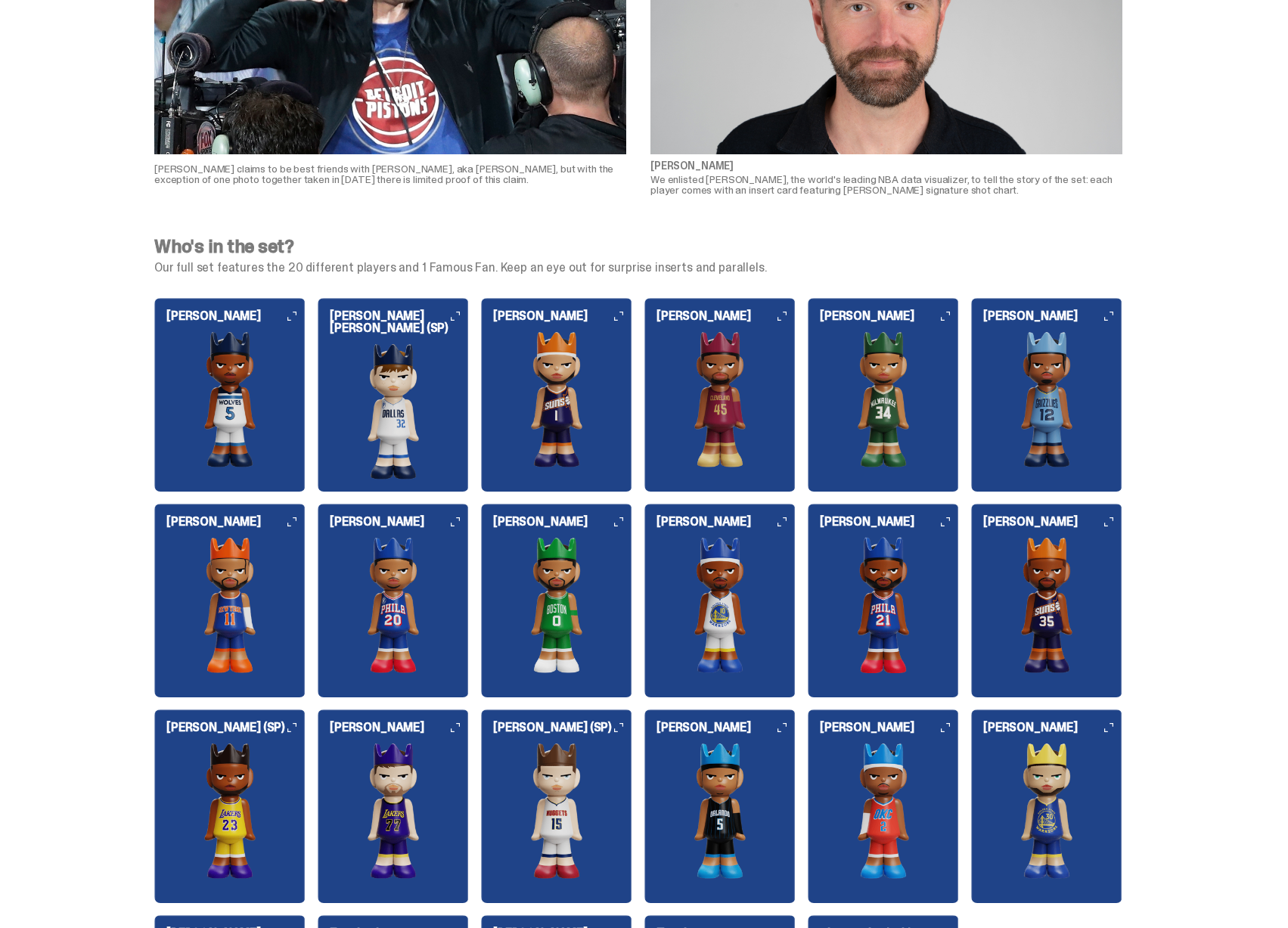
click at [418, 393] on img at bounding box center [392, 410] width 151 height 136
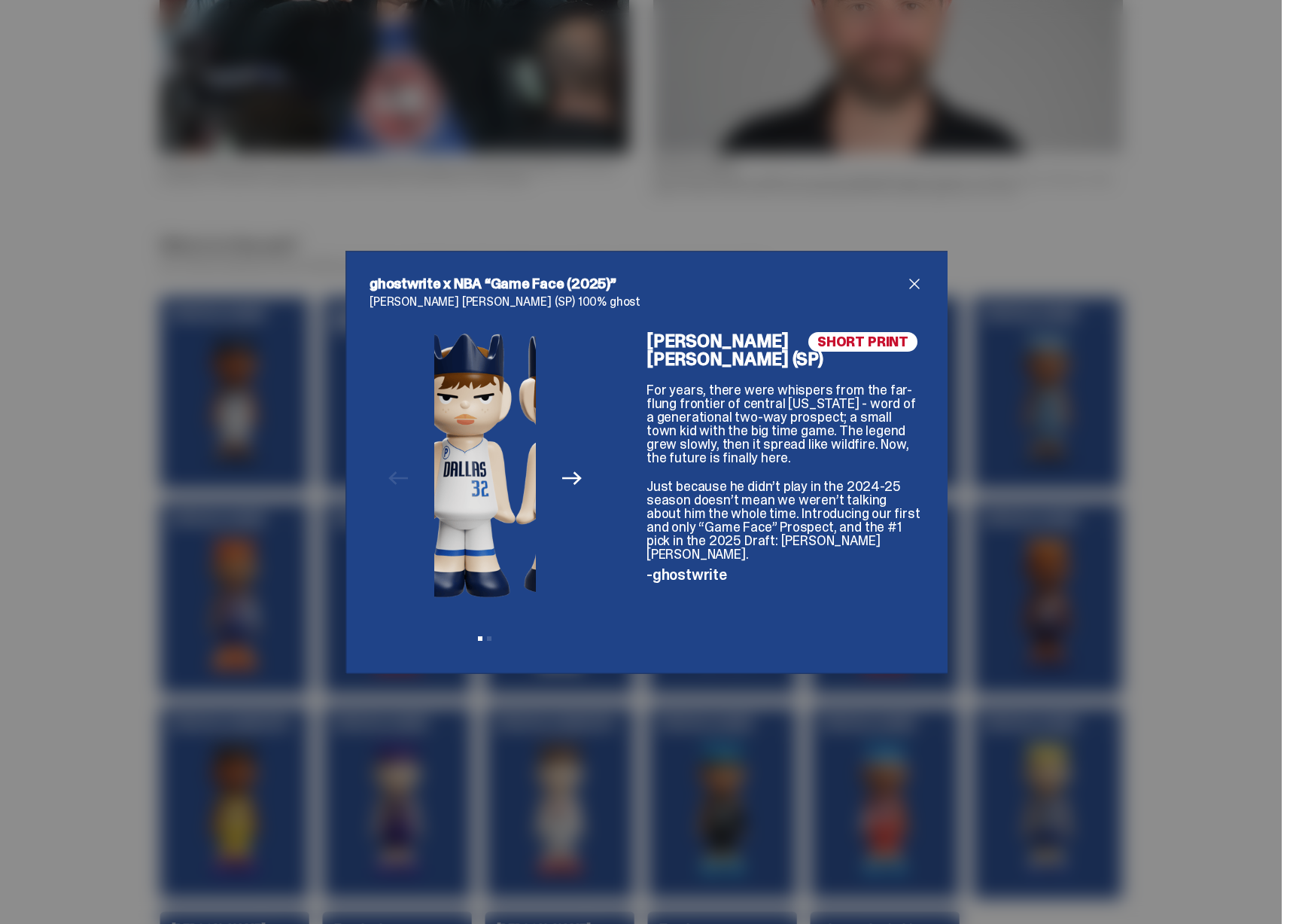
click at [454, 446] on img at bounding box center [464, 464] width 102 height 266
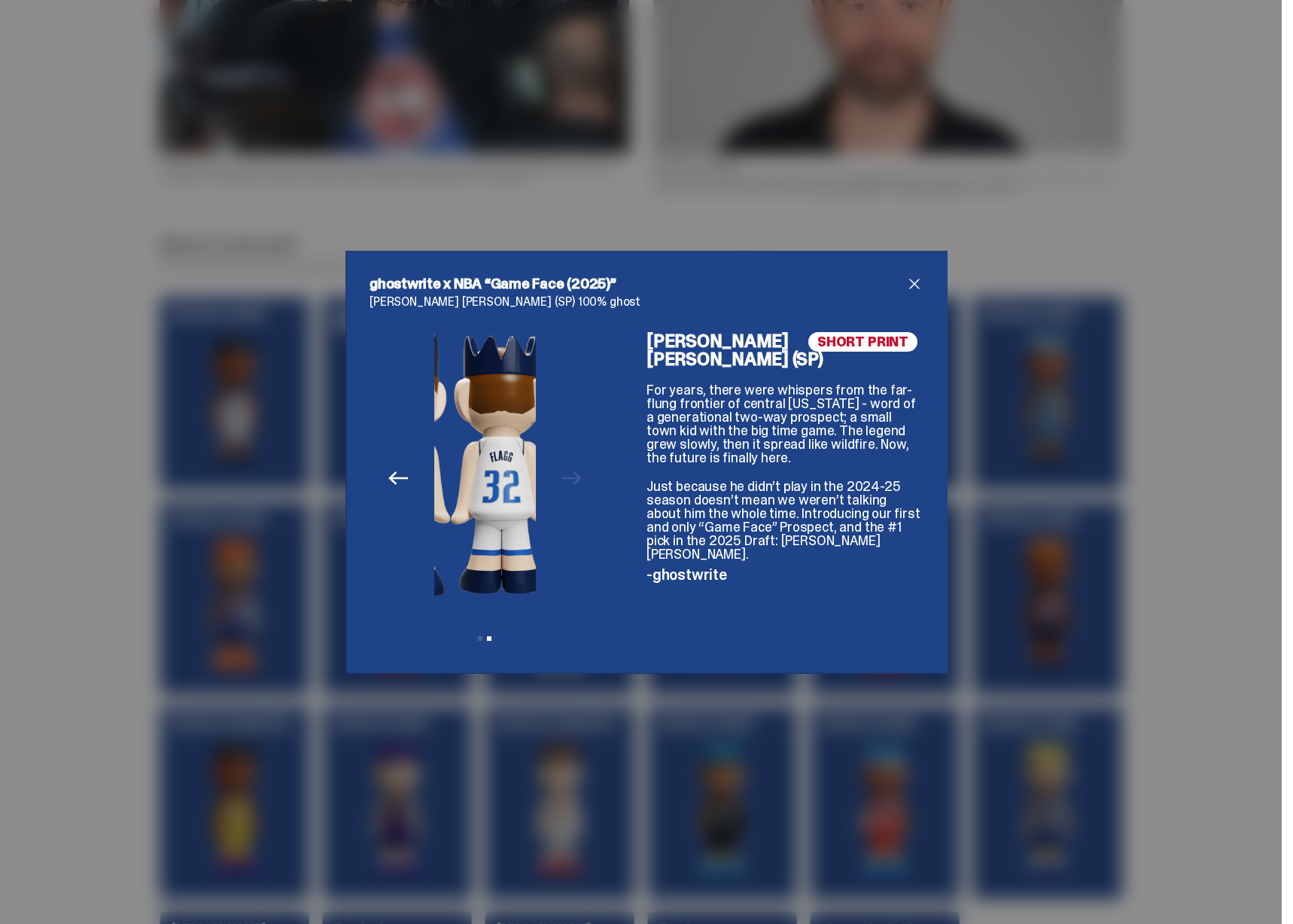
click at [502, 453] on img at bounding box center [502, 464] width 102 height 266
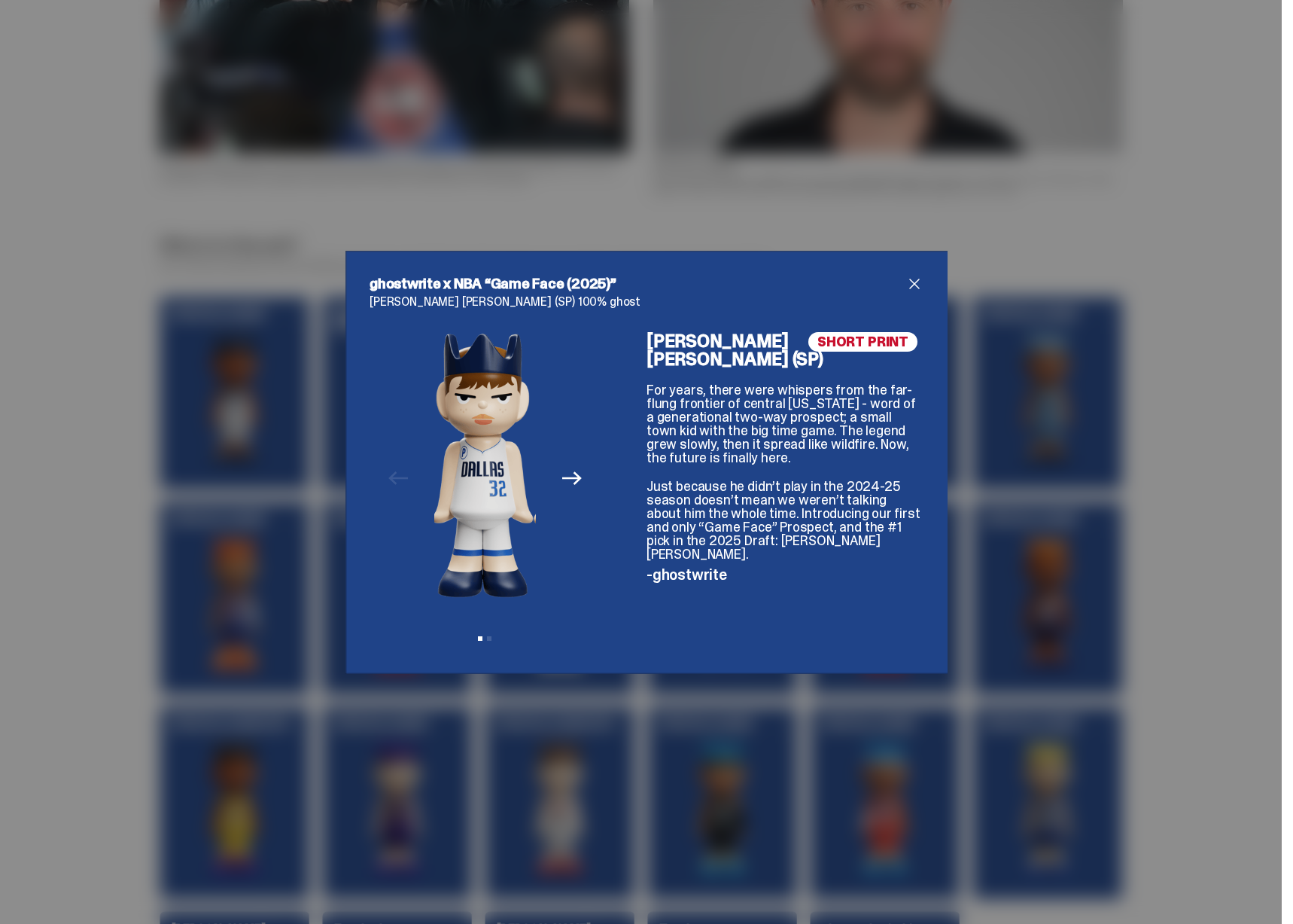
click at [240, 426] on div "ghostwrite x NBA “Game Face (2025)” Cooper Flagg (SP) 100% ghost Previous Next …" at bounding box center [646, 462] width 1293 height 924
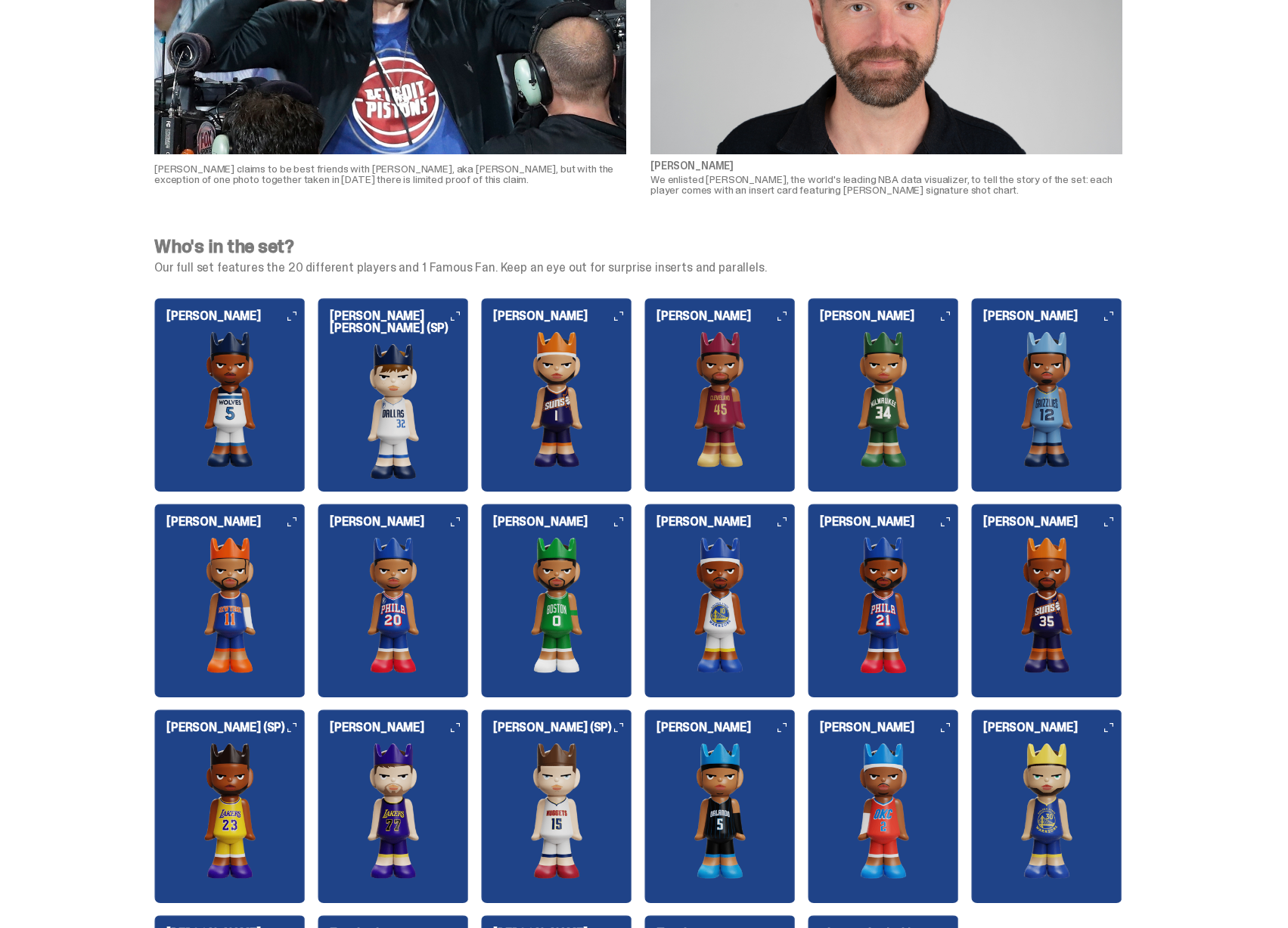
click at [248, 390] on img at bounding box center [229, 399] width 151 height 136
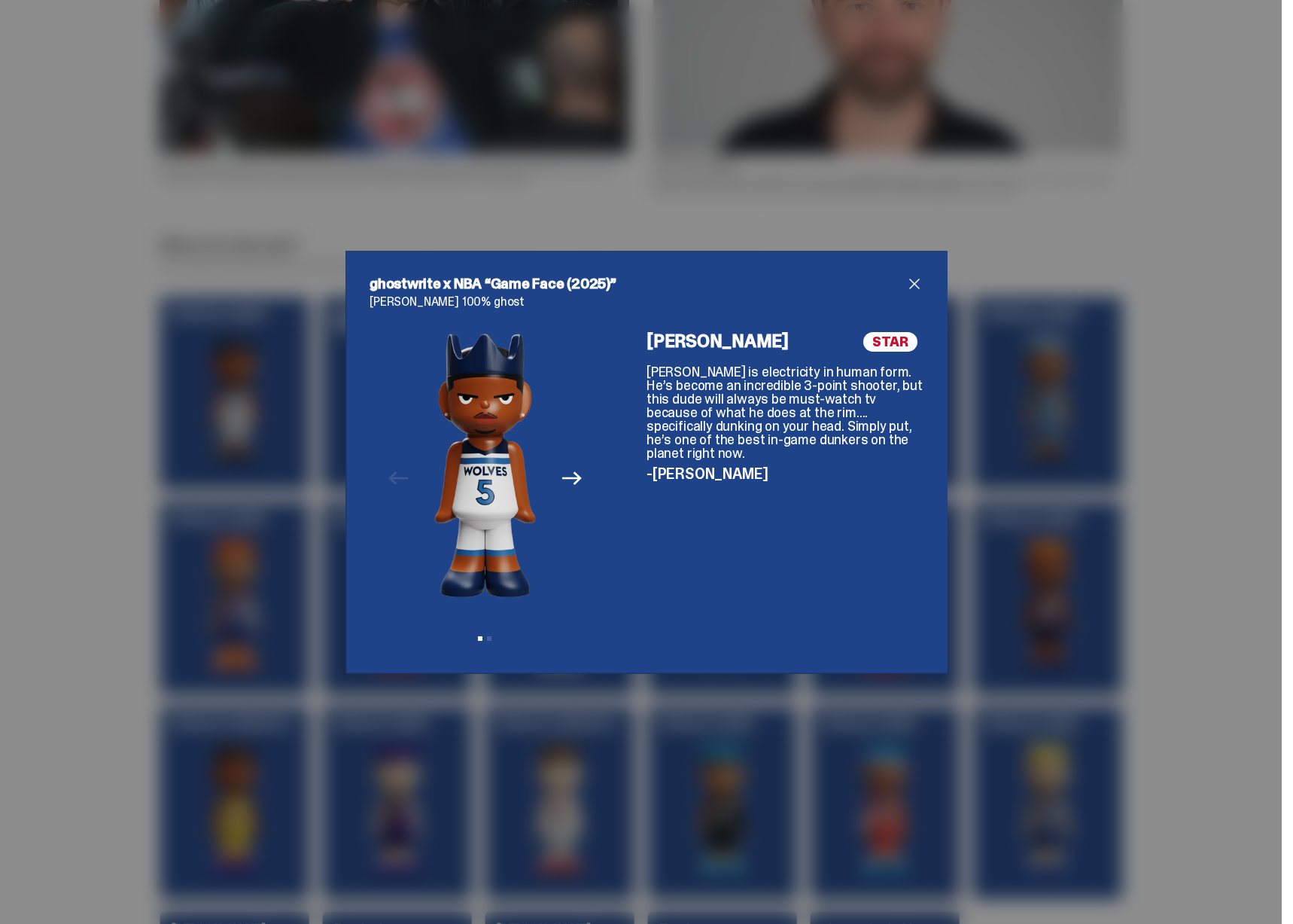
click at [475, 493] on img at bounding box center [485, 464] width 102 height 266
click at [486, 494] on img at bounding box center [486, 464] width 102 height 266
click at [564, 482] on icon "Next" at bounding box center [571, 477] width 20 height 20
click at [1076, 476] on div "ghostwrite x NBA “Game Face (2025)” Anthony Edwards 100% ghost Previous Next Vi…" at bounding box center [646, 462] width 1293 height 924
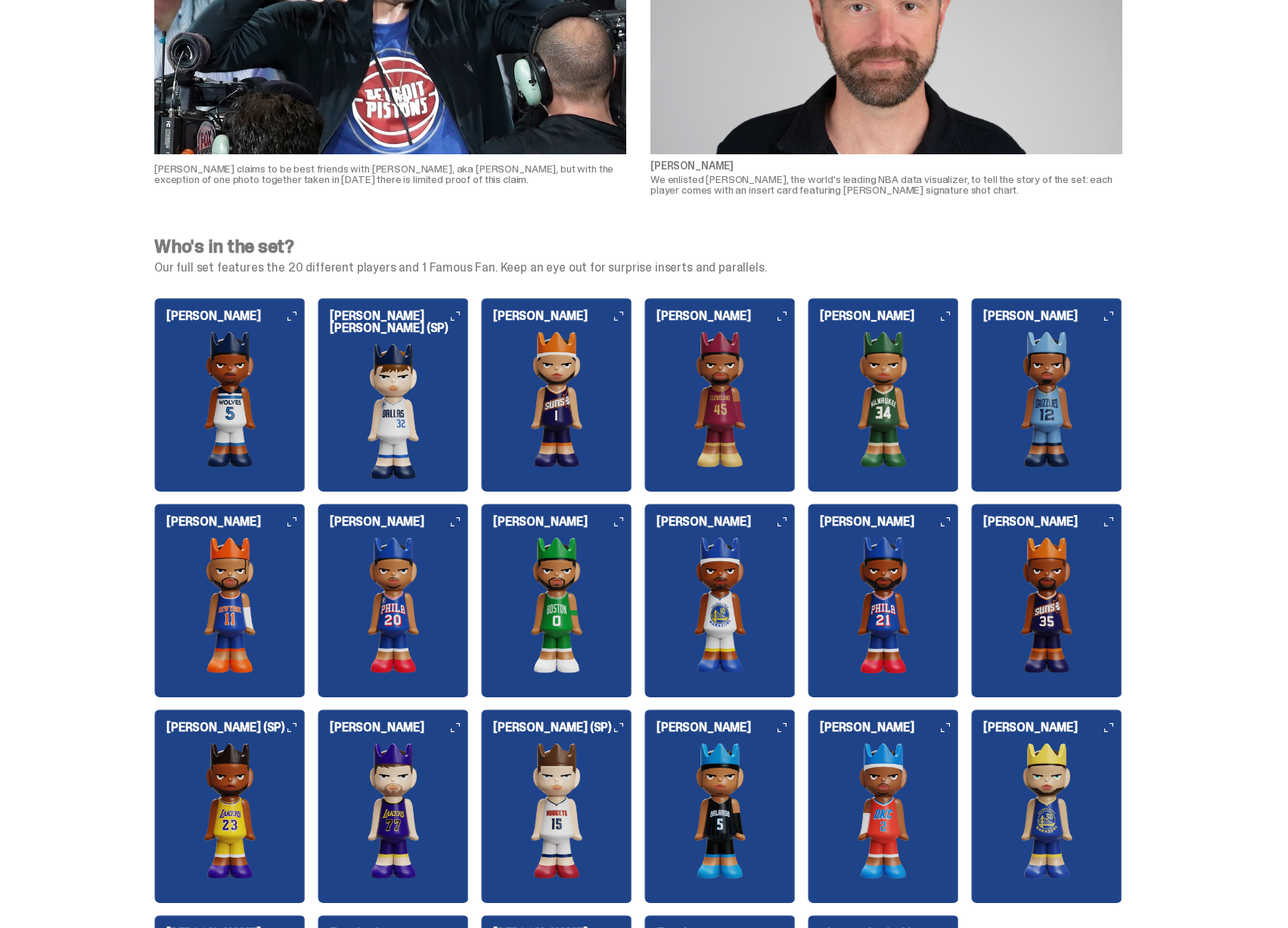
click at [1042, 394] on img at bounding box center [1046, 399] width 151 height 136
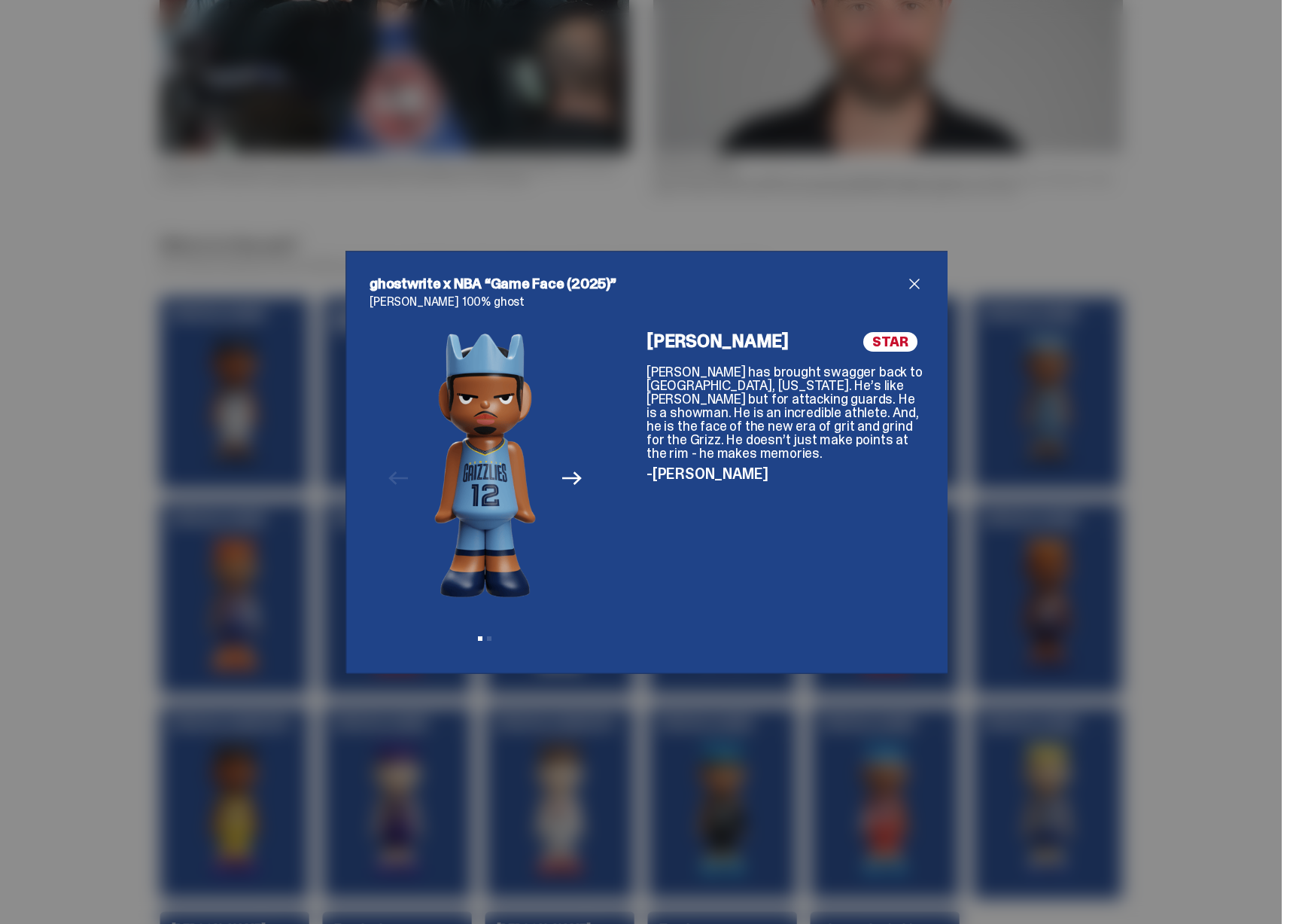
click at [562, 479] on icon "Next" at bounding box center [571, 477] width 20 height 20
click at [1075, 487] on div "ghostwrite x NBA “Game Face (2025)” Ja Morant 100% ghost Previous Next View sli…" at bounding box center [646, 462] width 1293 height 924
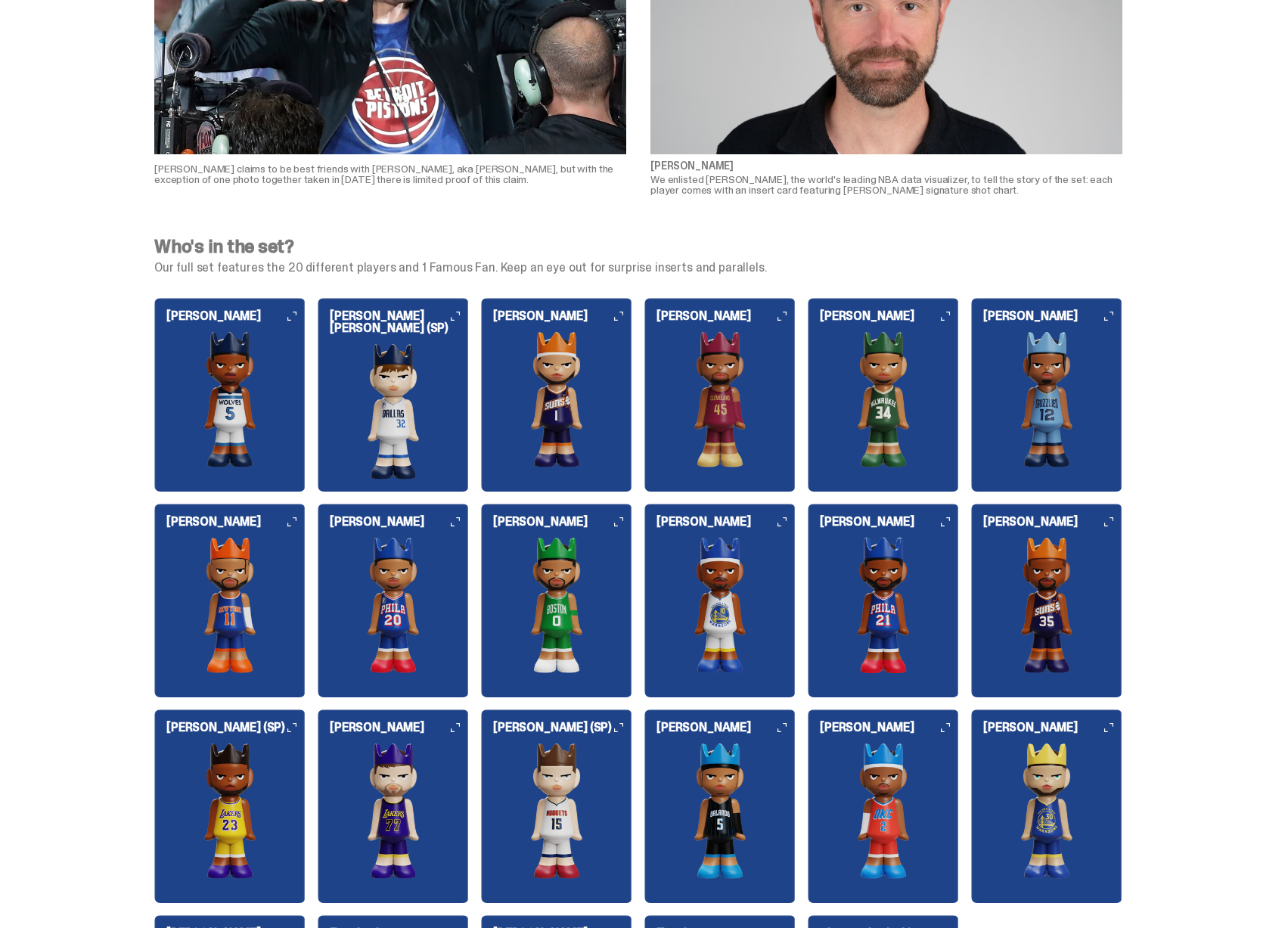
click at [871, 605] on img at bounding box center [882, 604] width 151 height 136
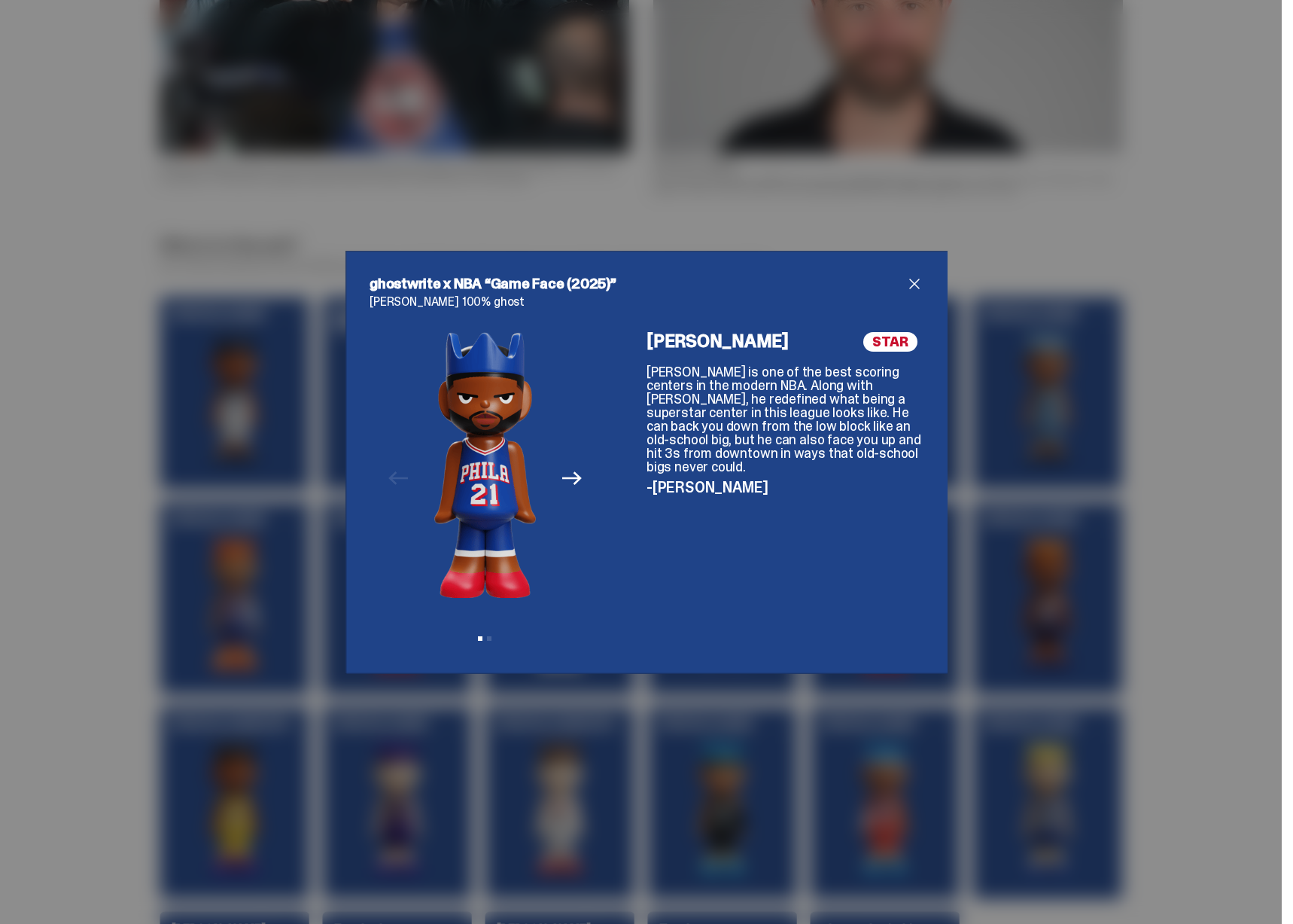
click at [562, 482] on icon "Next" at bounding box center [571, 477] width 20 height 20
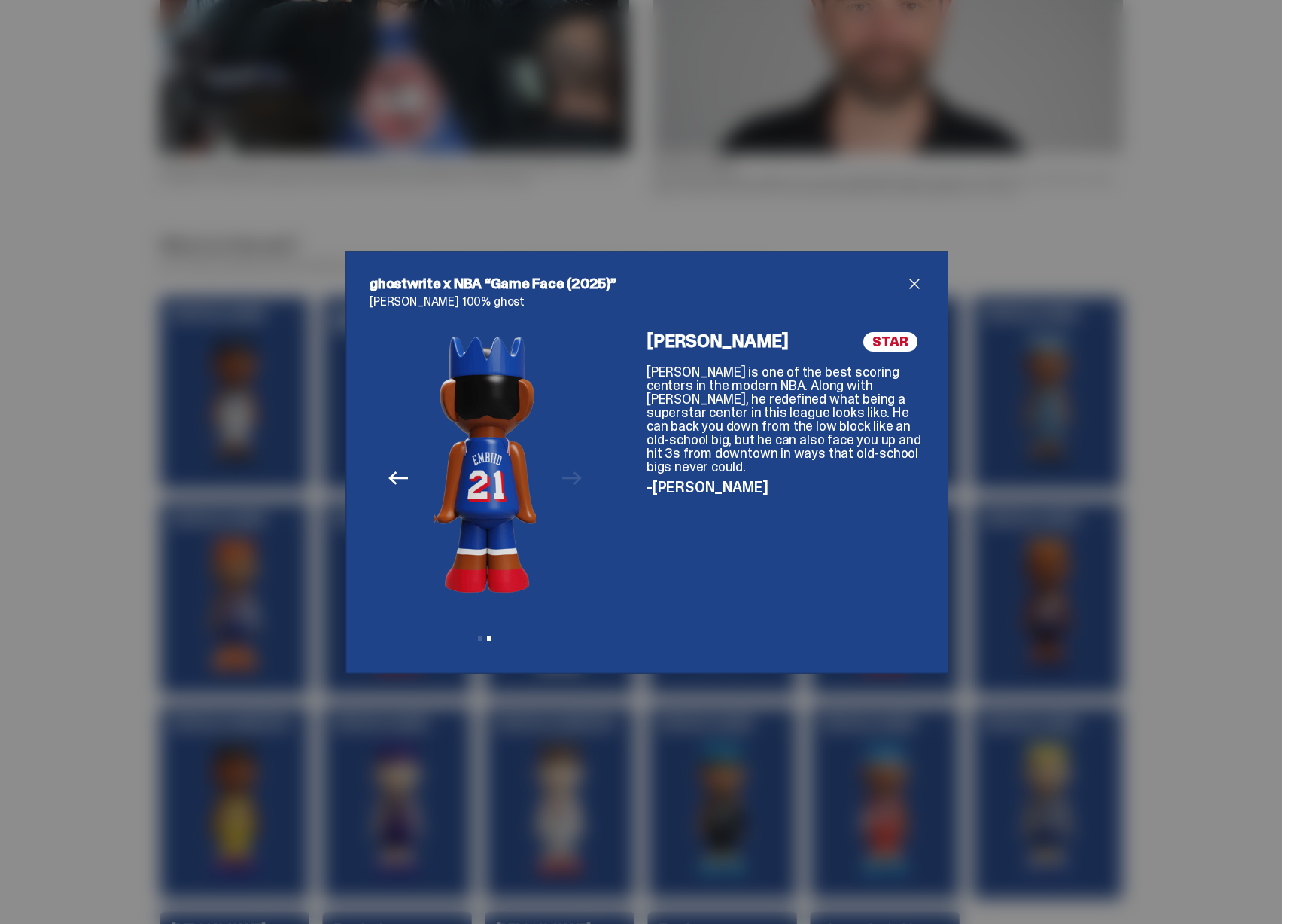
click at [1073, 478] on div "ghostwrite x NBA “Game Face (2025)” Joel Embiid 100% ghost Previous Next View s…" at bounding box center [646, 462] width 1293 height 924
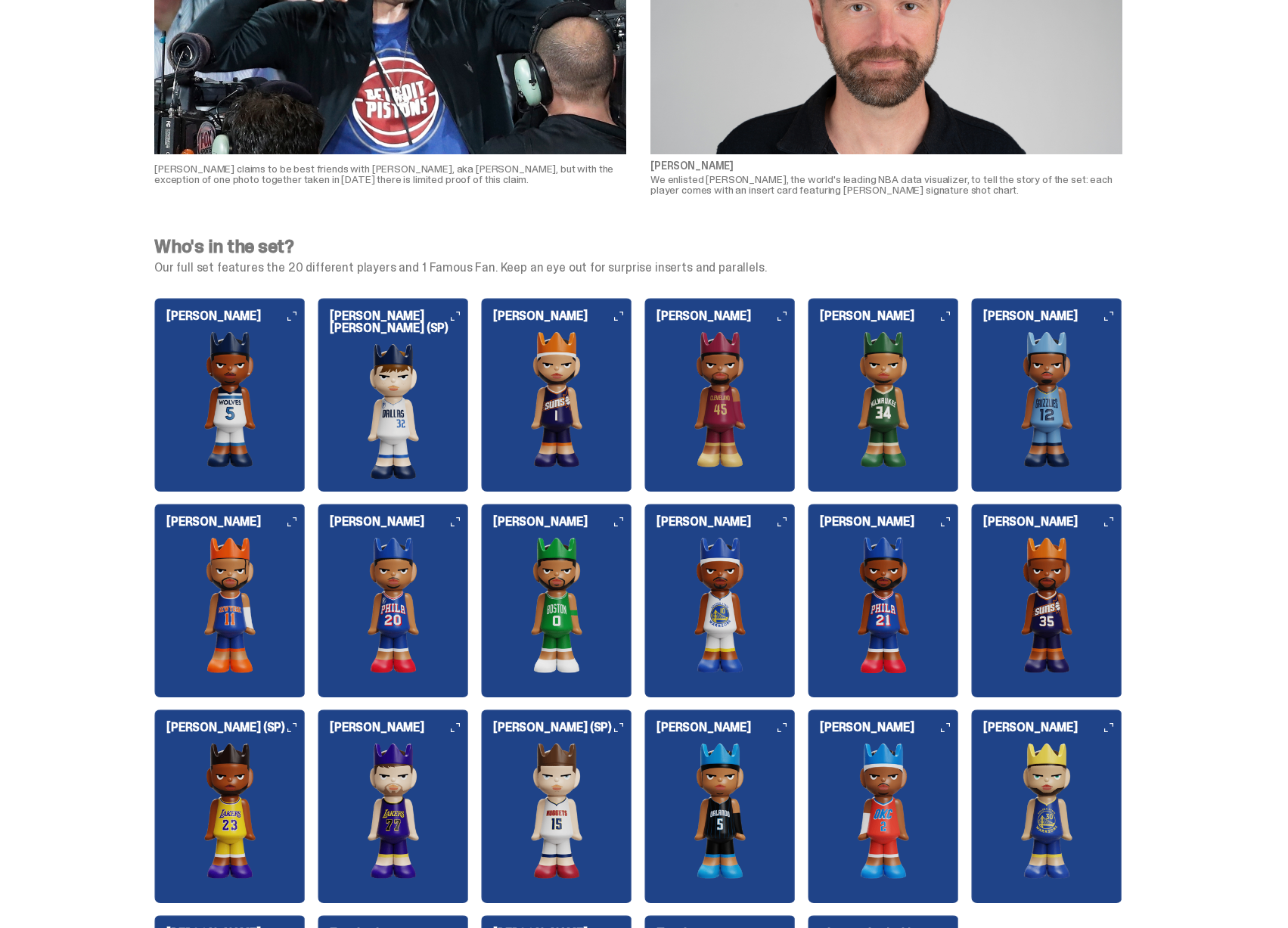
click at [375, 606] on img at bounding box center [392, 604] width 151 height 136
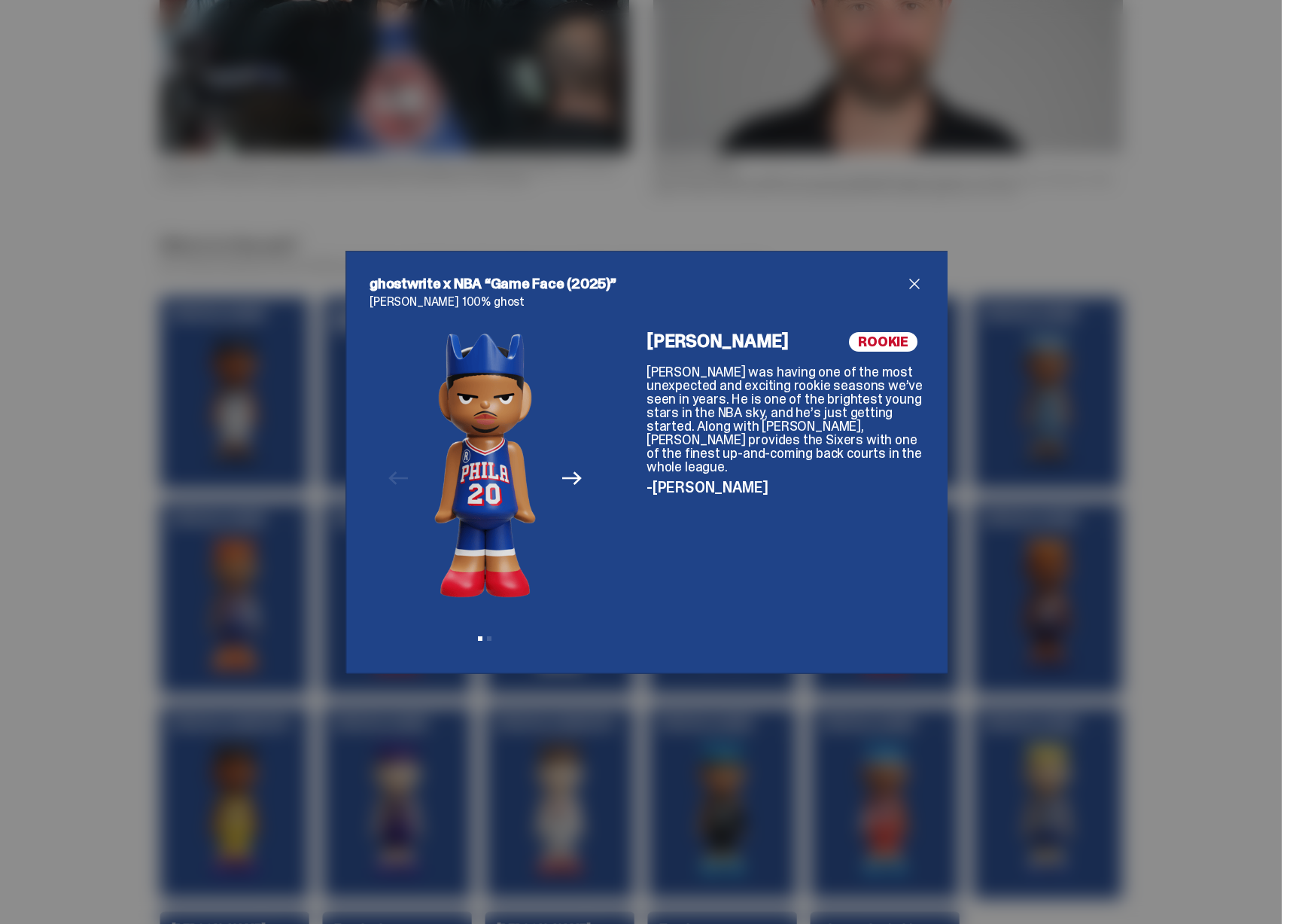
click at [568, 477] on icon "Next" at bounding box center [571, 478] width 20 height 14
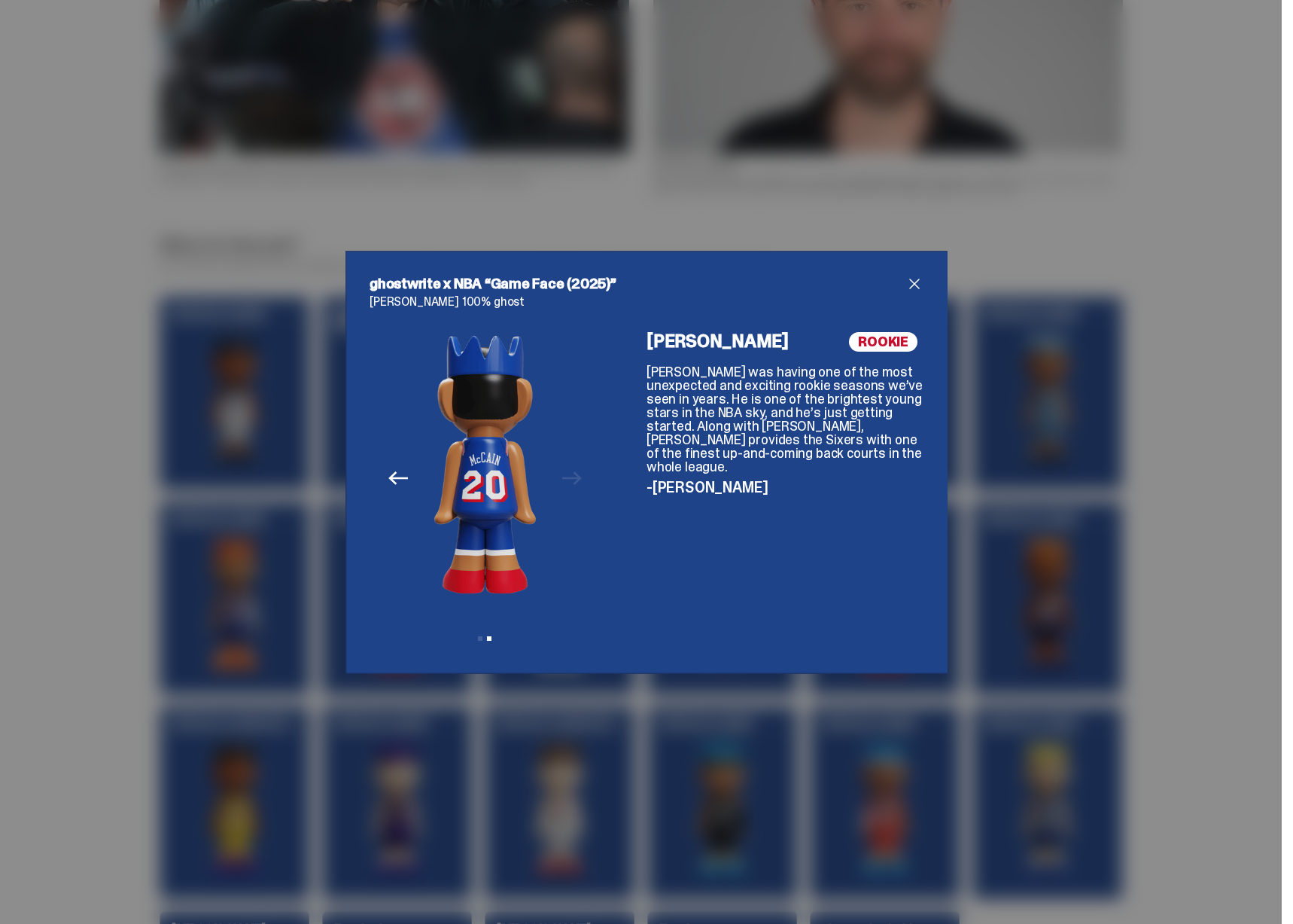
click at [947, 473] on div "ghostwrite x NBA “Game Face (2025)” Jared McCain 100% ghost Previous Next View …" at bounding box center [646, 462] width 1293 height 924
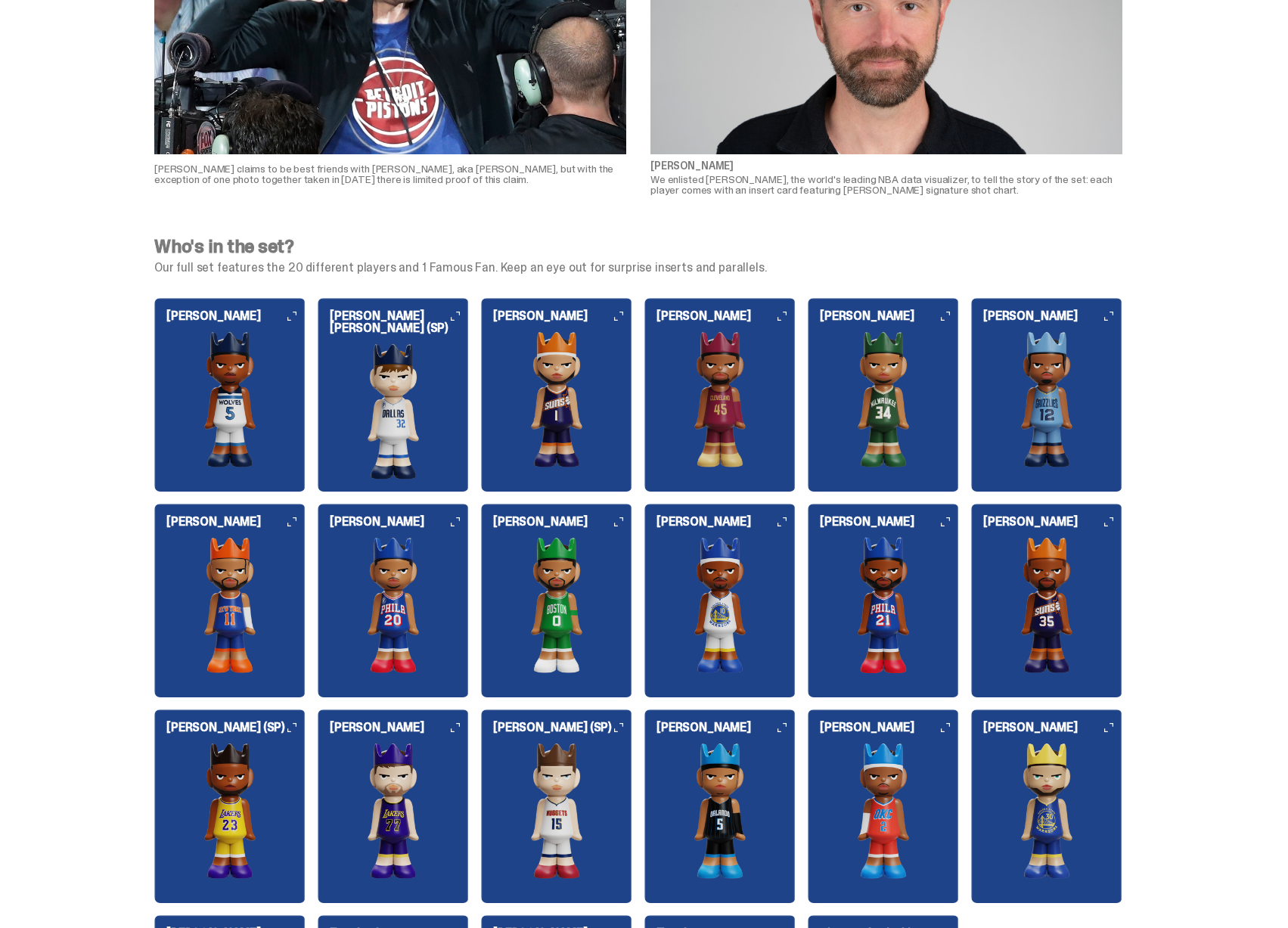
click at [204, 555] on img at bounding box center [229, 604] width 151 height 136
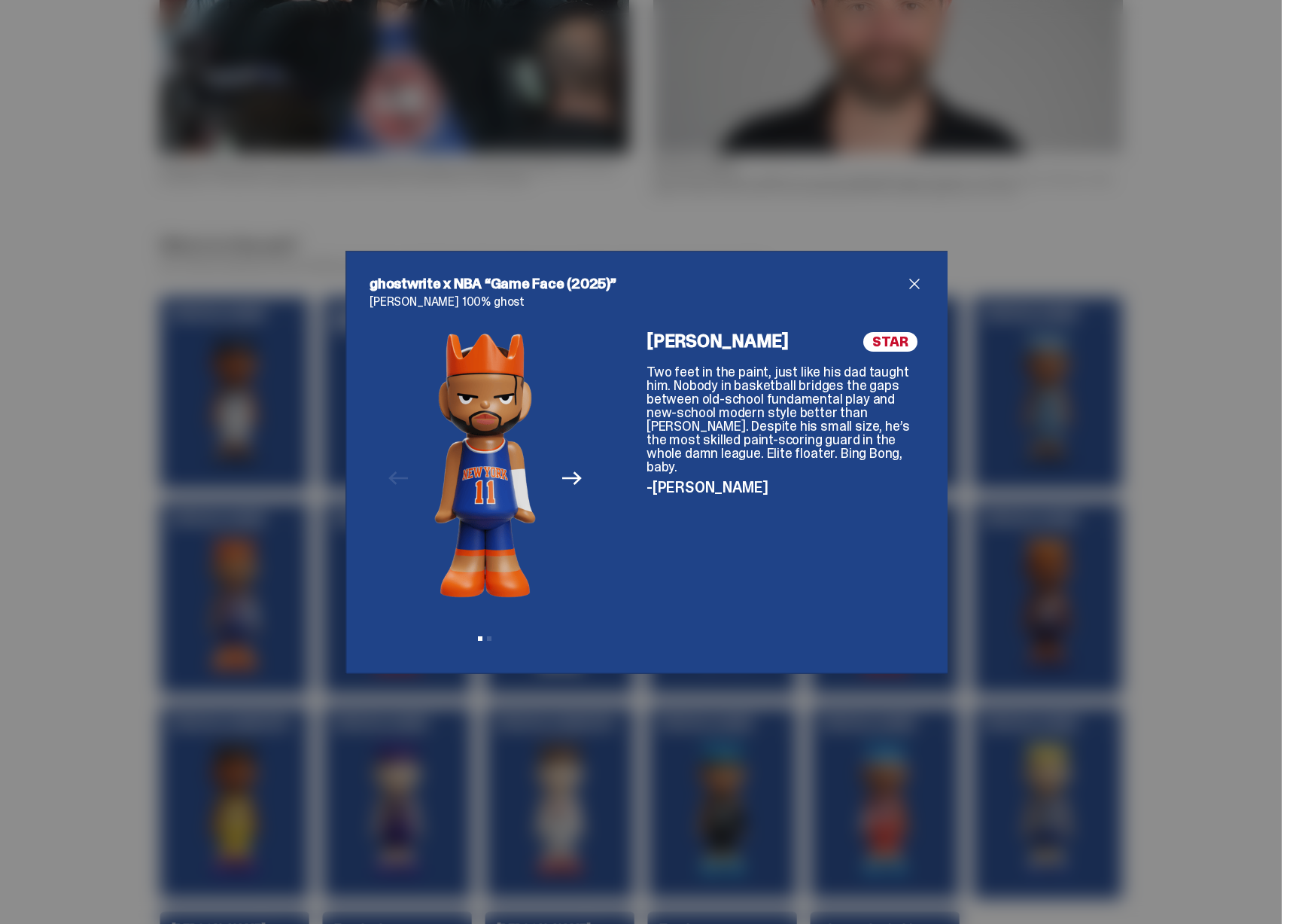
click at [562, 481] on icon "Next" at bounding box center [571, 477] width 20 height 20
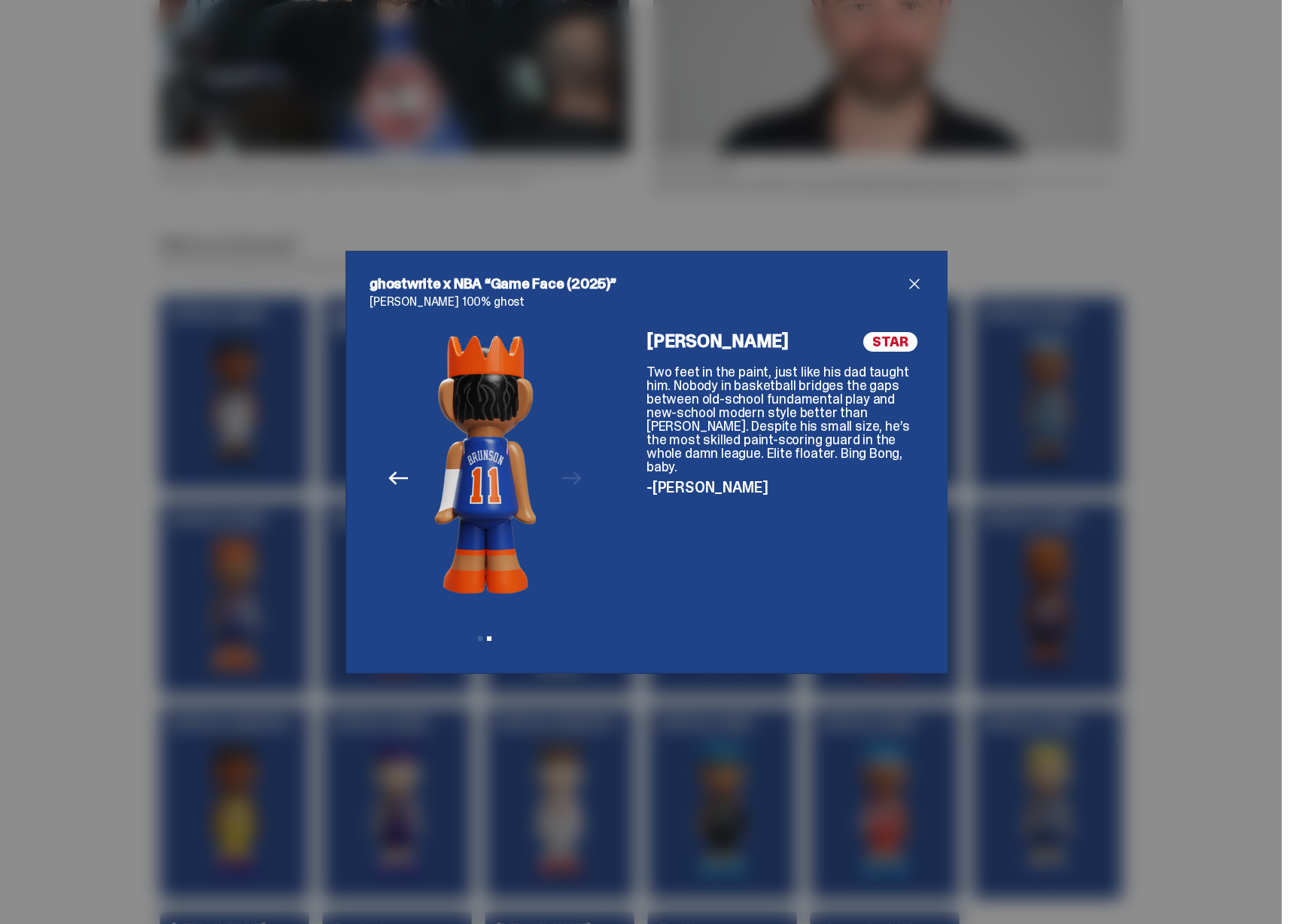
click at [975, 498] on div "ghostwrite x NBA “Game Face (2025)” Jalen Brunson 100% ghost Previous Next View…" at bounding box center [646, 462] width 1293 height 924
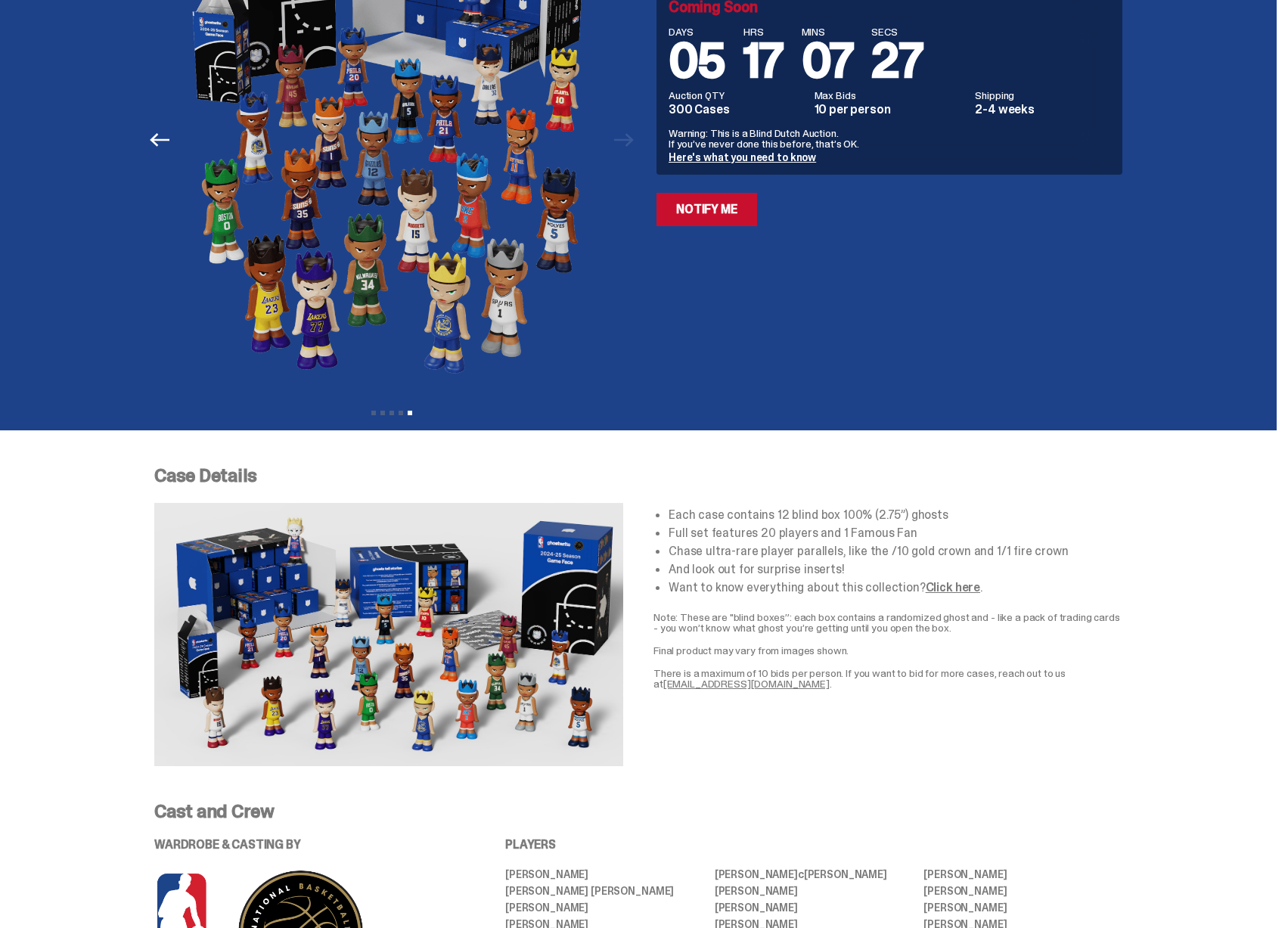
scroll to position [0, 0]
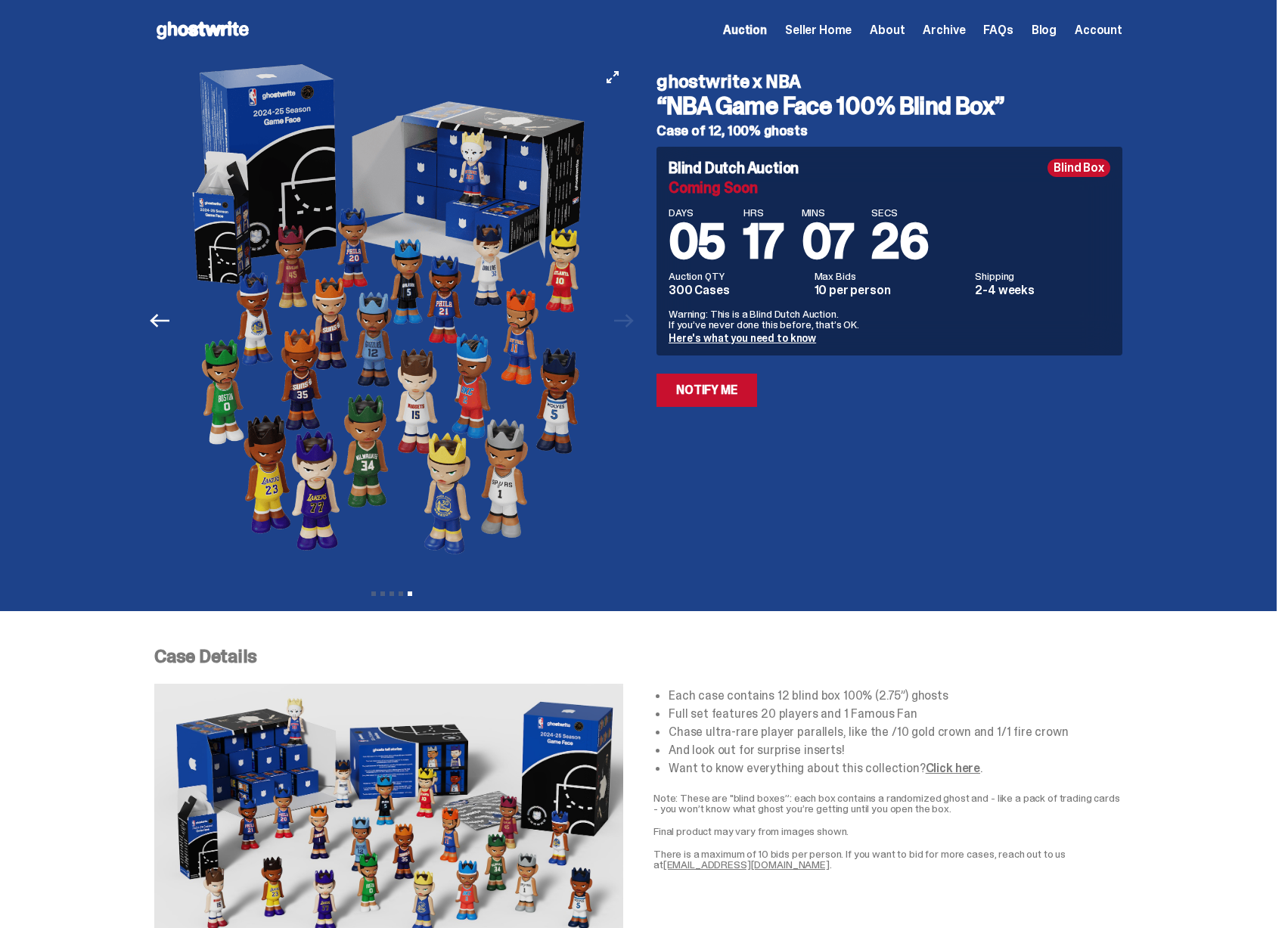
click at [487, 389] on img at bounding box center [392, 320] width 416 height 520
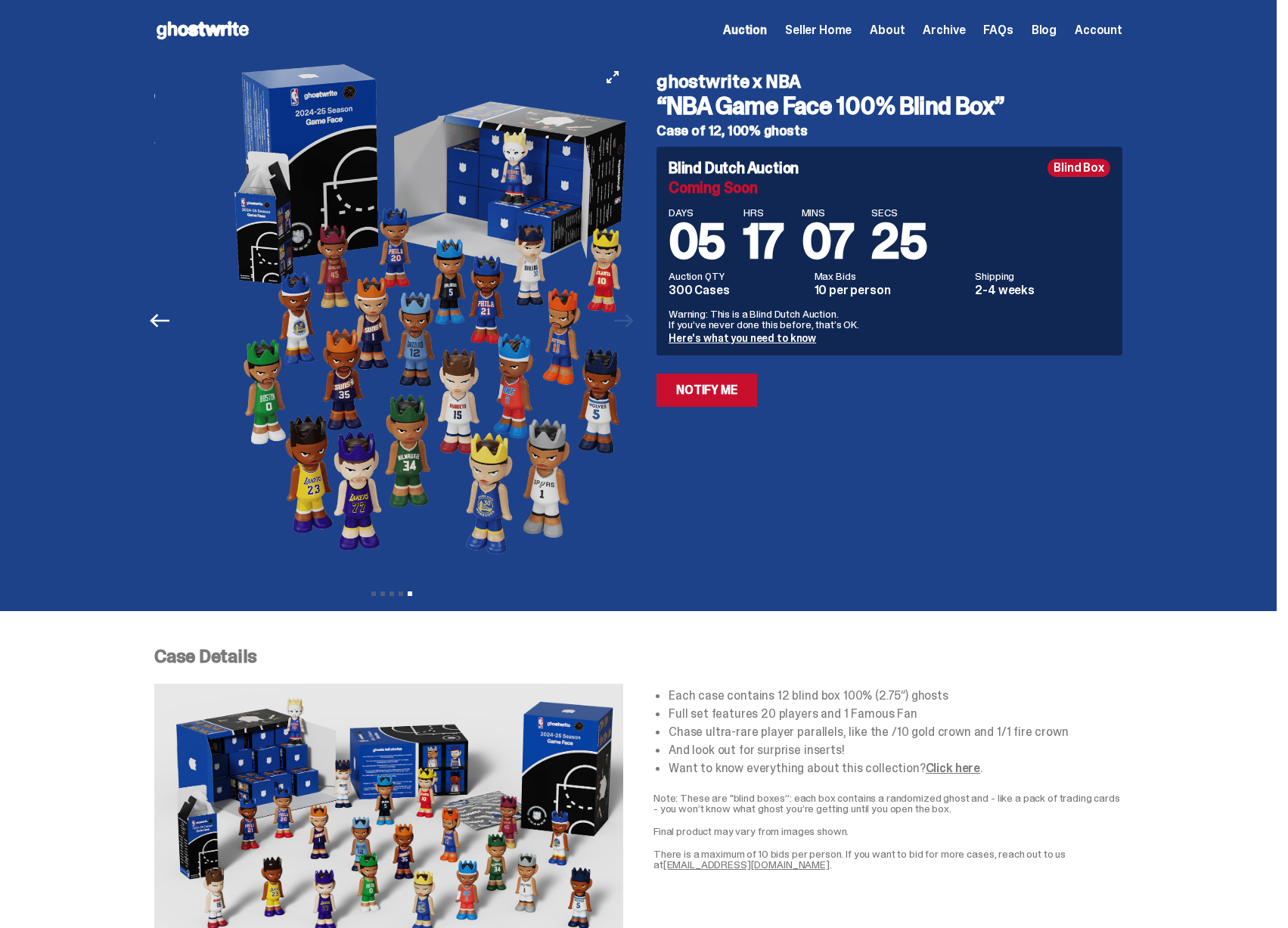
click at [493, 390] on img at bounding box center [434, 320] width 416 height 520
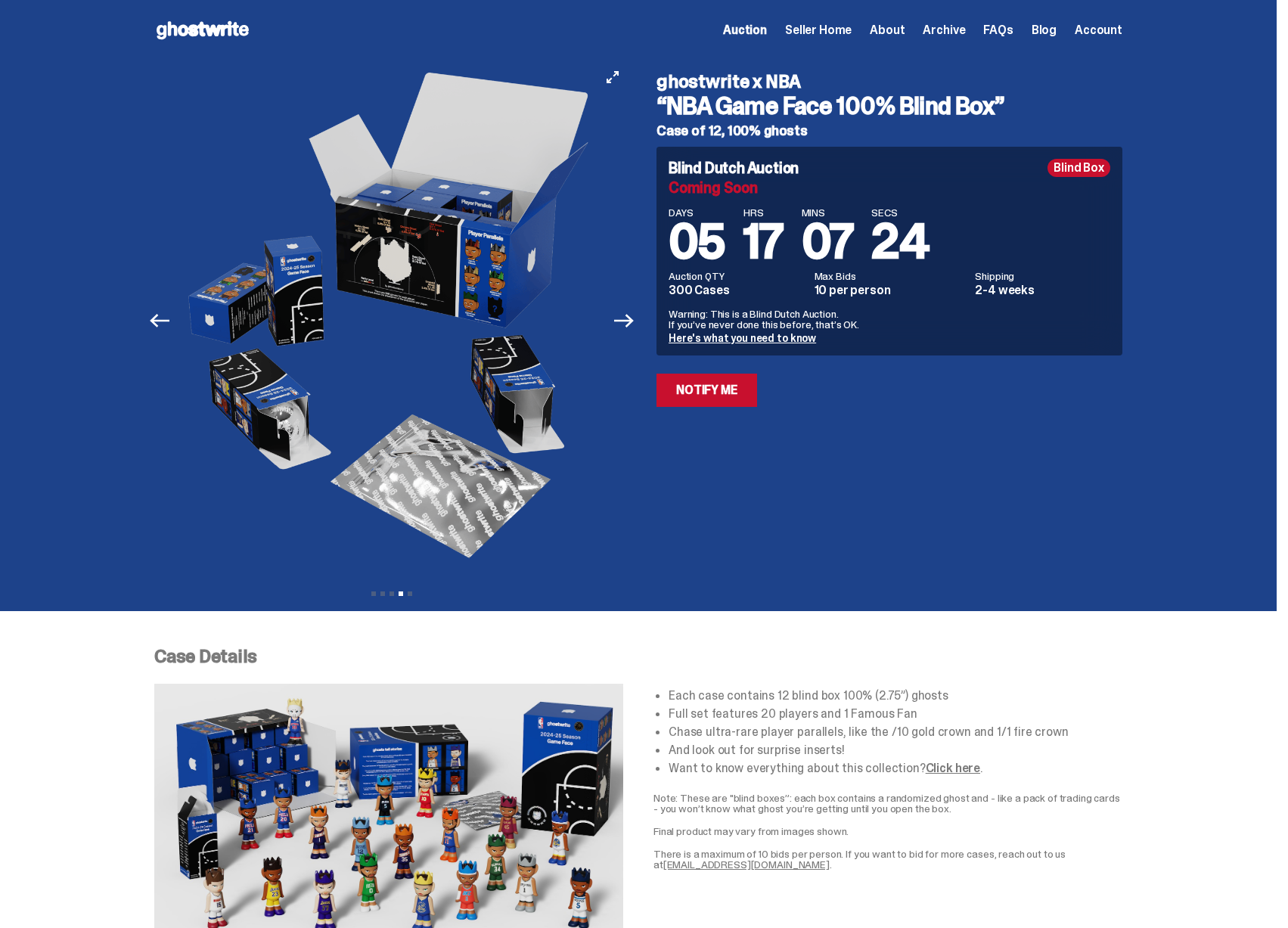
click at [576, 362] on img at bounding box center [392, 320] width 416 height 520
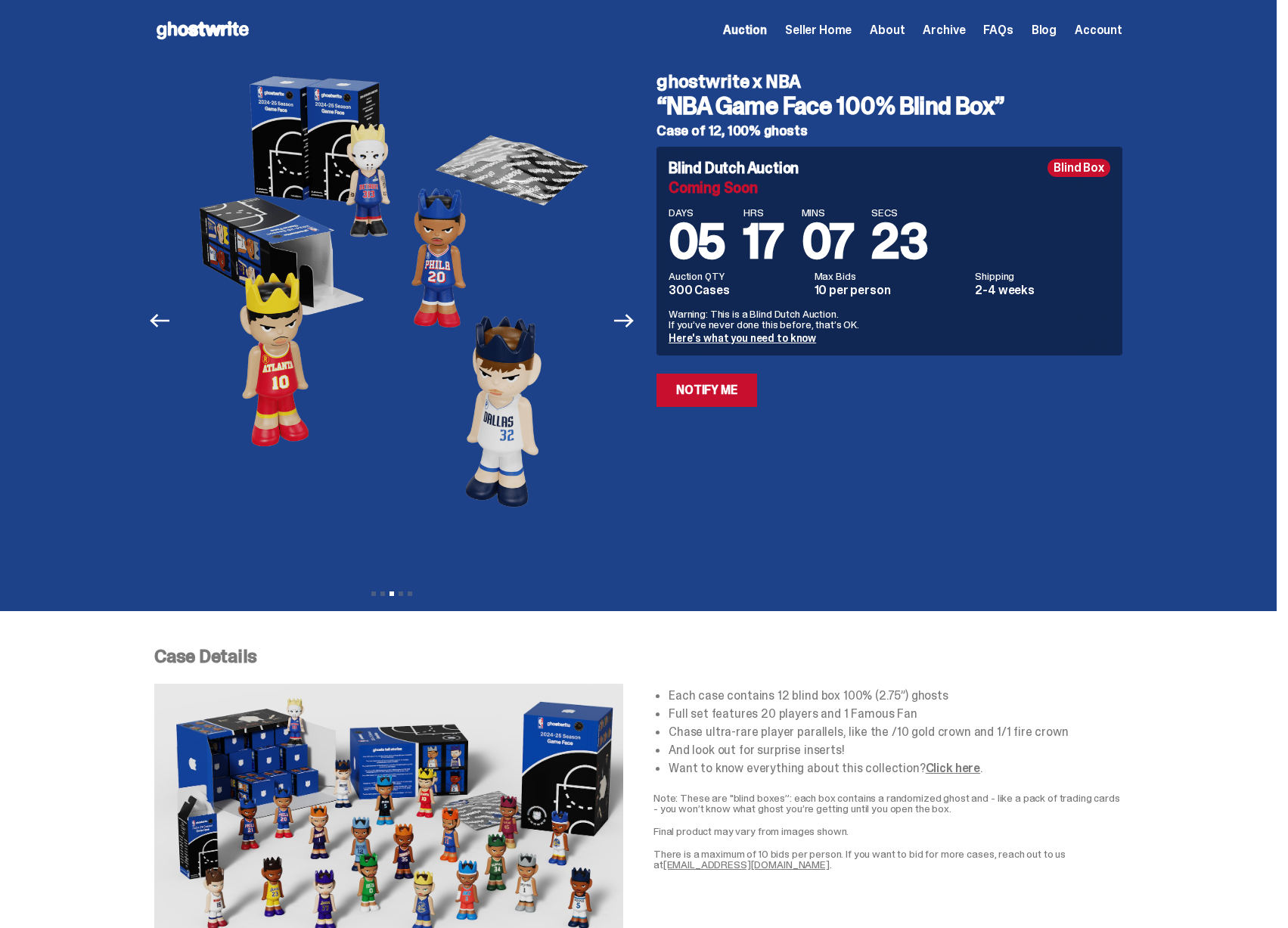
click at [217, 33] on use at bounding box center [202, 30] width 92 height 18
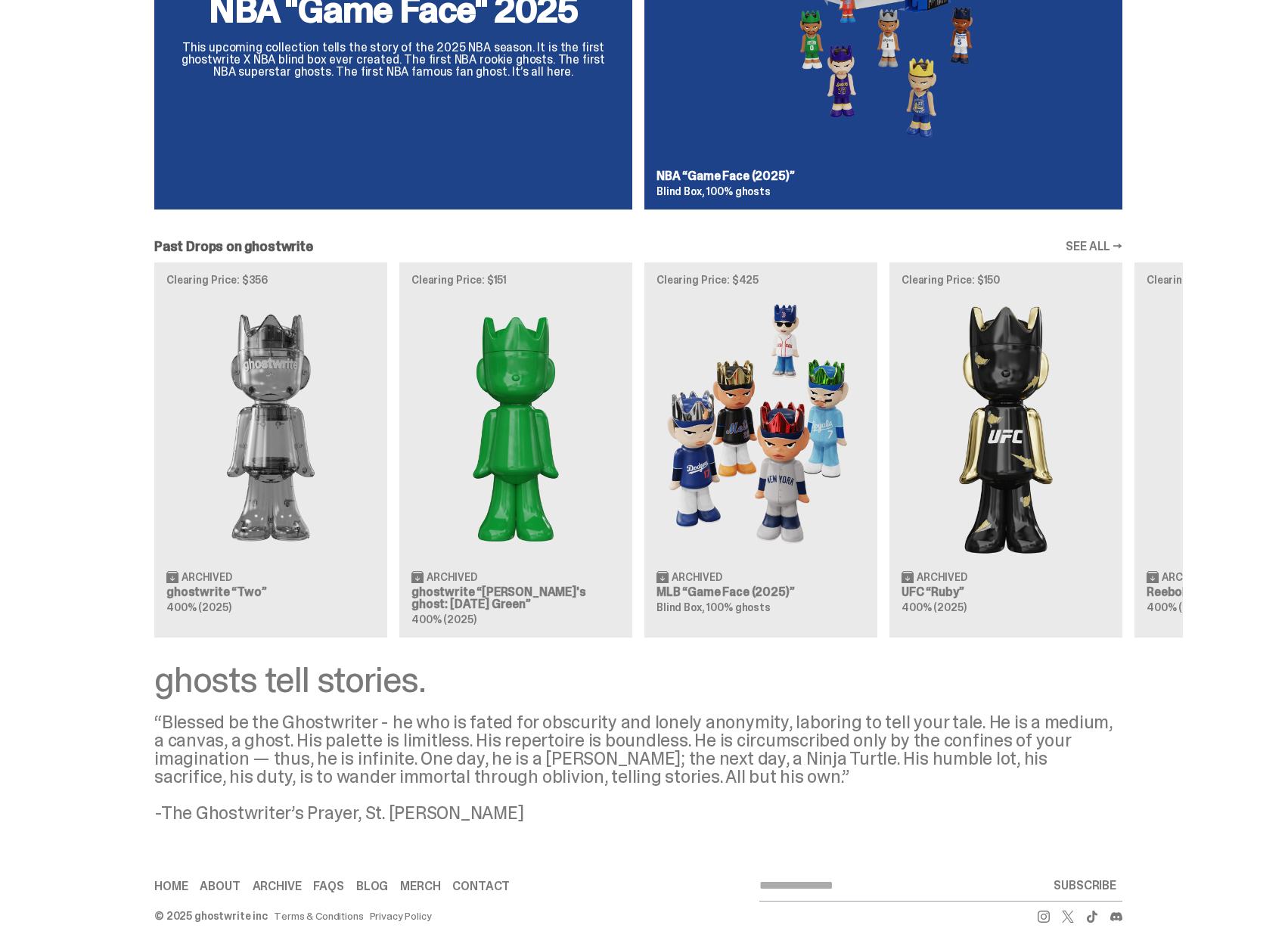
scroll to position [1207, 0]
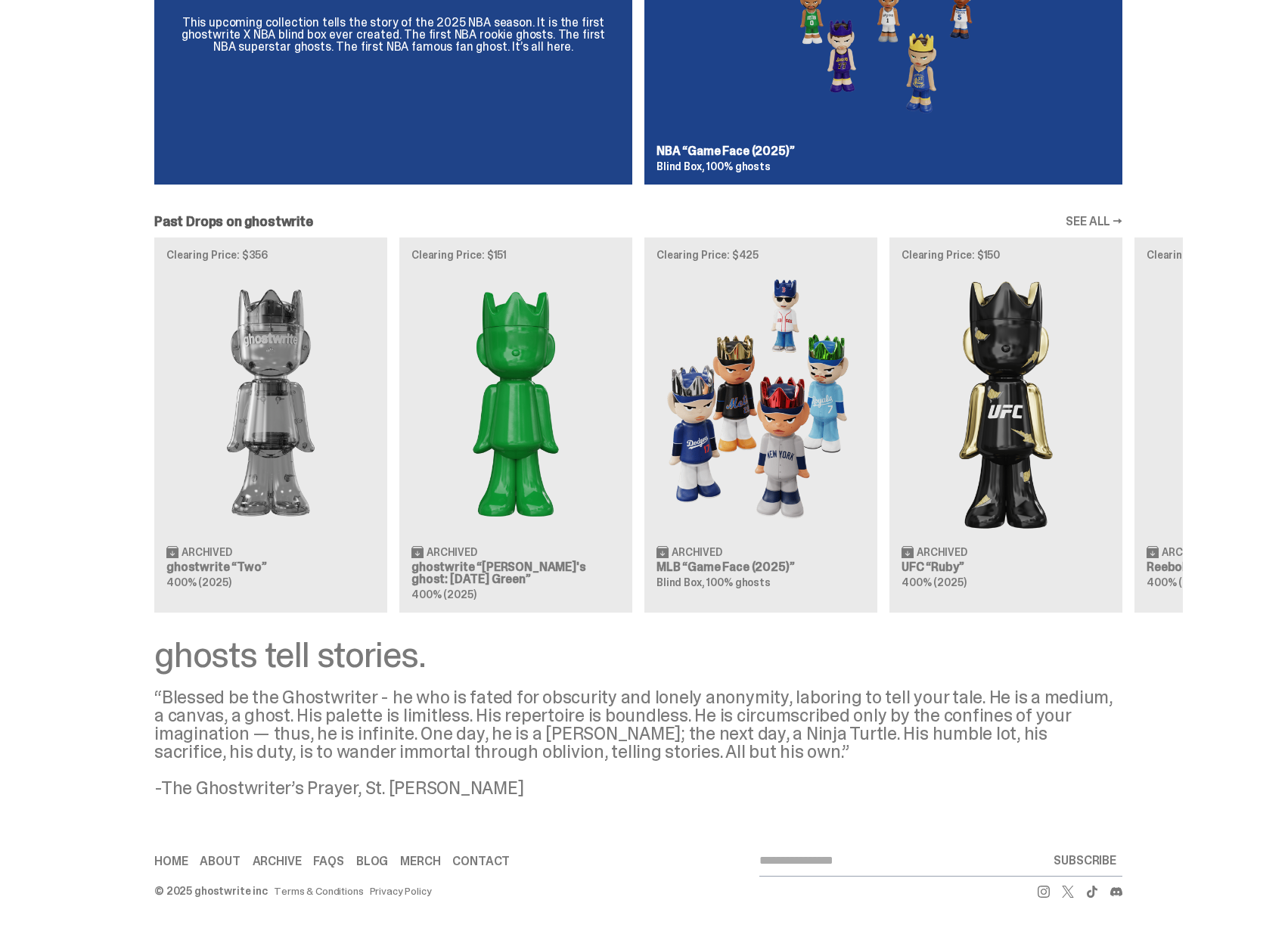
click at [729, 378] on div "Clearing Price: $356 Archived ghostwrite “Two” 400% (2025) Clearing Price: $151…" at bounding box center [638, 424] width 1088 height 375
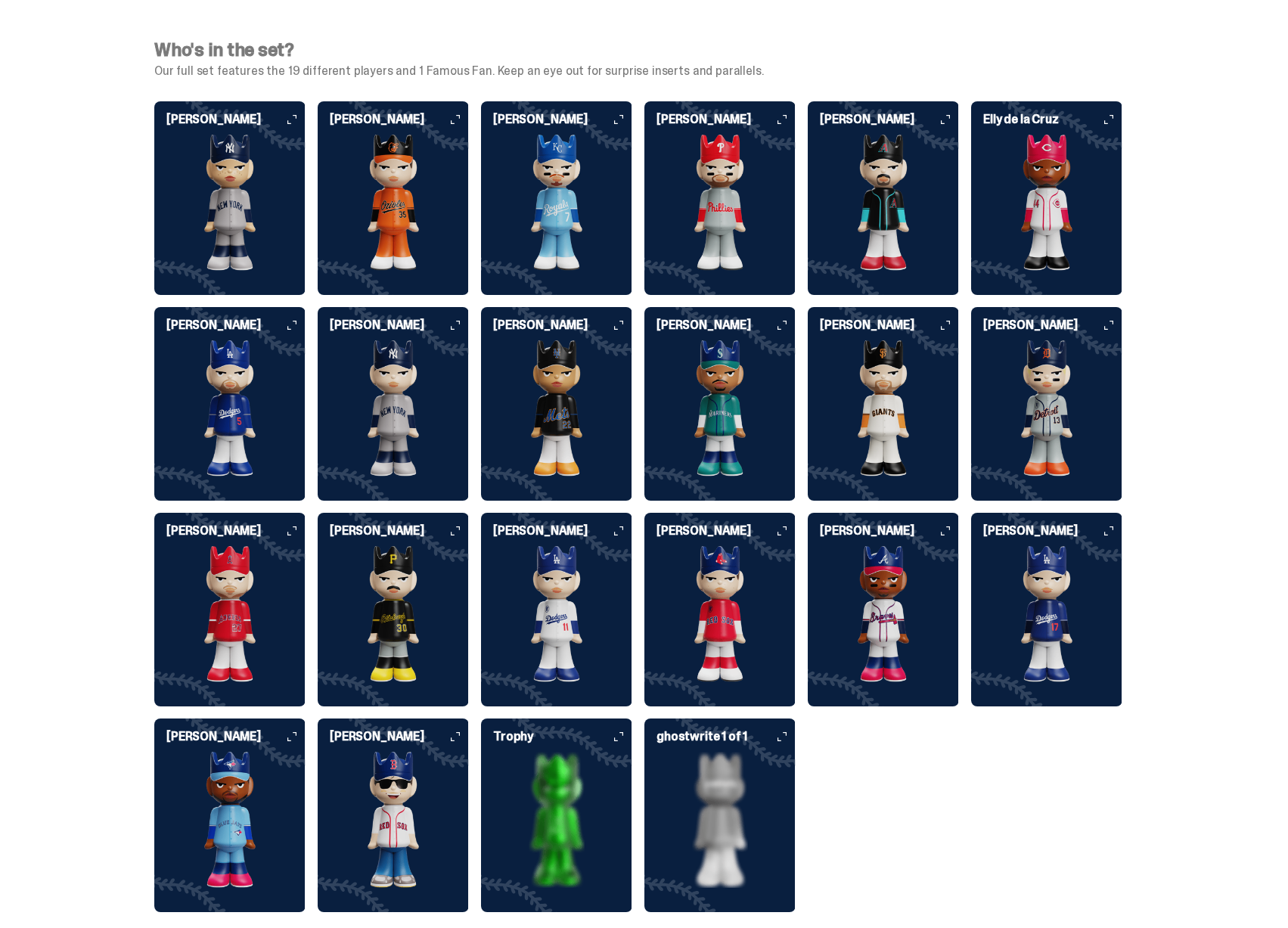
scroll to position [3956, 0]
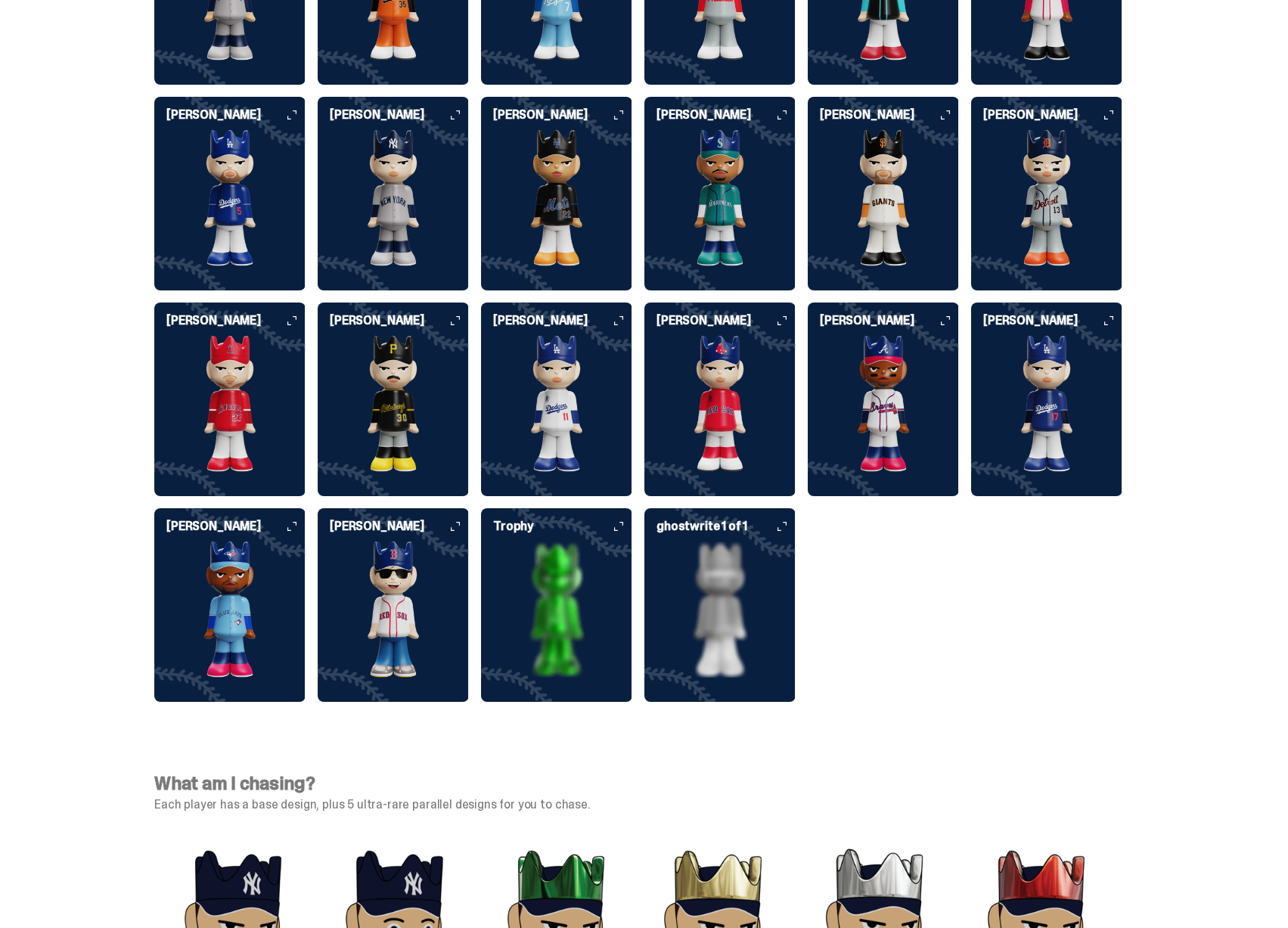
click at [717, 625] on img at bounding box center [719, 609] width 151 height 136
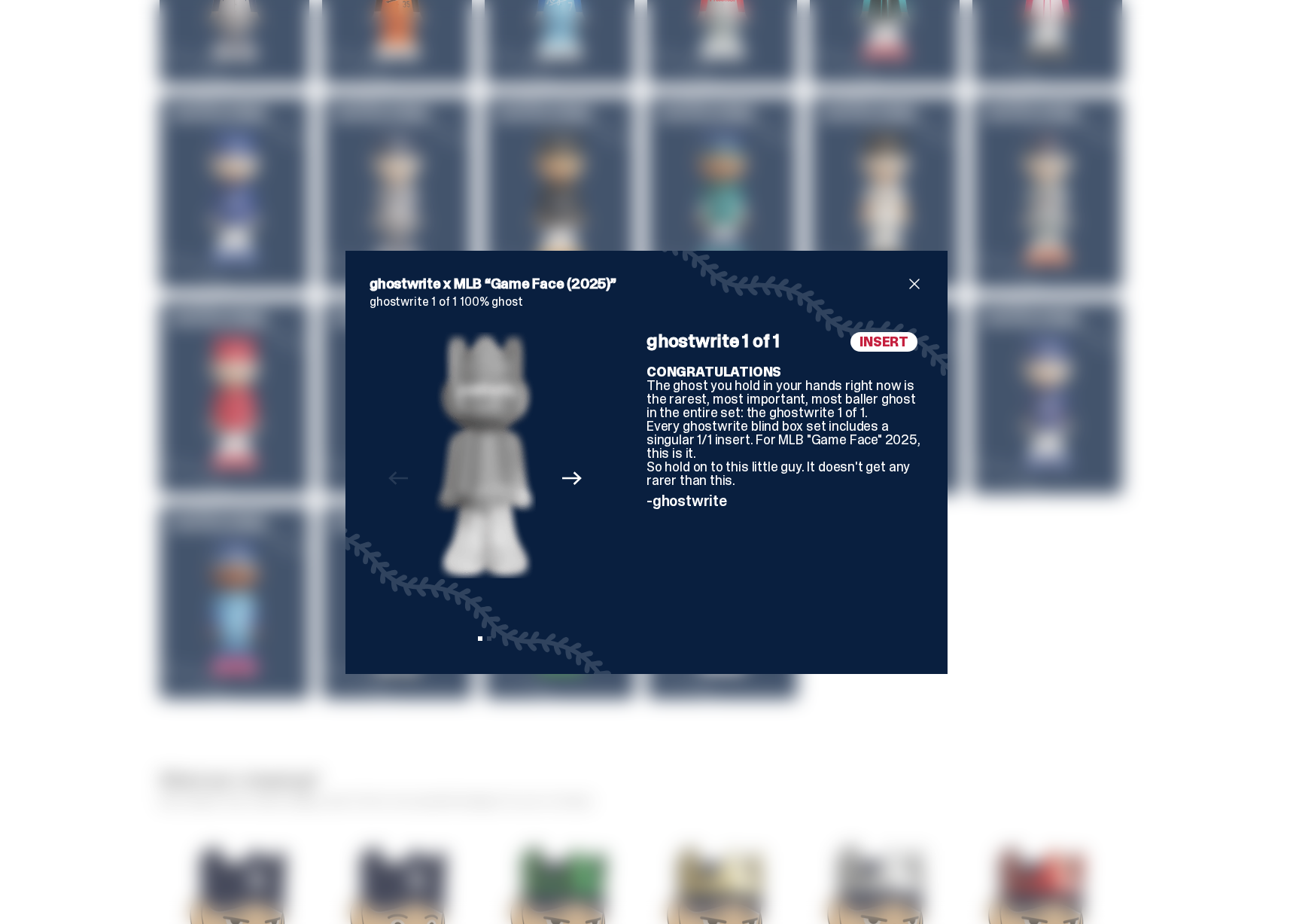
click at [552, 497] on div "Previous Next View slide 1 View slide 2" at bounding box center [485, 490] width 231 height 318
click at [562, 483] on icon "Next" at bounding box center [571, 477] width 20 height 20
click at [1034, 494] on div "ghostwrite x MLB “Game Face (2025)” ghostwrite 1 of 1 100% ghost Previous Next …" at bounding box center [646, 462] width 1293 height 924
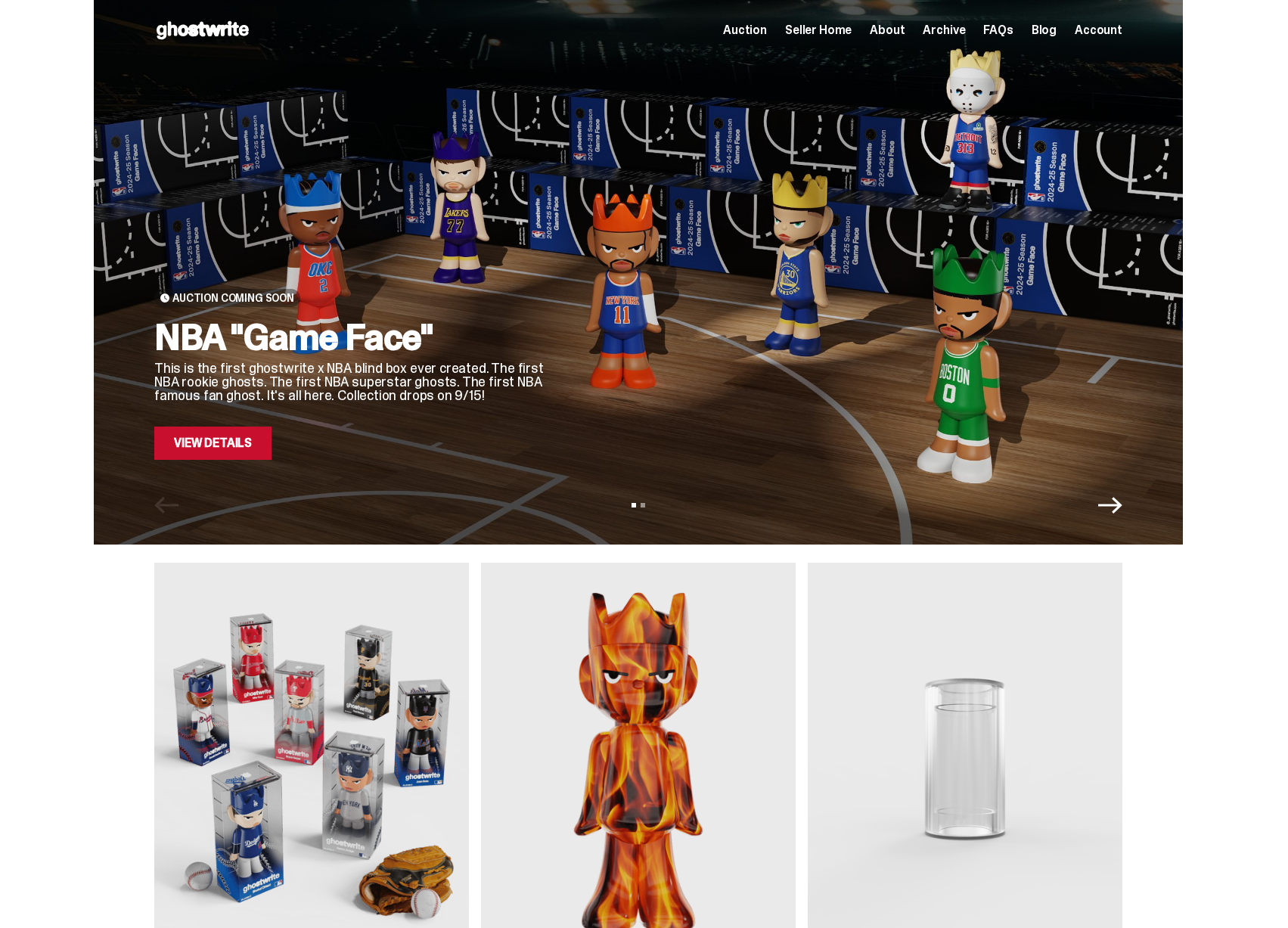
click at [245, 447] on link "View Details" at bounding box center [213, 443] width 117 height 34
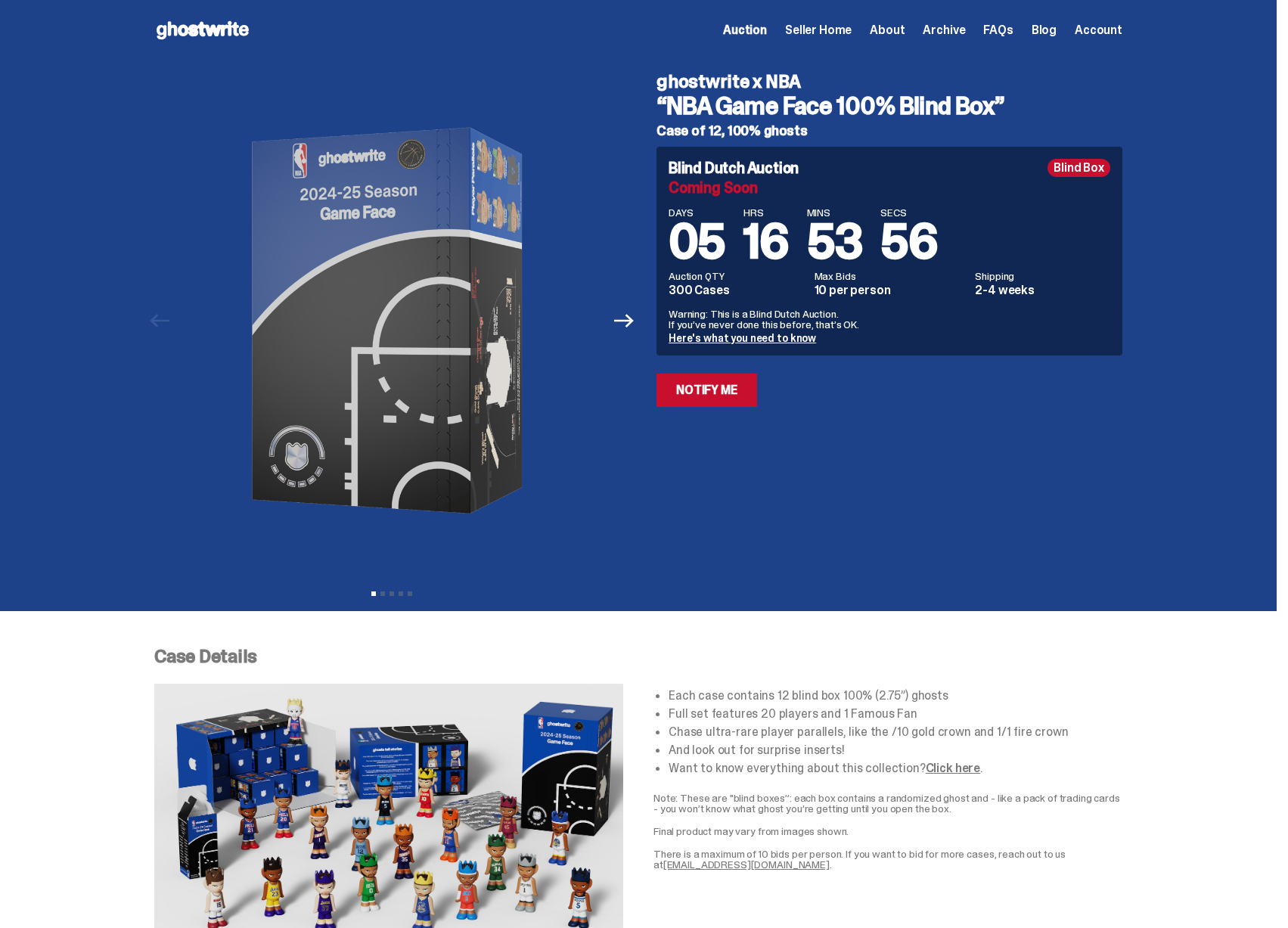
click at [708, 184] on div "Coming Soon" at bounding box center [889, 187] width 441 height 15
copy div "Coming Soon"
click at [863, 207] on span "MINS" at bounding box center [835, 212] width 56 height 10
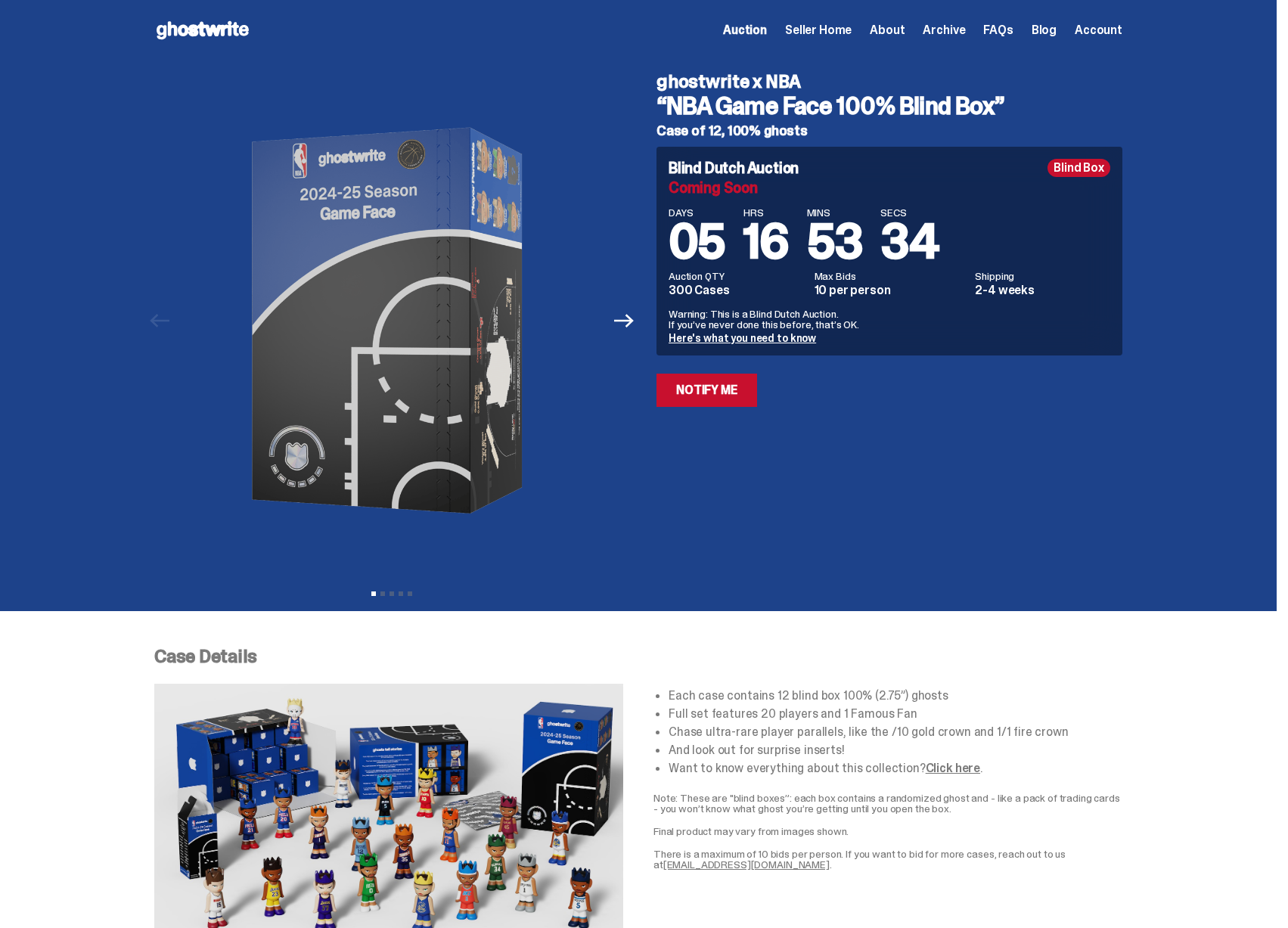
click at [819, 37] on div "Auction Seller Home About Archive FAQs Blog Account" at bounding box center [923, 30] width 399 height 18
click at [826, 30] on span "Seller Home" at bounding box center [818, 30] width 67 height 12
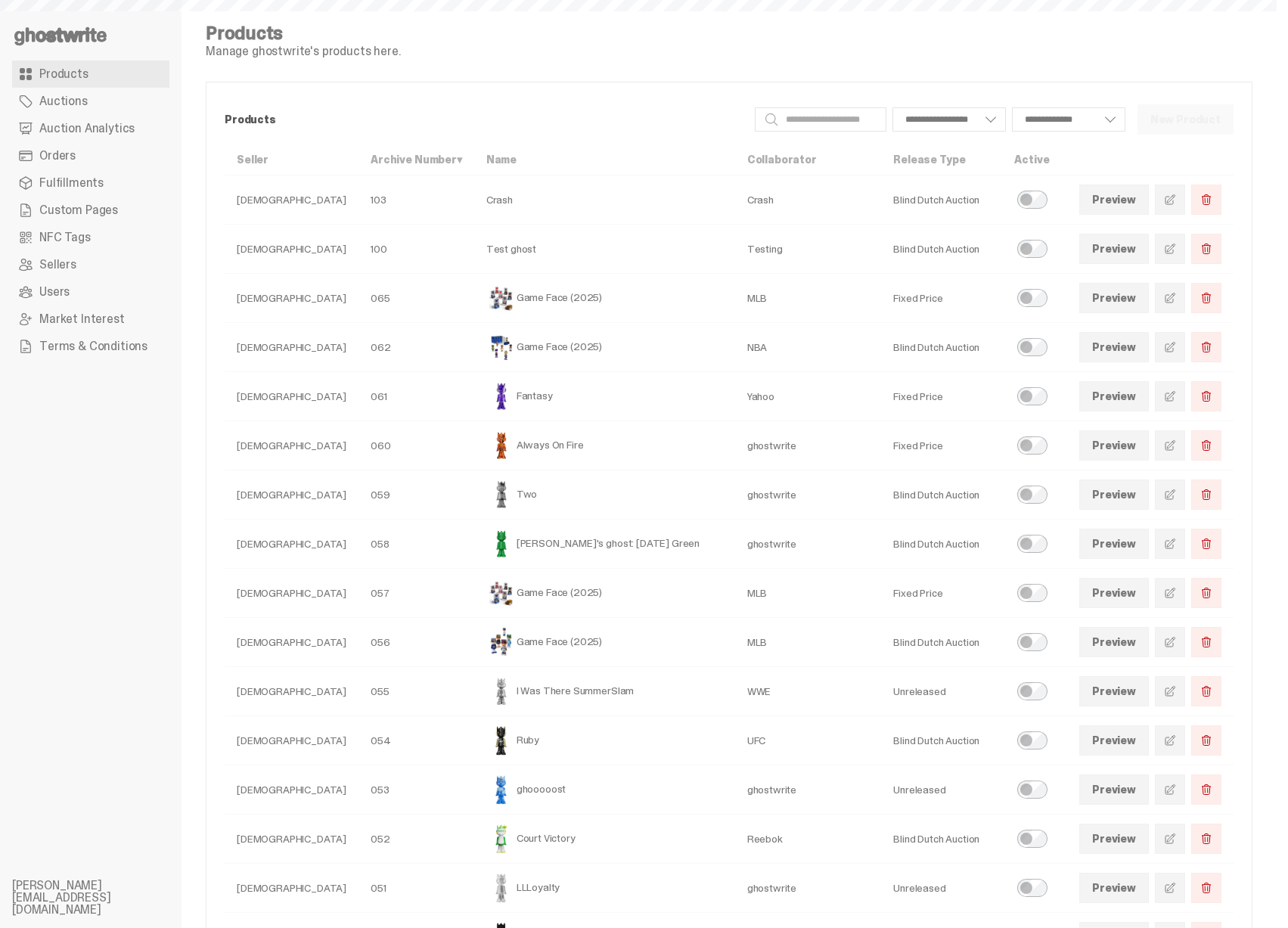
select select
click at [1171, 346] on link at bounding box center [1170, 346] width 30 height 30
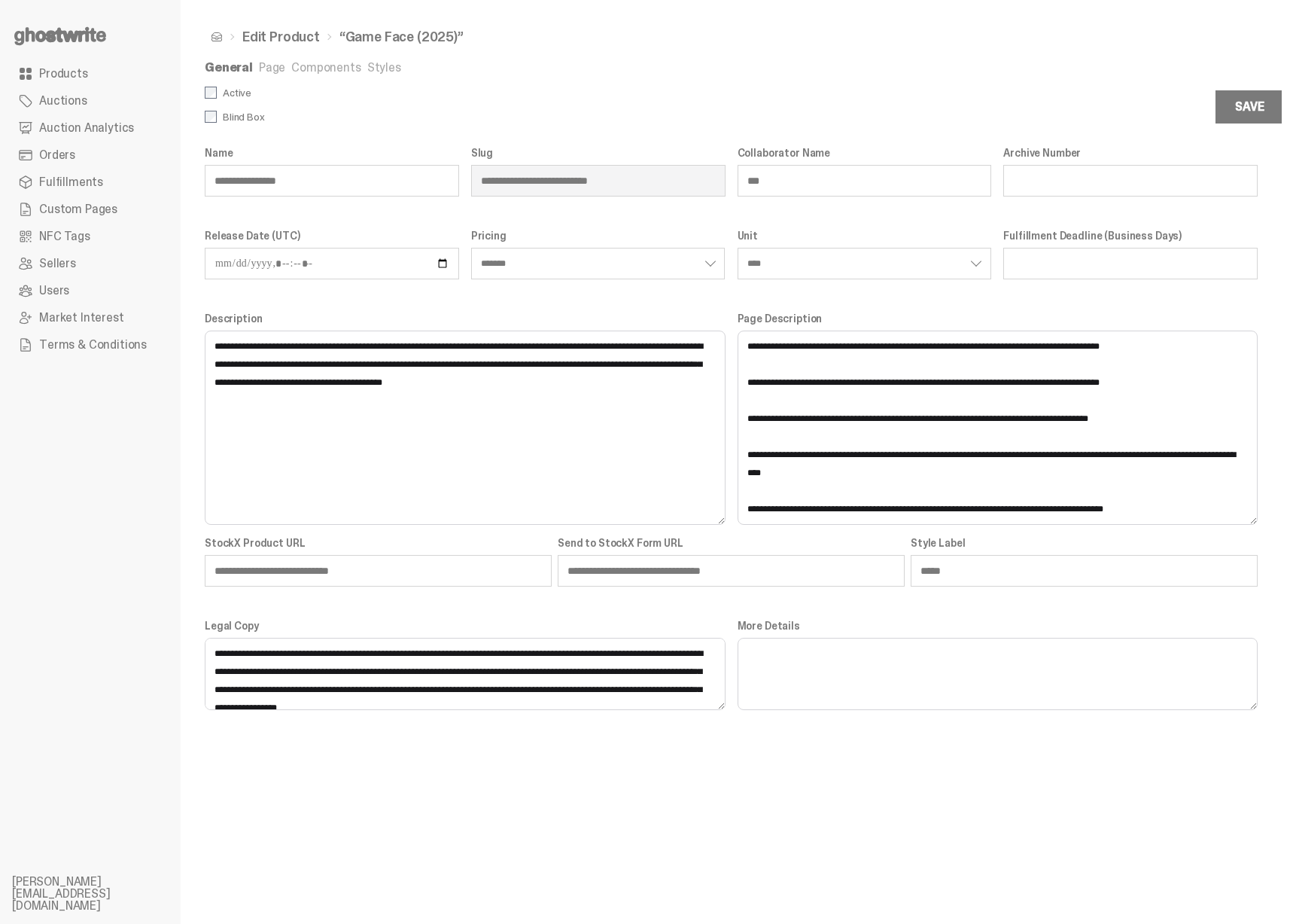
click at [313, 69] on link "Components" at bounding box center [325, 67] width 69 height 16
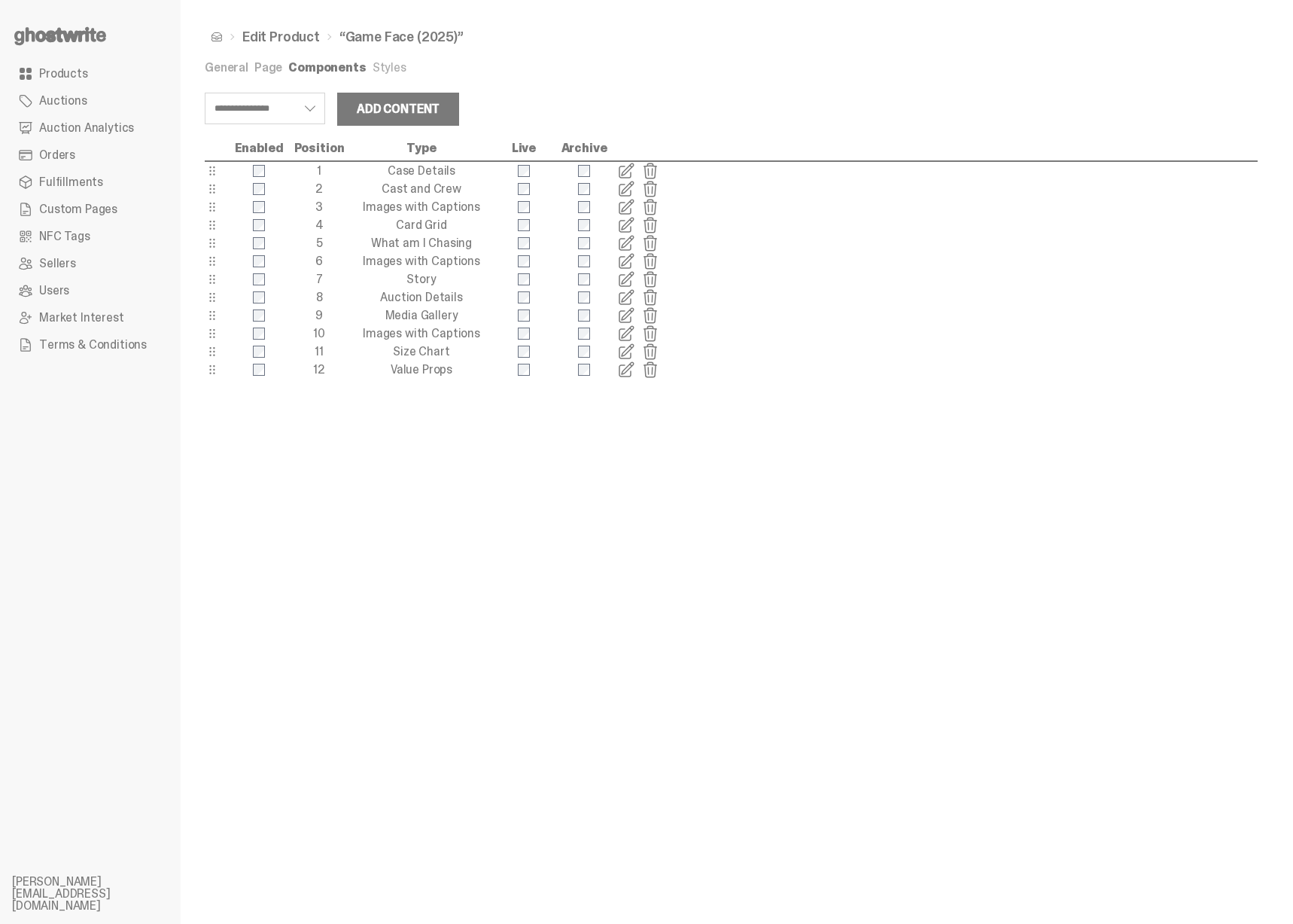
click at [268, 66] on link "Page" at bounding box center [268, 67] width 28 height 16
